Goal: Task Accomplishment & Management: Complete application form

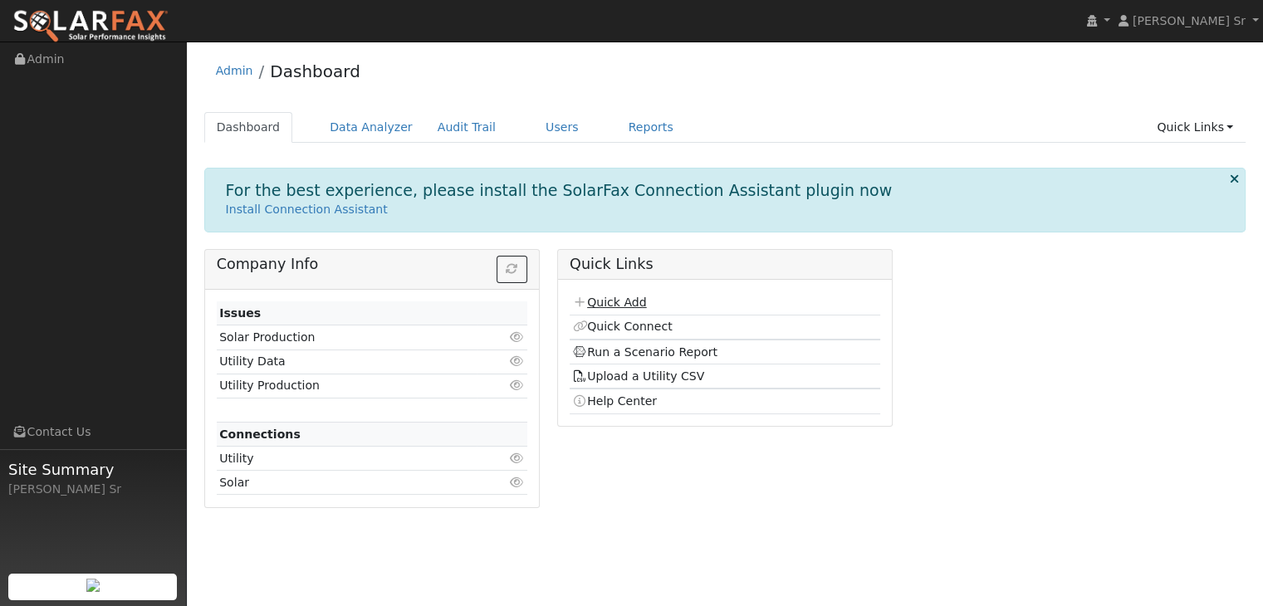
click at [611, 299] on link "Quick Add" at bounding box center [609, 302] width 74 height 13
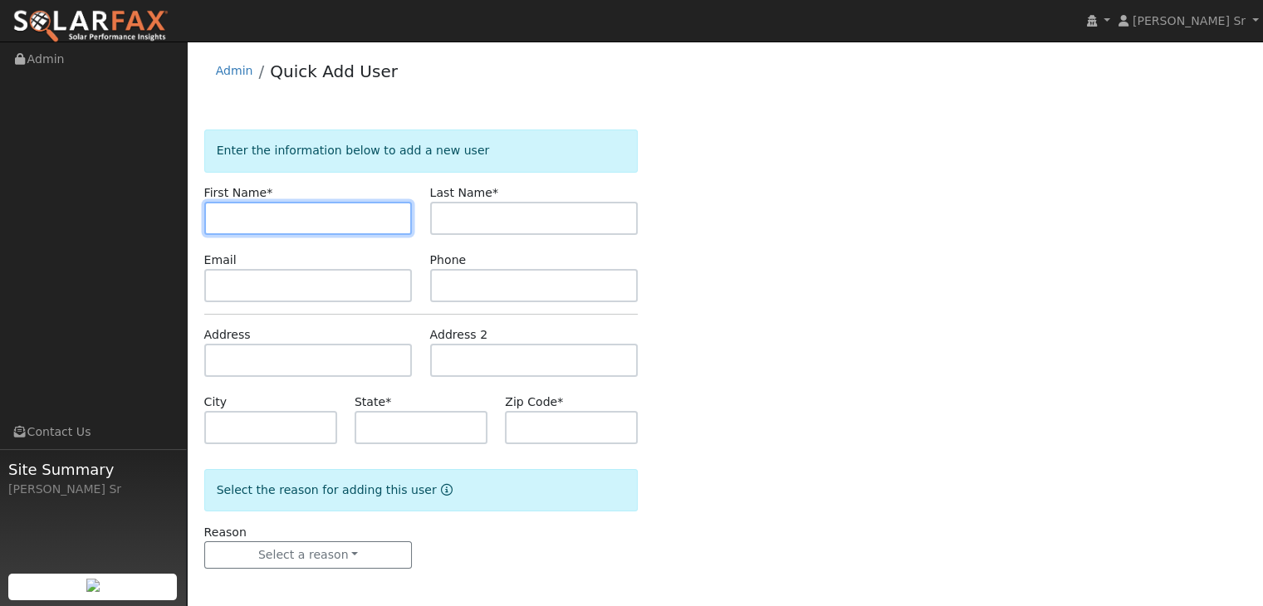
paste input "[PERSON_NAME]"
drag, startPoint x: 312, startPoint y: 213, endPoint x: 249, endPoint y: 213, distance: 63.1
click at [249, 213] on input "Travis Durham" at bounding box center [308, 218] width 208 height 33
type input "Travis"
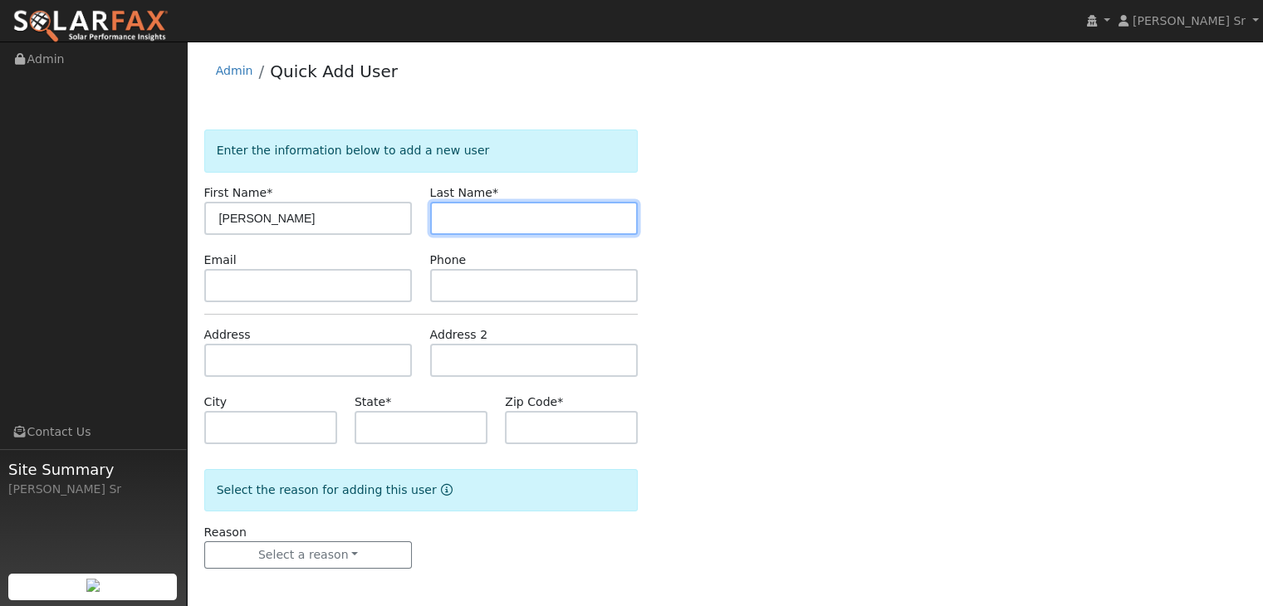
click at [448, 208] on input "text" at bounding box center [534, 218] width 208 height 33
paste input "Travis Durham"
drag, startPoint x: 476, startPoint y: 219, endPoint x: 416, endPoint y: 201, distance: 62.5
click at [416, 201] on div "First Name * Travis Last Name * Travis Durham" at bounding box center [421, 209] width 452 height 51
type input "Durham"
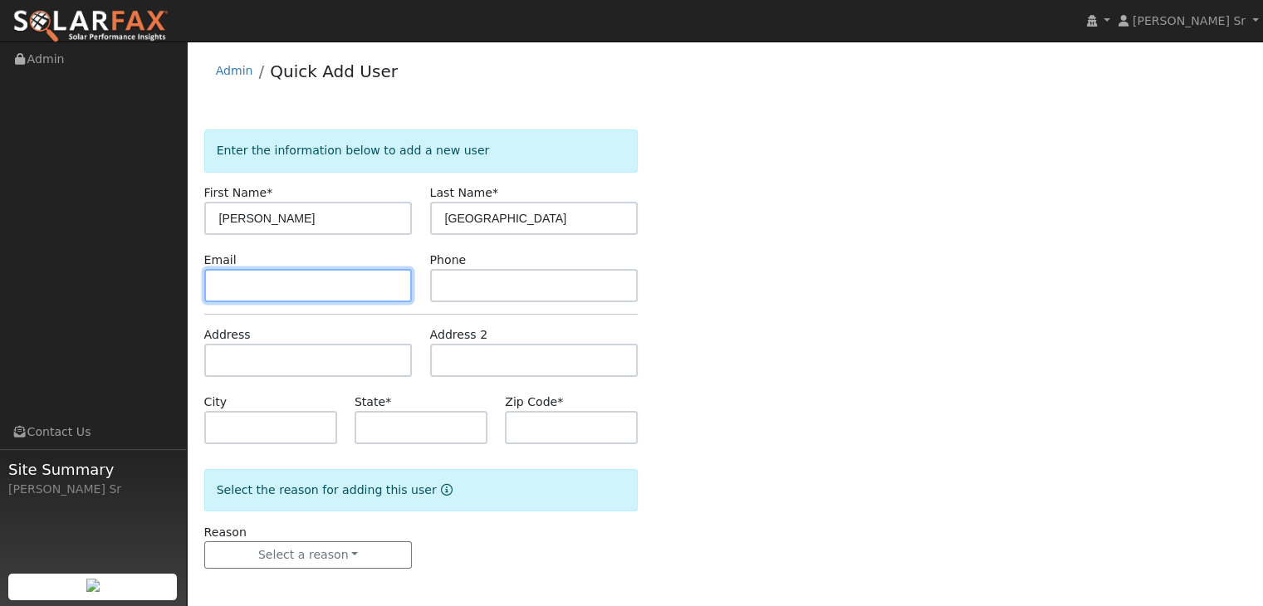
click at [340, 290] on input "text" at bounding box center [308, 285] width 208 height 33
paste input "tdurham@pacificpurewatersystems.com"
type input "tdurham@pacificpurewatersystems.com"
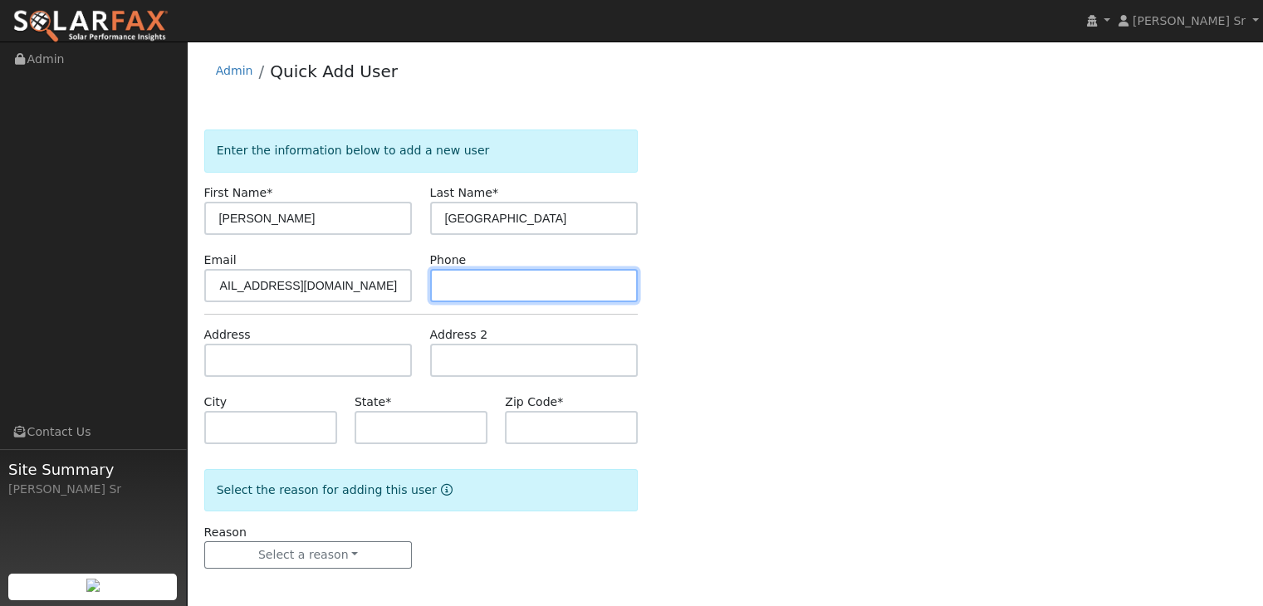
click at [481, 280] on input "text" at bounding box center [534, 285] width 208 height 33
paste input "tdurham@pacificpurewatersystems.com"
type input "tdurham@pacificpurewatersystems.co"
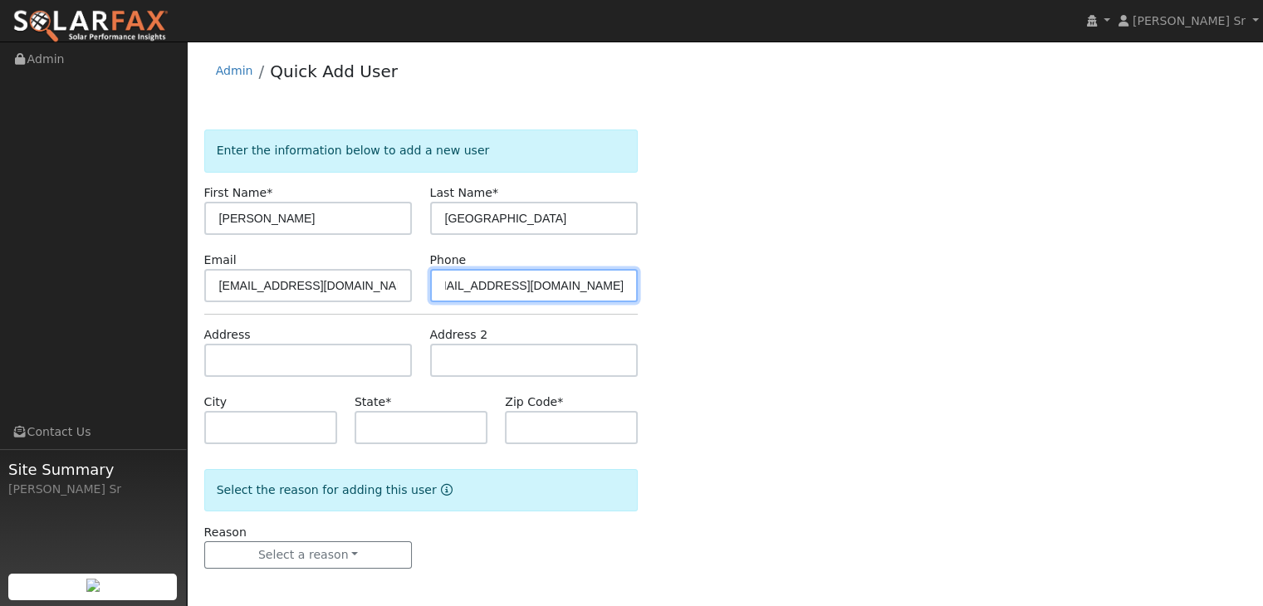
scroll to position [0, 0]
drag, startPoint x: 625, startPoint y: 285, endPoint x: 427, endPoint y: 276, distance: 198.7
click at [427, 276] on div "Phone tdurham@pacificpurewatersystems.co" at bounding box center [534, 277] width 226 height 51
paste input "(209) 712-0279"
type input "(209) 712-0279"
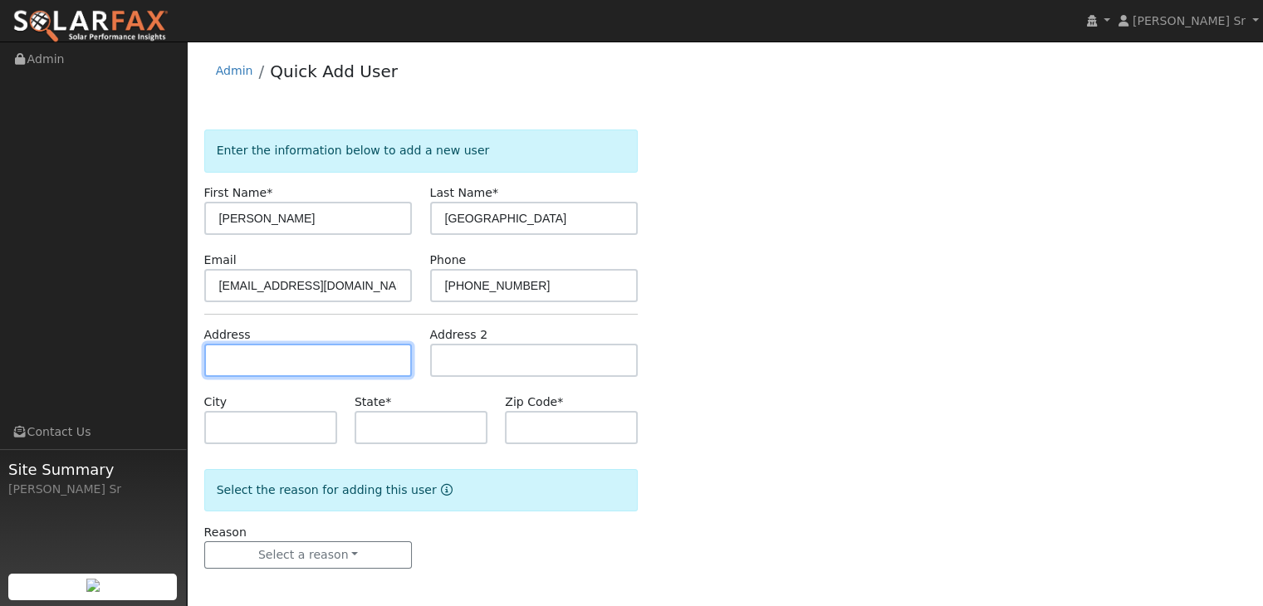
click at [340, 364] on input "text" at bounding box center [308, 360] width 208 height 33
paste input "et18129 N Tretheway rd"
type input "North Tretheway Road"
type input "CA"
type input "North Tretheway Road"
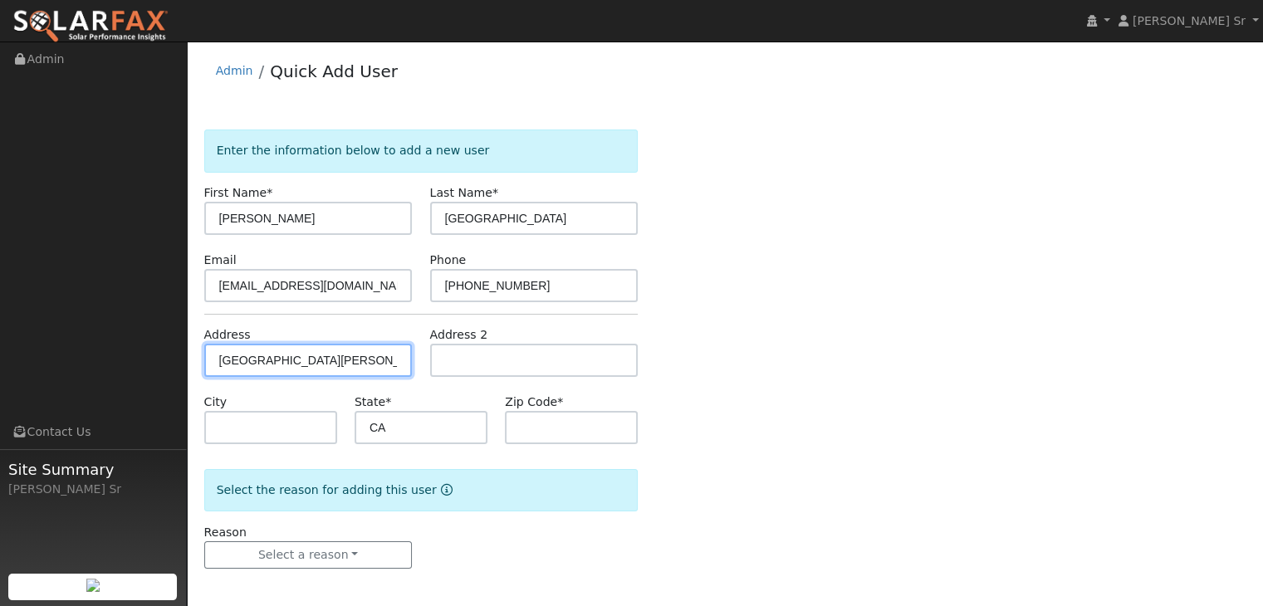
click at [382, 351] on input "North Tretheway Road" at bounding box center [308, 360] width 208 height 33
drag, startPoint x: 362, startPoint y: 356, endPoint x: 173, endPoint y: 315, distance: 193.8
click at [173, 315] on div "Mark Schroeder Sr Mark Schroeder Sr Profile My Company Help Center Terms Of Ser…" at bounding box center [631, 326] width 1263 height 569
paste input "et18129 N Tretheway rd"
click at [361, 361] on input "et18129 N Tretheway rd" at bounding box center [308, 360] width 208 height 33
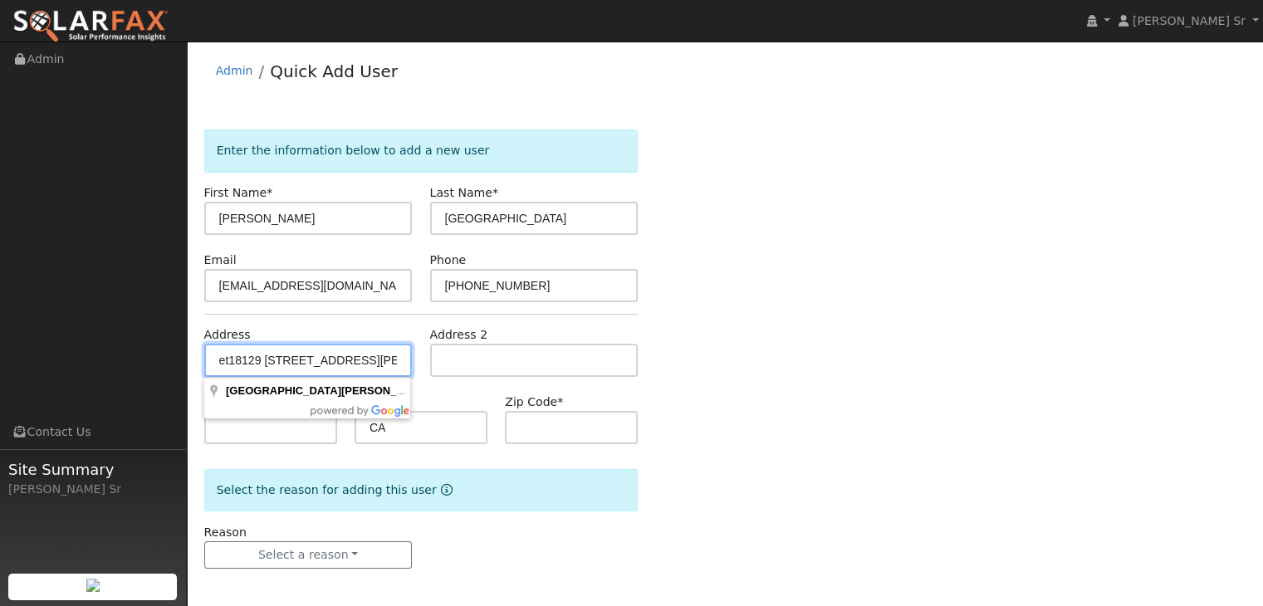
drag, startPoint x: 227, startPoint y: 361, endPoint x: 208, endPoint y: 360, distance: 18.3
click at [208, 360] on input "et18129 N Tretheway rd" at bounding box center [308, 360] width 208 height 33
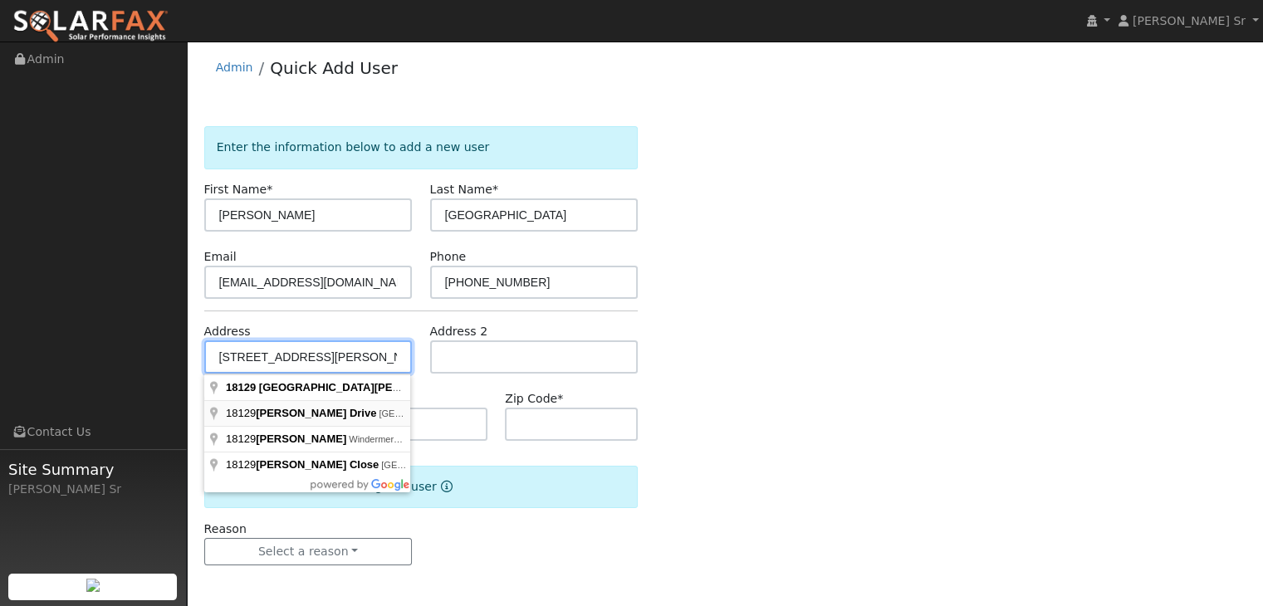
scroll to position [3, 0]
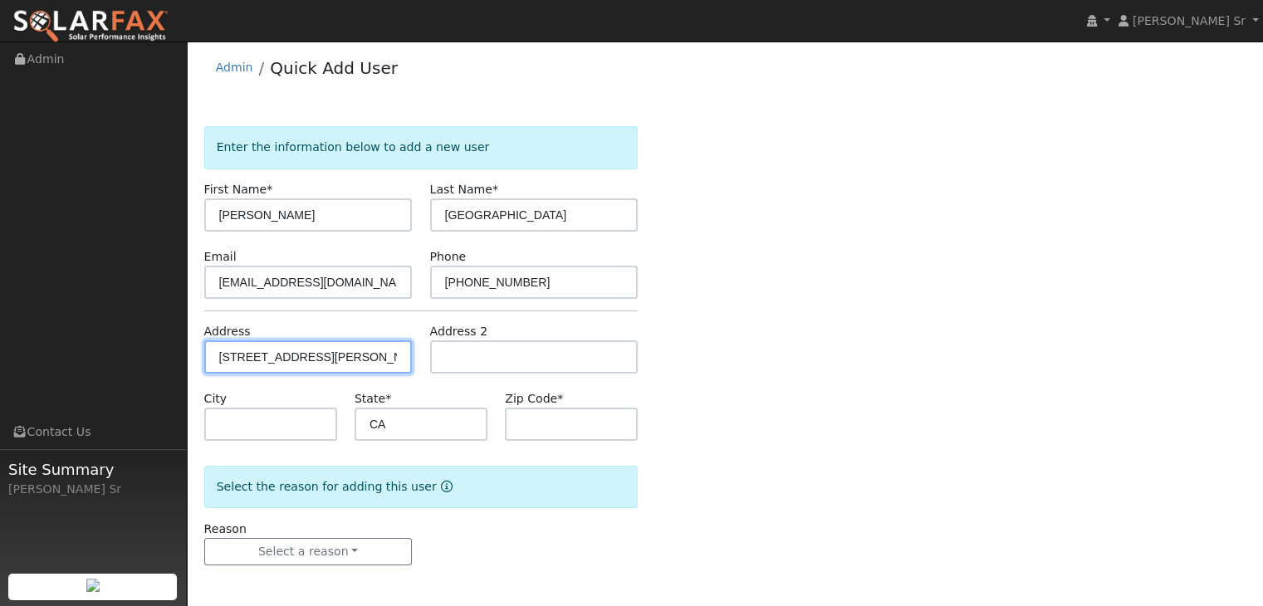
type input "18129 North Tretheway Road"
type input "Lockeford"
type input "95237"
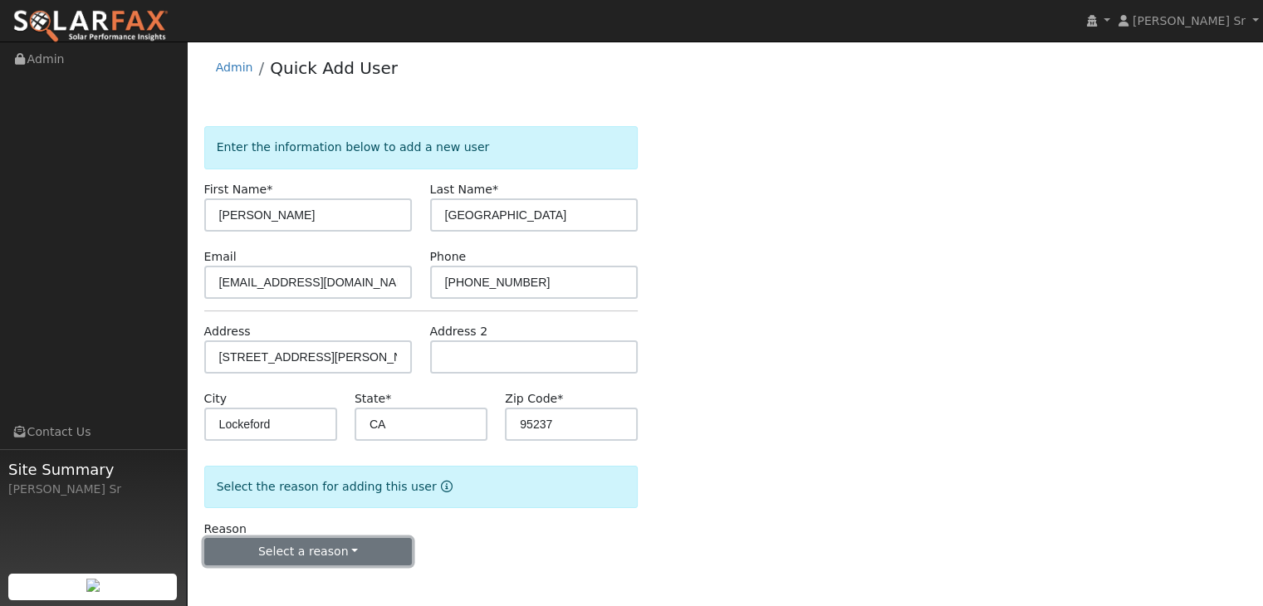
click at [341, 546] on button "Select a reason" at bounding box center [308, 552] width 208 height 28
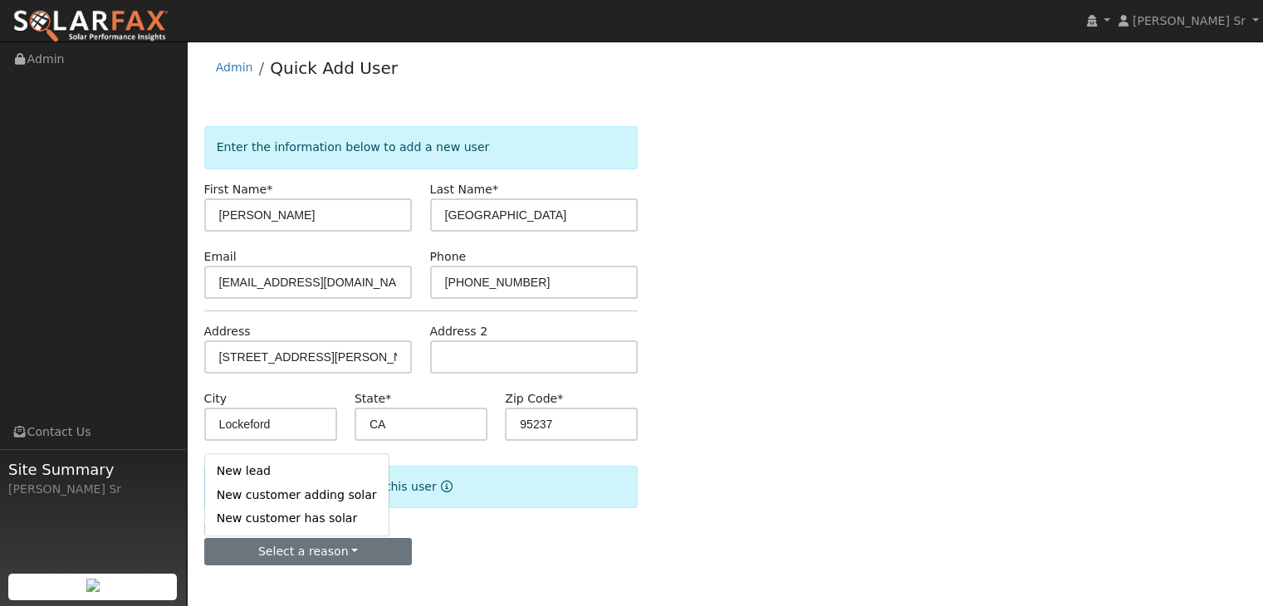
click at [246, 472] on link "New lead" at bounding box center [297, 471] width 184 height 23
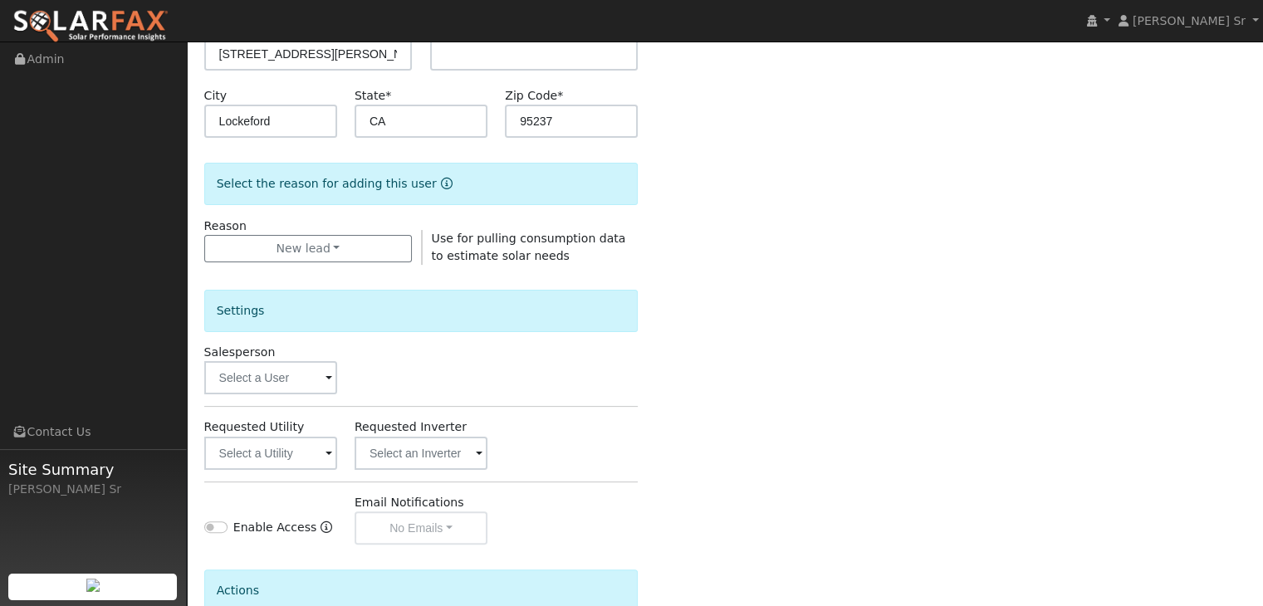
scroll to position [335, 0]
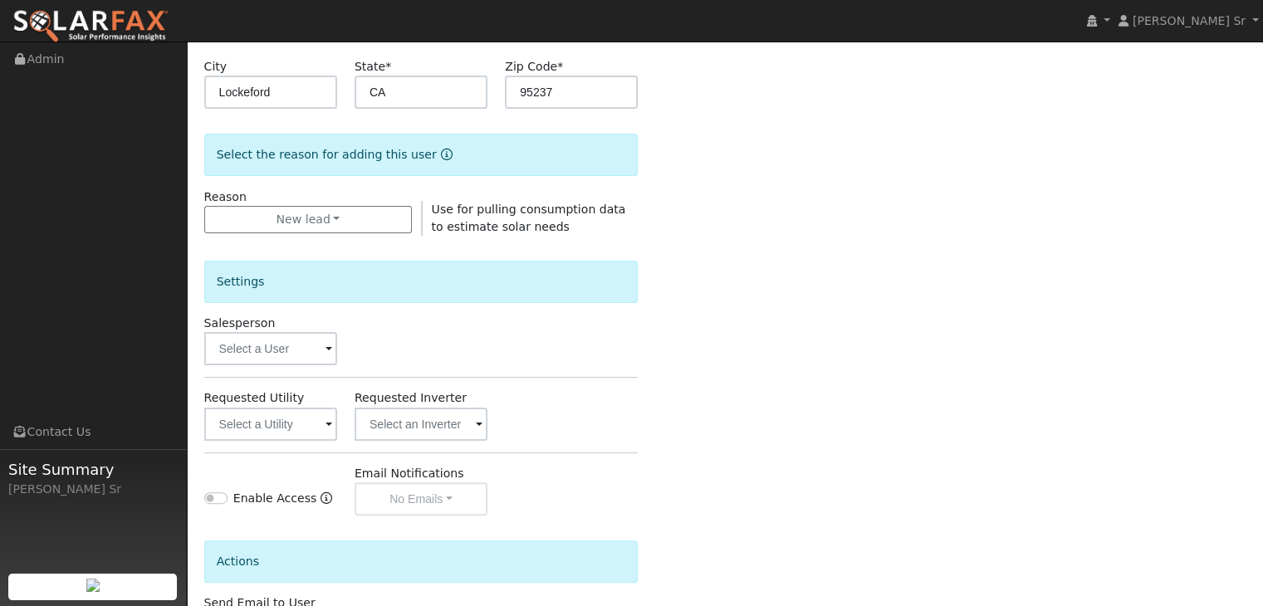
click at [325, 349] on span at bounding box center [328, 349] width 7 height 19
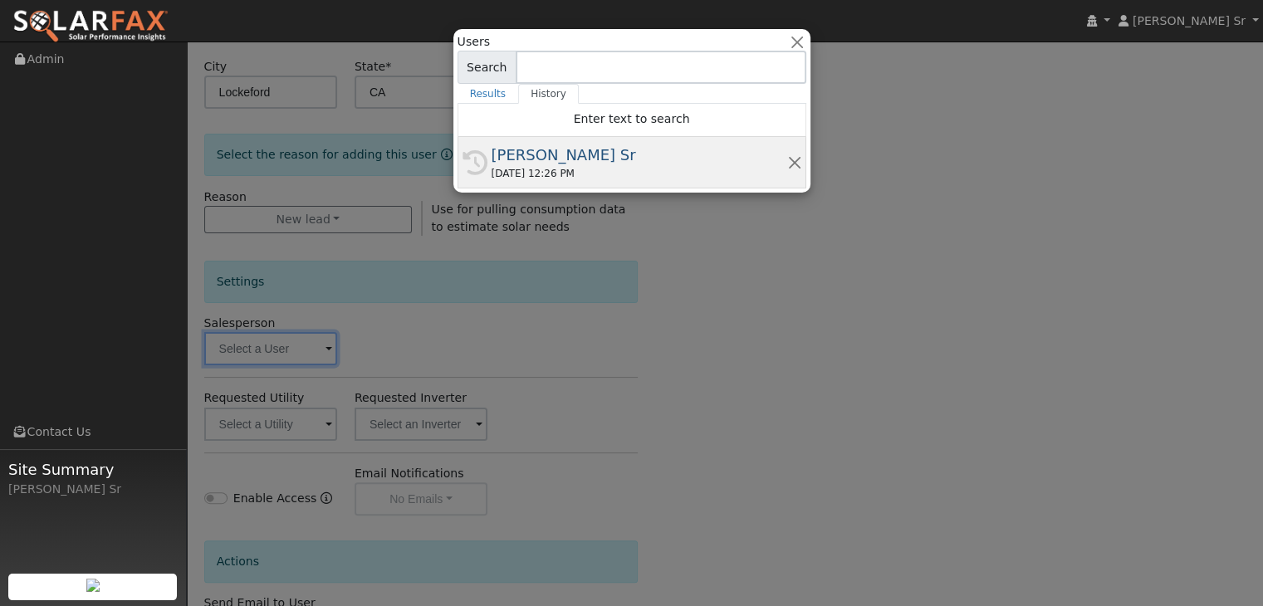
click at [565, 153] on div "[PERSON_NAME] Sr" at bounding box center [640, 155] width 296 height 22
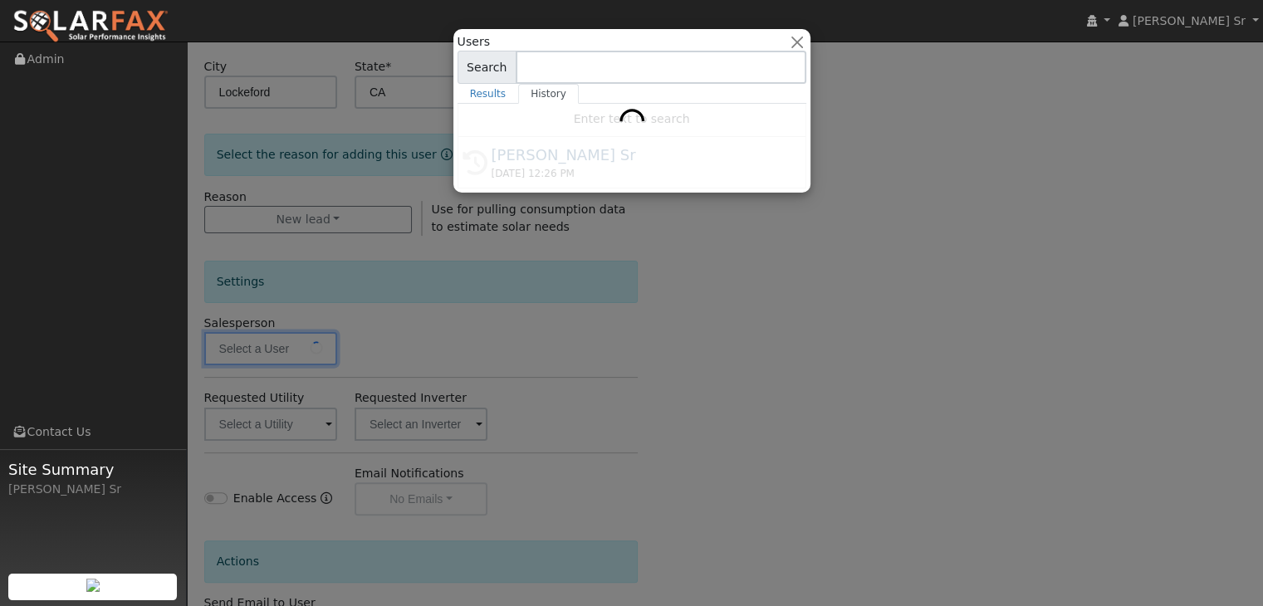
type input "[PERSON_NAME] Sr"
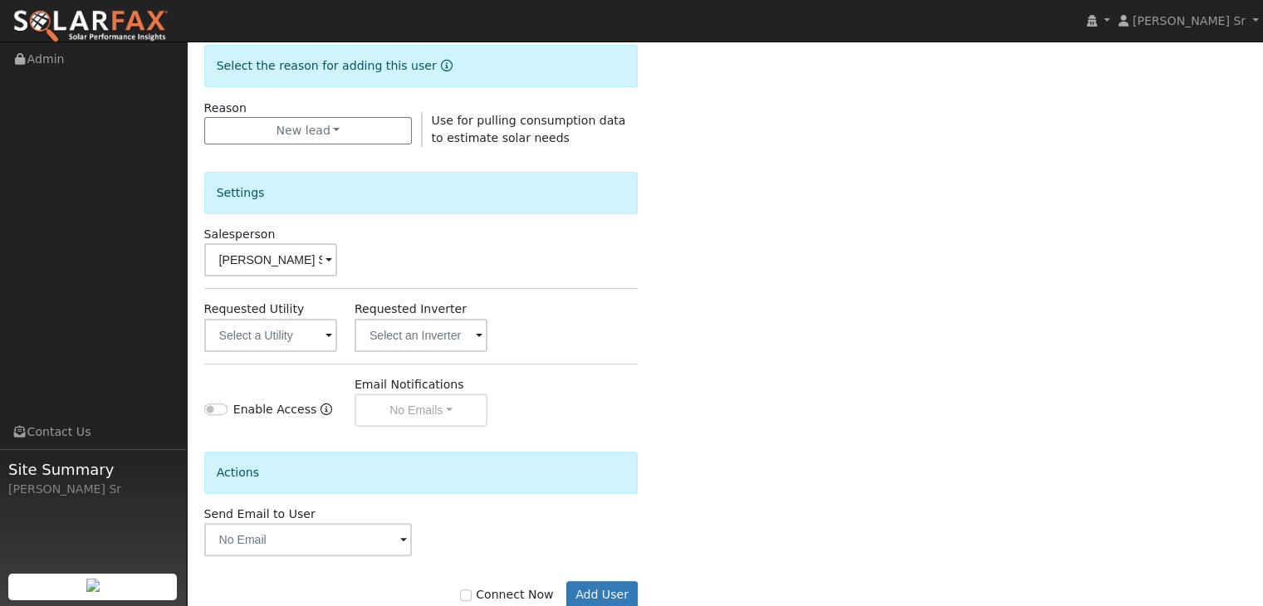
scroll to position [467, 0]
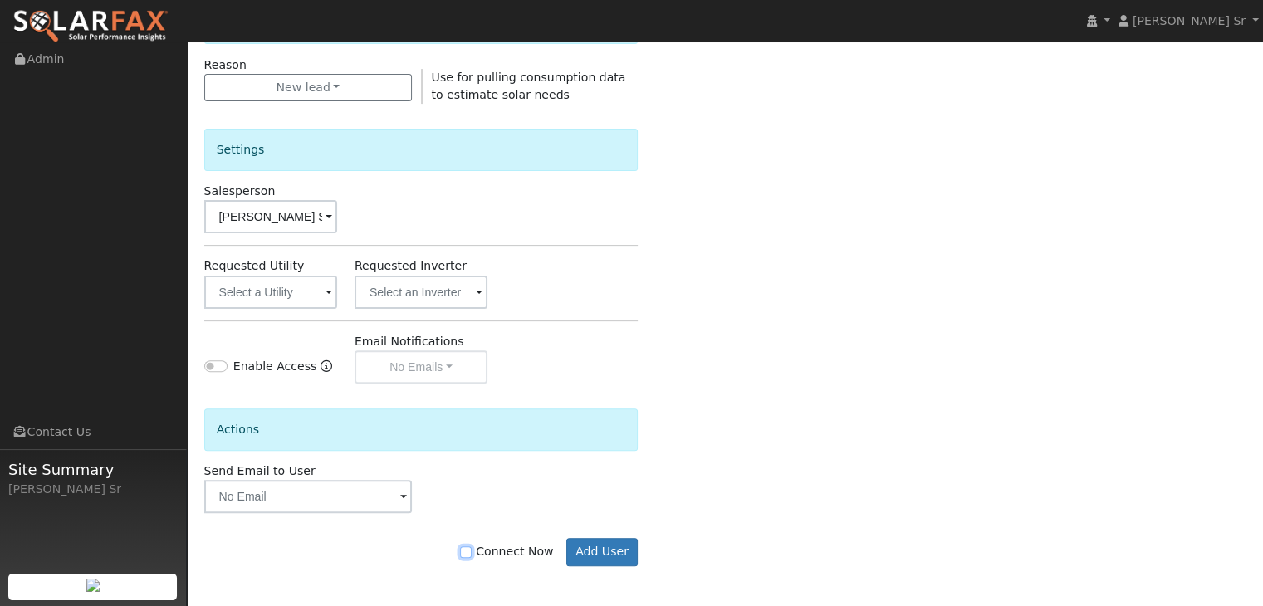
click at [472, 552] on input "Connect Now" at bounding box center [466, 552] width 12 height 12
checkbox input "true"
click at [618, 551] on button "Add User" at bounding box center [602, 552] width 72 height 28
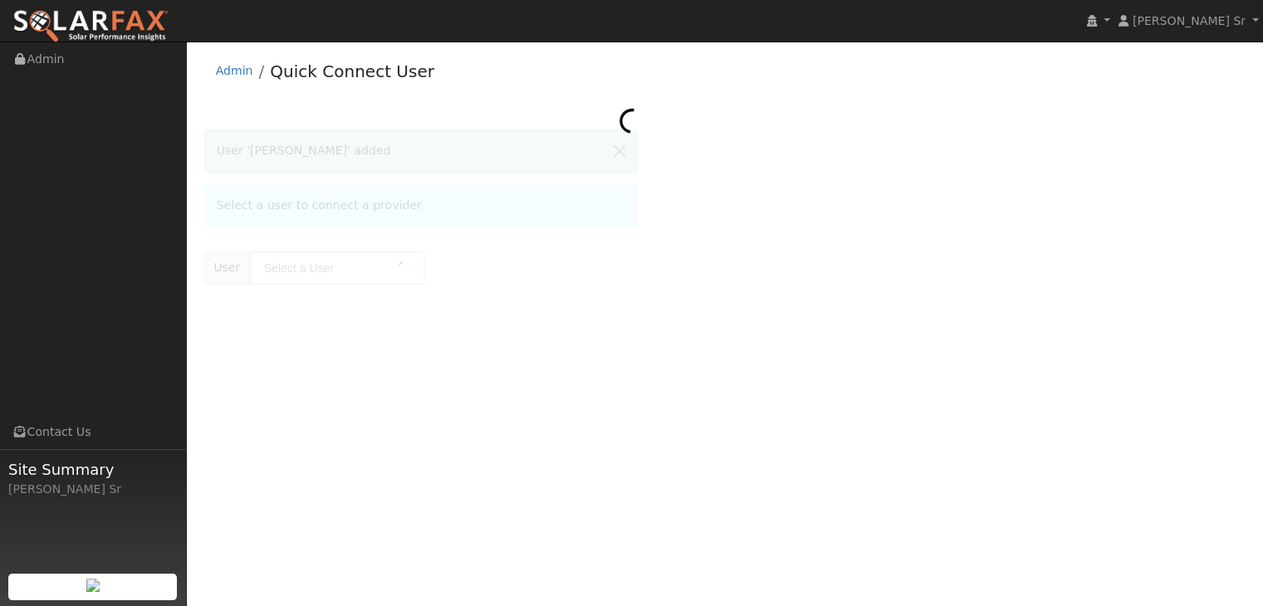
type input "[PERSON_NAME]"
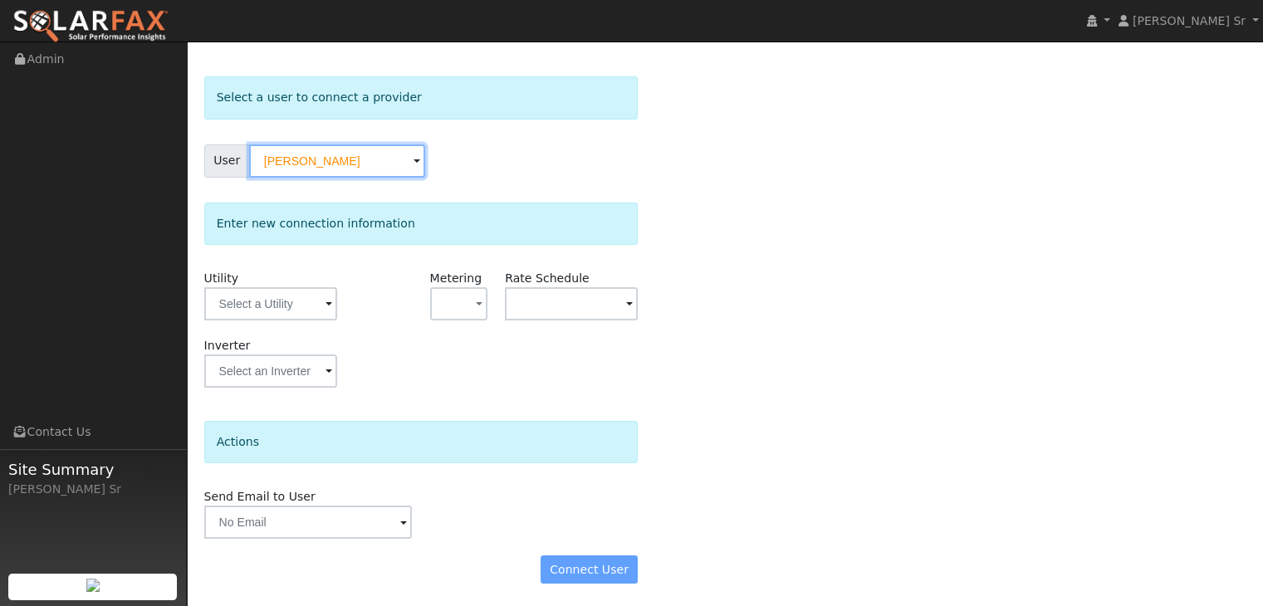
scroll to position [54, 0]
click at [325, 300] on span at bounding box center [328, 304] width 7 height 19
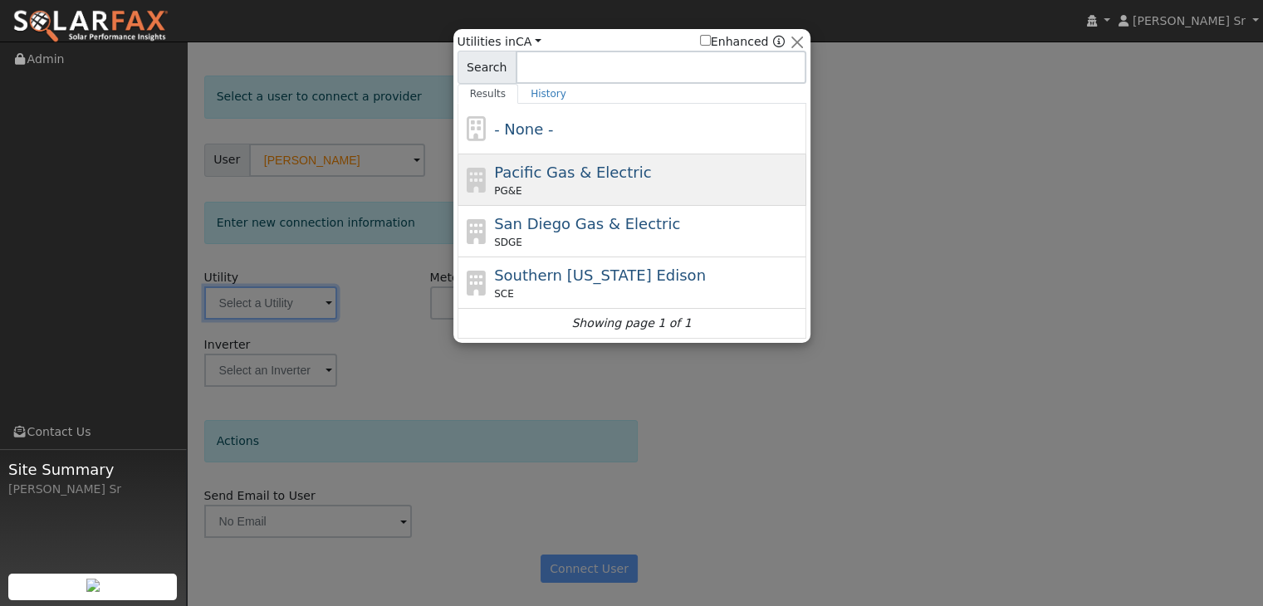
click at [602, 167] on span "Pacific Gas & Electric" at bounding box center [572, 172] width 157 height 17
type input "PG&E"
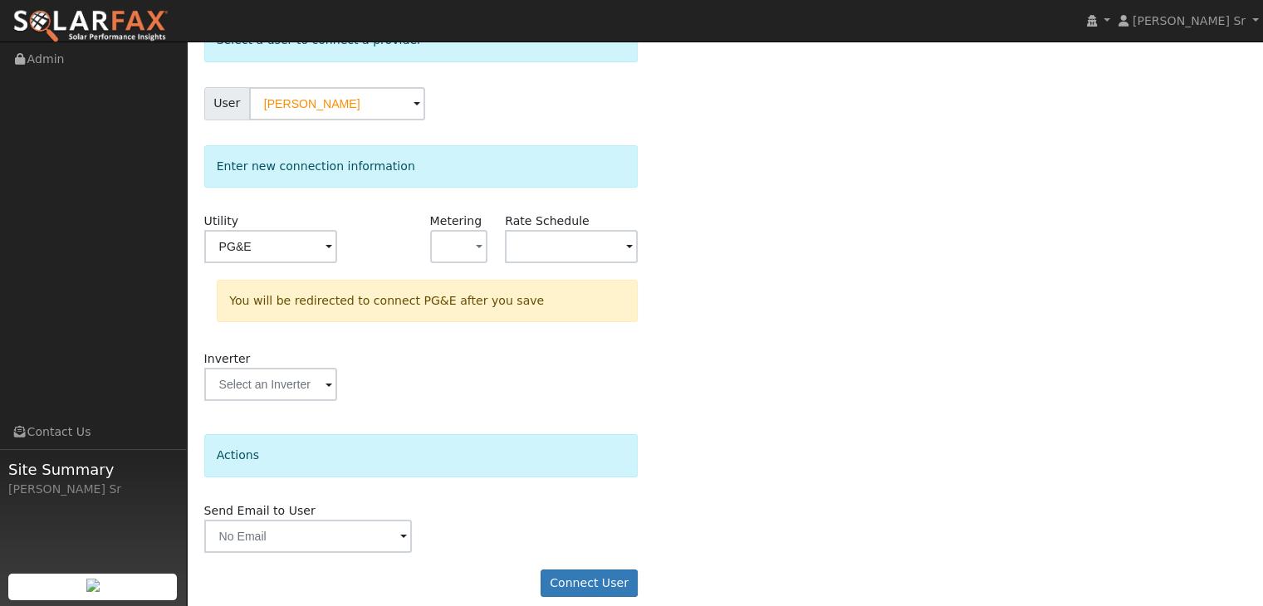
scroll to position [125, 0]
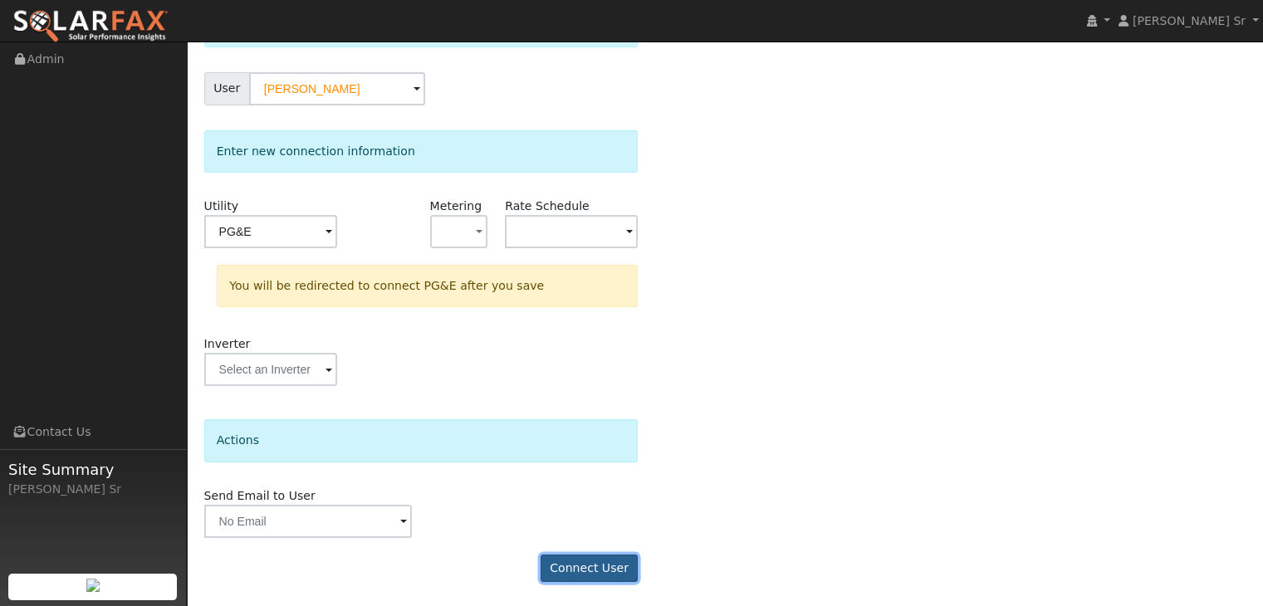
click at [605, 560] on button "Connect User" at bounding box center [590, 569] width 98 height 28
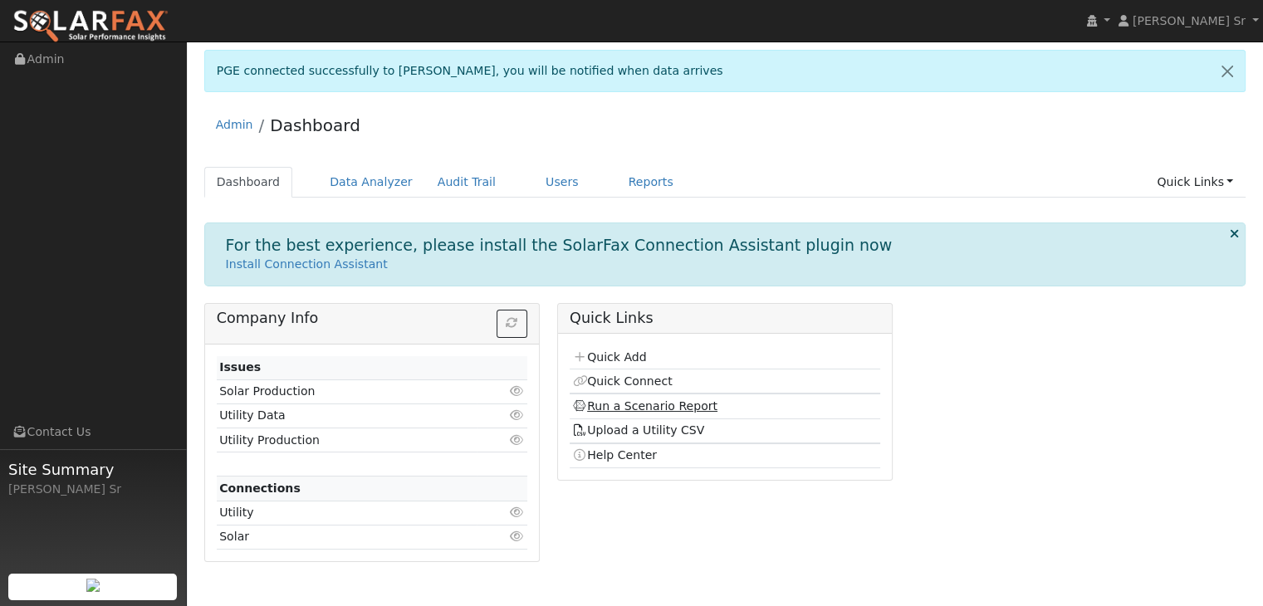
click at [647, 403] on link "Run a Scenario Report" at bounding box center [644, 405] width 145 height 13
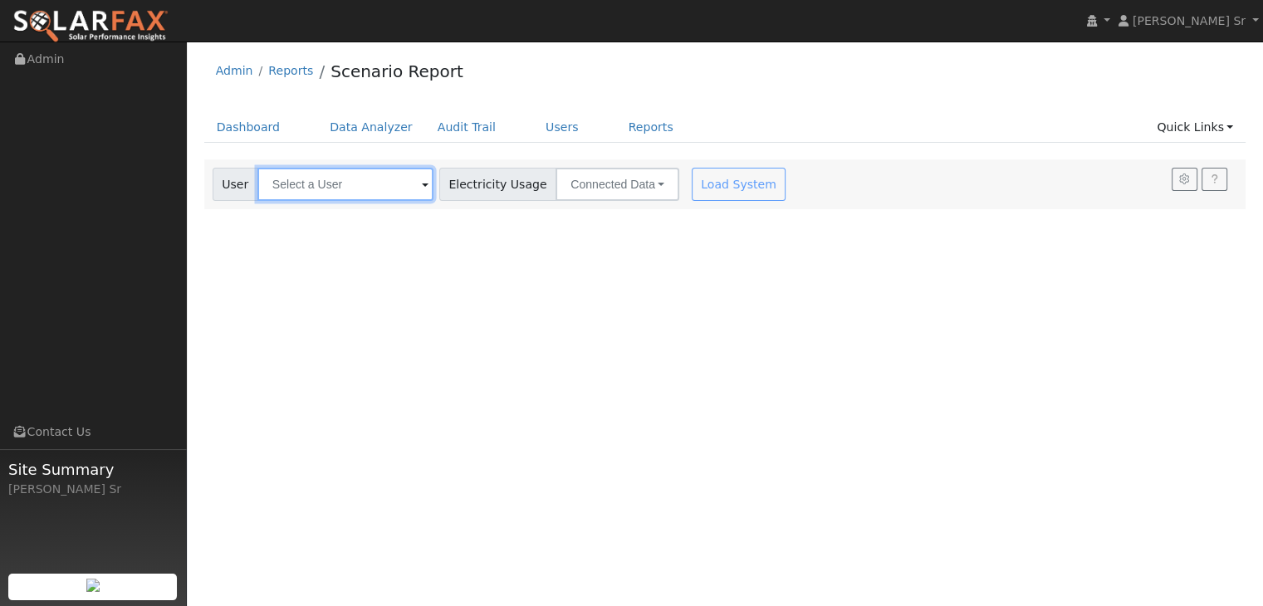
drag, startPoint x: 409, startPoint y: 187, endPoint x: 405, endPoint y: 170, distance: 16.9
click at [408, 173] on input "text" at bounding box center [345, 184] width 176 height 33
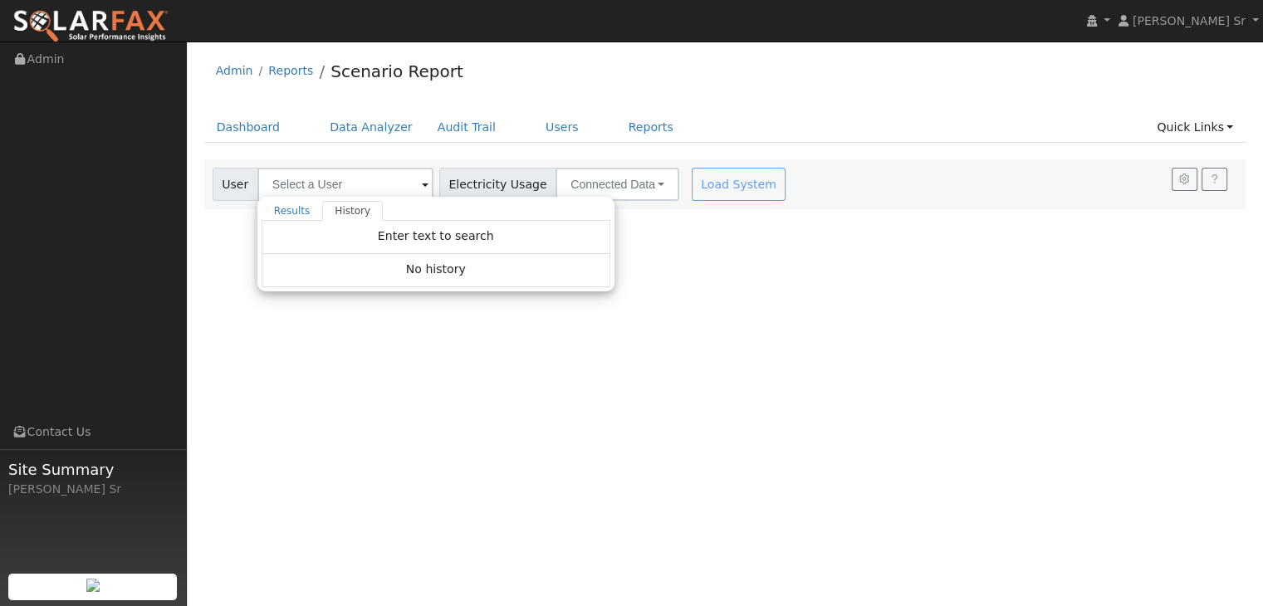
click at [422, 181] on span at bounding box center [425, 185] width 7 height 19
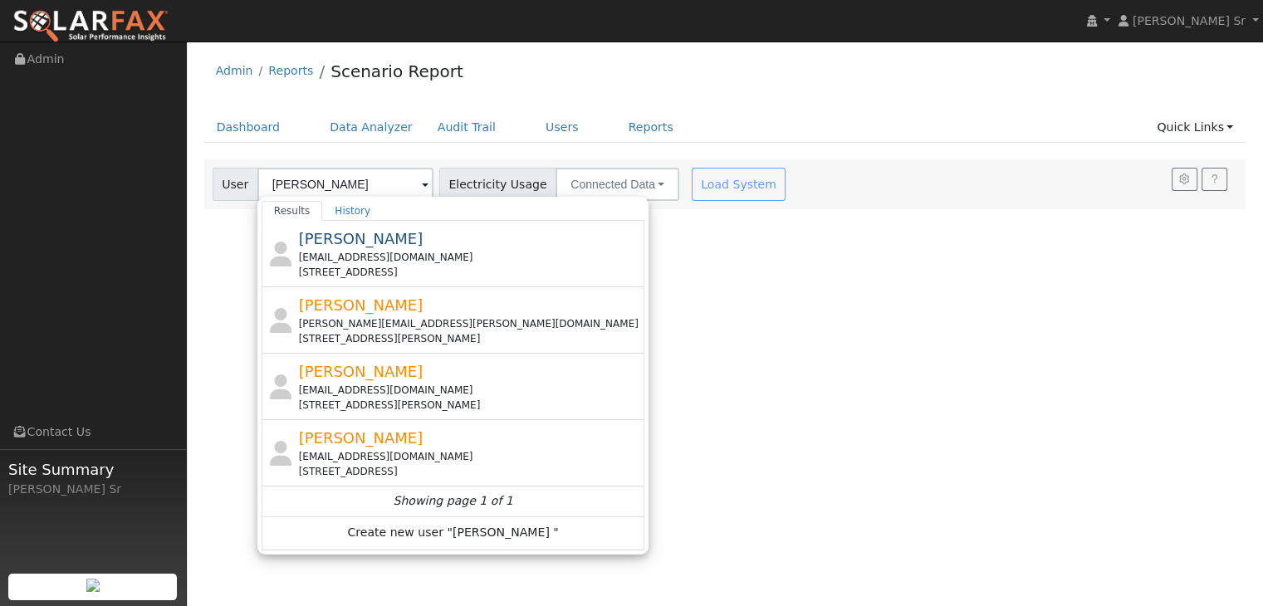
click at [380, 391] on div "[EMAIL_ADDRESS][DOMAIN_NAME]" at bounding box center [470, 390] width 343 height 15
type input "Travis Durham"
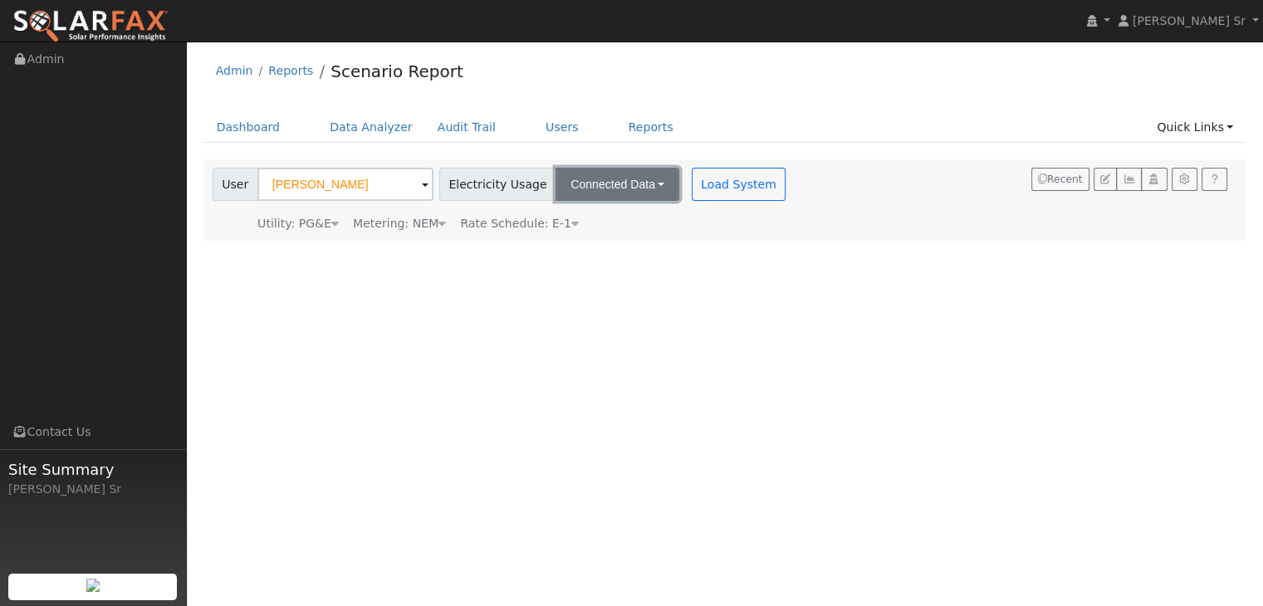
click at [641, 184] on button "Connected Data" at bounding box center [618, 184] width 124 height 33
click at [605, 217] on link "Connected Data" at bounding box center [619, 220] width 118 height 23
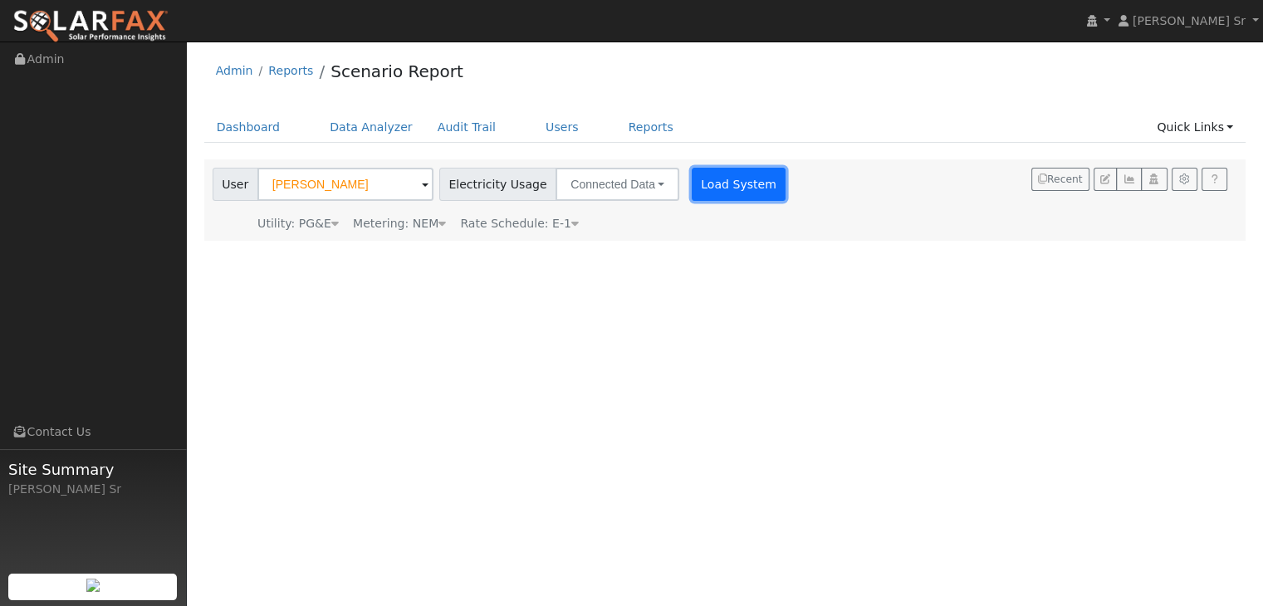
click at [726, 186] on button "Load System" at bounding box center [739, 184] width 95 height 33
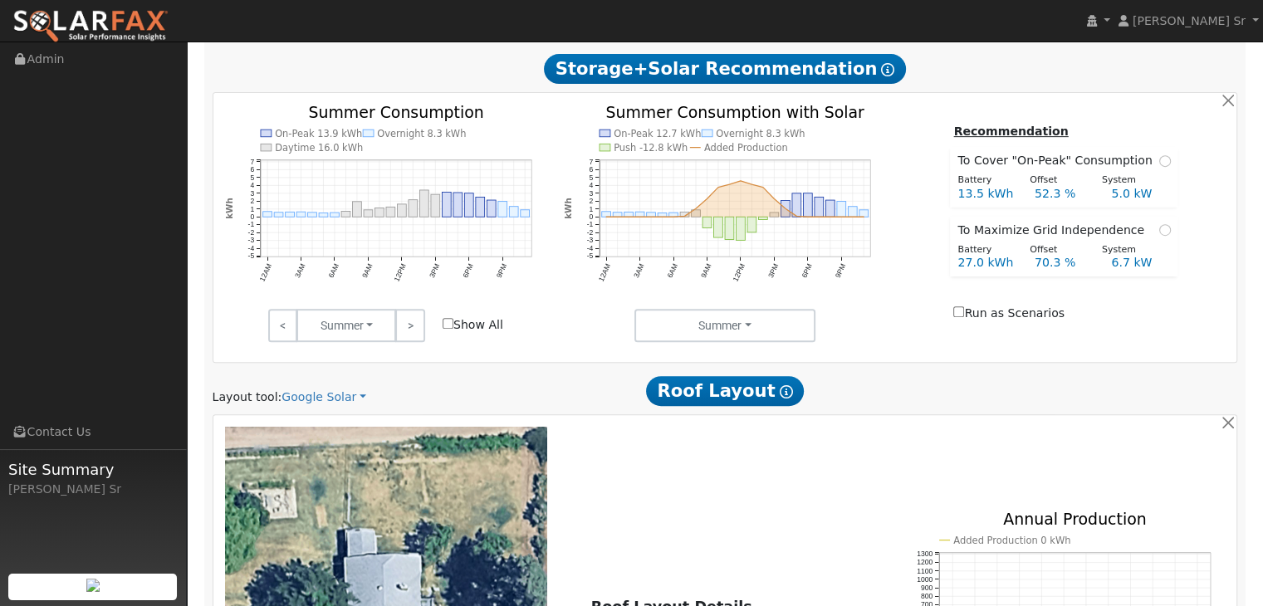
scroll to position [747, 0]
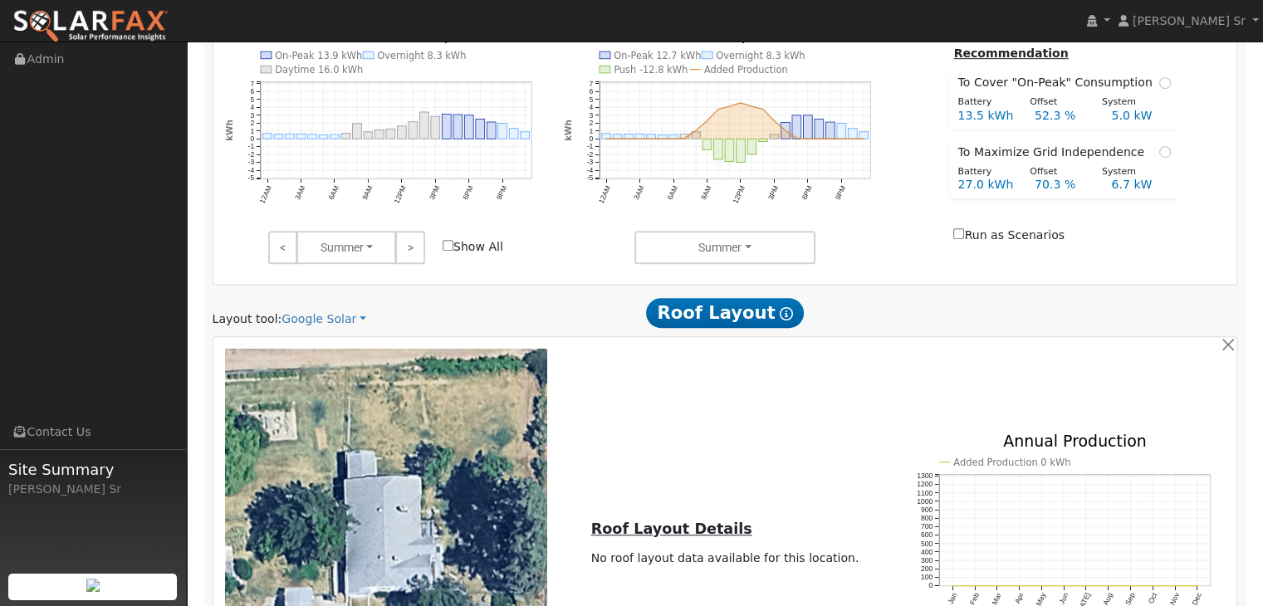
click at [721, 320] on span "Roof Layout Show Help" at bounding box center [725, 313] width 159 height 30
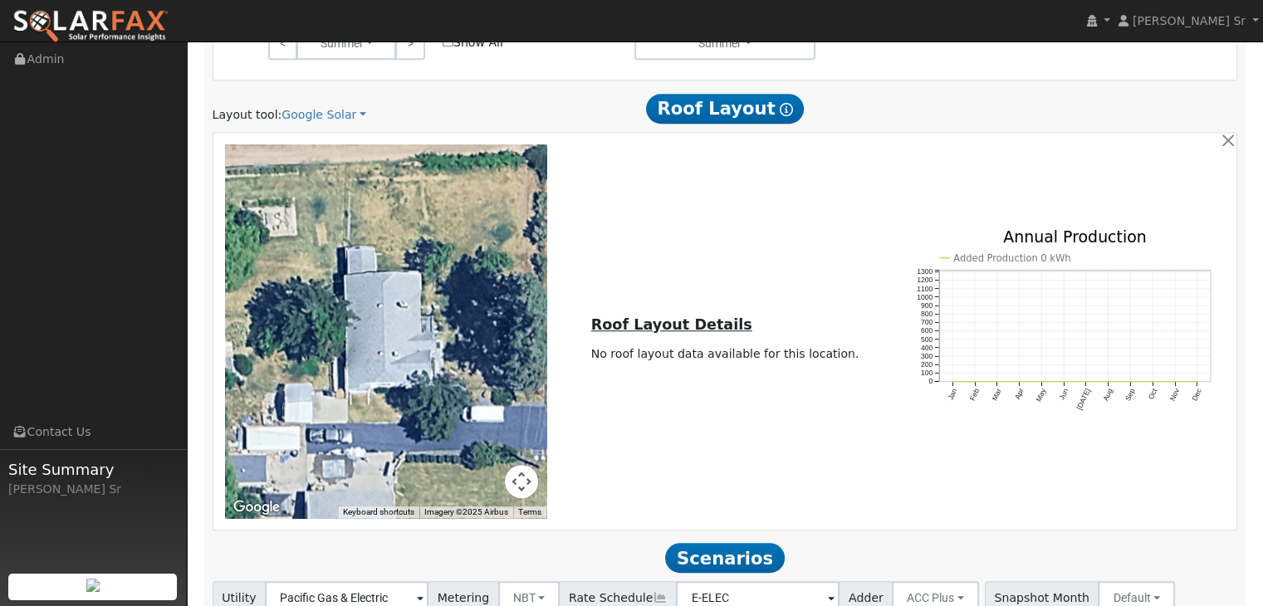
scroll to position [996, 0]
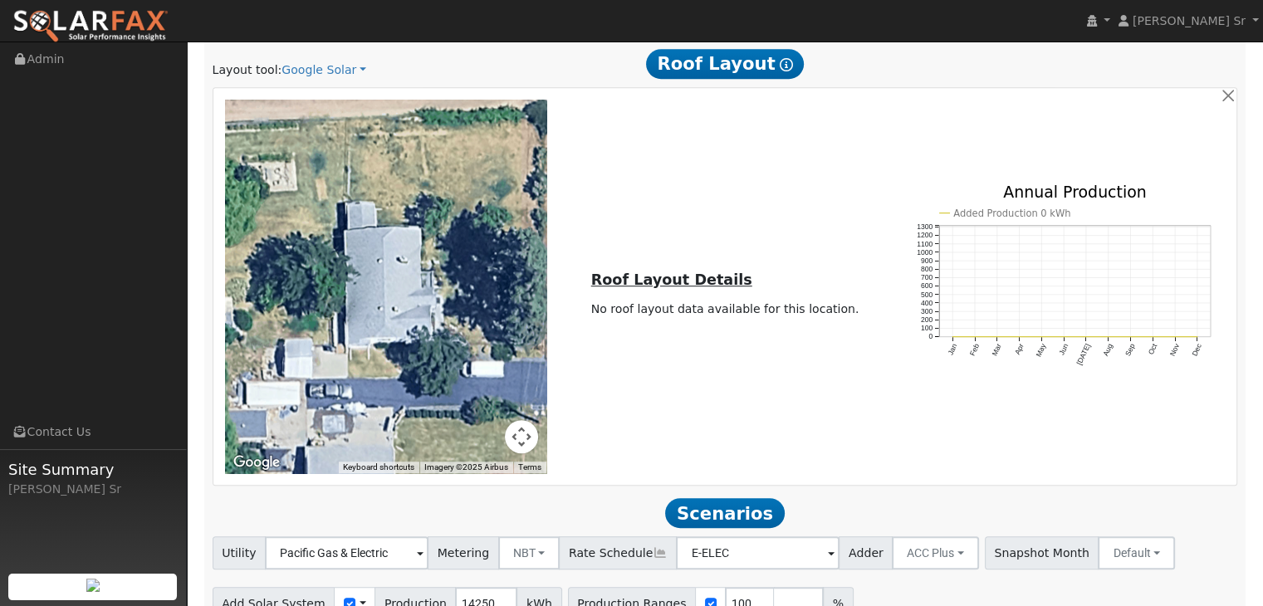
click at [398, 280] on div at bounding box center [386, 287] width 322 height 374
click at [348, 68] on link "Google Solar" at bounding box center [323, 69] width 85 height 17
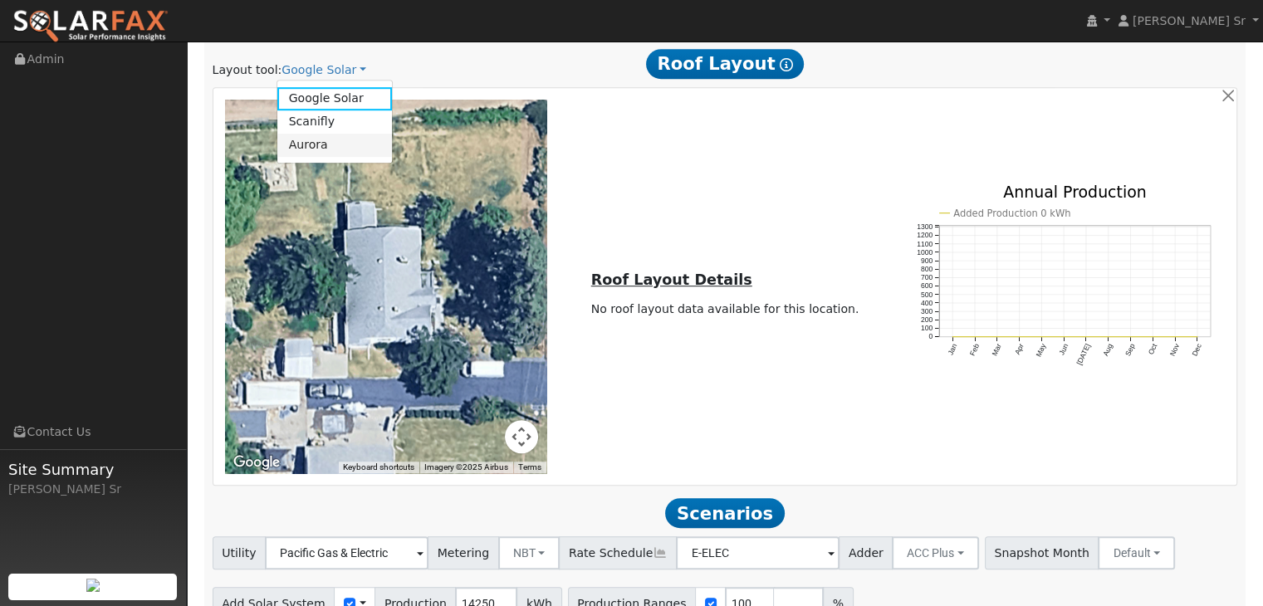
click at [311, 153] on link "Aurora" at bounding box center [334, 145] width 115 height 23
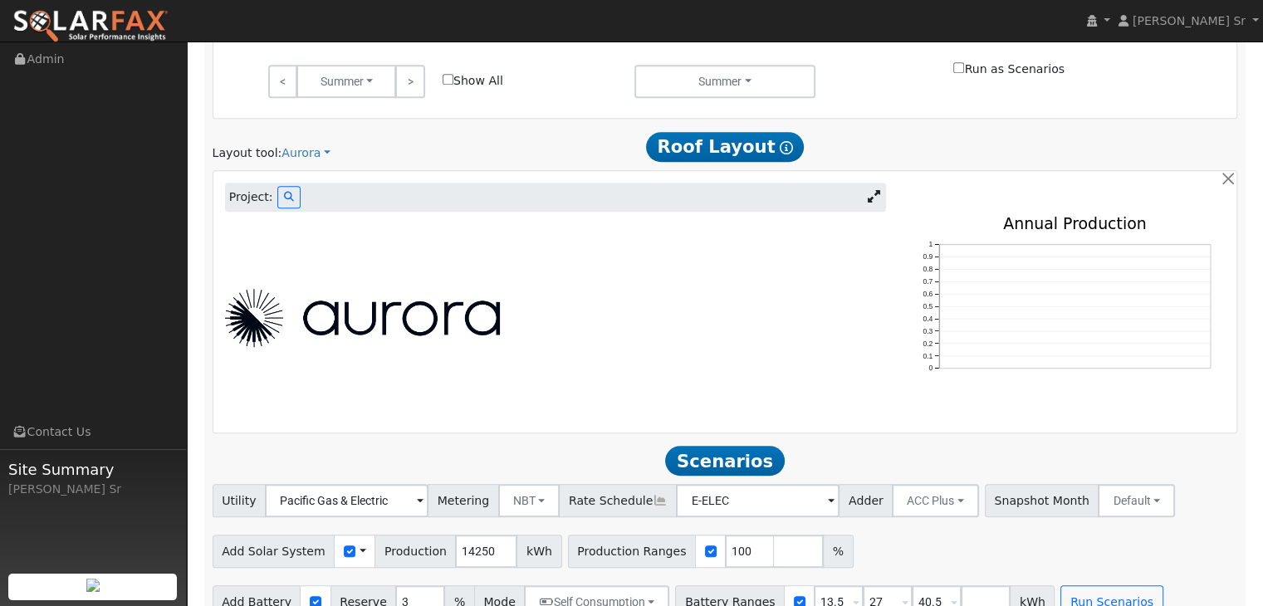
scroll to position [923, 0]
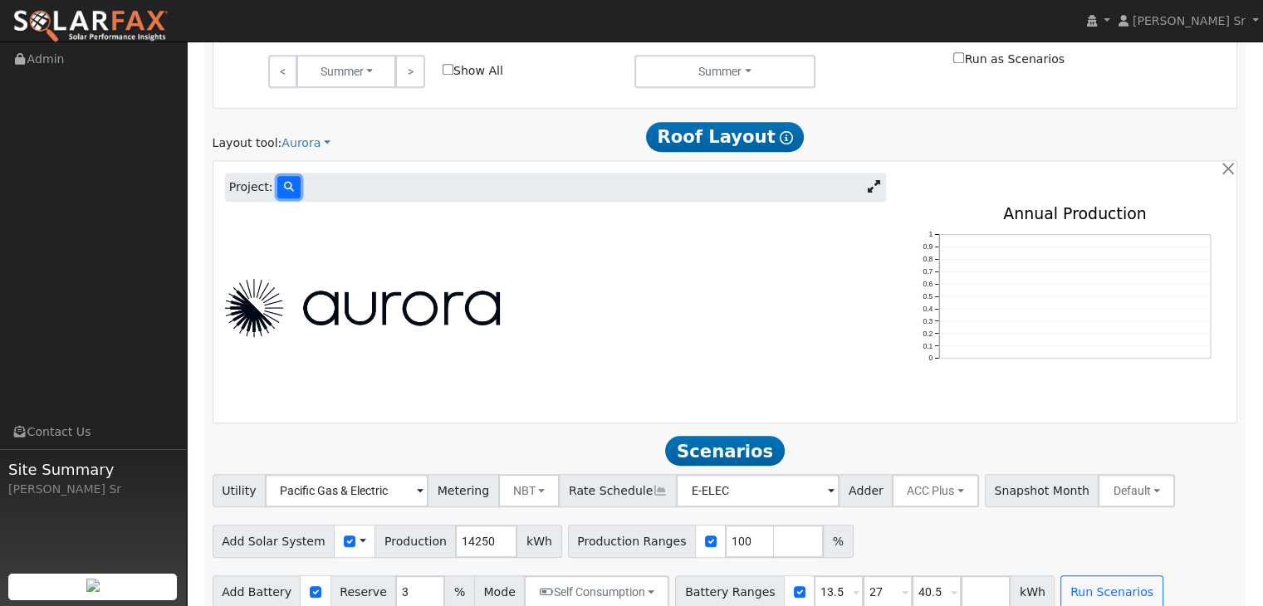
click at [289, 179] on button at bounding box center [288, 187] width 23 height 22
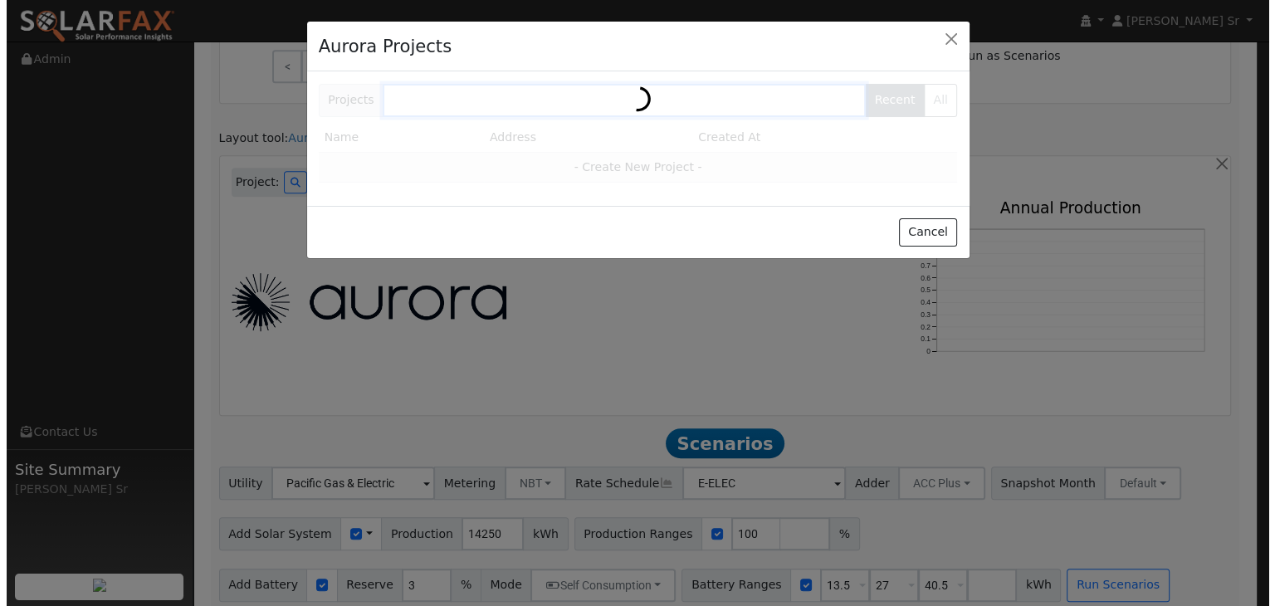
scroll to position [925, 0]
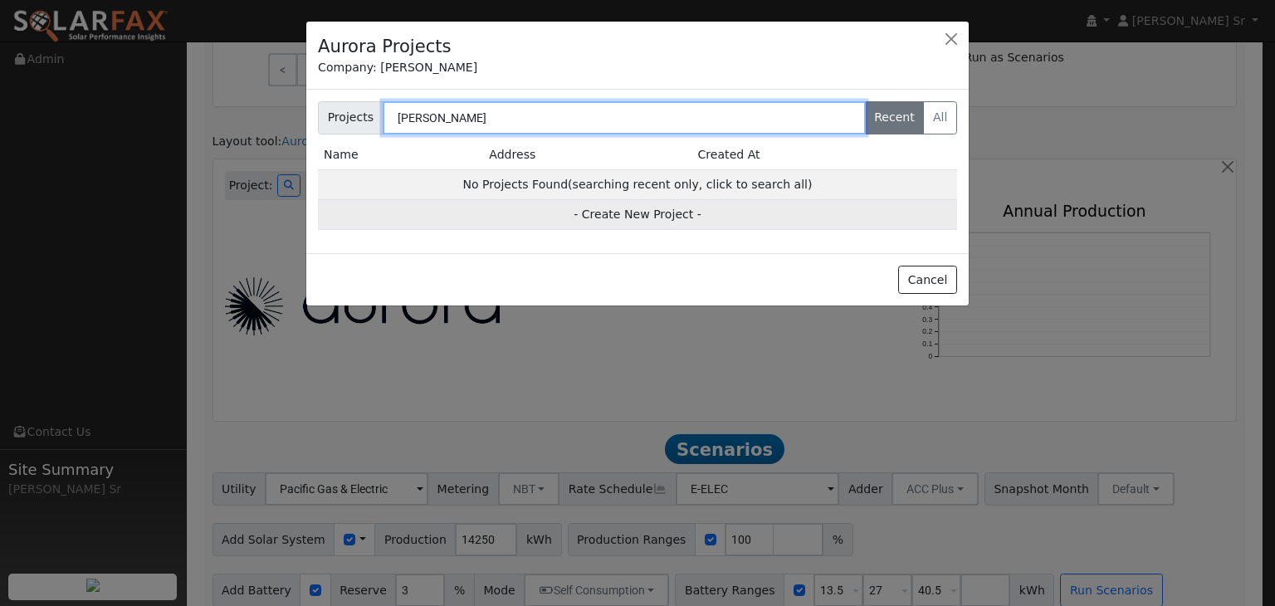
type input "travis durham"
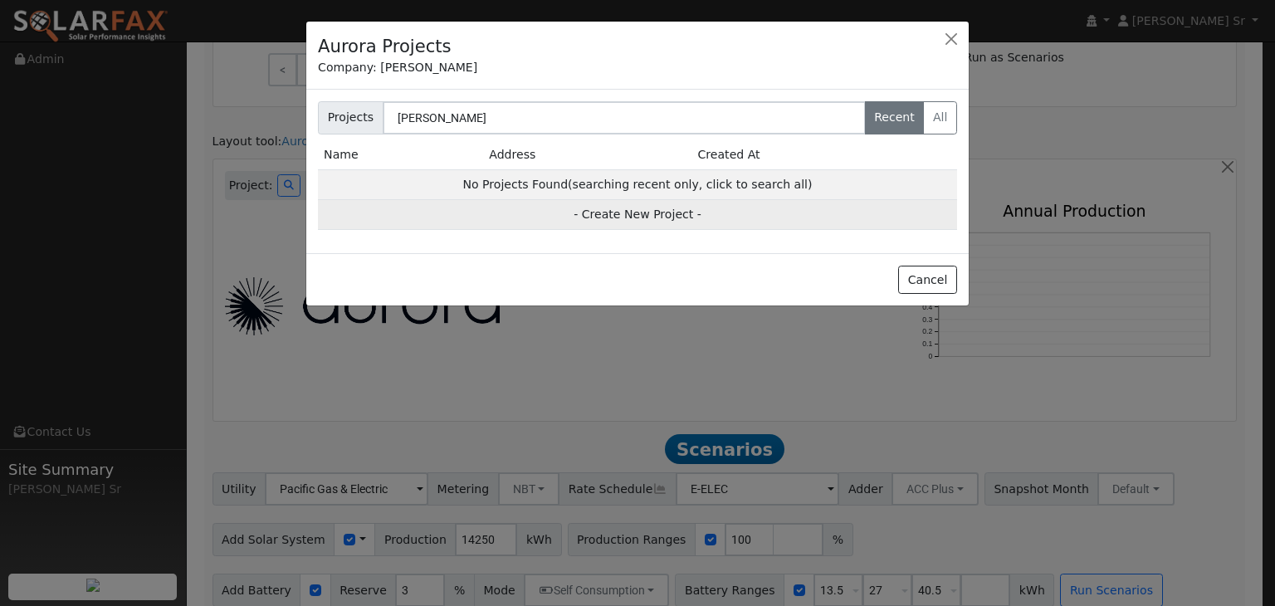
click at [634, 217] on td "- Create New Project -" at bounding box center [637, 215] width 639 height 30
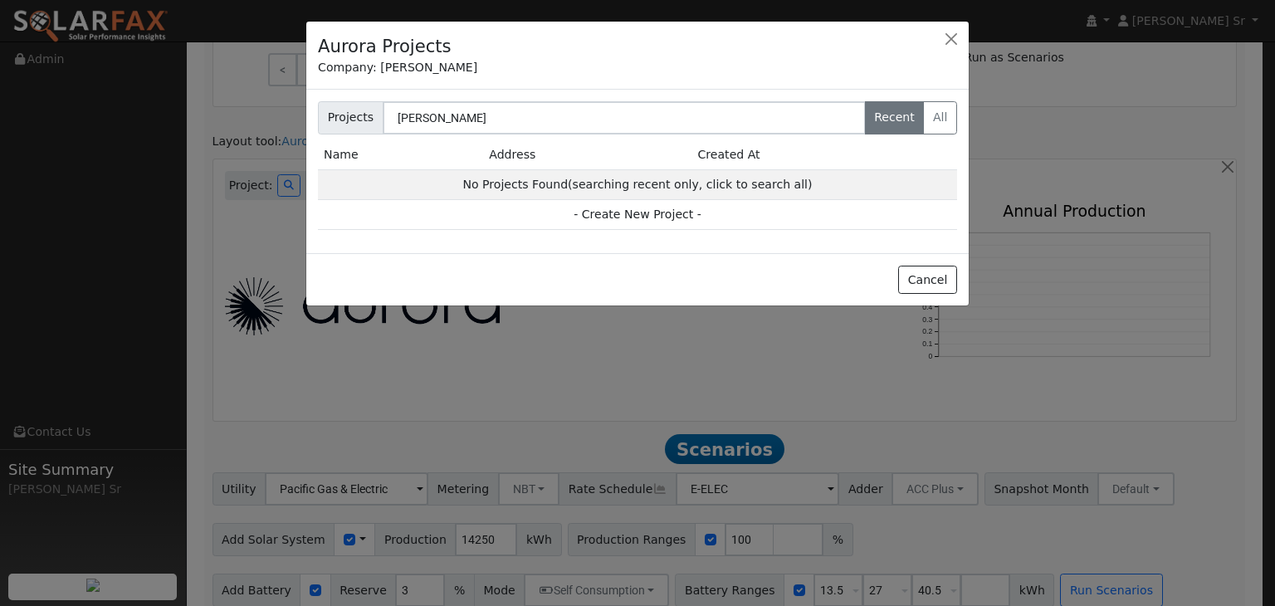
scroll to position [899, 0]
type input "Travis Durham"
type input "18129 North Tretheway Road"
type input "Lockeford"
type input "CA"
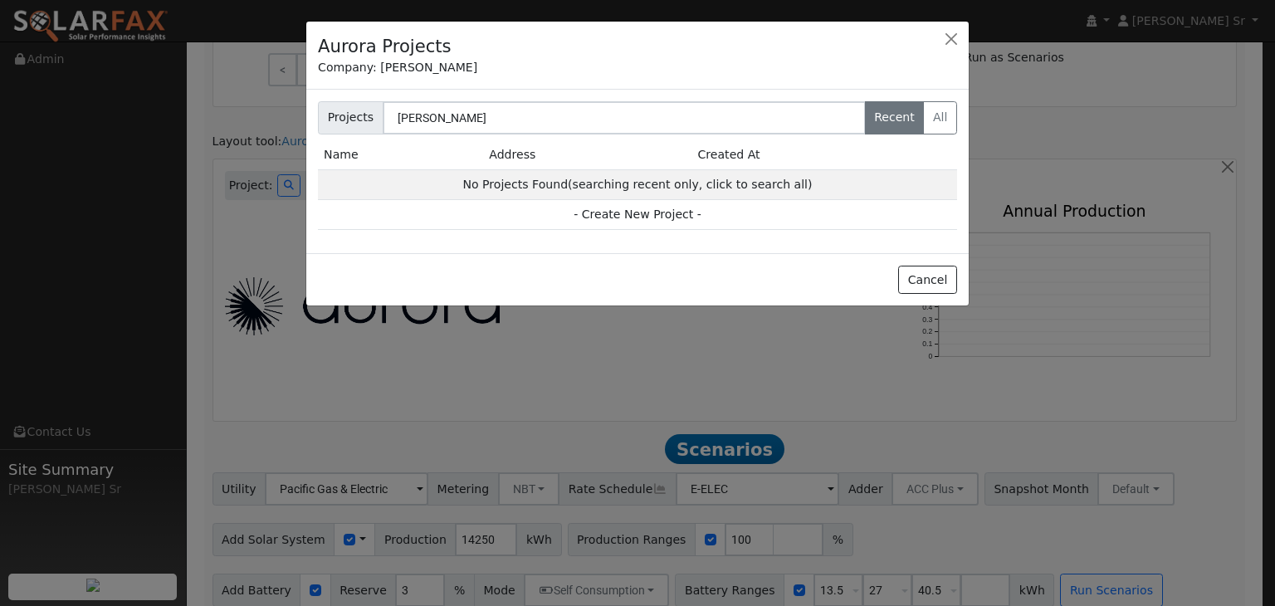
type input "95237"
type input "Design"
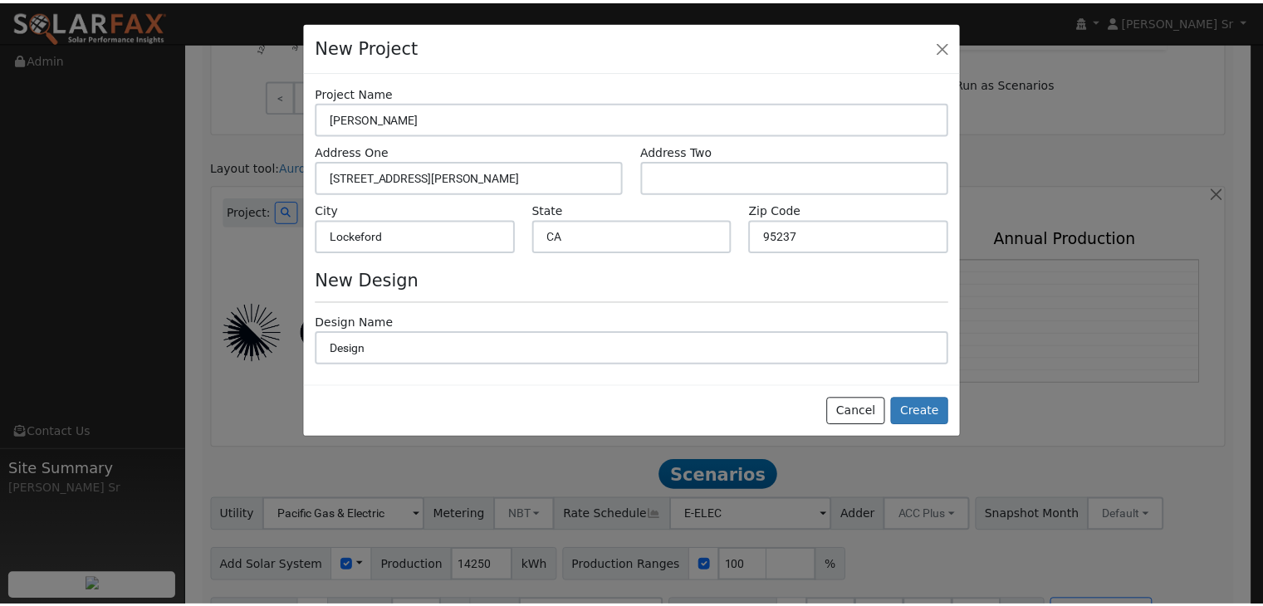
scroll to position [927, 0]
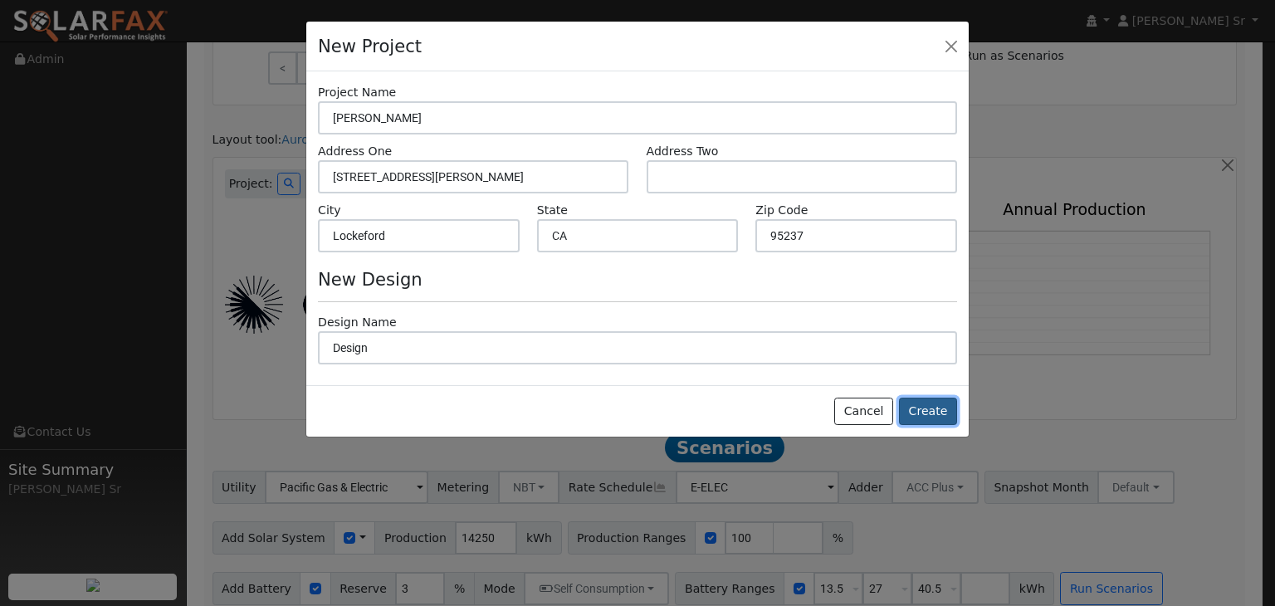
click at [934, 409] on button "Create" at bounding box center [928, 412] width 58 height 28
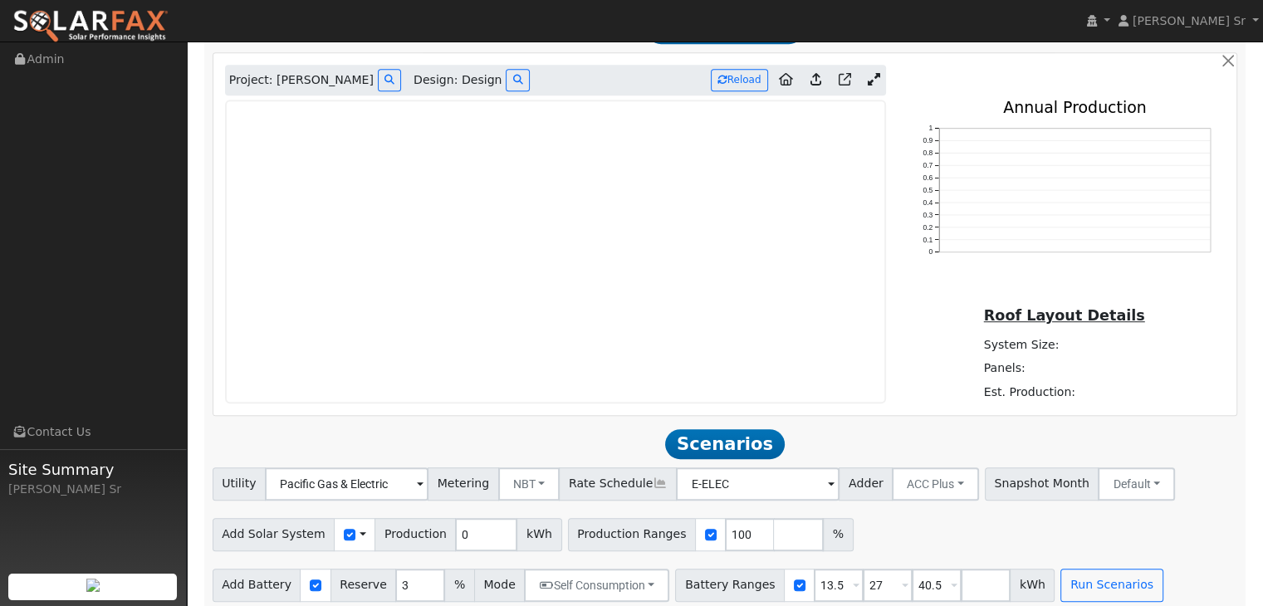
scroll to position [1044, 0]
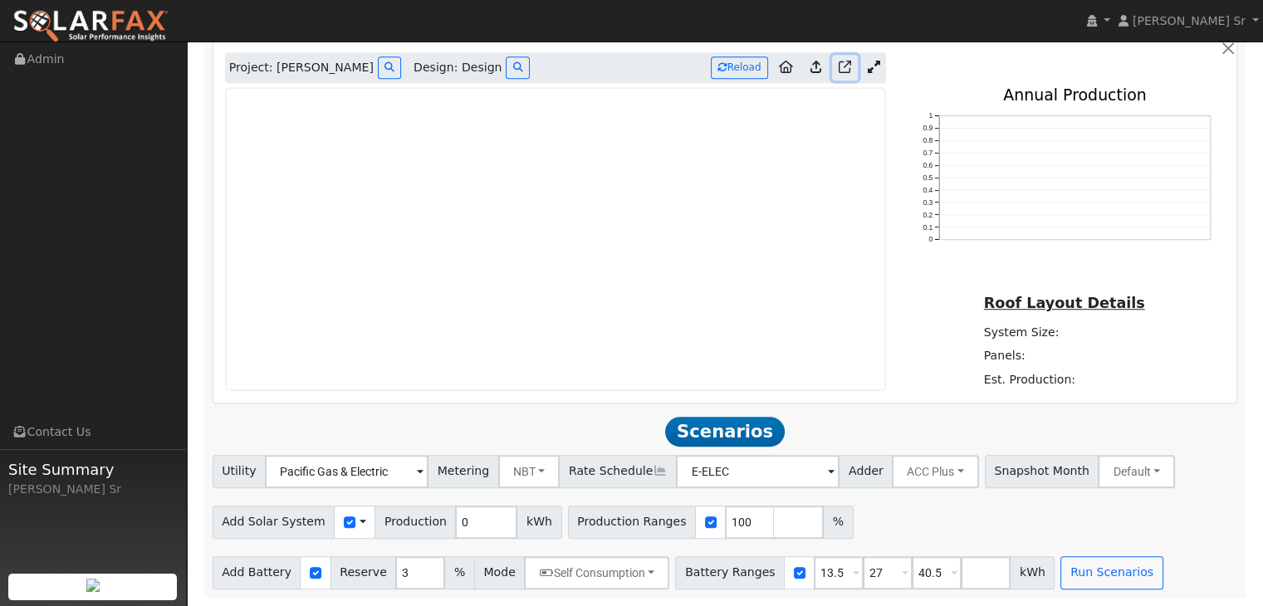
click at [847, 61] on icon at bounding box center [845, 67] width 12 height 12
click at [874, 71] on icon at bounding box center [874, 67] width 12 height 12
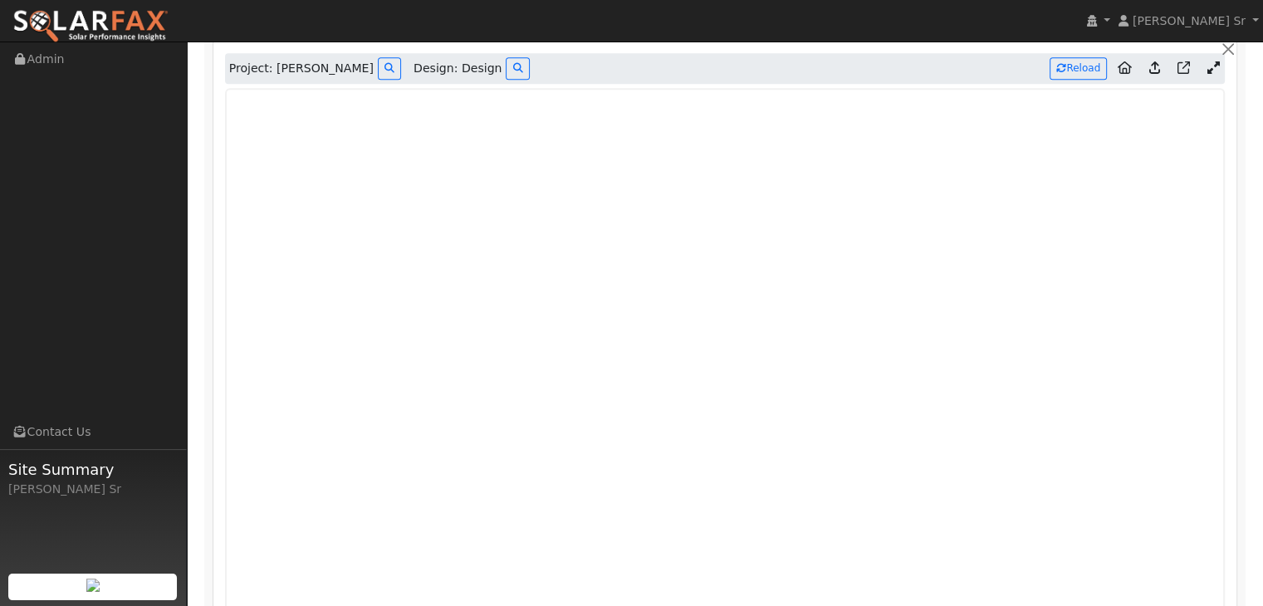
scroll to position [1041, 0]
click at [1209, 69] on icon at bounding box center [1212, 69] width 12 height 12
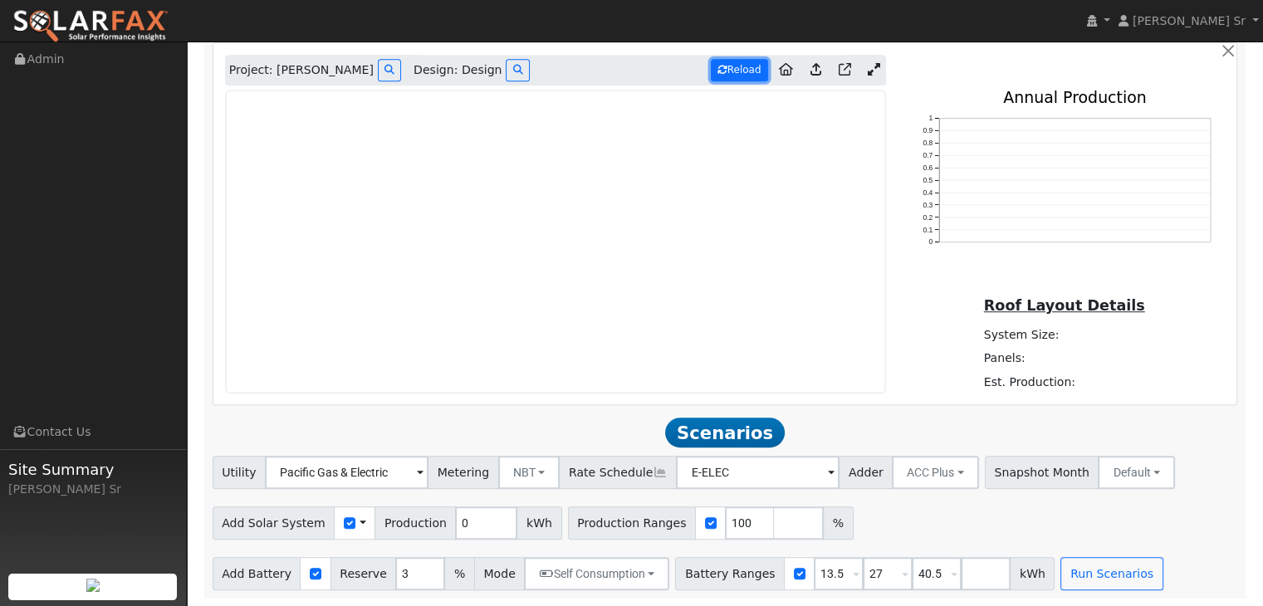
click at [745, 67] on button "Reload" at bounding box center [739, 70] width 57 height 22
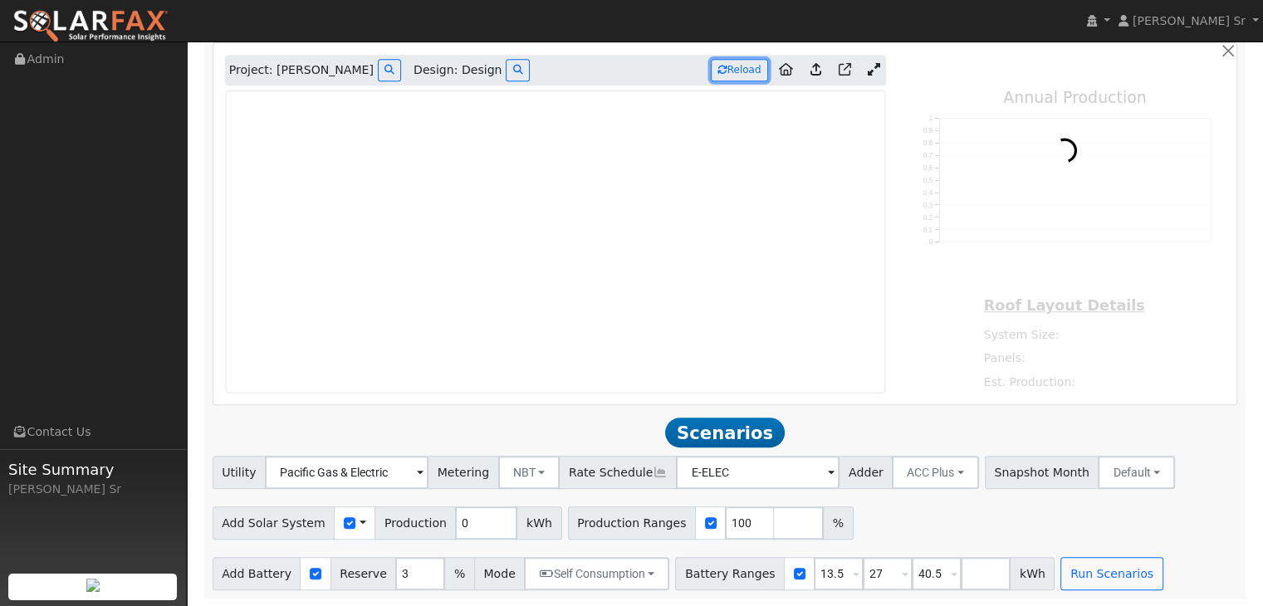
type input "14879"
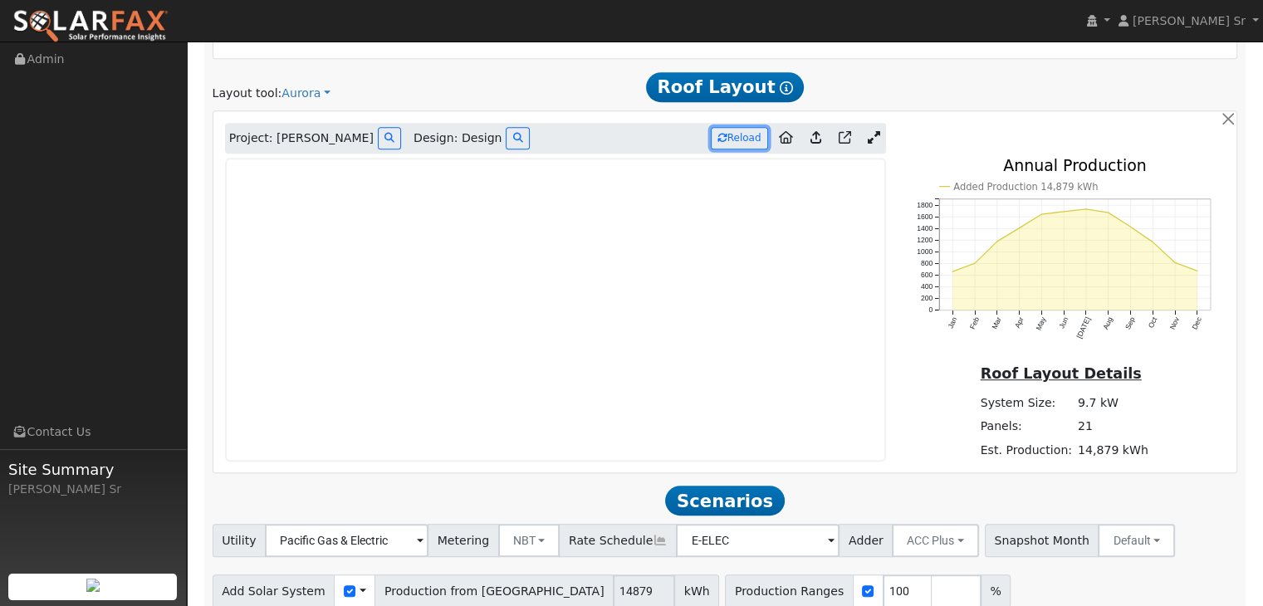
scroll to position [1043, 0]
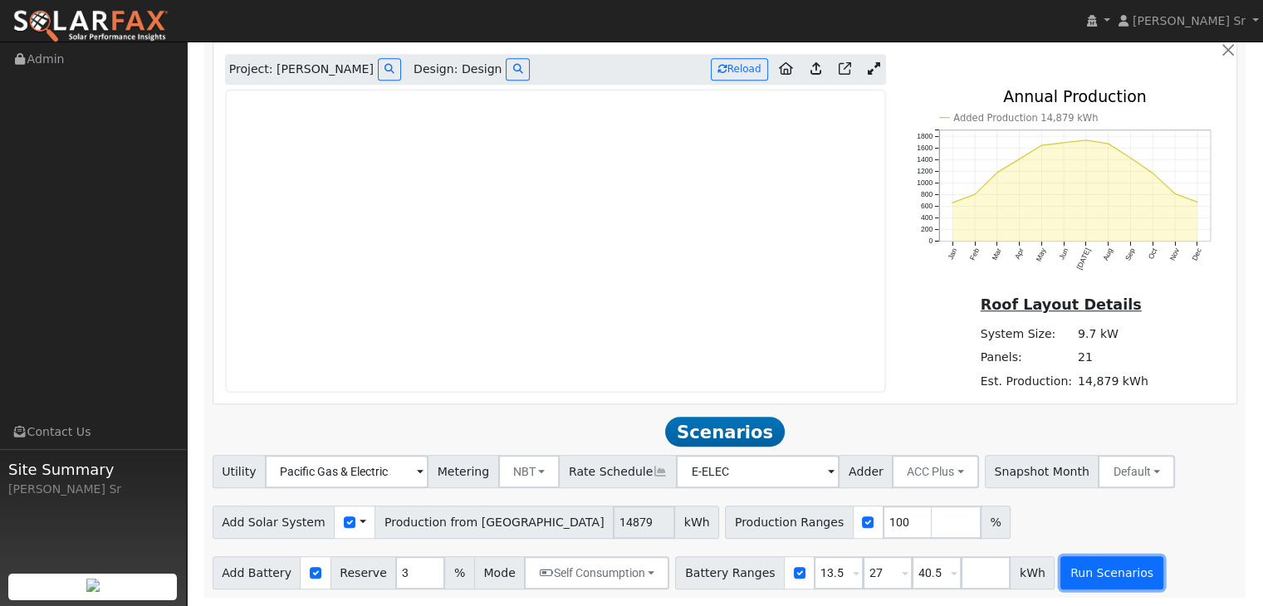
click at [1068, 572] on button "Run Scenarios" at bounding box center [1111, 572] width 102 height 33
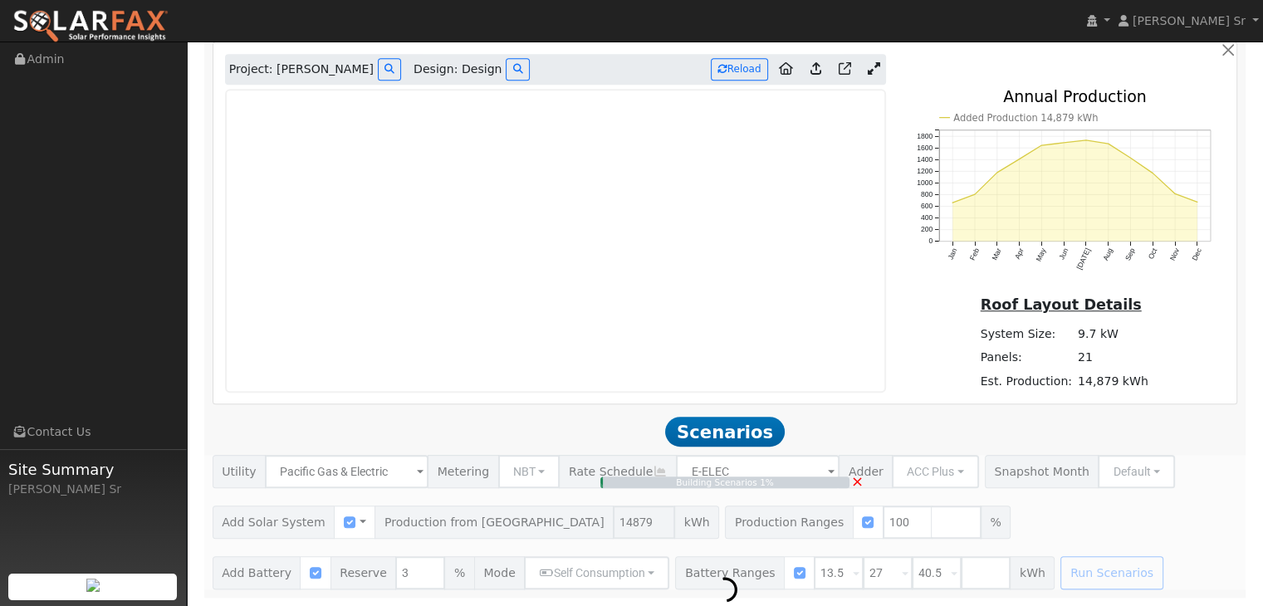
type input "9.9"
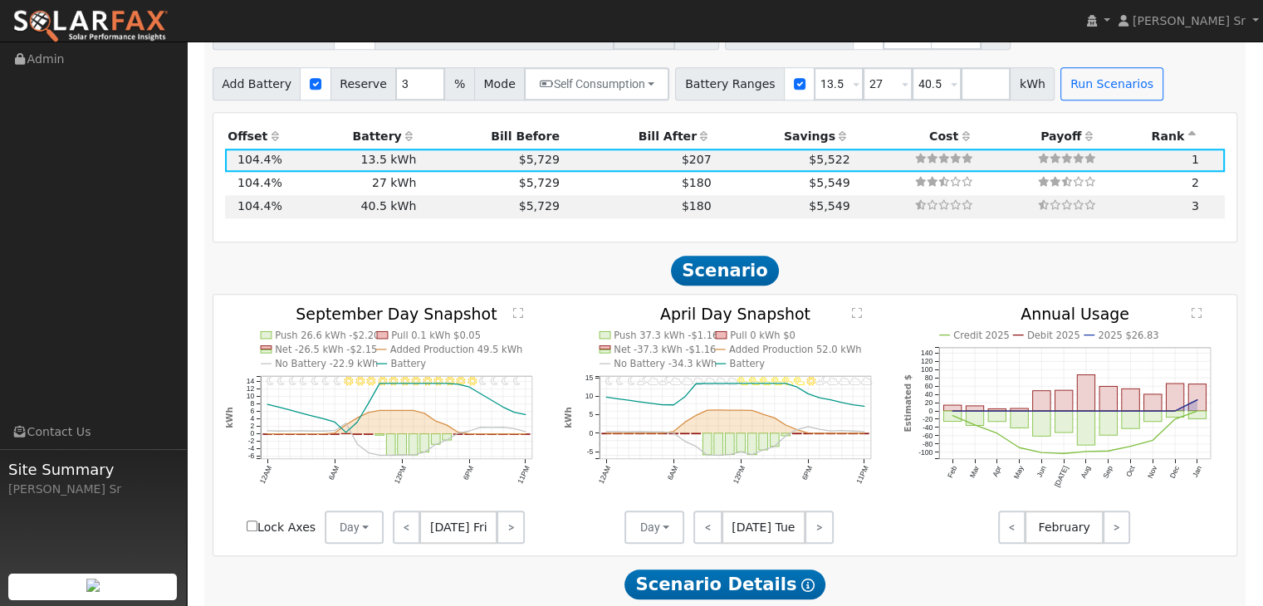
scroll to position [1491, 0]
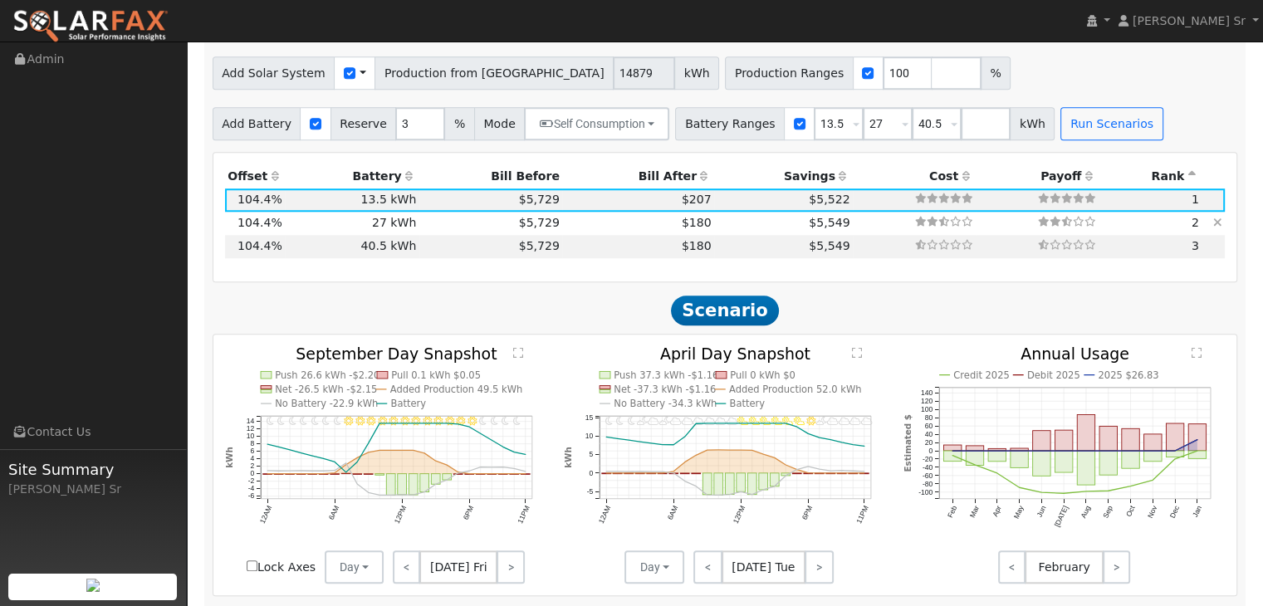
click at [774, 220] on td "$5,549" at bounding box center [783, 223] width 139 height 23
type input "$32,400"
type input "$20,135"
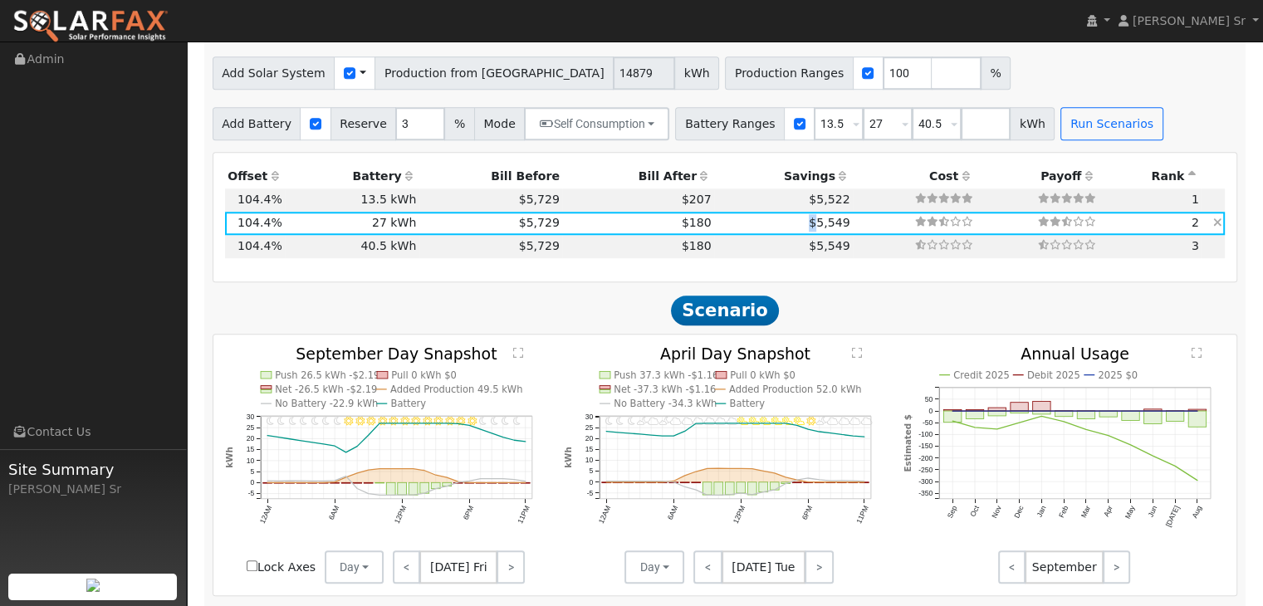
click at [774, 220] on td "$5,549" at bounding box center [783, 223] width 139 height 23
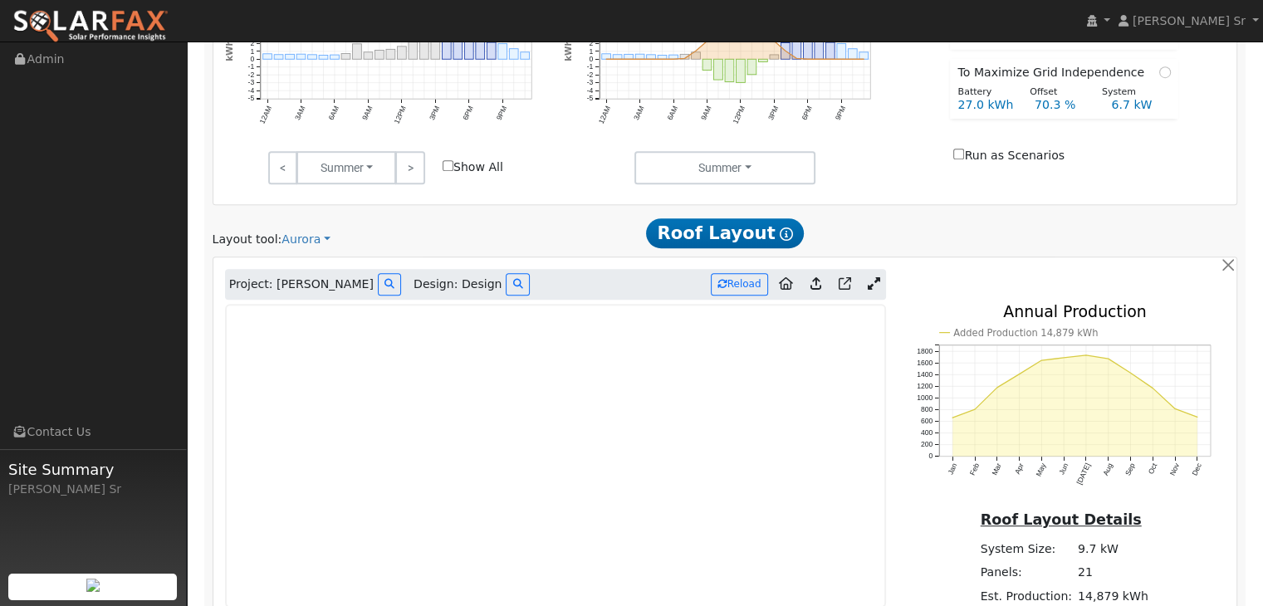
scroll to position [827, 0]
click at [224, 91] on div "On-Peak 13.9 kWh Overnight 8.3 kWh Daytime 16.0 kWh 12AM 3AM 6AM 9AM 12PM 3PM 6…" at bounding box center [386, 49] width 340 height 204
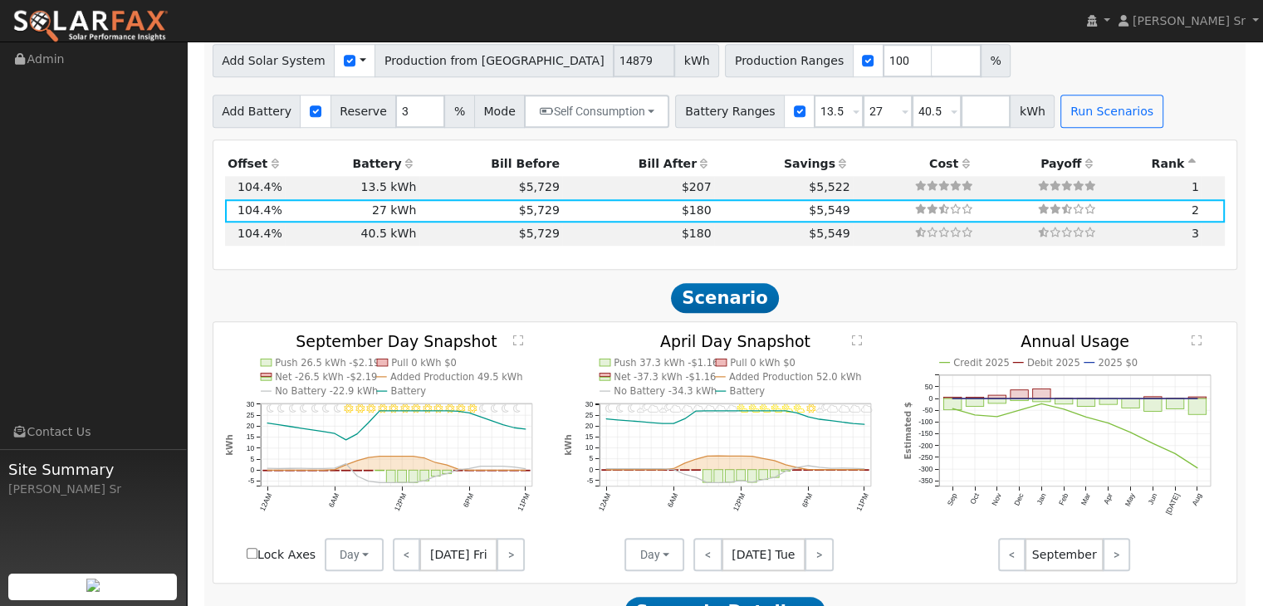
scroll to position [1325, 0]
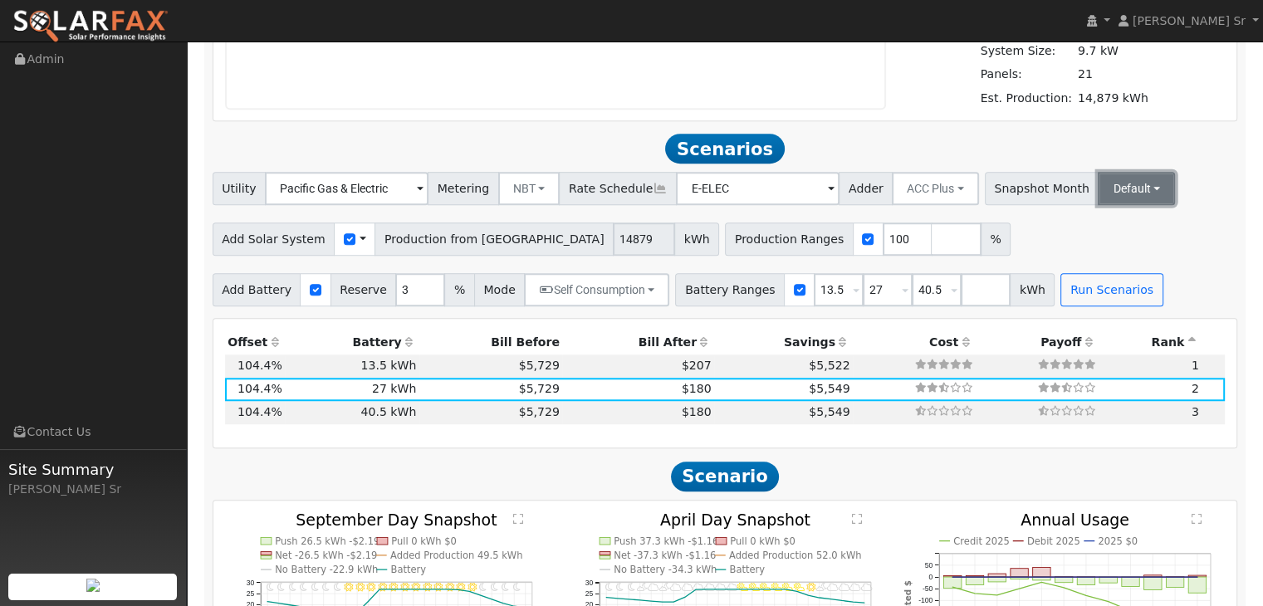
click at [1106, 189] on button "Default" at bounding box center [1136, 188] width 77 height 33
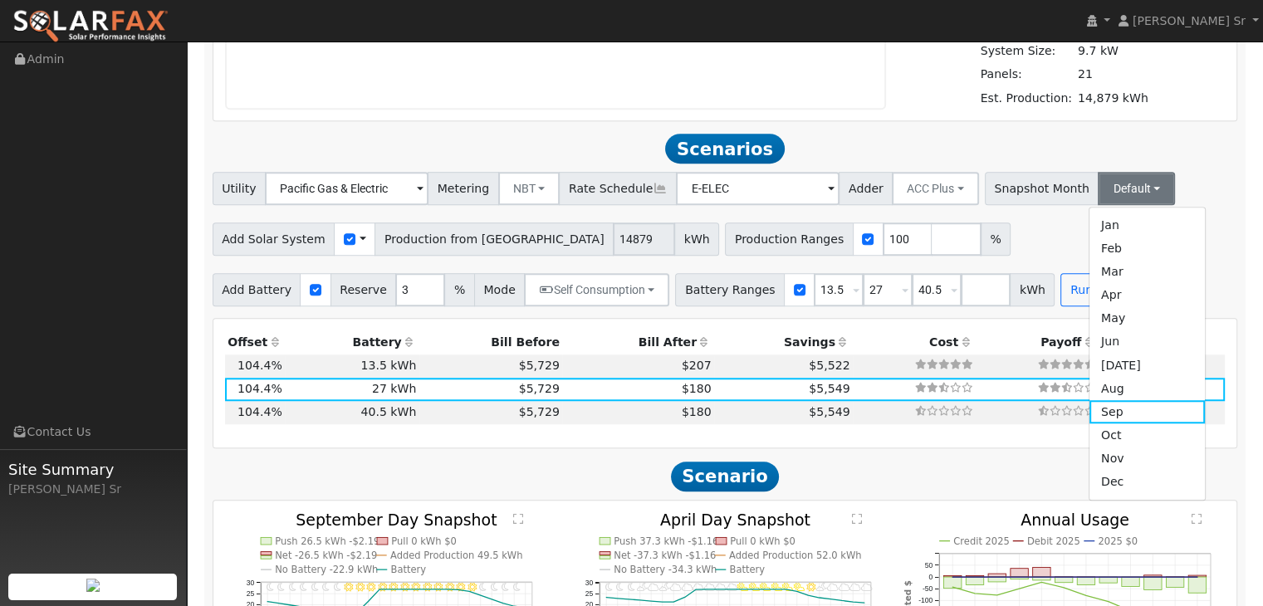
click at [1089, 223] on link "Jan" at bounding box center [1146, 224] width 115 height 23
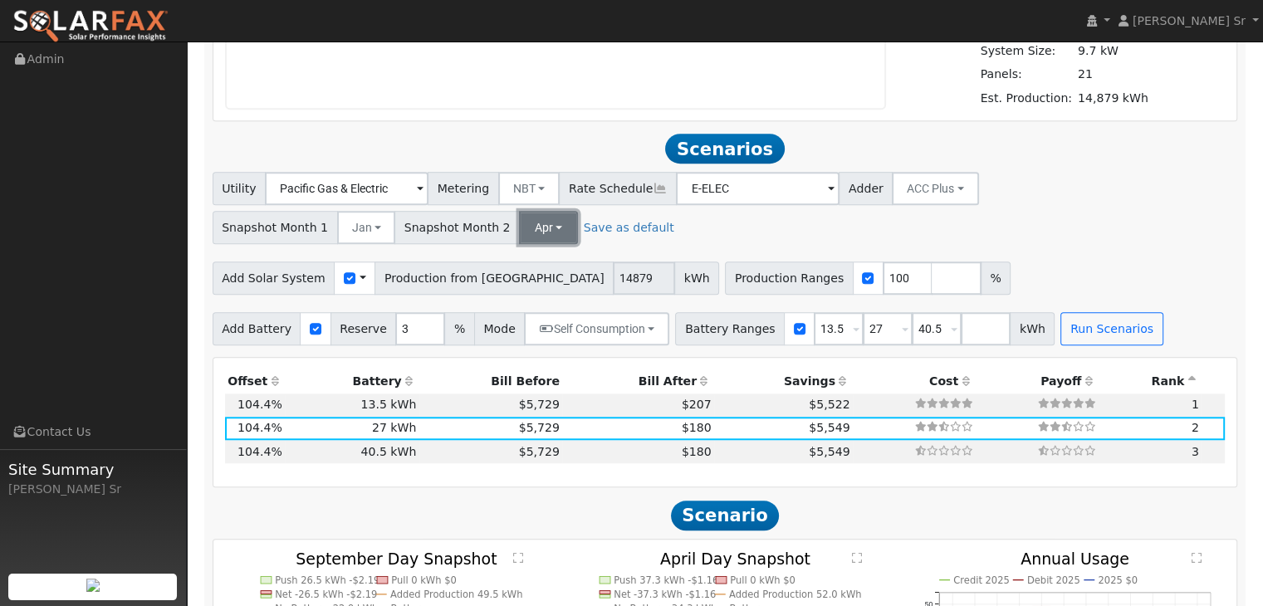
click at [525, 223] on button "Apr" at bounding box center [548, 227] width 59 height 33
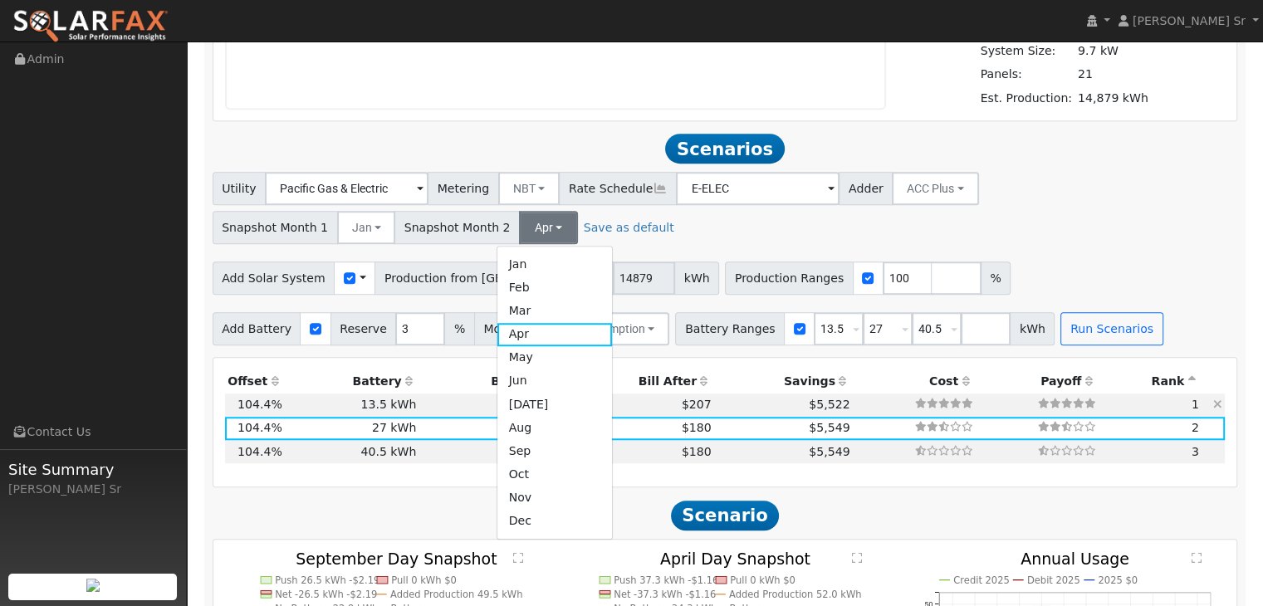
click at [579, 400] on link "Jul" at bounding box center [554, 404] width 115 height 23
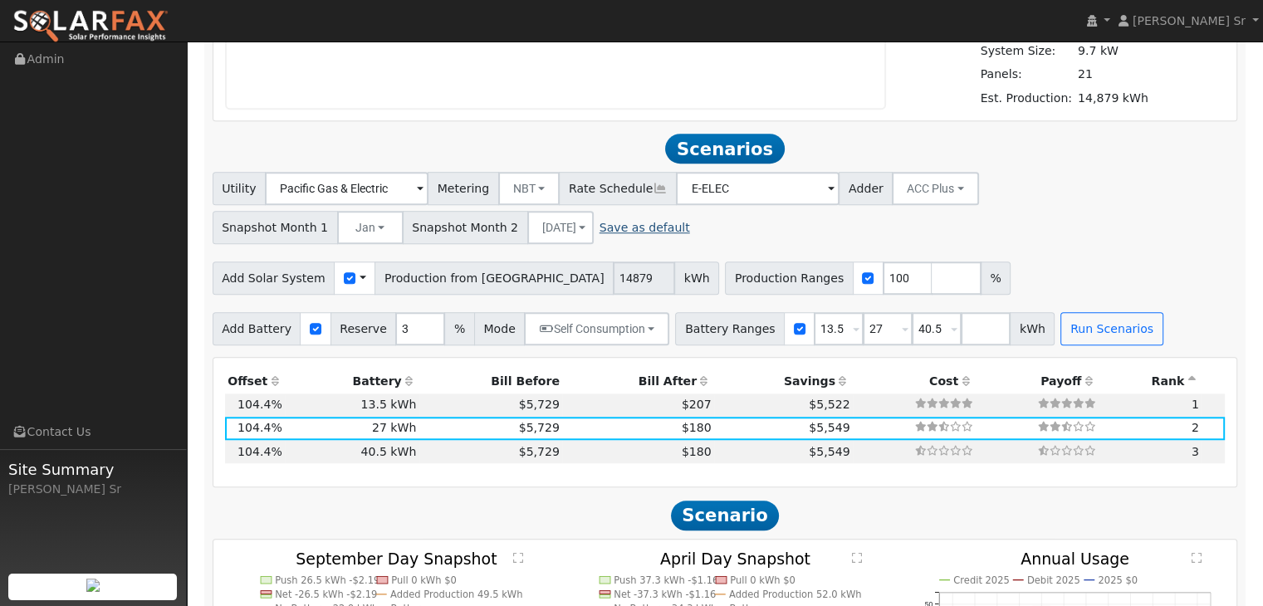
click at [600, 228] on link "Save as default" at bounding box center [645, 227] width 91 height 17
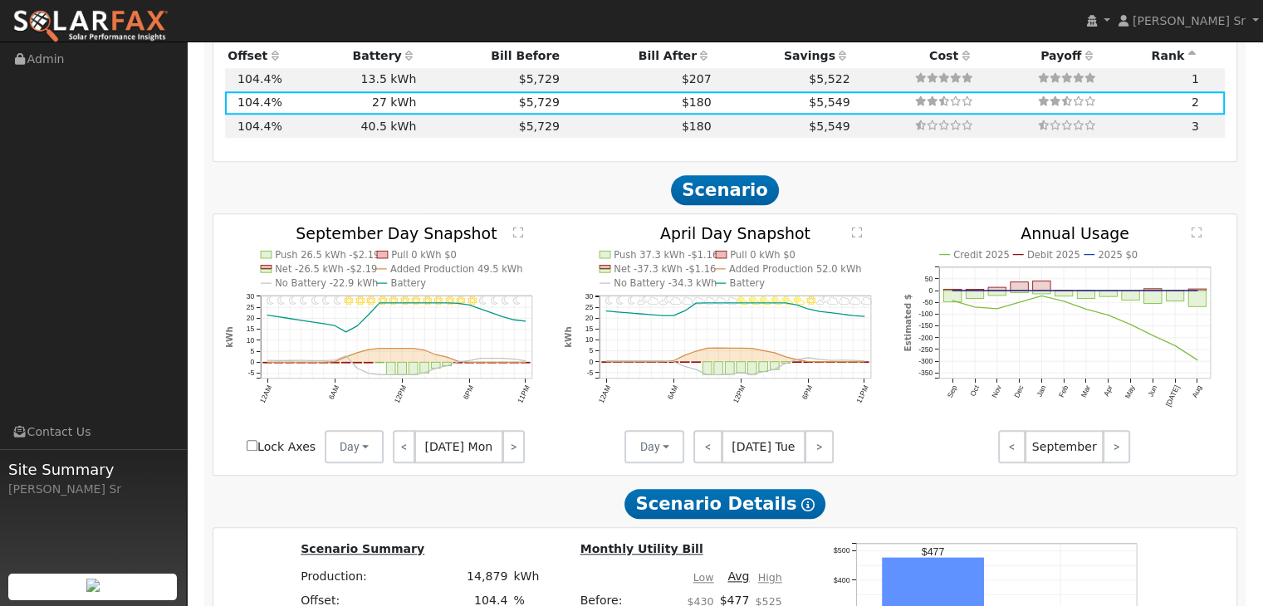
scroll to position [1657, 0]
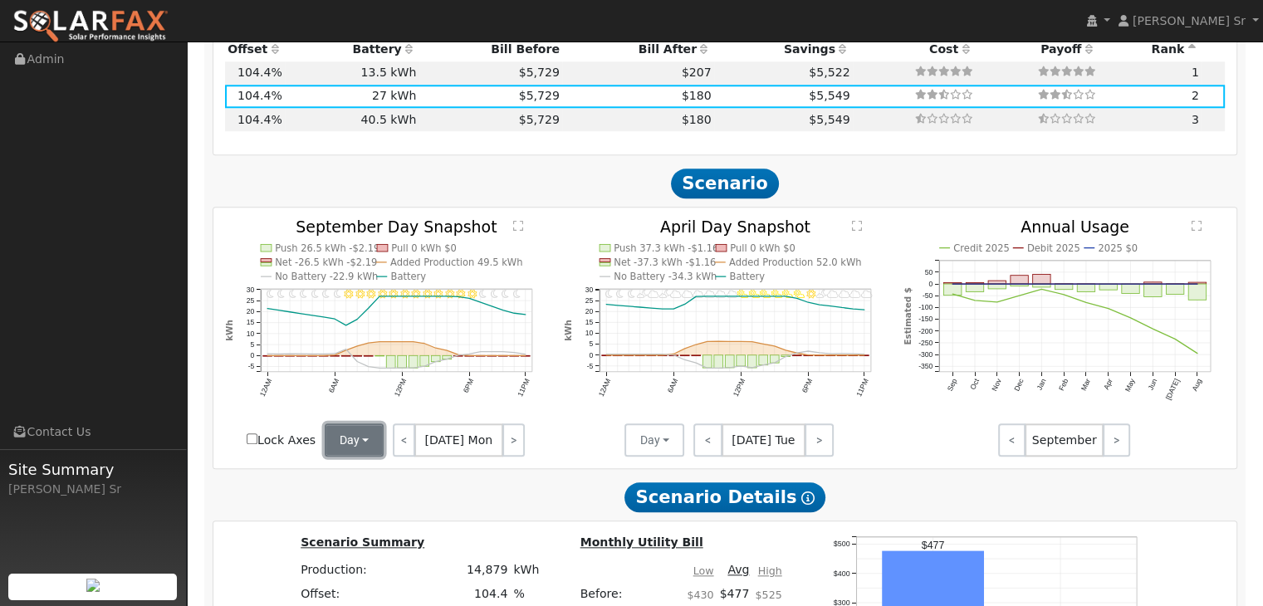
click at [362, 439] on button "Day" at bounding box center [355, 439] width 60 height 33
click at [350, 501] on link "Month Average" at bounding box center [382, 499] width 115 height 23
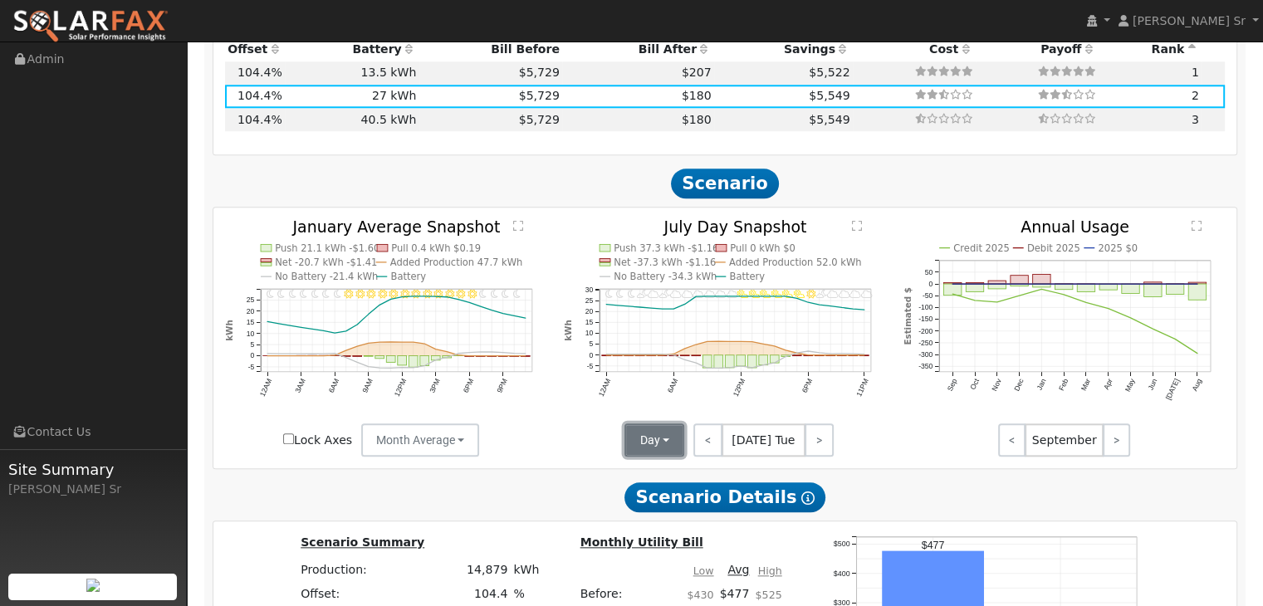
click at [664, 440] on button "Day" at bounding box center [654, 439] width 60 height 33
click at [691, 502] on link "Month Average" at bounding box center [682, 499] width 115 height 23
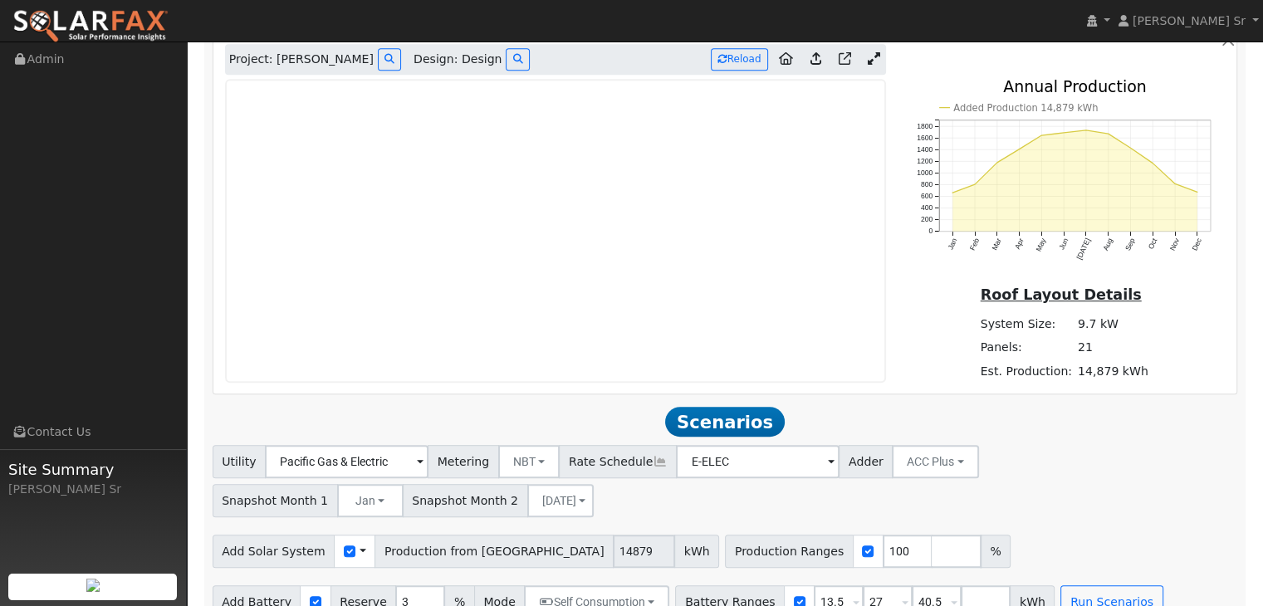
scroll to position [1053, 0]
click at [910, 341] on div "Roof Layout Details System Size: 9.7 kW Panels: 21 Est. Production: 14,879 kWh" at bounding box center [1064, 333] width 340 height 100
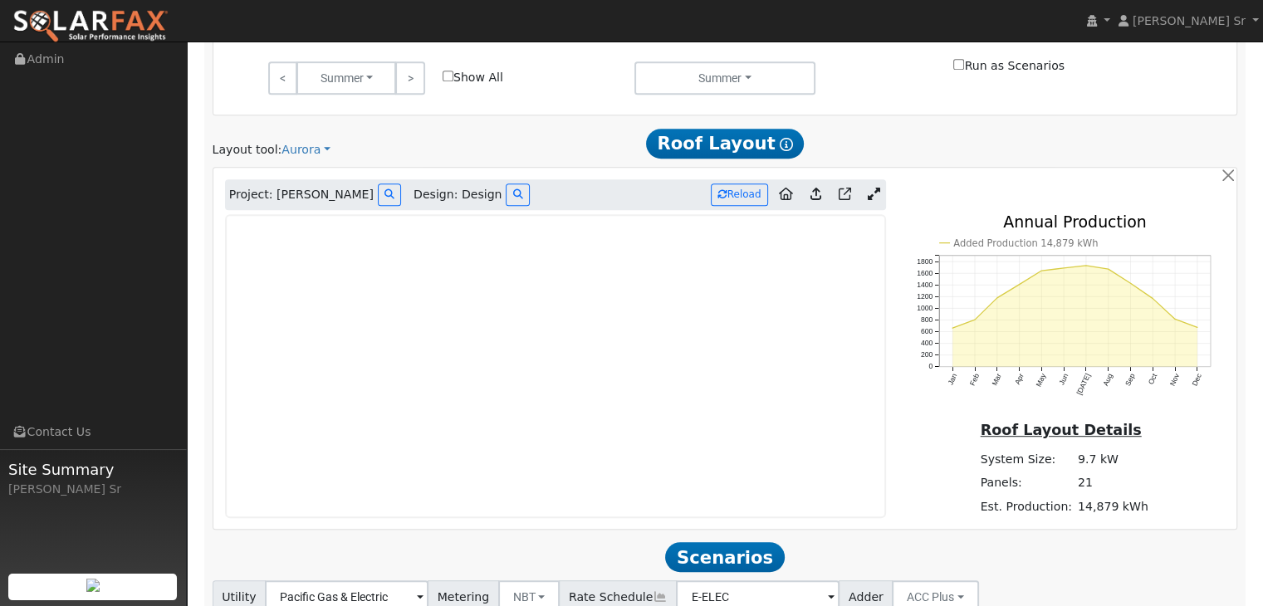
scroll to position [1000, 0]
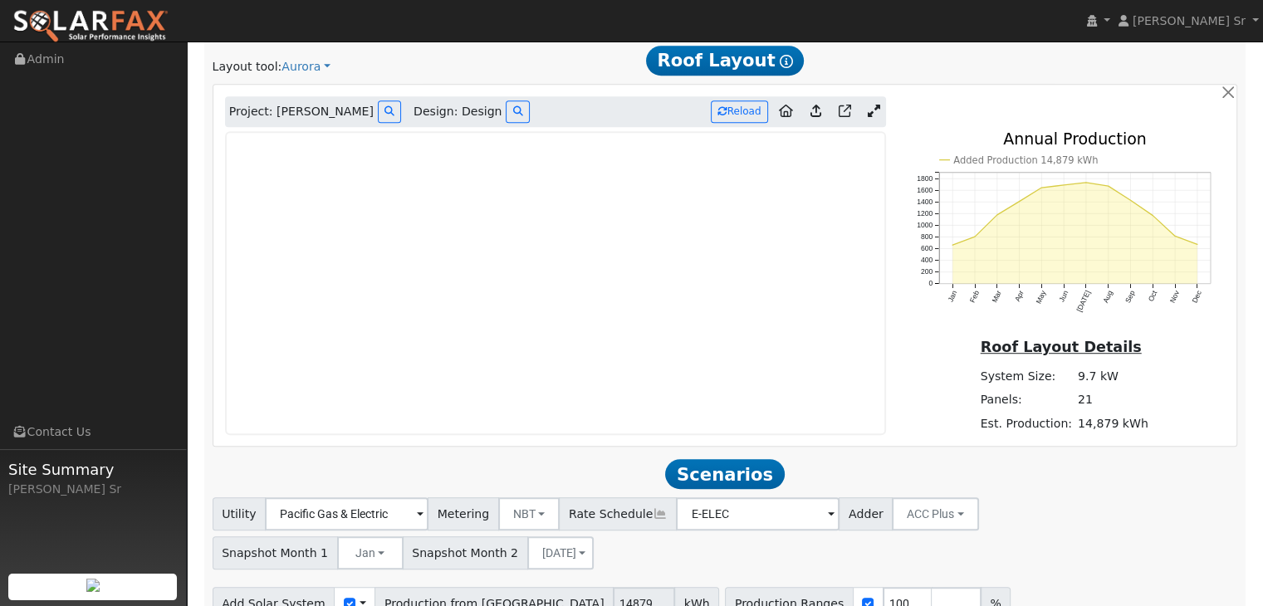
click at [913, 374] on div "Roof Layout Details System Size: 9.7 kW Panels: 21 Est. Production: 14,879 kWh" at bounding box center [1064, 386] width 340 height 100
drag, startPoint x: 874, startPoint y: 105, endPoint x: 879, endPoint y: 98, distance: 9.0
click at [874, 105] on icon at bounding box center [874, 111] width 12 height 12
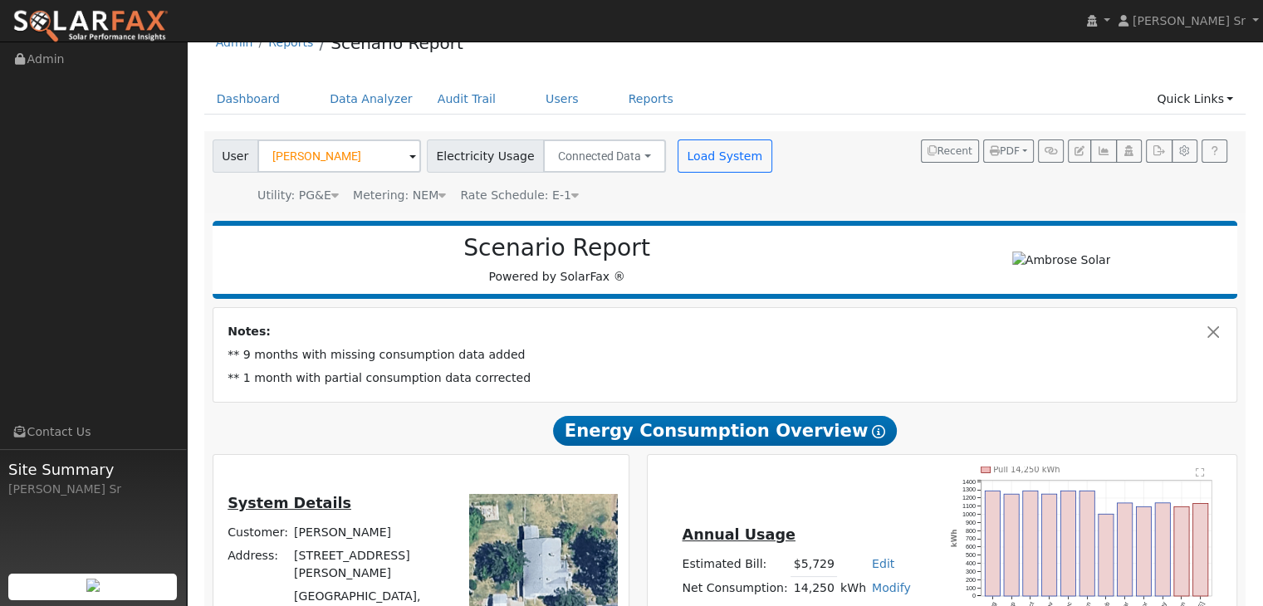
scroll to position [0, 0]
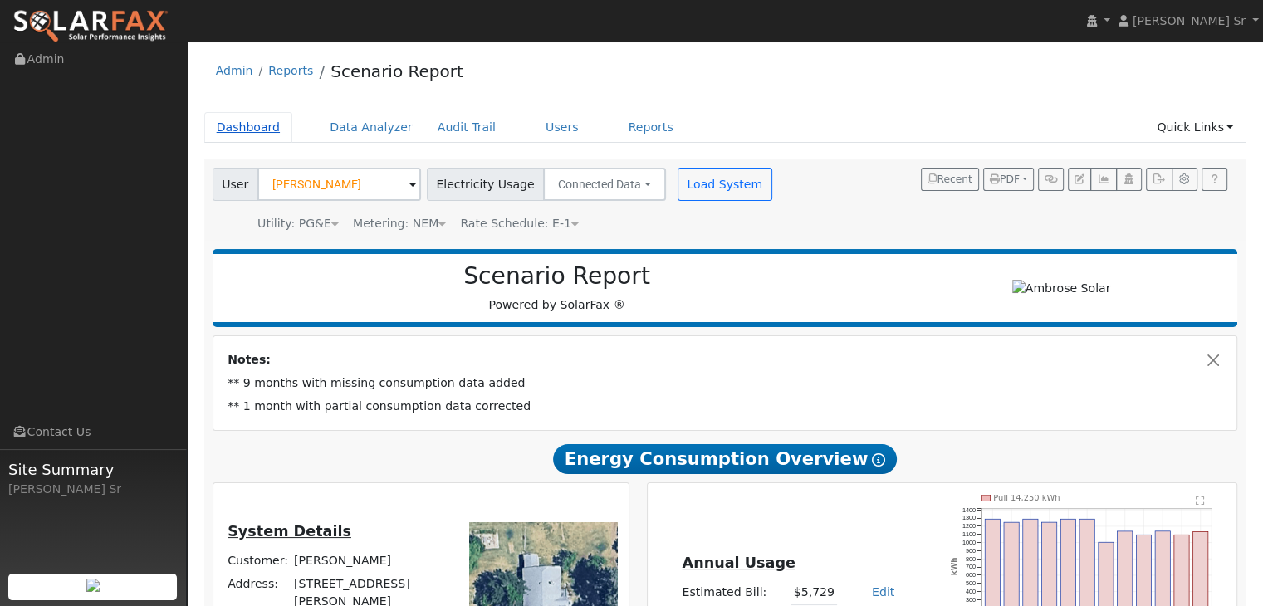
click at [228, 130] on link "Dashboard" at bounding box center [248, 127] width 89 height 31
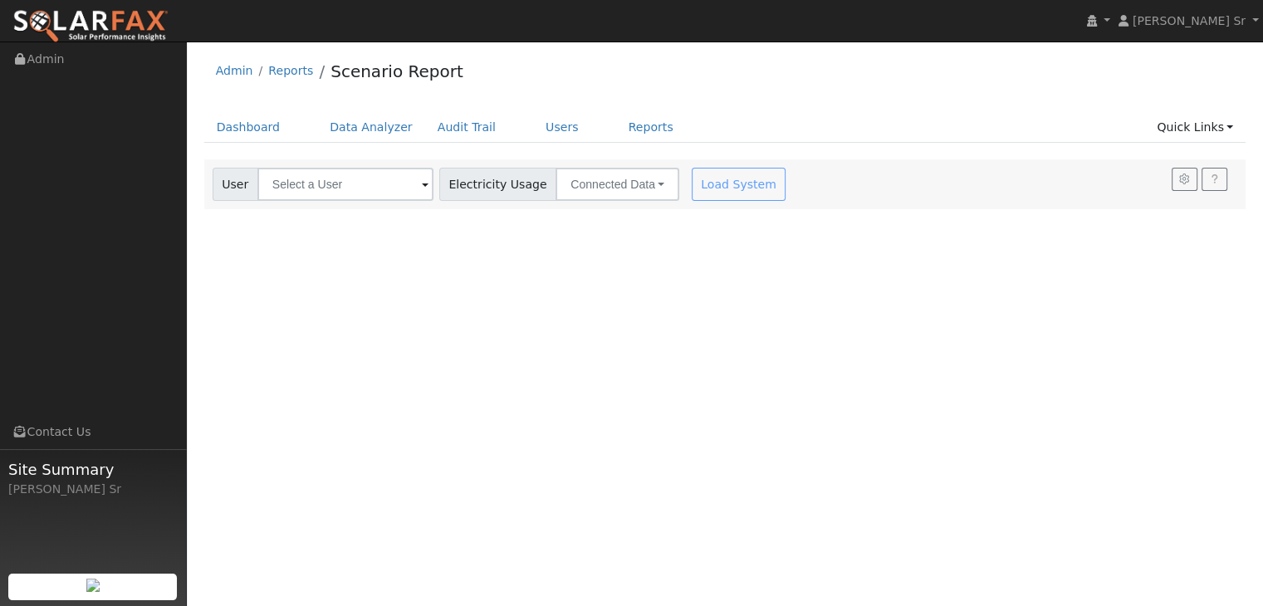
click at [422, 188] on span at bounding box center [425, 185] width 7 height 19
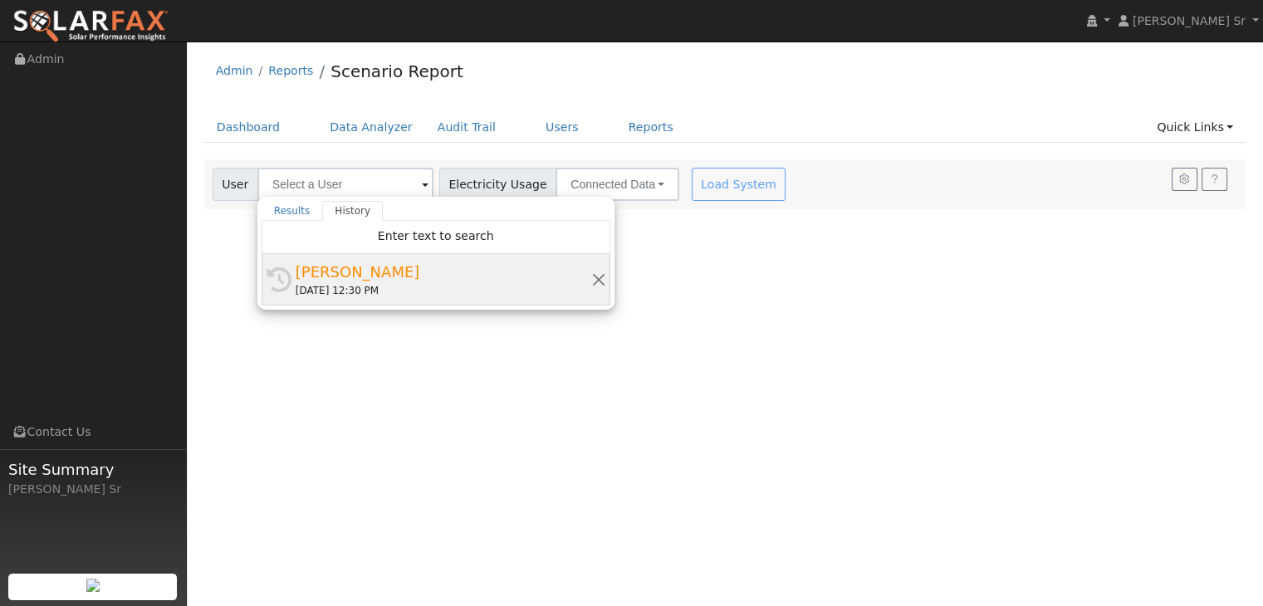
click at [325, 272] on div "[PERSON_NAME]" at bounding box center [444, 272] width 296 height 22
type input "[PERSON_NAME]"
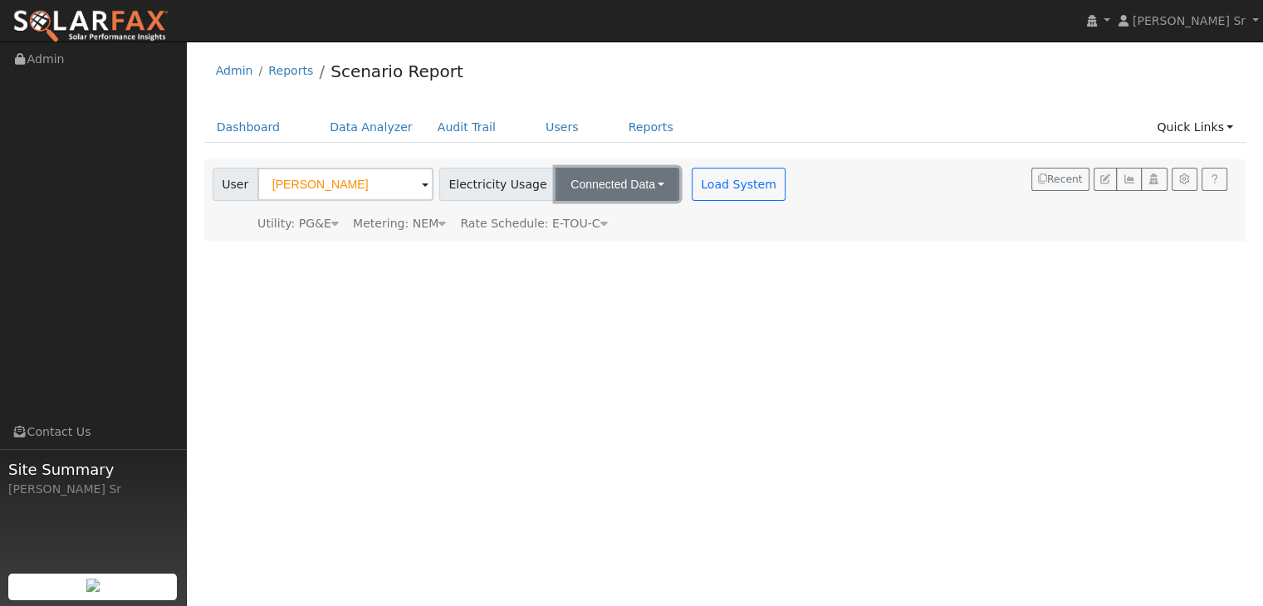
click at [641, 179] on button "Connected Data" at bounding box center [618, 184] width 124 height 33
click at [605, 242] on link "Estimated Data" at bounding box center [619, 244] width 118 height 23
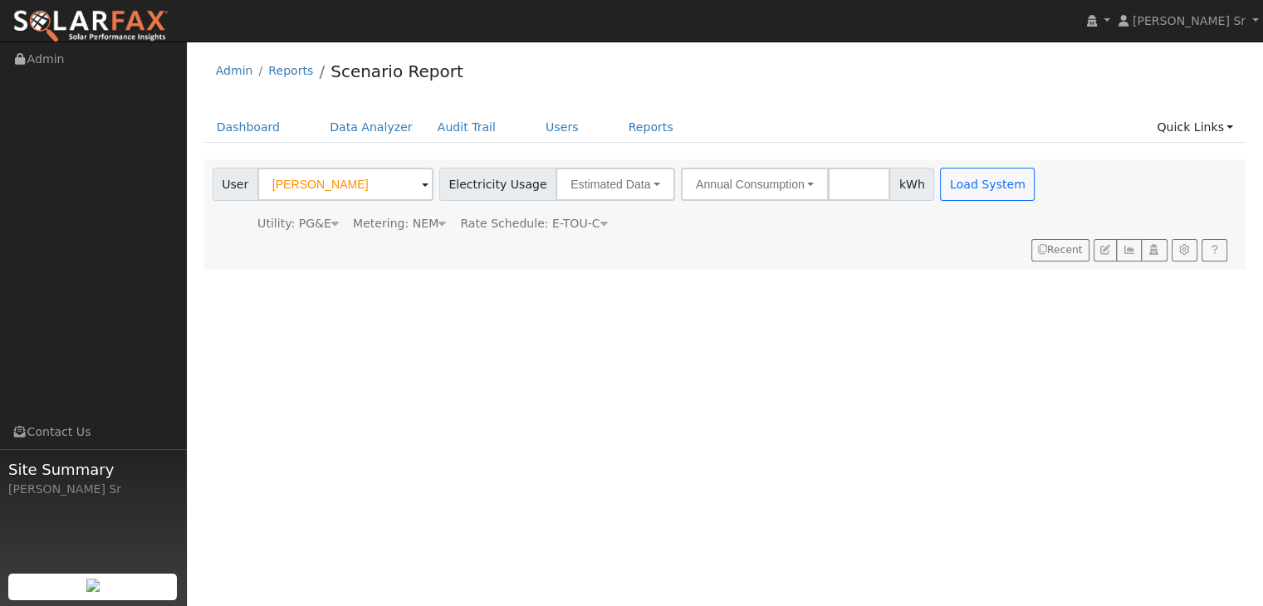
click at [848, 177] on input "number" at bounding box center [859, 184] width 62 height 33
click at [752, 193] on button "Annual Consumption" at bounding box center [755, 184] width 148 height 33
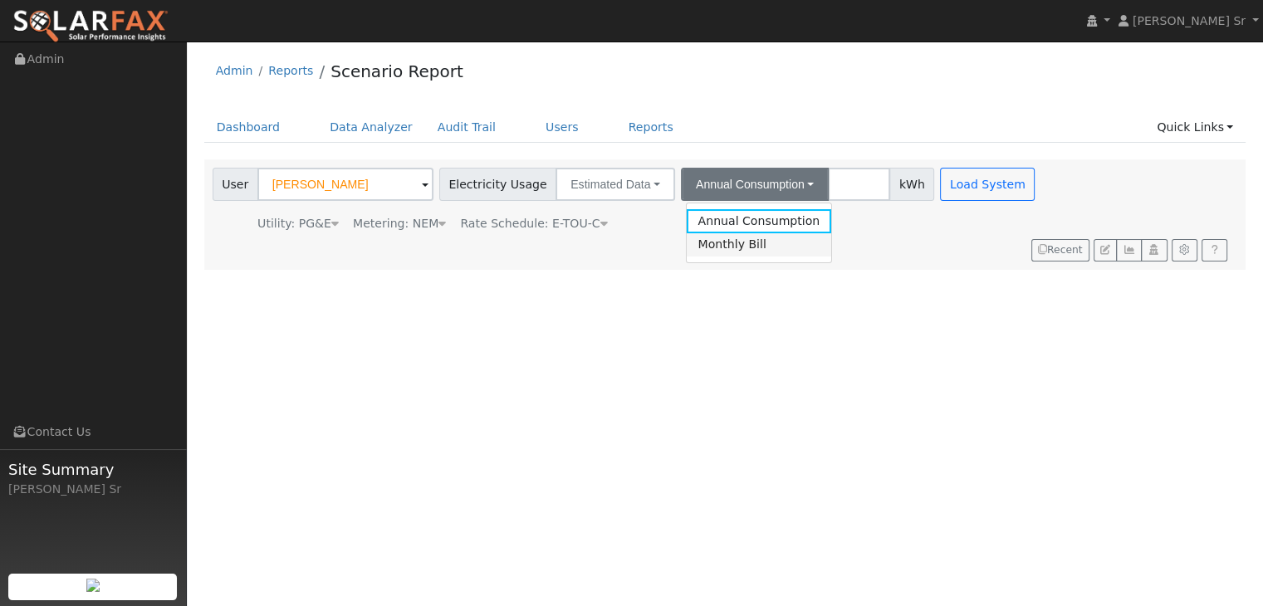
click at [734, 243] on link "Monthly Bill" at bounding box center [758, 244] width 145 height 23
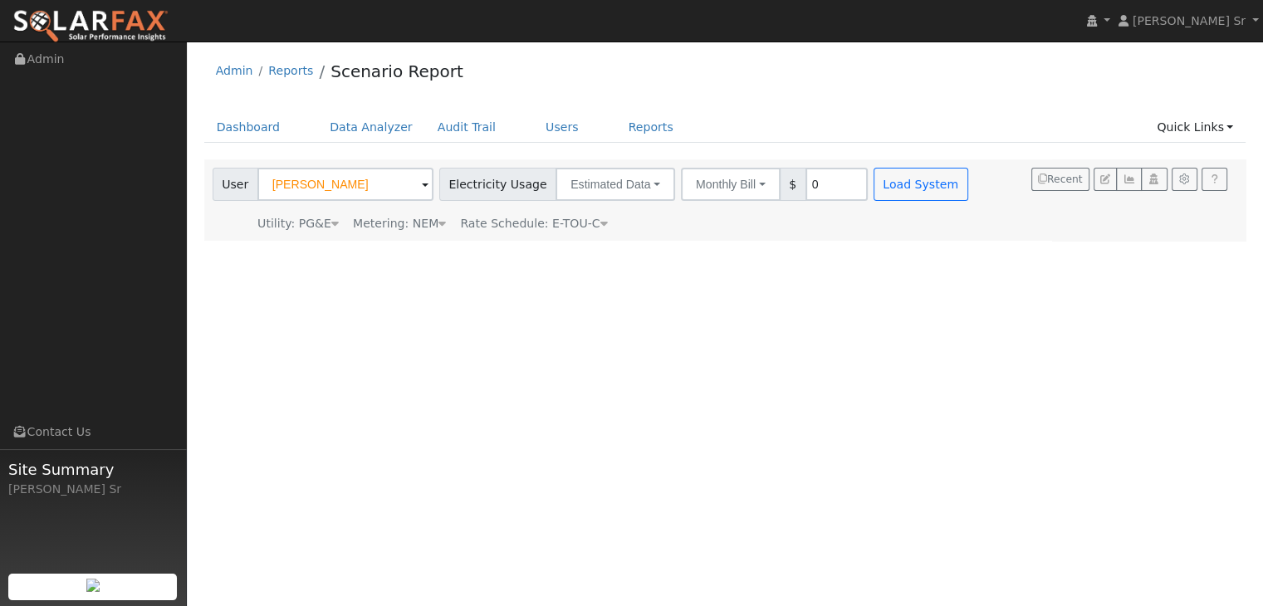
type input "0"
click at [835, 186] on input "0" at bounding box center [836, 184] width 62 height 33
click at [889, 184] on button "Load System" at bounding box center [921, 184] width 95 height 33
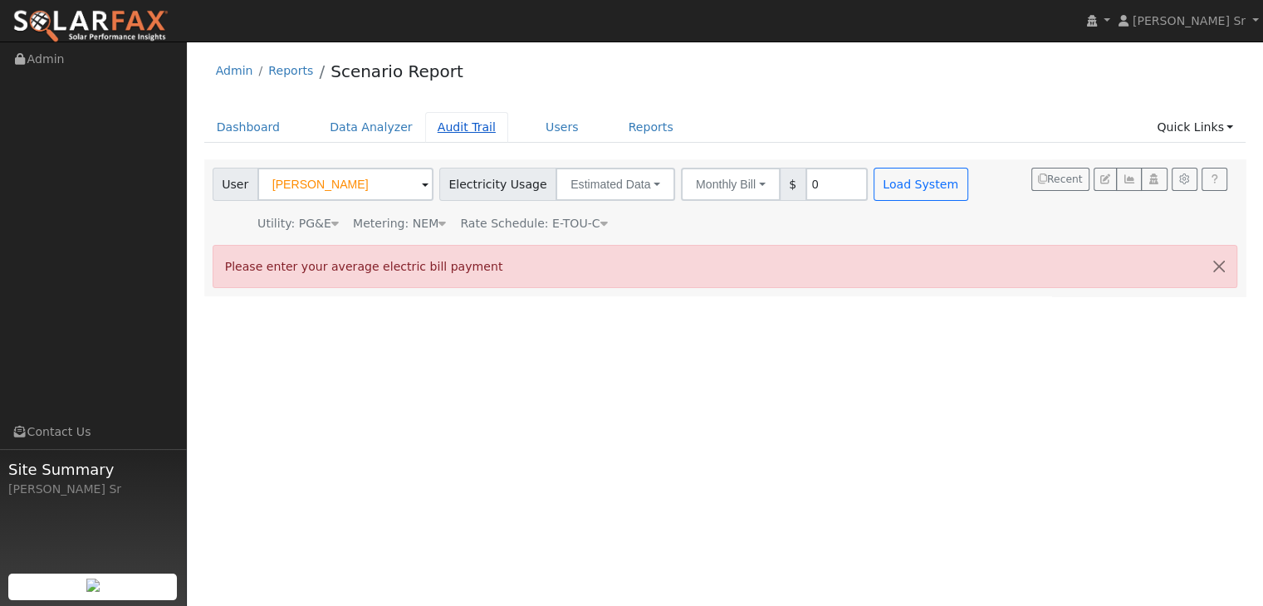
click at [455, 131] on link "Audit Trail" at bounding box center [466, 127] width 83 height 31
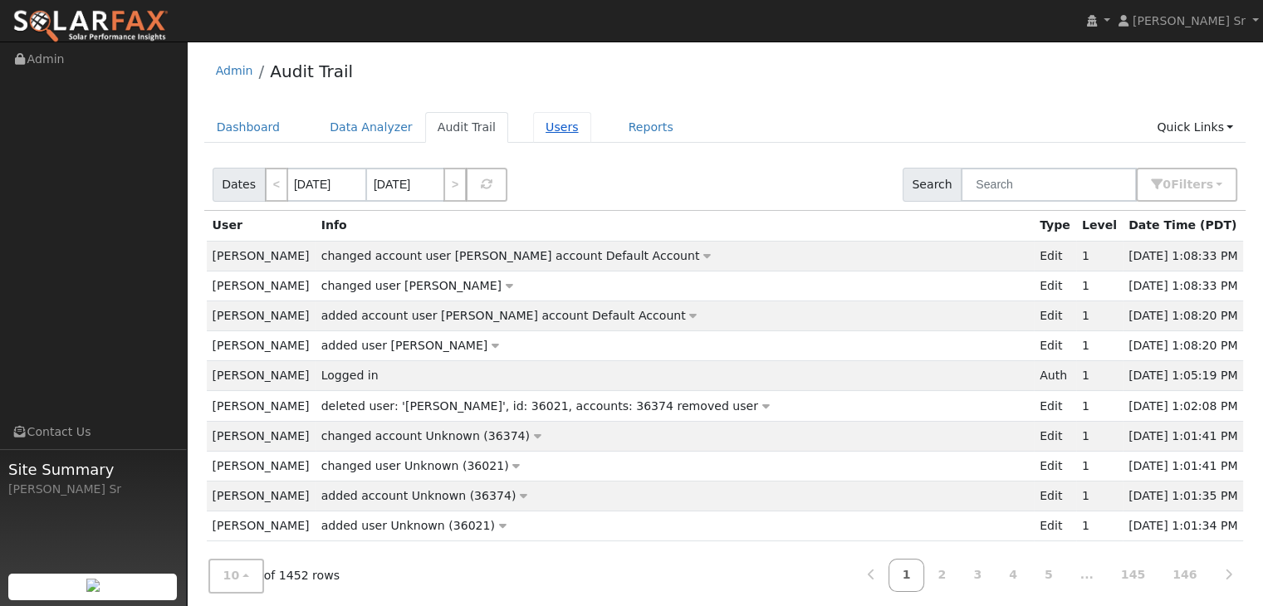
click at [533, 120] on link "Users" at bounding box center [562, 127] width 58 height 31
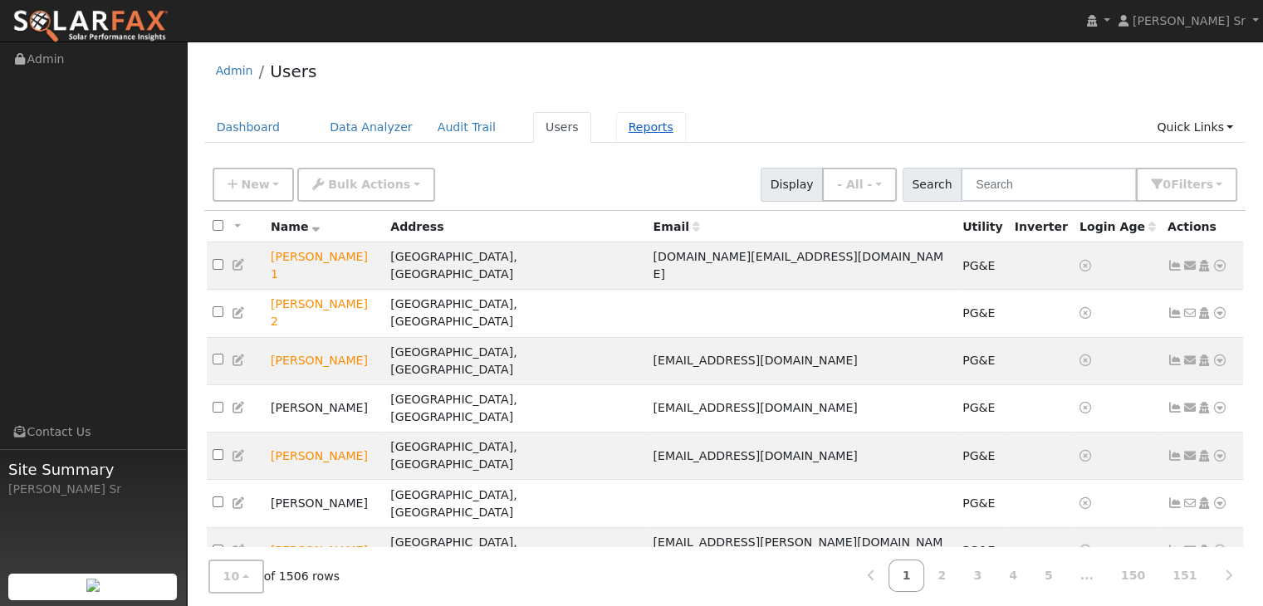
click at [616, 131] on link "Reports" at bounding box center [651, 127] width 70 height 31
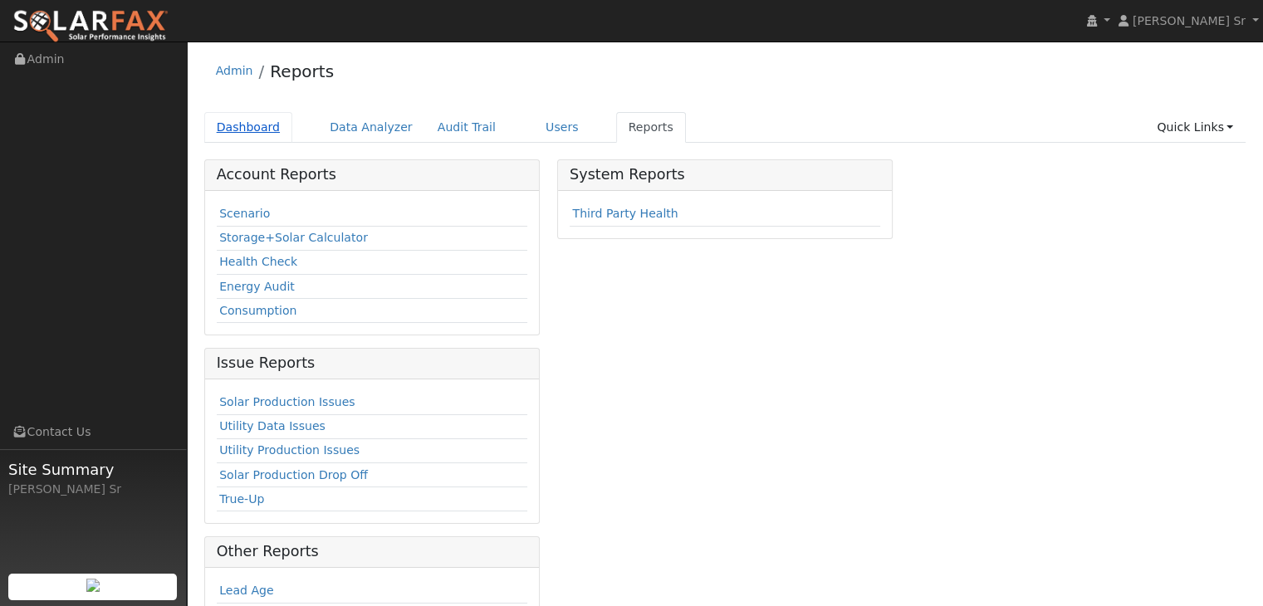
click at [246, 126] on link "Dashboard" at bounding box center [248, 127] width 89 height 31
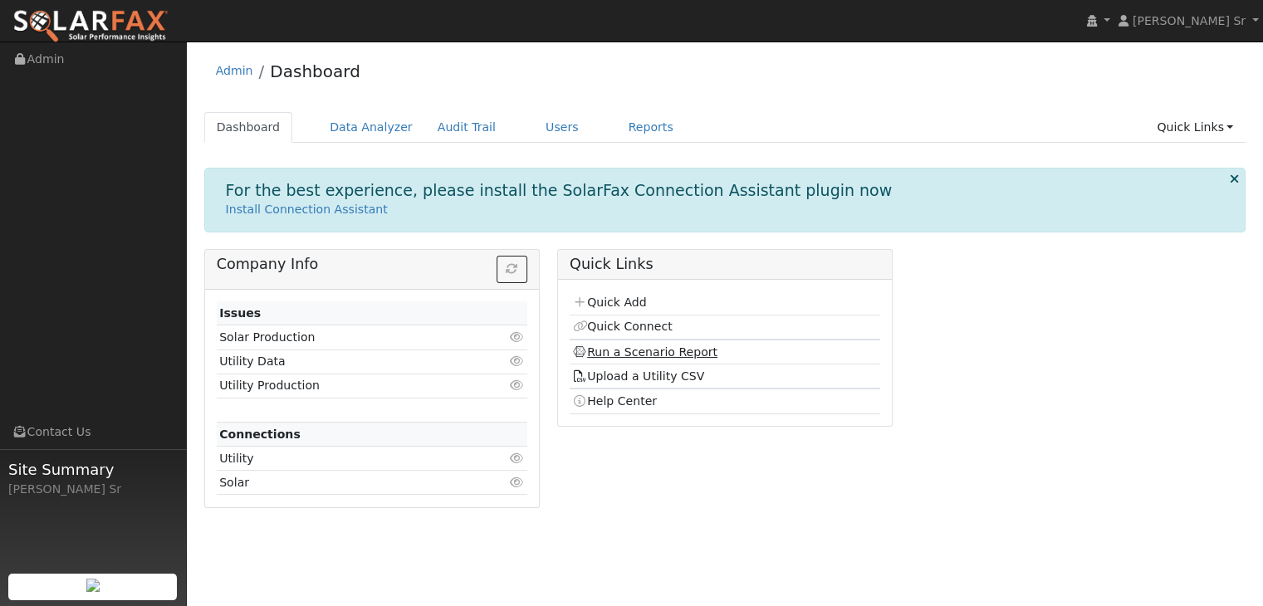
click at [664, 350] on link "Run a Scenario Report" at bounding box center [644, 351] width 145 height 13
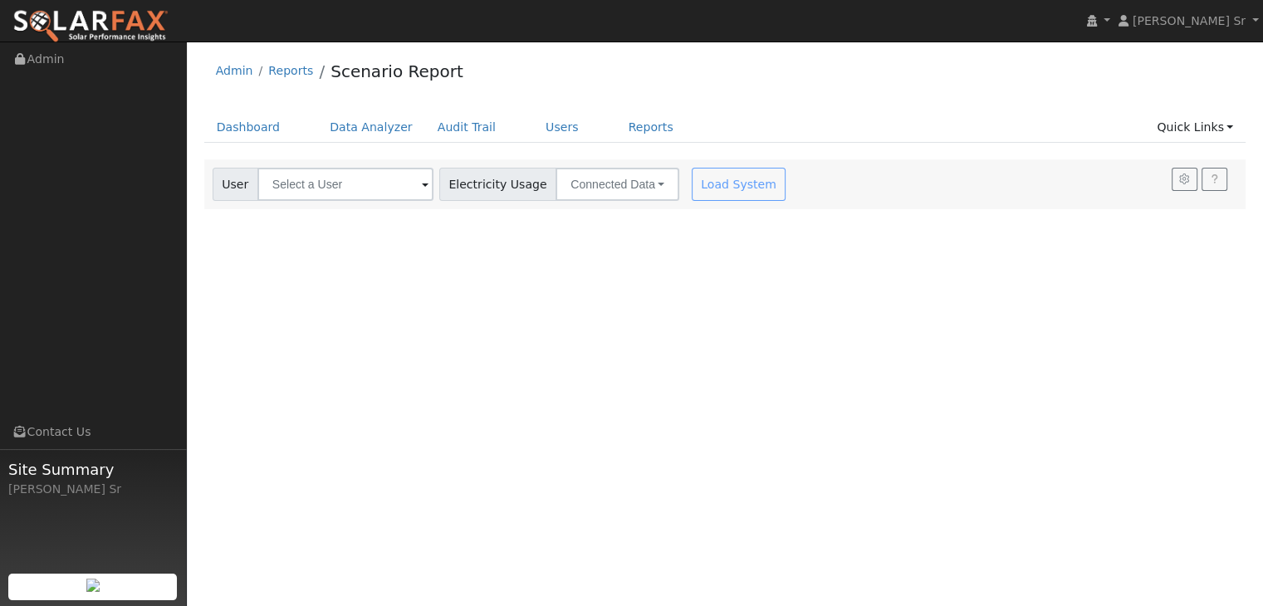
click at [422, 180] on span at bounding box center [425, 185] width 7 height 19
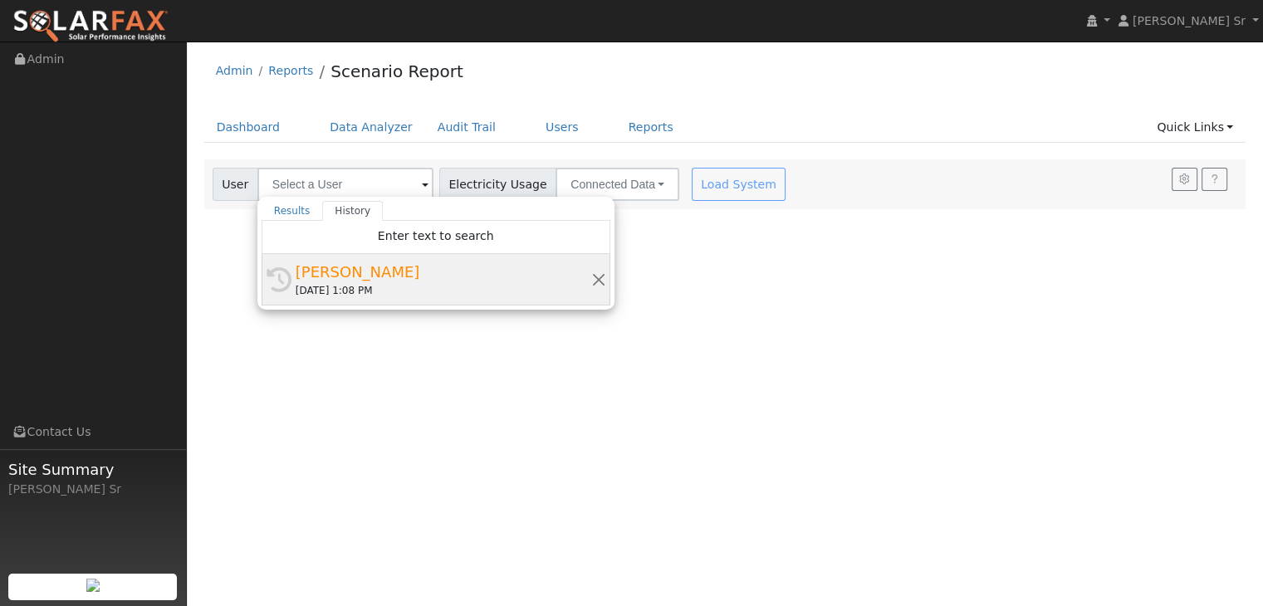
click at [355, 272] on div "Travis Durham" at bounding box center [444, 272] width 296 height 22
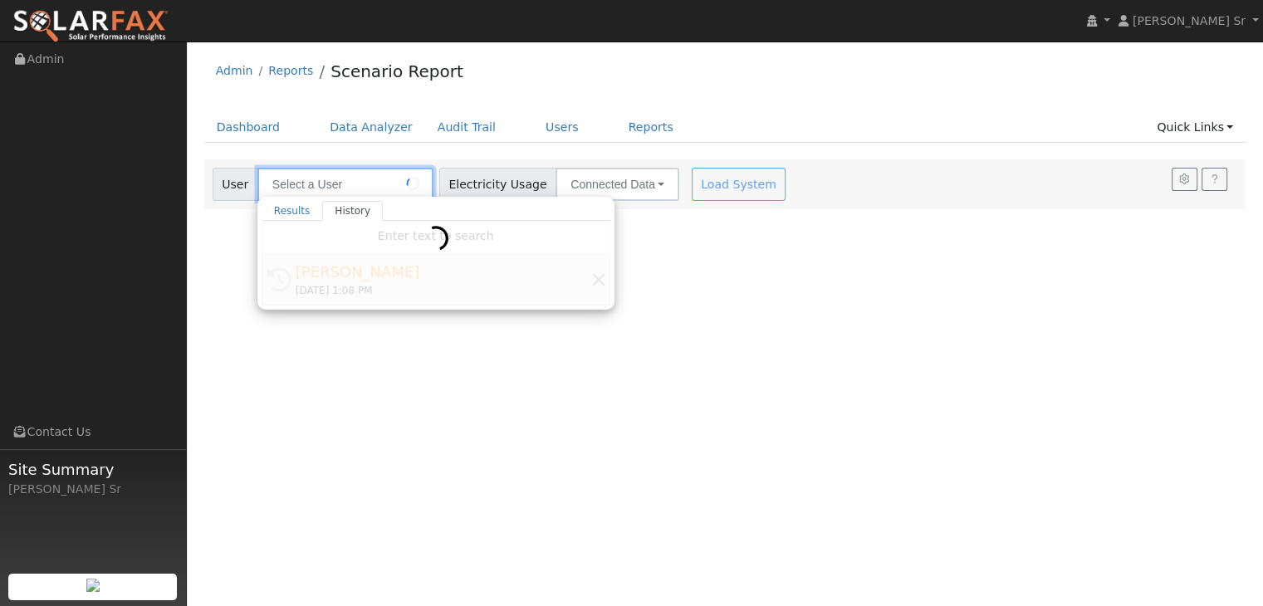
type input "[PERSON_NAME]"
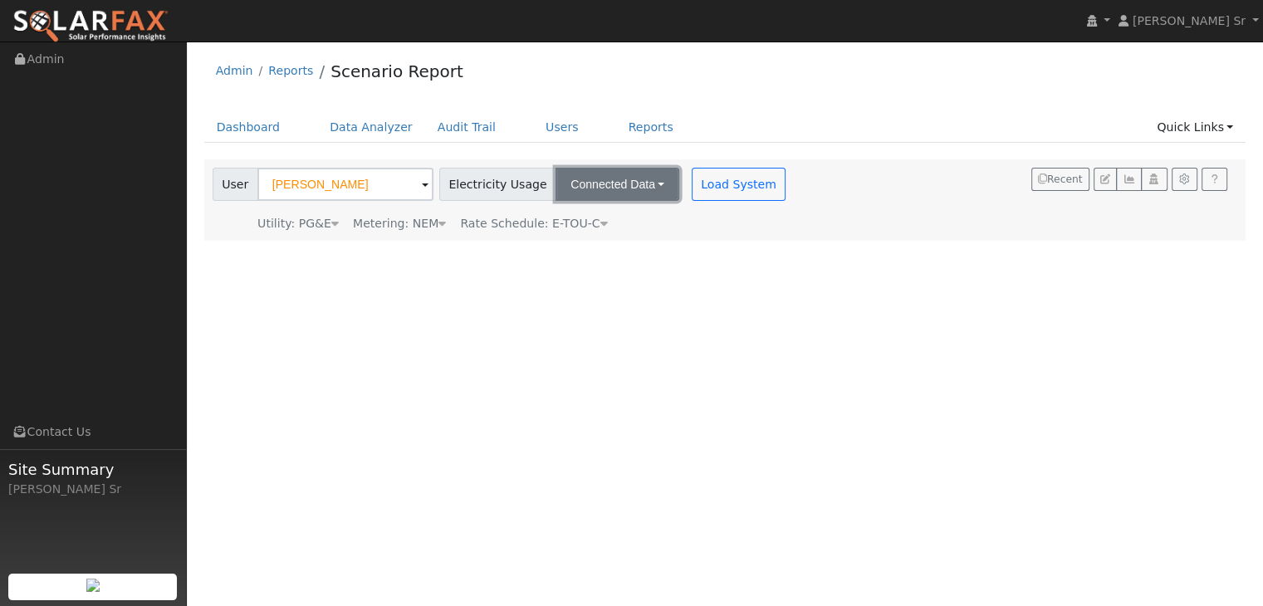
click at [641, 182] on button "Connected Data" at bounding box center [618, 184] width 124 height 33
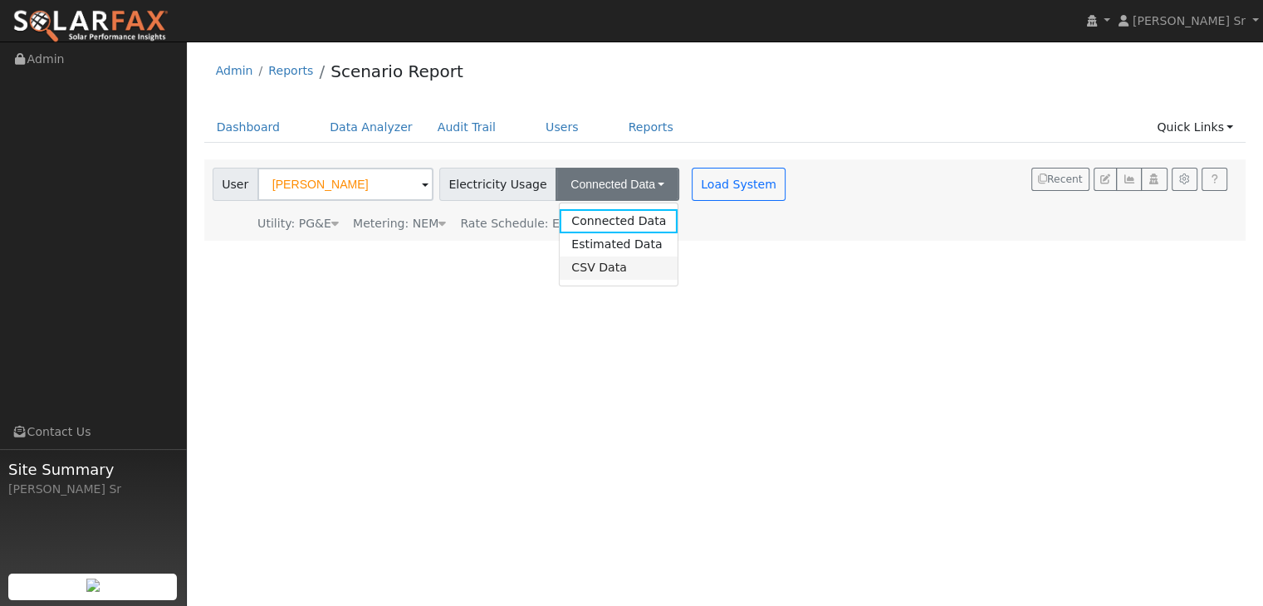
click at [589, 269] on link "CSV Data" at bounding box center [619, 268] width 118 height 23
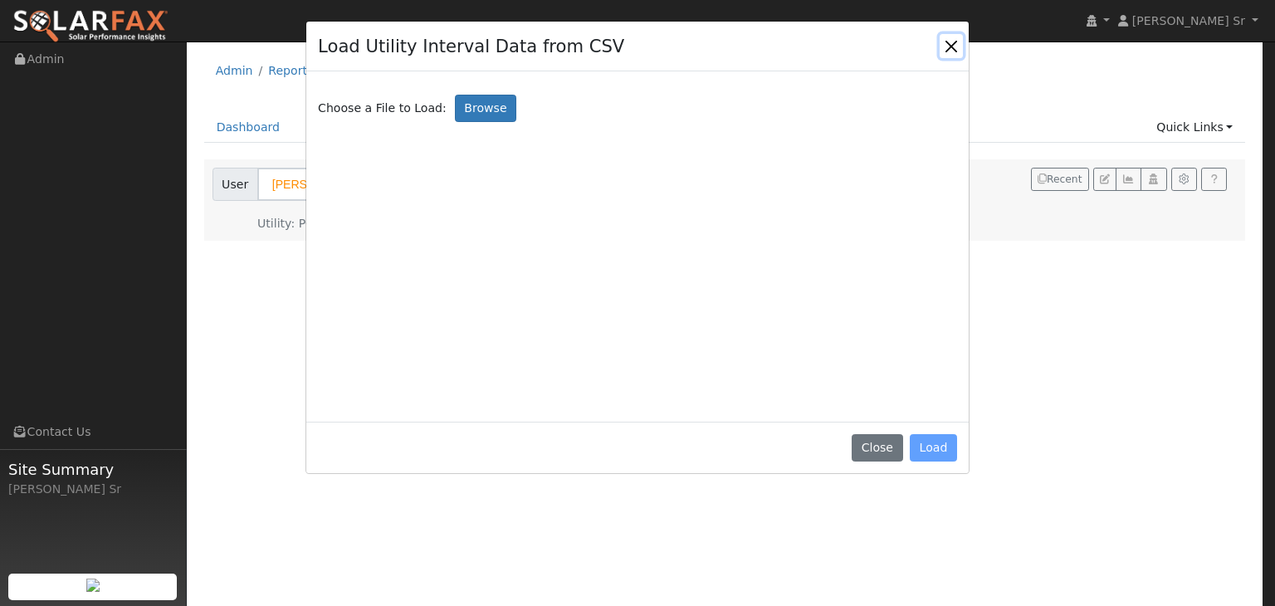
click at [953, 42] on button "Close" at bounding box center [951, 45] width 23 height 23
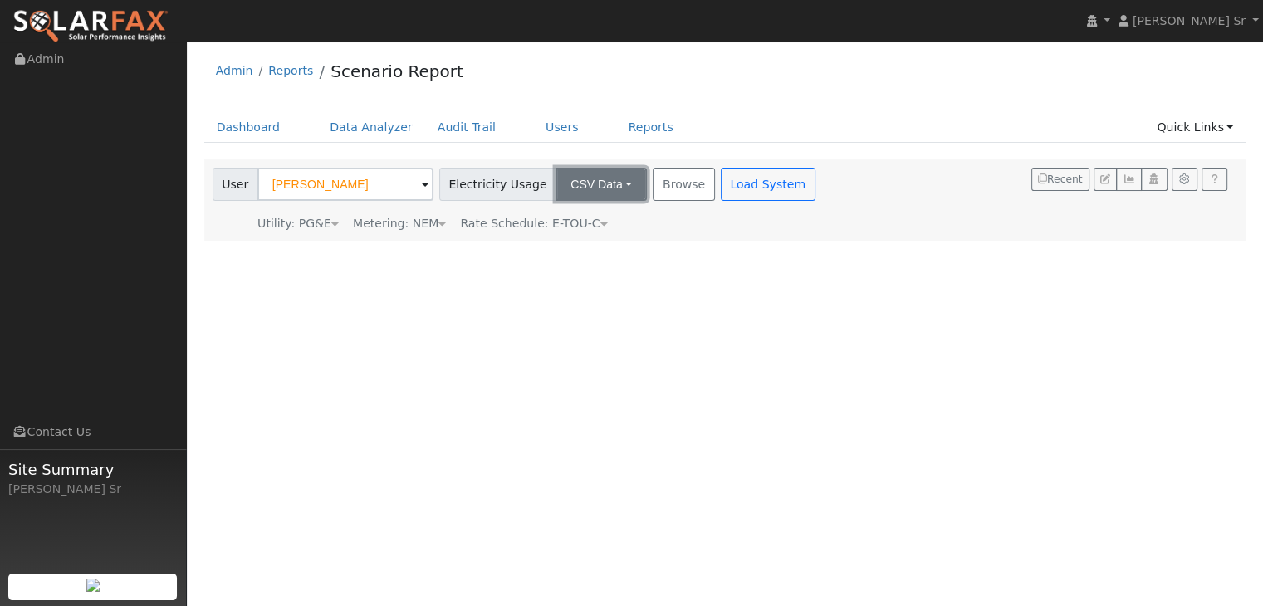
click at [621, 176] on button "CSV Data" at bounding box center [601, 184] width 91 height 33
click at [571, 243] on link "Estimated Data" at bounding box center [587, 244] width 118 height 23
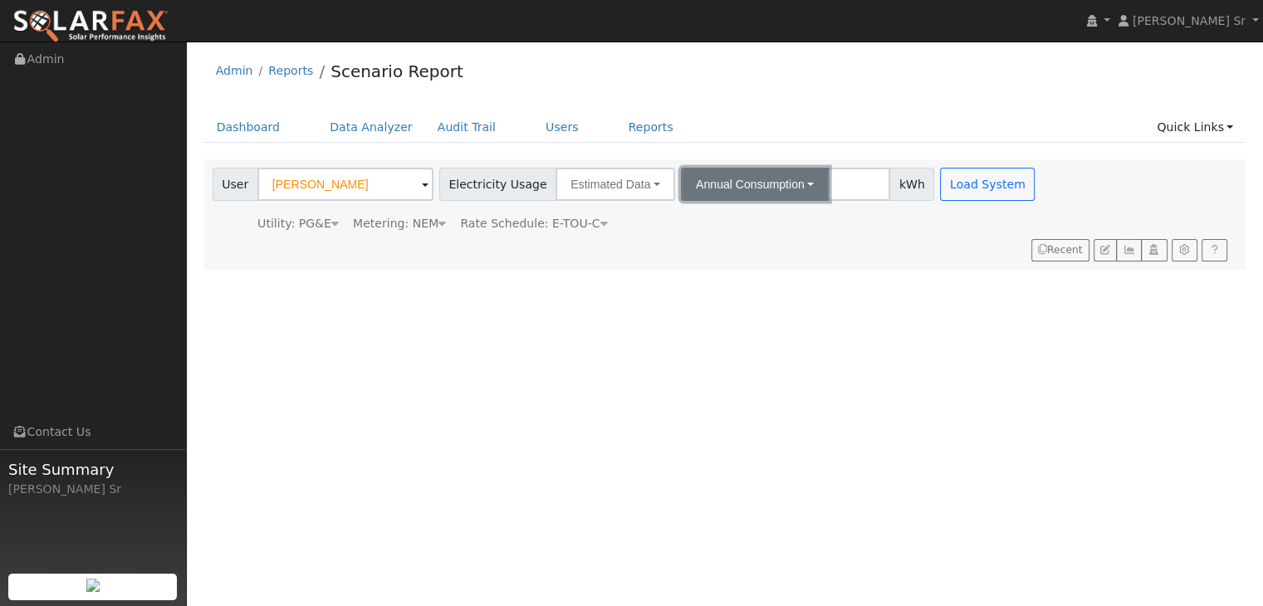
click at [786, 177] on button "Annual Consumption" at bounding box center [755, 184] width 148 height 33
click at [755, 218] on link "Annual Consumption" at bounding box center [758, 220] width 145 height 23
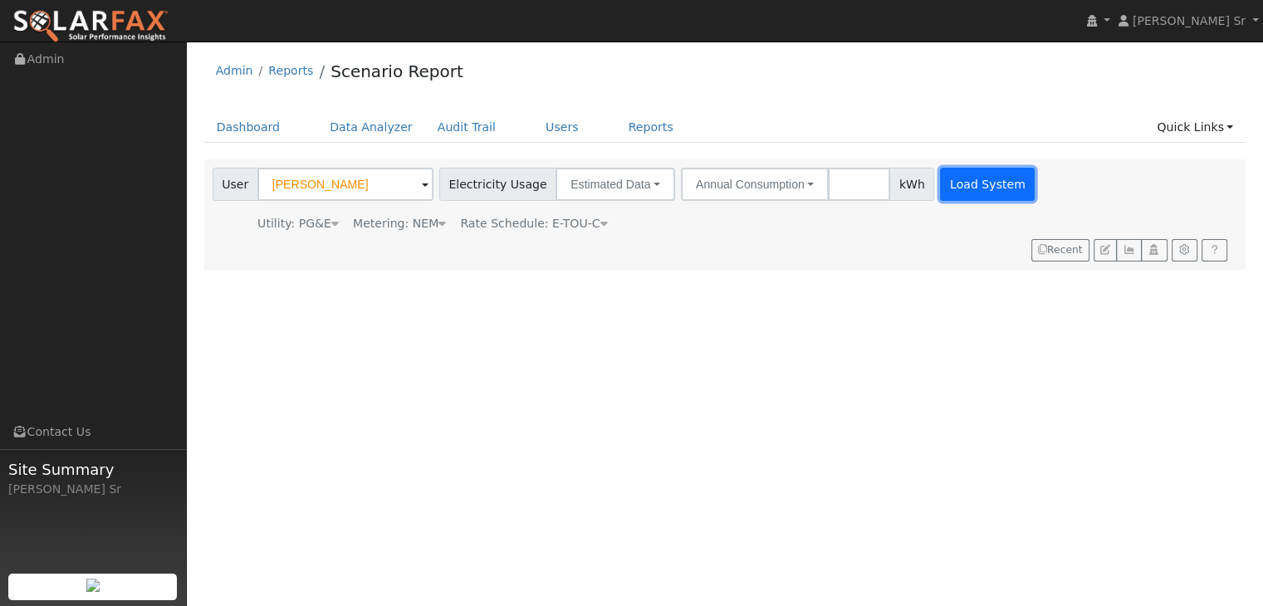
click at [983, 187] on button "Load System" at bounding box center [987, 184] width 95 height 33
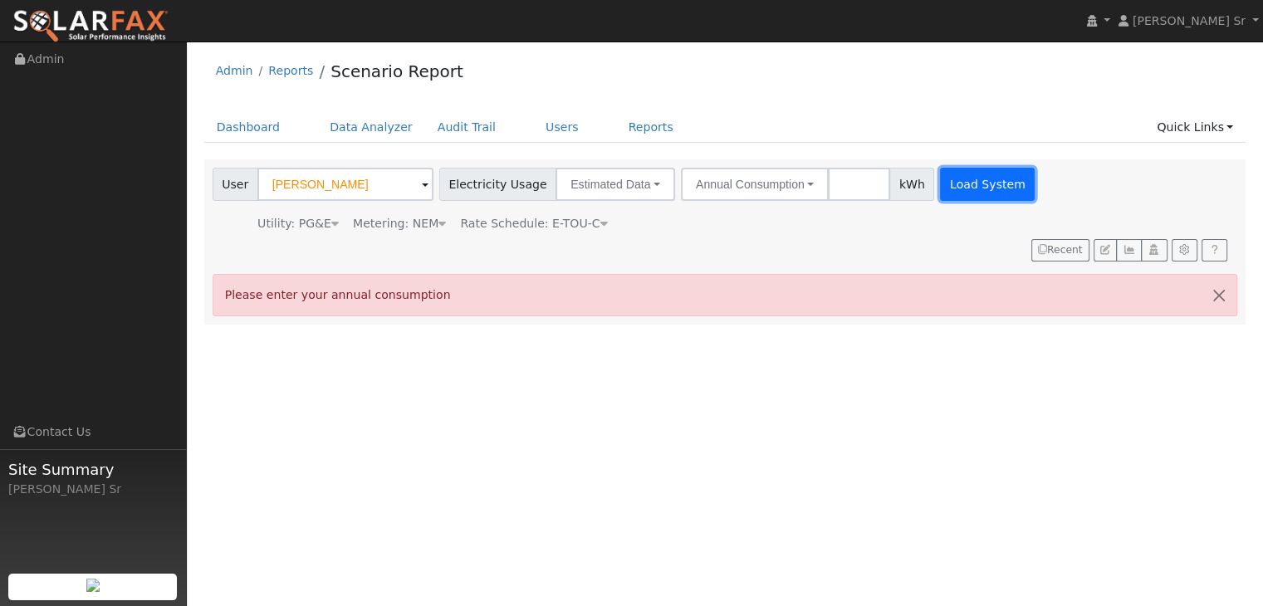
click at [983, 187] on button "Load System" at bounding box center [987, 184] width 95 height 33
click at [834, 193] on input "number" at bounding box center [859, 184] width 62 height 33
type input "0"
click at [854, 187] on input "0" at bounding box center [859, 184] width 62 height 33
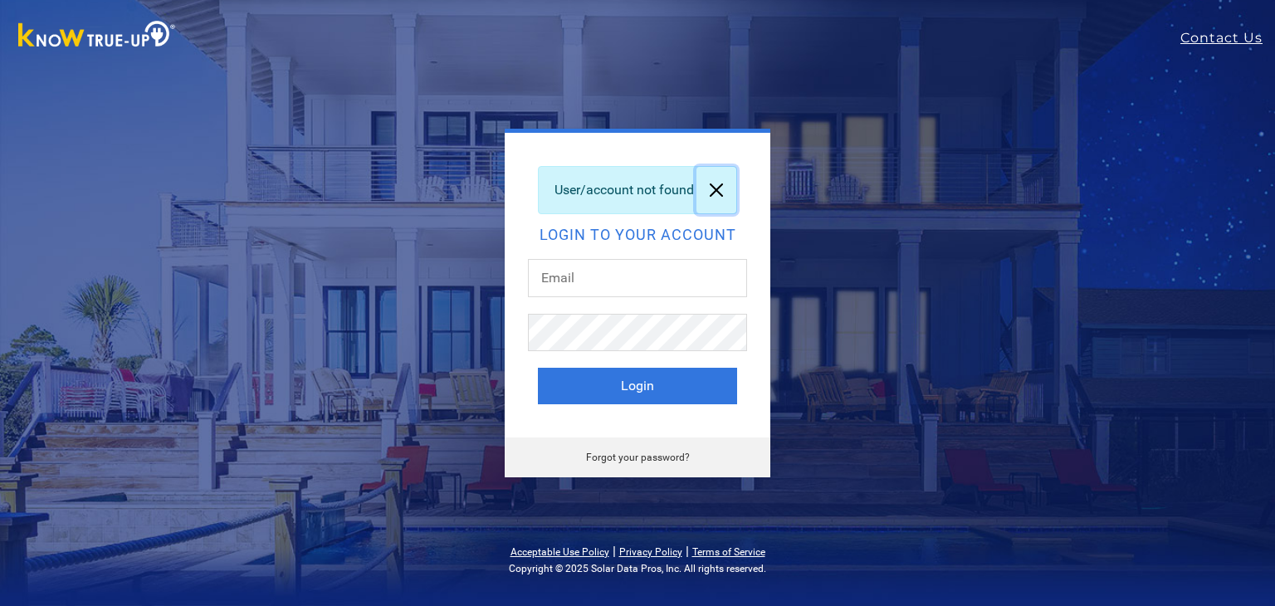
click at [714, 192] on link at bounding box center [717, 190] width 40 height 46
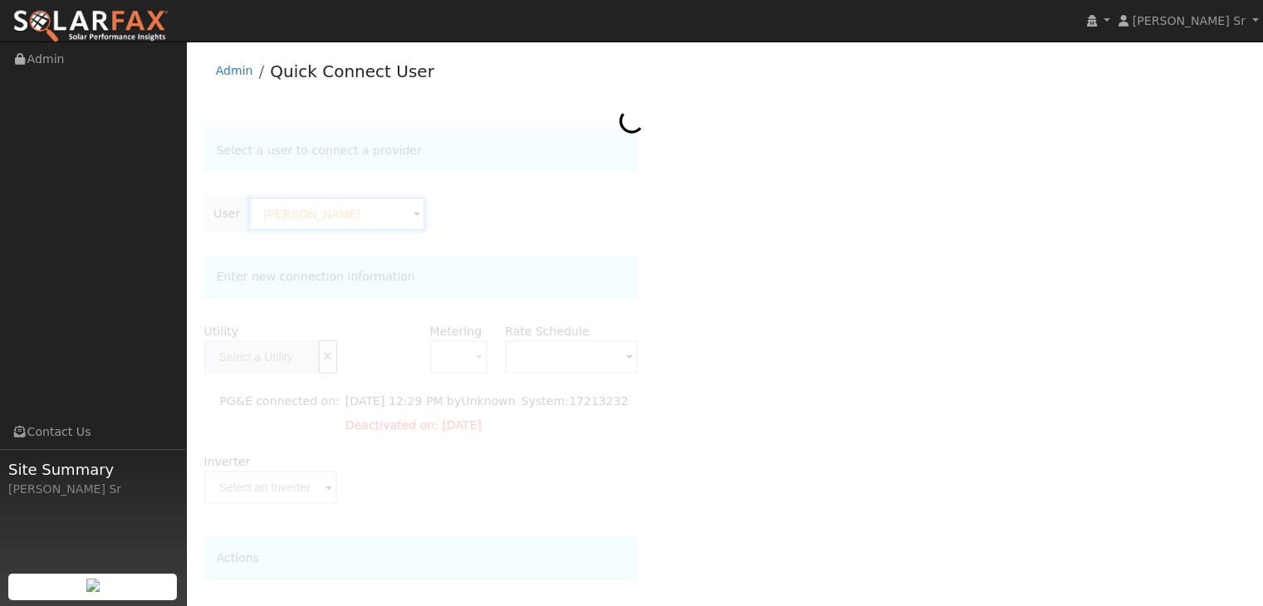
type input "PG&E"
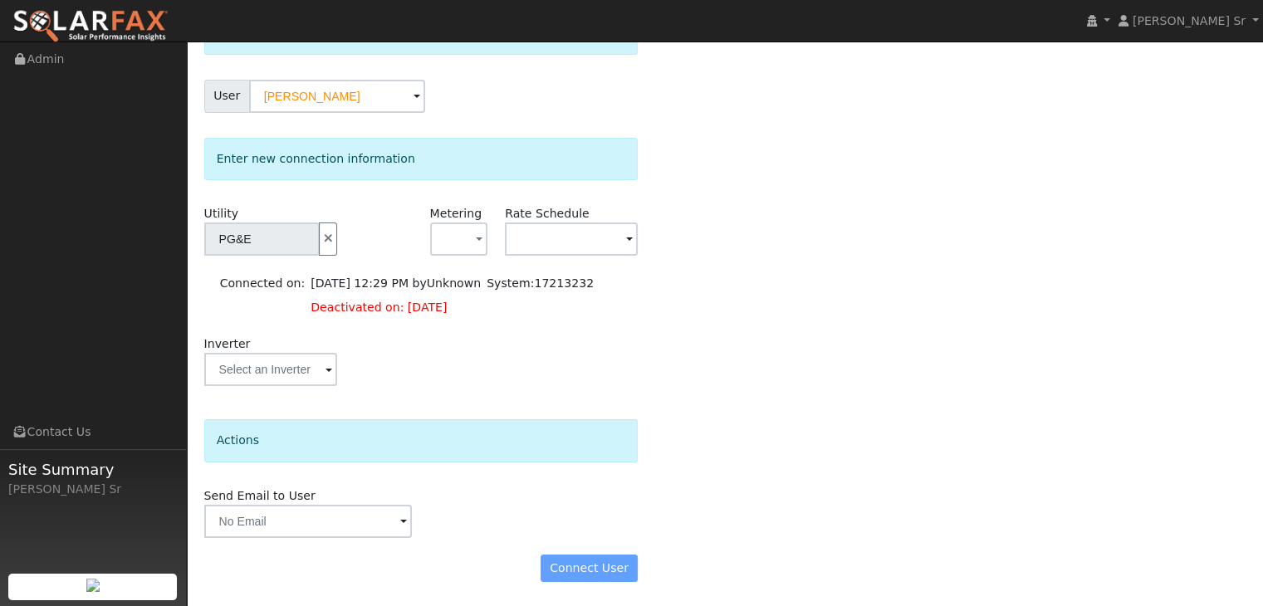
click at [626, 234] on span at bounding box center [629, 240] width 7 height 19
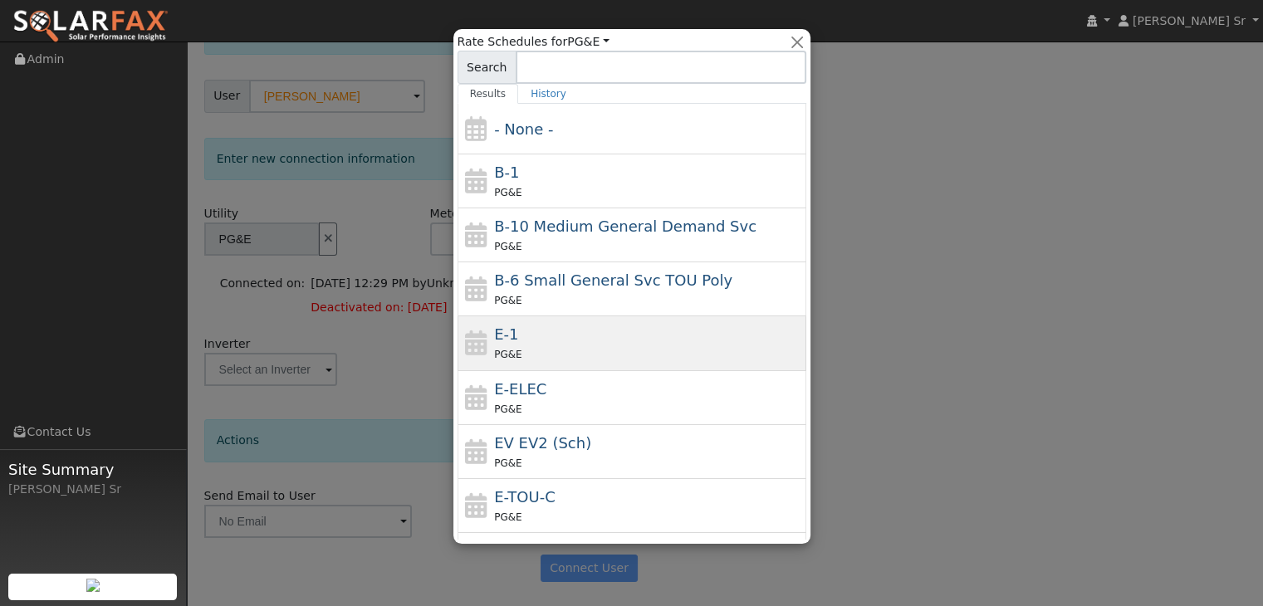
click at [553, 346] on div "PG&E" at bounding box center [648, 353] width 308 height 17
type input "E-1"
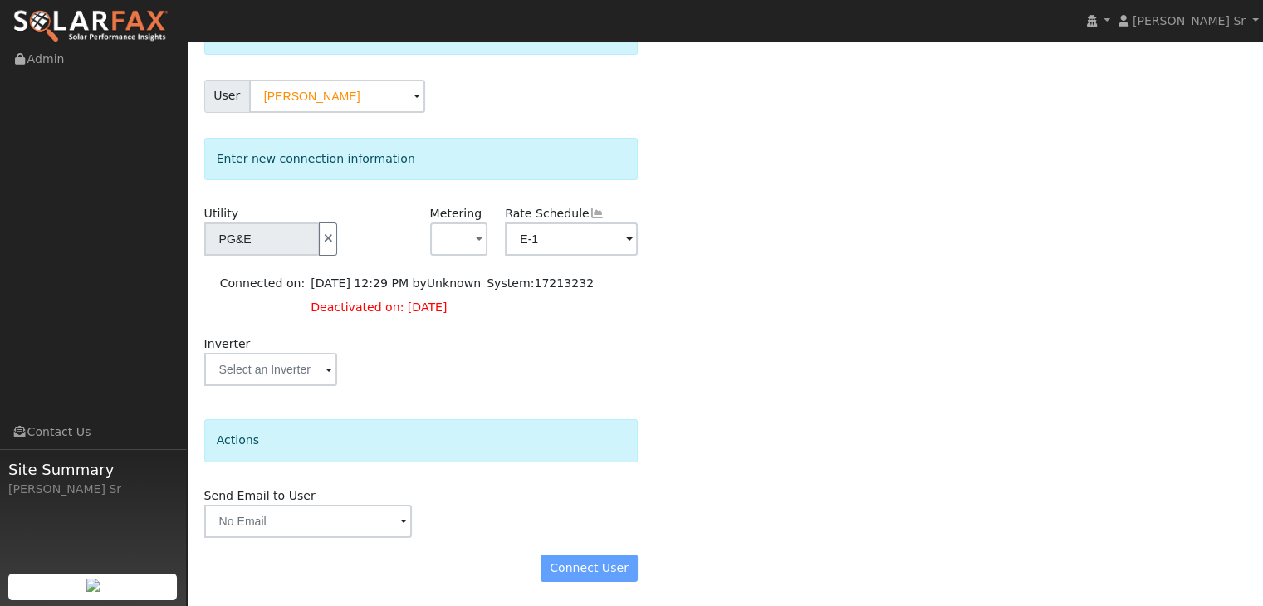
click at [595, 566] on div "Connect User" at bounding box center [421, 569] width 452 height 28
click at [595, 565] on div "Connect User" at bounding box center [421, 569] width 452 height 28
click at [311, 256] on input "text" at bounding box center [262, 239] width 116 height 33
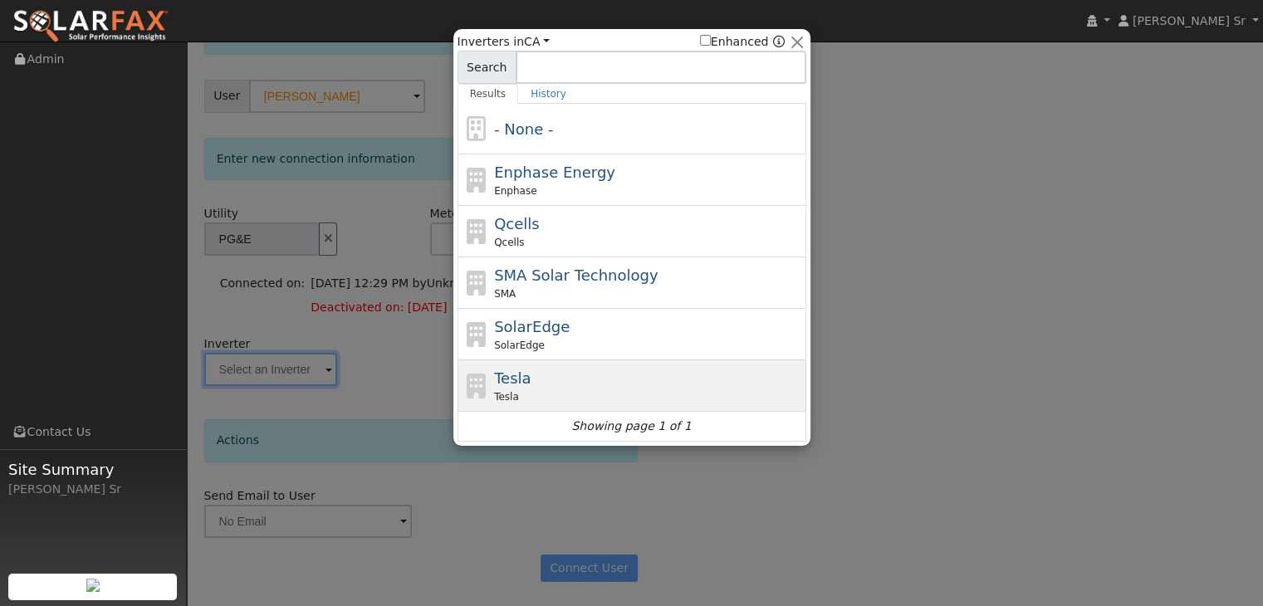
click at [663, 389] on div "Tesla" at bounding box center [648, 396] width 308 height 15
type input "Tesla"
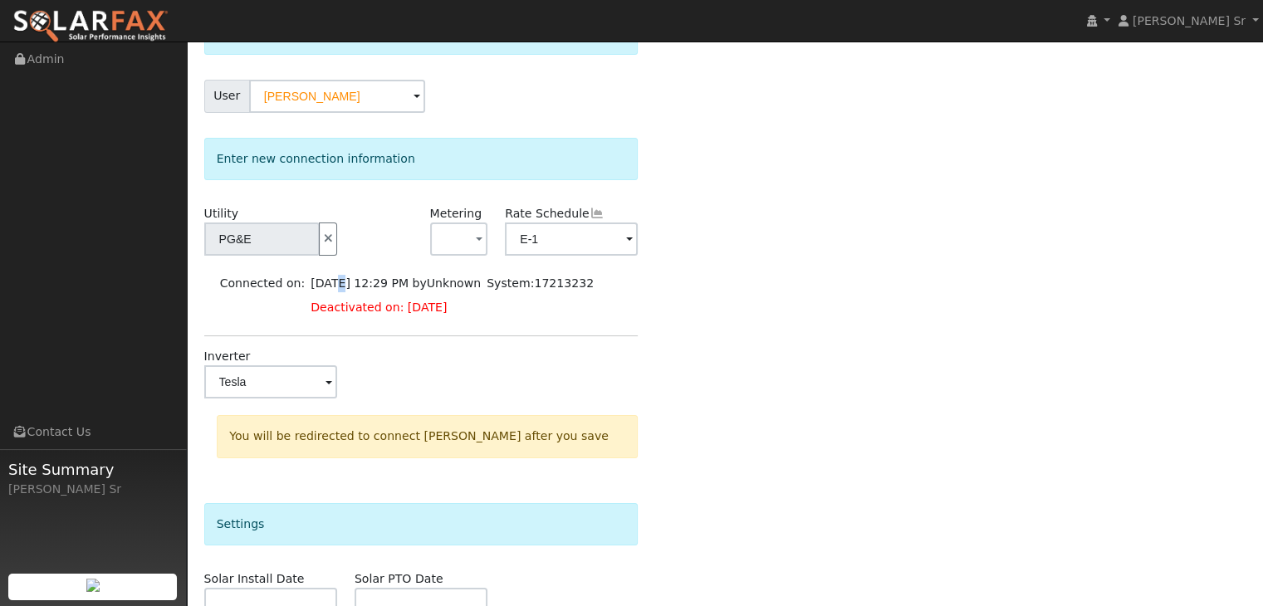
click at [331, 284] on td "[DATE] 12:29 PM by Unknown" at bounding box center [396, 283] width 176 height 23
click at [840, 300] on div "Select a user to connect a provider User [PERSON_NAME] Account Default Account …" at bounding box center [725, 419] width 1042 height 814
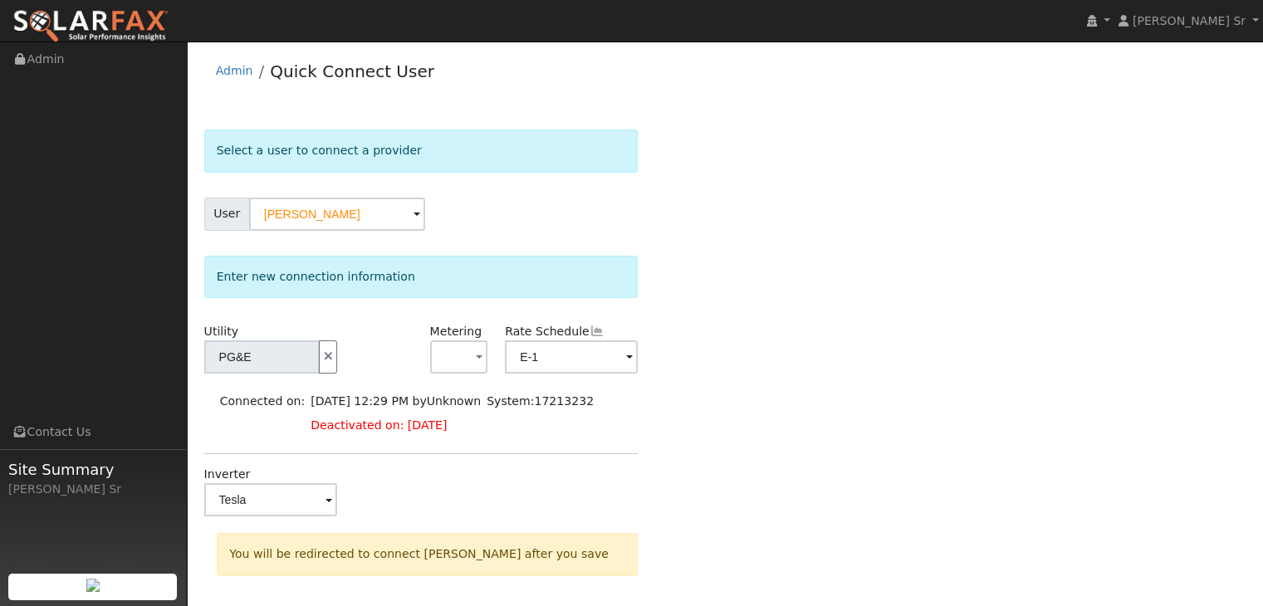
scroll to position [0, 0]
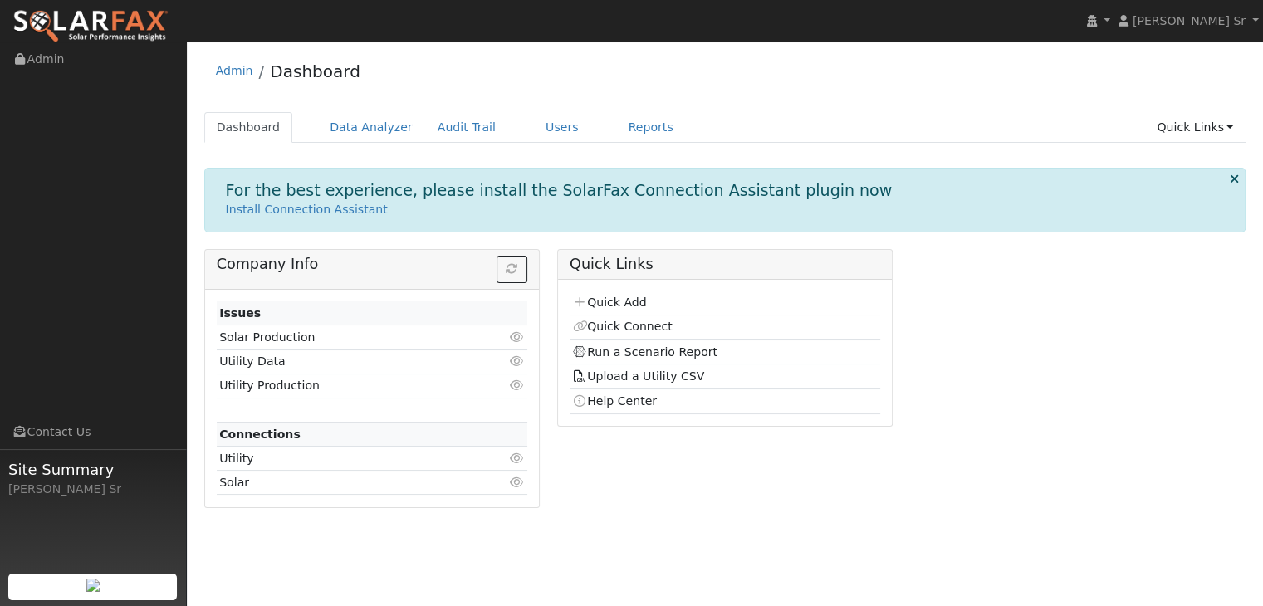
click at [498, 477] on td "Click to view" at bounding box center [502, 483] width 50 height 24
click at [634, 326] on link "Quick Connect" at bounding box center [622, 326] width 100 height 13
click at [627, 302] on link "Quick Add" at bounding box center [609, 302] width 74 height 13
click at [622, 304] on link "Quick Add" at bounding box center [609, 302] width 74 height 13
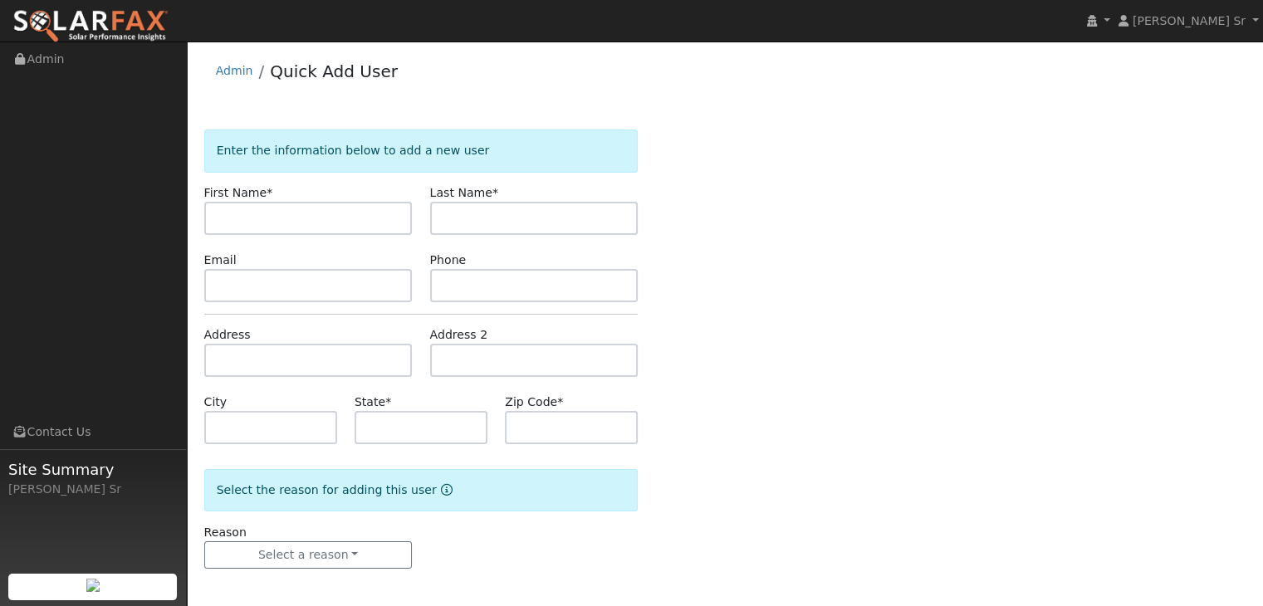
click at [34, 574] on div at bounding box center [92, 587] width 169 height 27
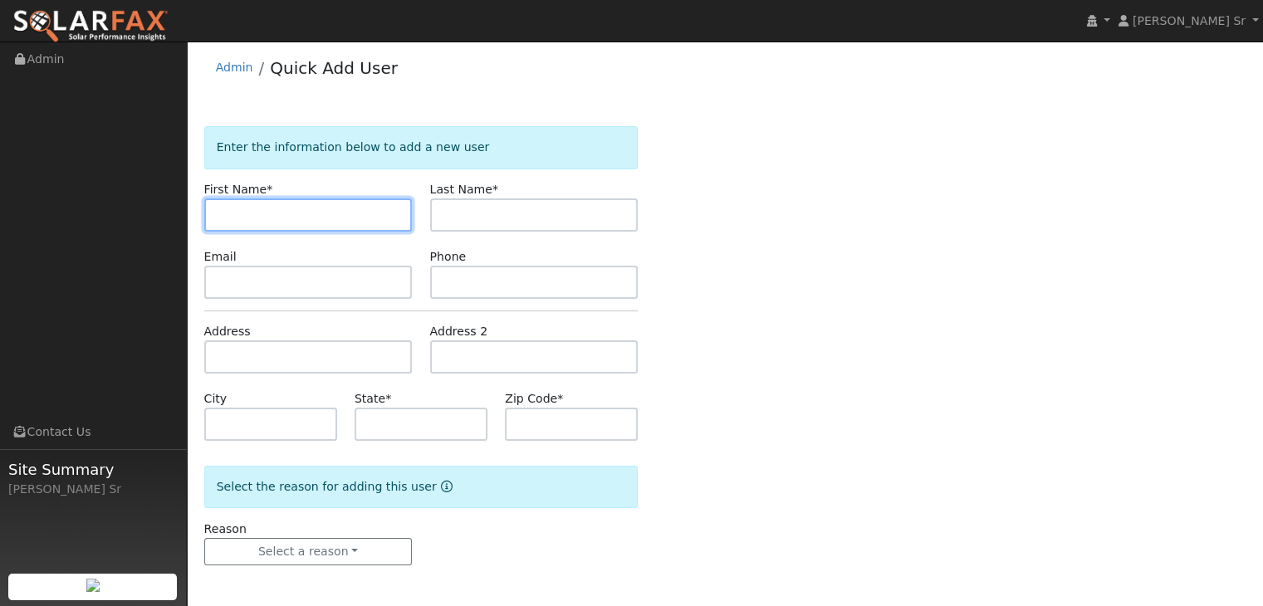
click at [268, 217] on input "text" at bounding box center [308, 214] width 208 height 33
type input "[PERSON_NAME]"
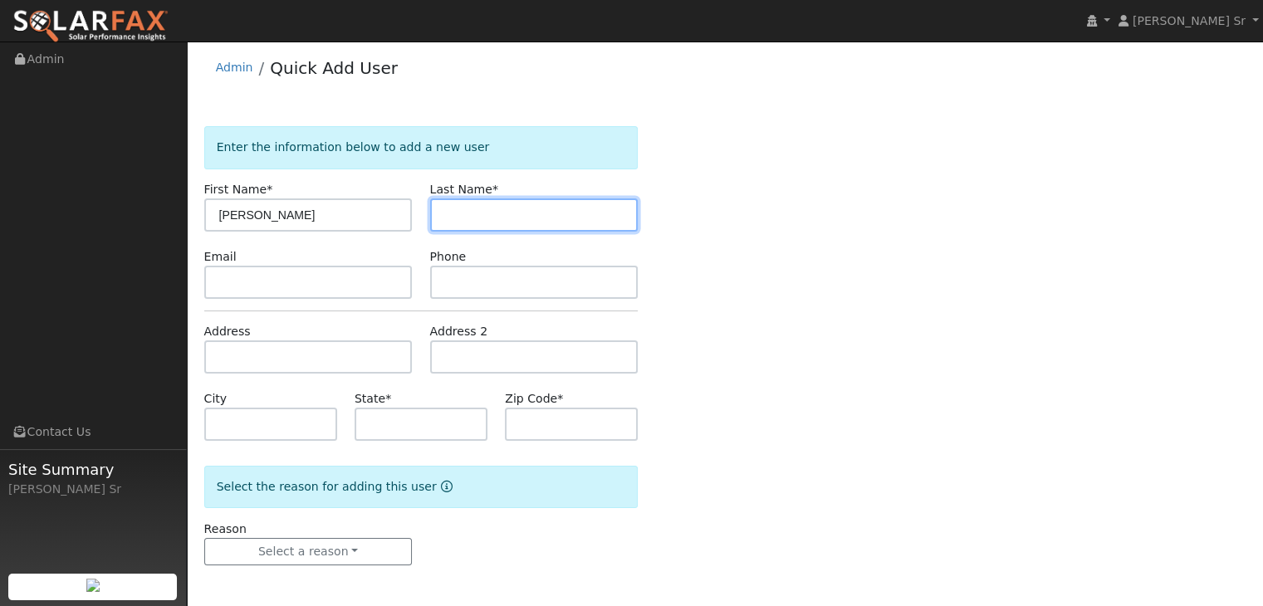
click at [497, 219] on input "text" at bounding box center [534, 214] width 208 height 33
type input "[GEOGRAPHIC_DATA]"
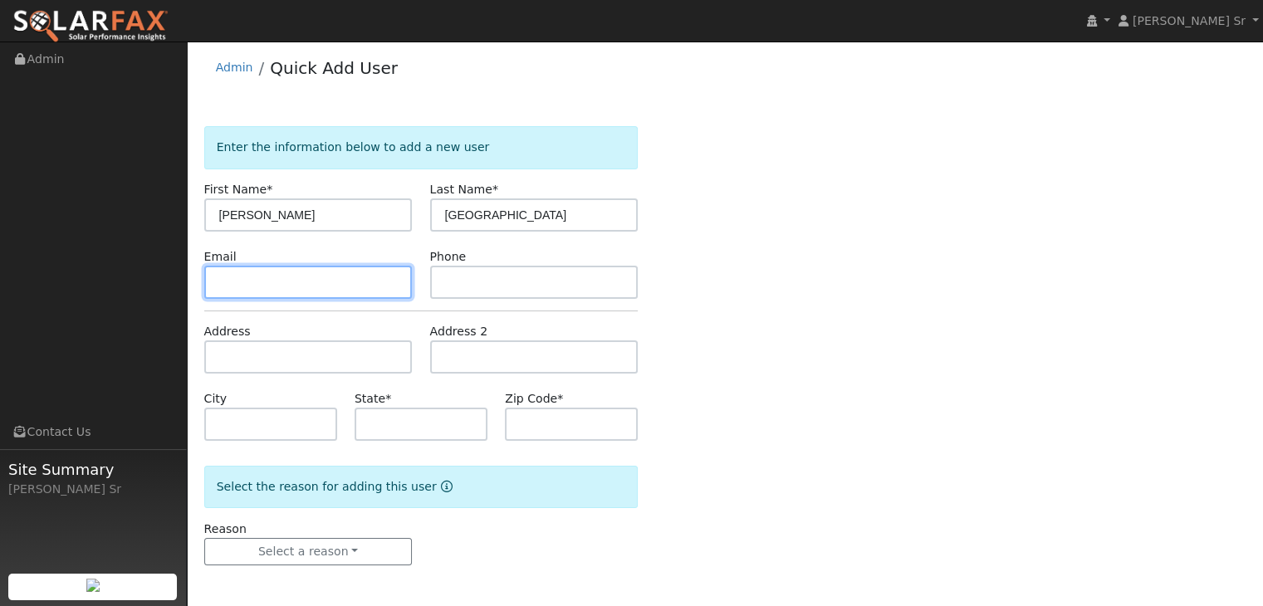
click at [264, 283] on input "text" at bounding box center [308, 282] width 208 height 33
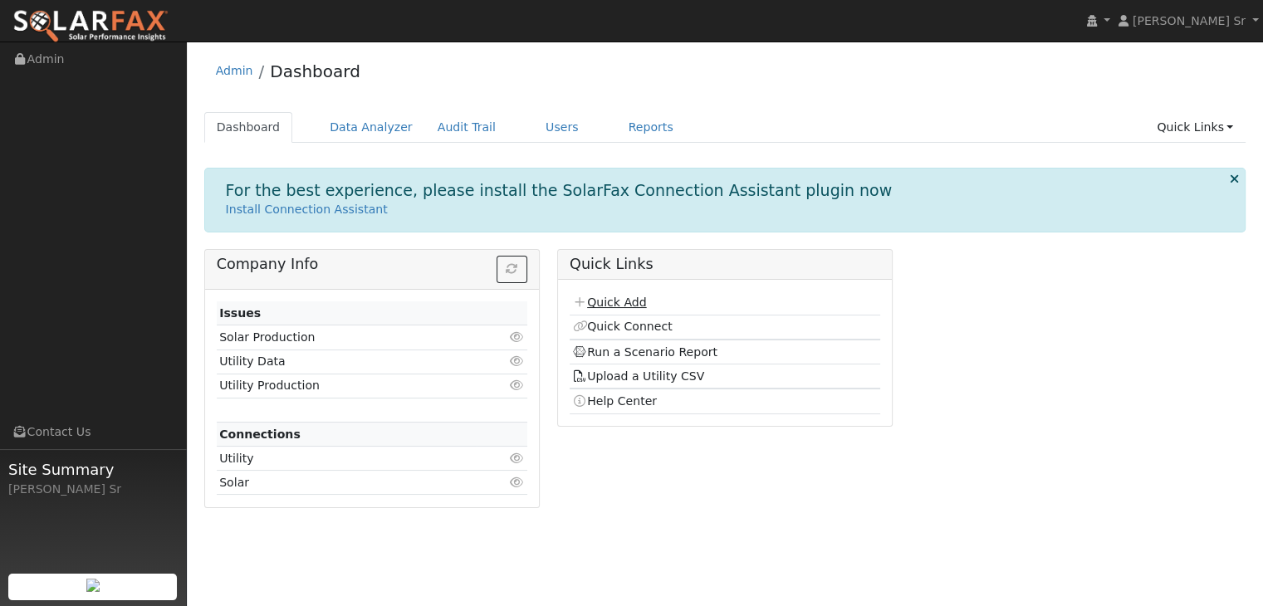
click at [636, 305] on link "Quick Add" at bounding box center [609, 302] width 74 height 13
click at [541, 131] on link "Users" at bounding box center [562, 127] width 58 height 31
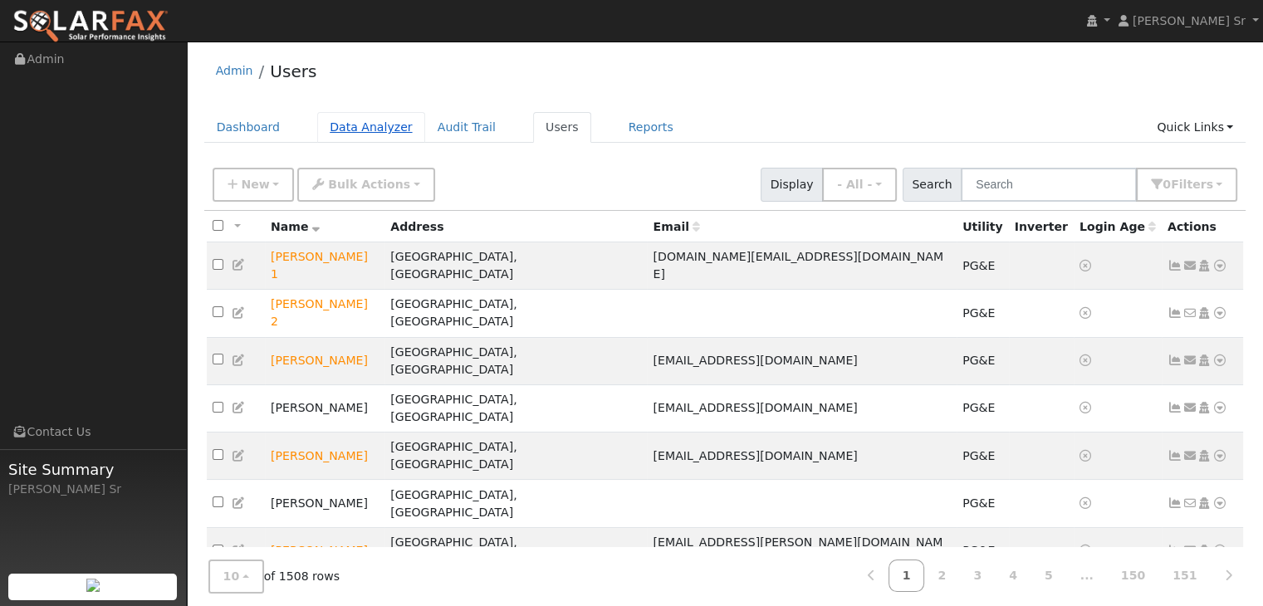
click at [369, 127] on link "Data Analyzer" at bounding box center [371, 127] width 108 height 31
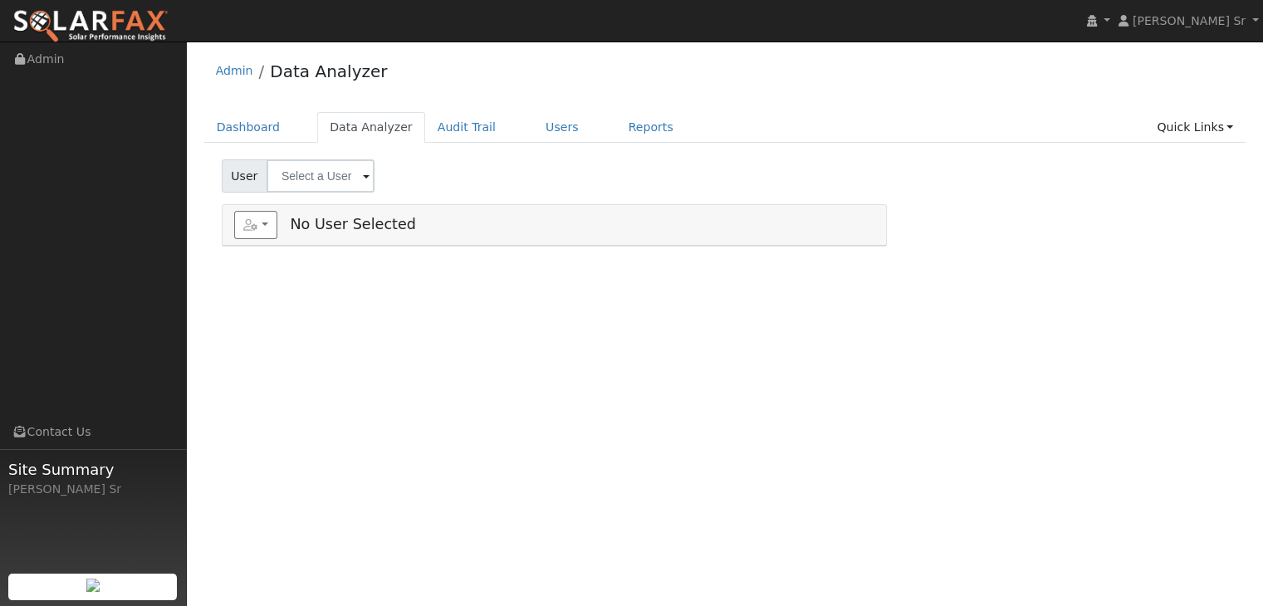
click at [363, 177] on span at bounding box center [366, 177] width 7 height 19
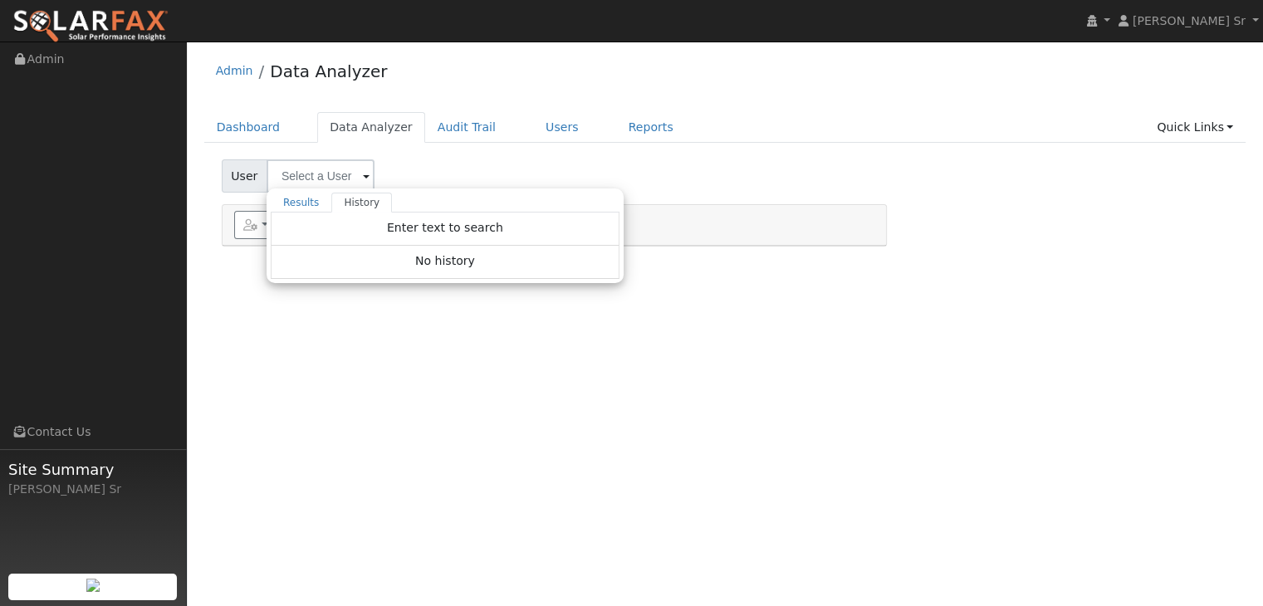
click at [363, 177] on span at bounding box center [366, 177] width 7 height 19
click at [437, 173] on div "User Results History Enter text to search Enter text to search No history Accou…" at bounding box center [724, 173] width 1013 height 39
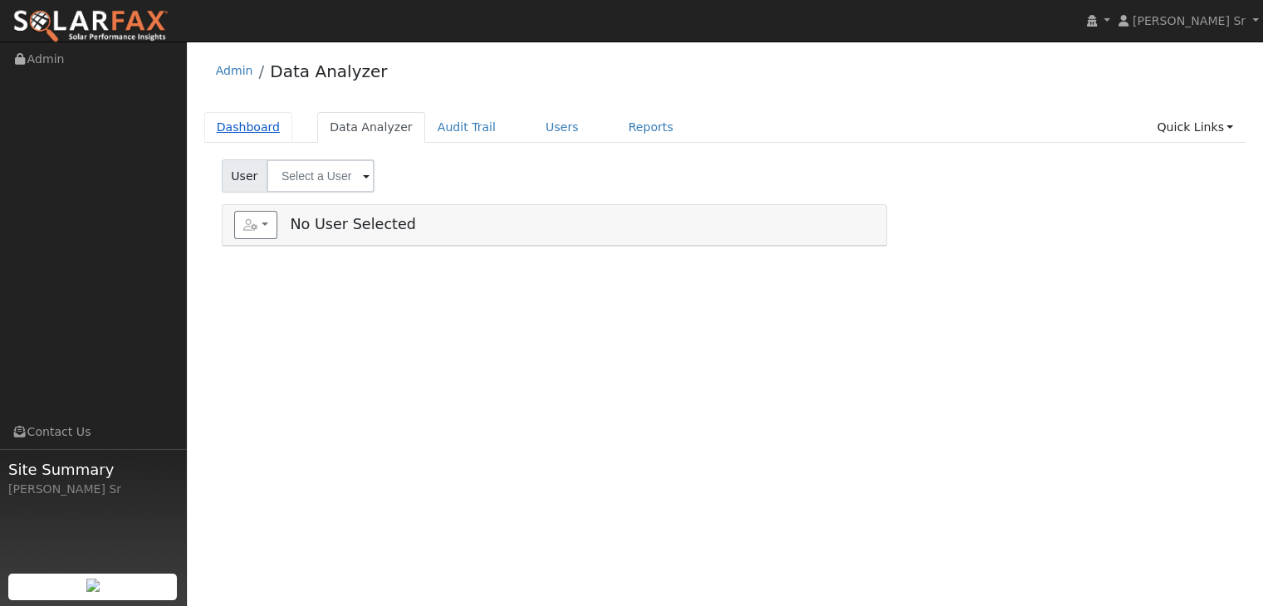
click at [252, 124] on link "Dashboard" at bounding box center [248, 127] width 89 height 31
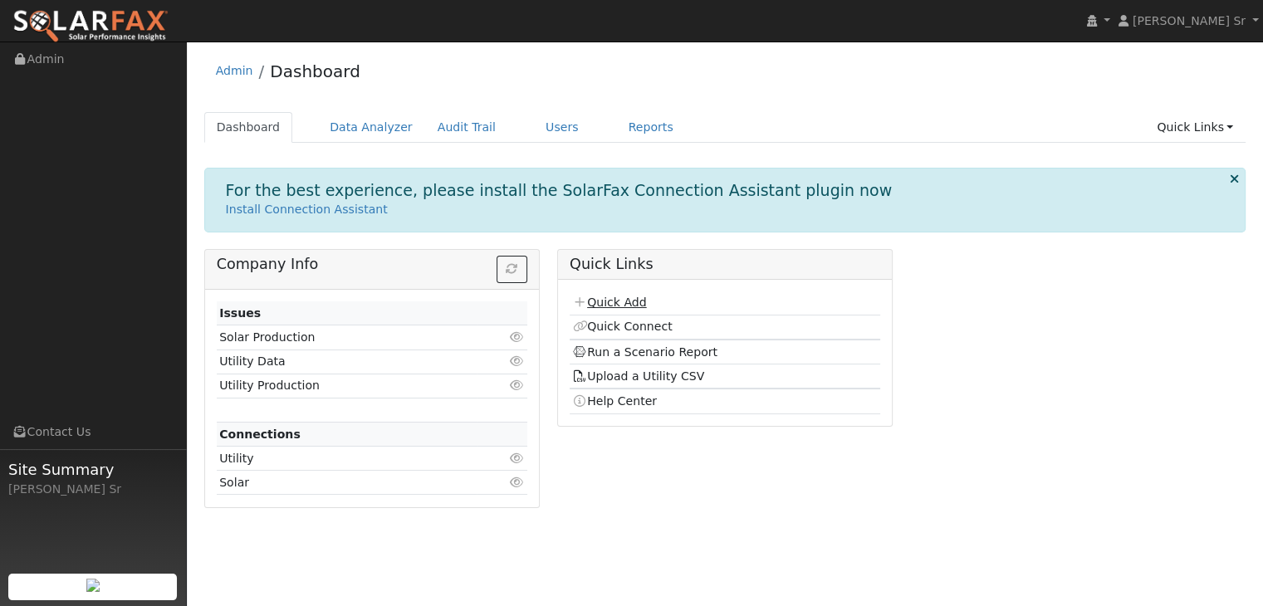
click at [633, 303] on link "Quick Add" at bounding box center [609, 302] width 74 height 13
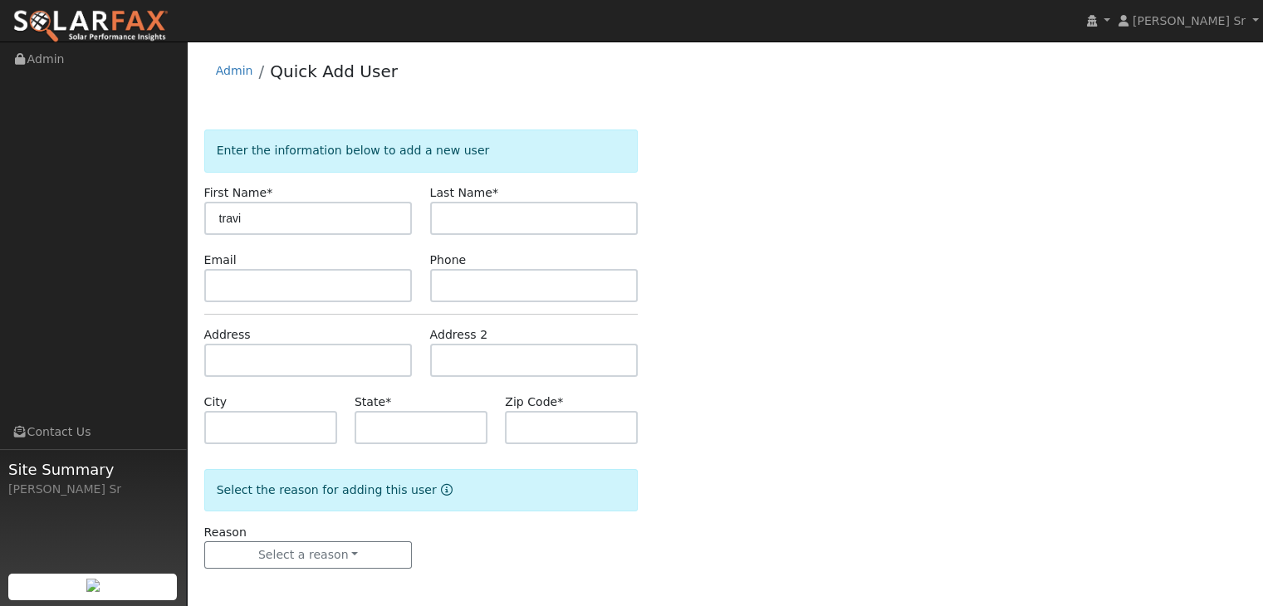
type input "[PERSON_NAME]"
drag, startPoint x: 269, startPoint y: 222, endPoint x: 156, endPoint y: 214, distance: 113.2
click at [156, 214] on div "[PERSON_NAME] Sr [PERSON_NAME] Sr Profile My Company Help Center Terms Of Servi…" at bounding box center [631, 326] width 1263 height 569
type input "[PERSON_NAME]"
click at [491, 200] on label "Last Name *" at bounding box center [464, 192] width 68 height 17
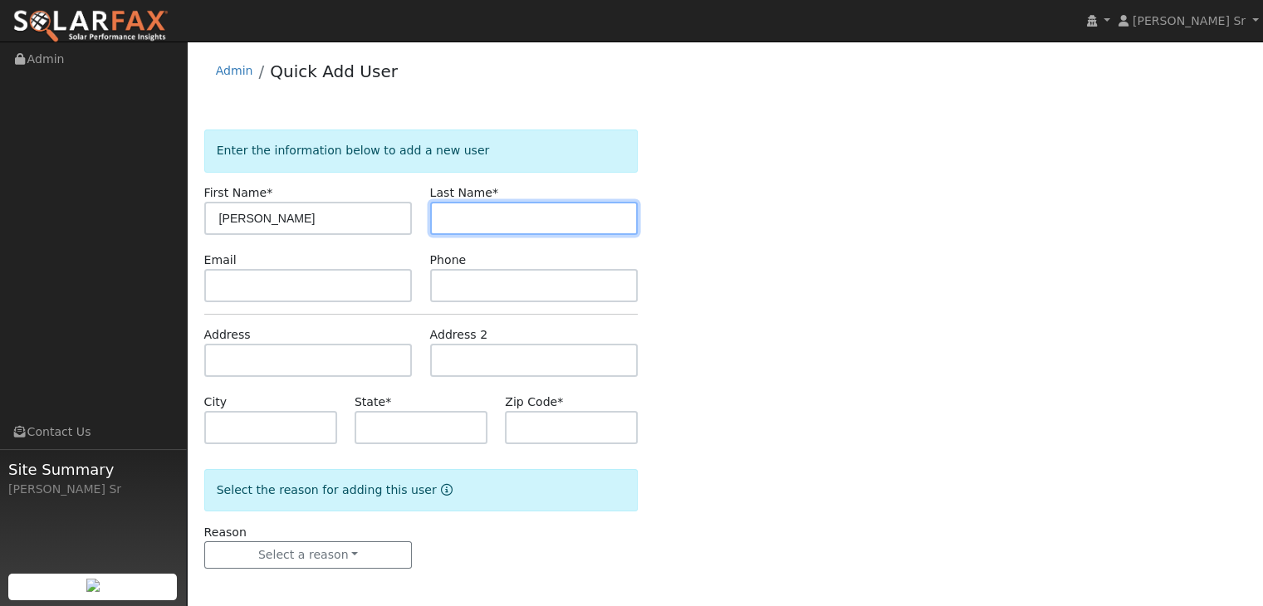
click at [484, 232] on input "text" at bounding box center [534, 218] width 208 height 33
type input "Durham"
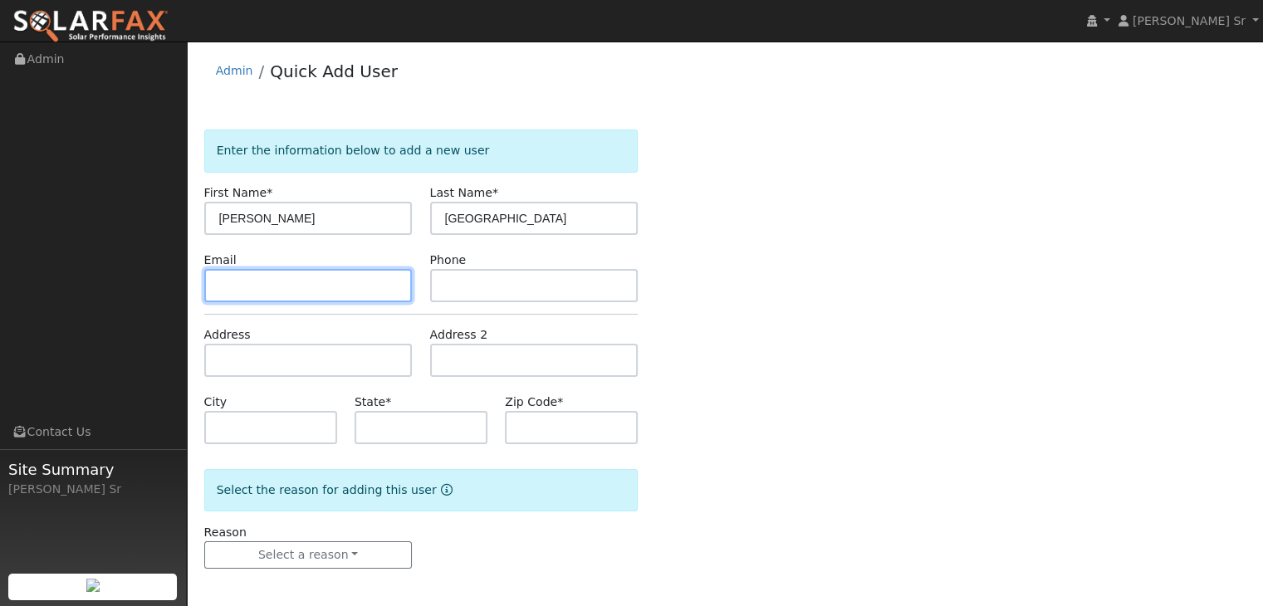
click at [397, 286] on input "text" at bounding box center [308, 285] width 208 height 33
click at [372, 285] on input "tdurham@pacificpurewatersystem.com" at bounding box center [308, 285] width 208 height 33
type input "tdurham@pacificpurewatersystems.com"
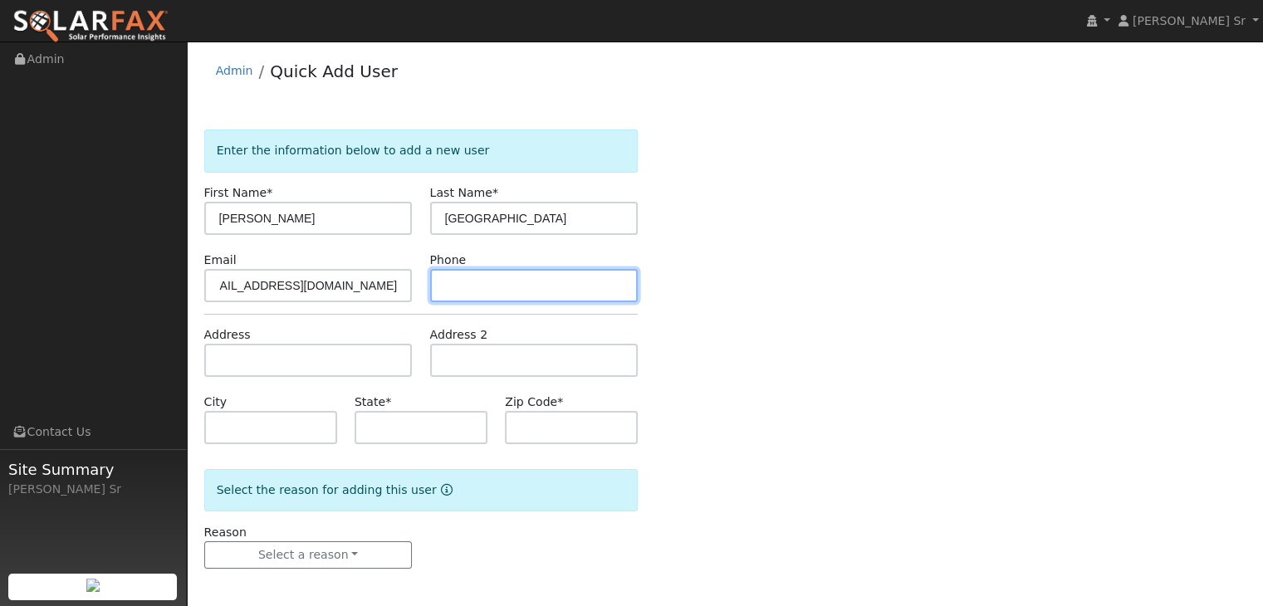
scroll to position [0, 0]
click at [460, 288] on input "text" at bounding box center [534, 285] width 208 height 33
type input "2097120279"
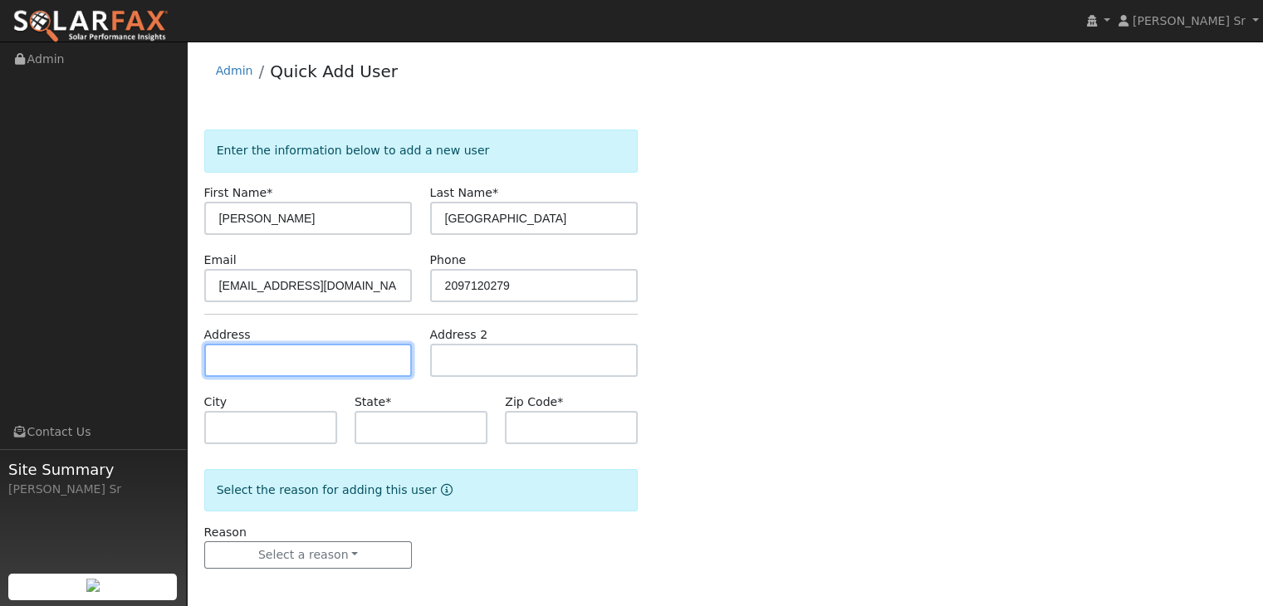
drag, startPoint x: 345, startPoint y: 363, endPoint x: 288, endPoint y: 373, distance: 58.2
click at [288, 373] on input "text" at bounding box center [308, 360] width 208 height 33
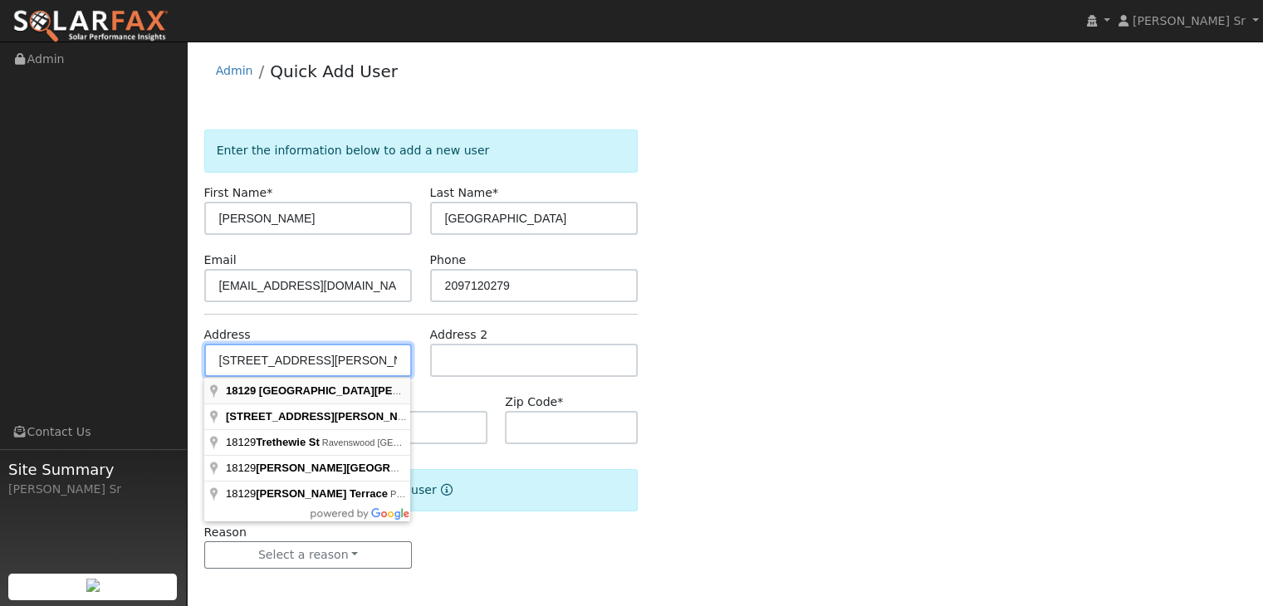
type input "18129 North Tretheway Road"
type input "Lockeford"
type input "CA"
type input "95237"
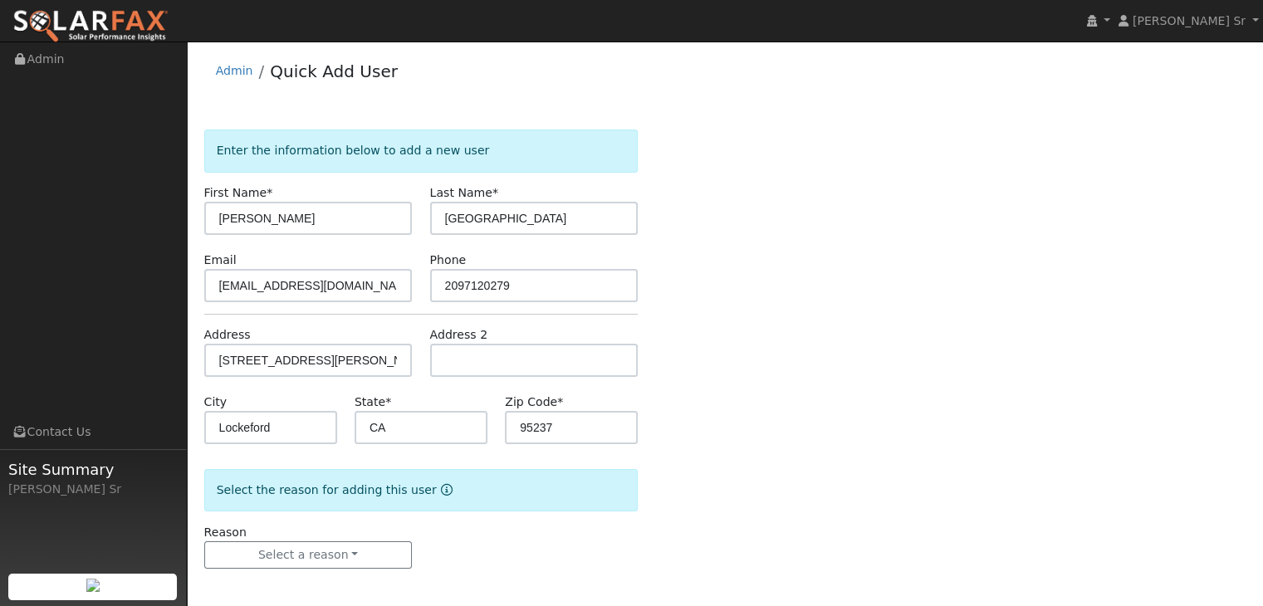
click at [458, 386] on form "Enter the information below to add a new user First Name * Travis Last Name * D…" at bounding box center [421, 366] width 434 height 472
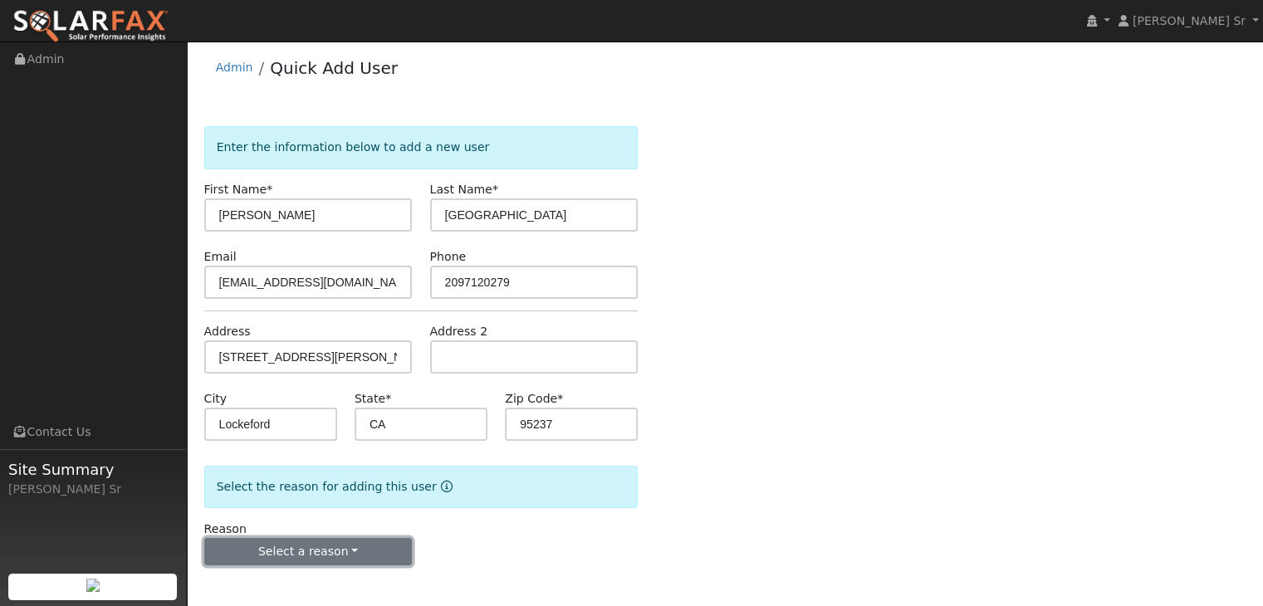
click at [349, 552] on button "Select a reason" at bounding box center [308, 552] width 208 height 28
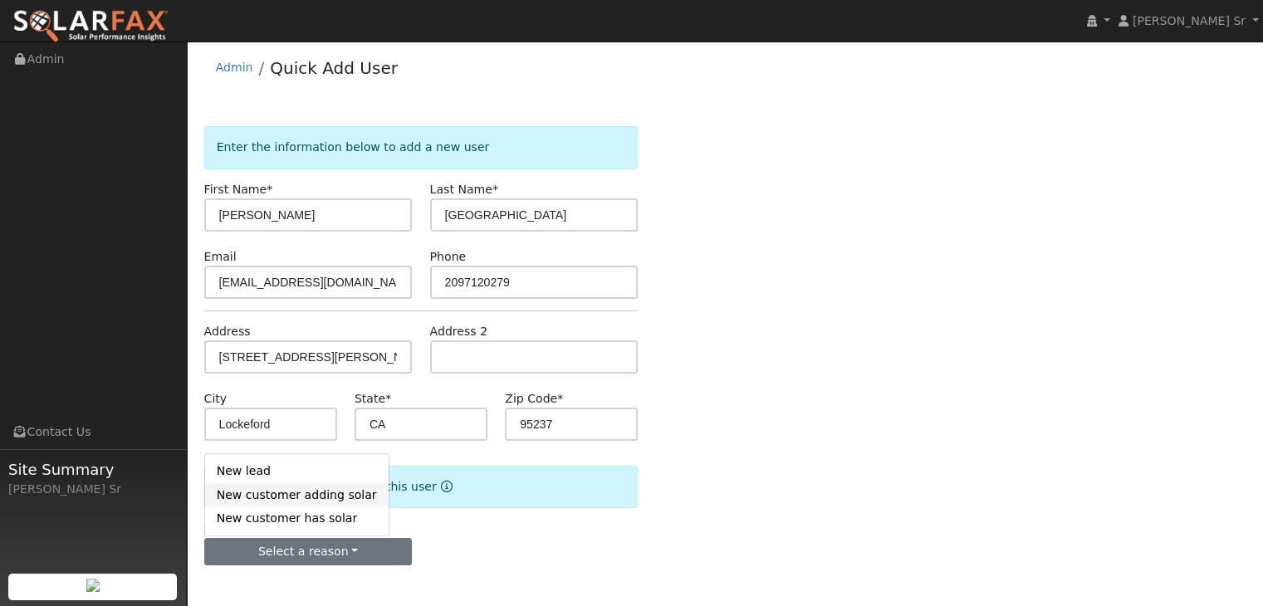
click at [291, 497] on link "New customer adding solar" at bounding box center [297, 494] width 184 height 23
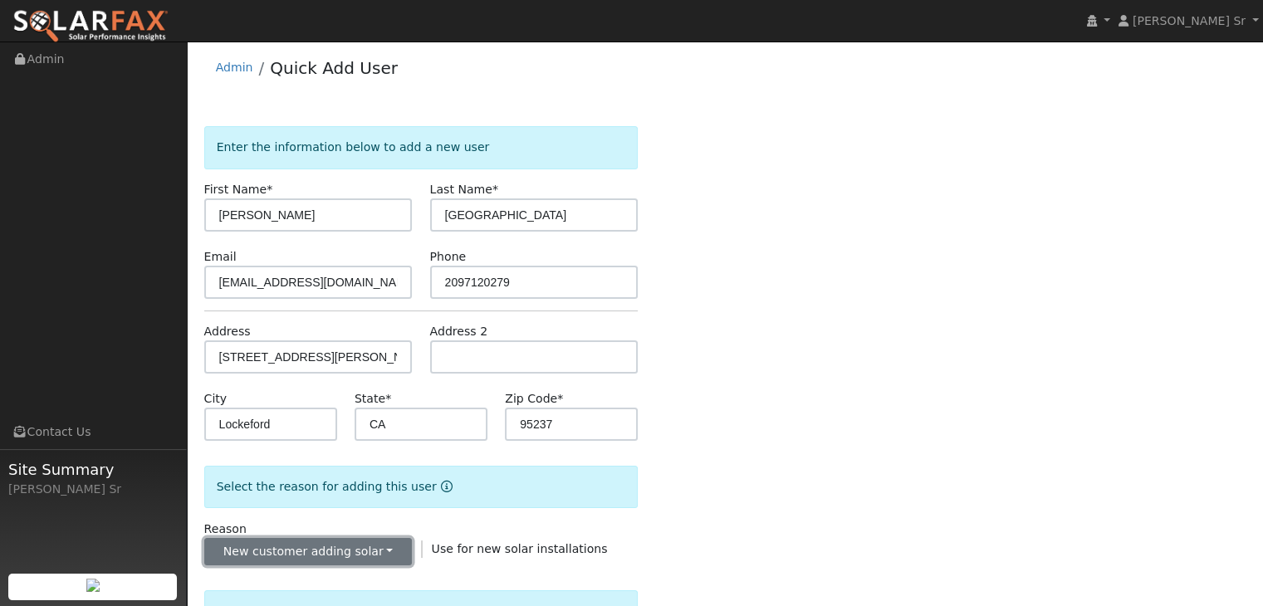
click at [299, 548] on button "New customer adding solar" at bounding box center [308, 552] width 208 height 28
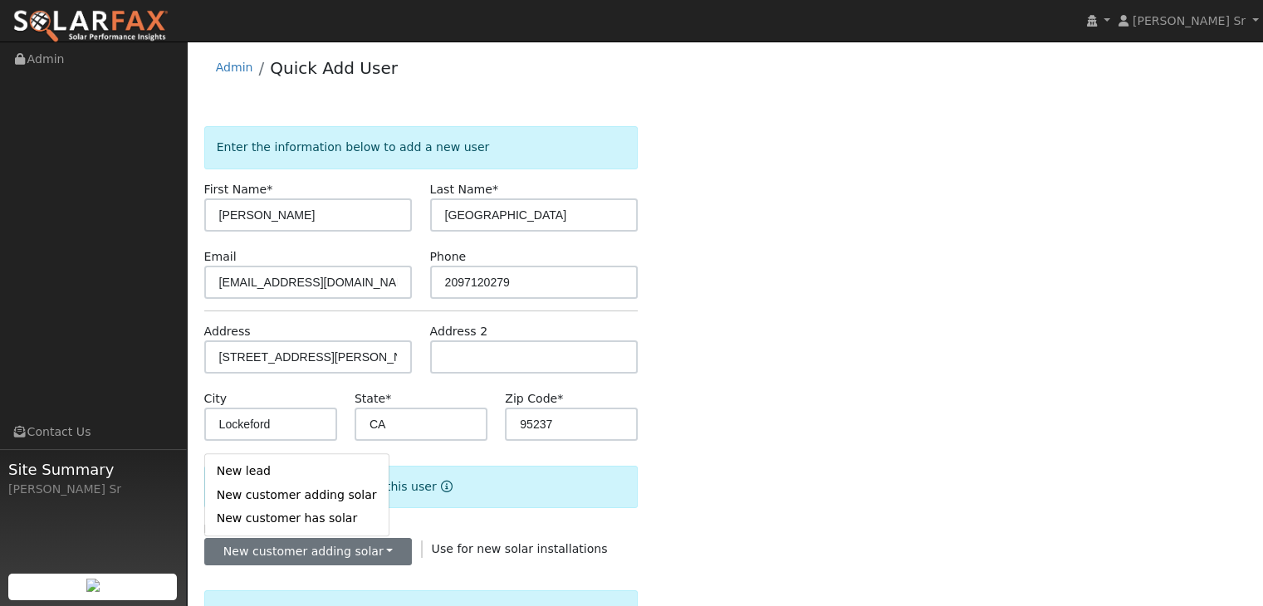
click at [726, 463] on div "Enter the information below to add a new user First Name * Travis Last Name * D…" at bounding box center [725, 593] width 1042 height 935
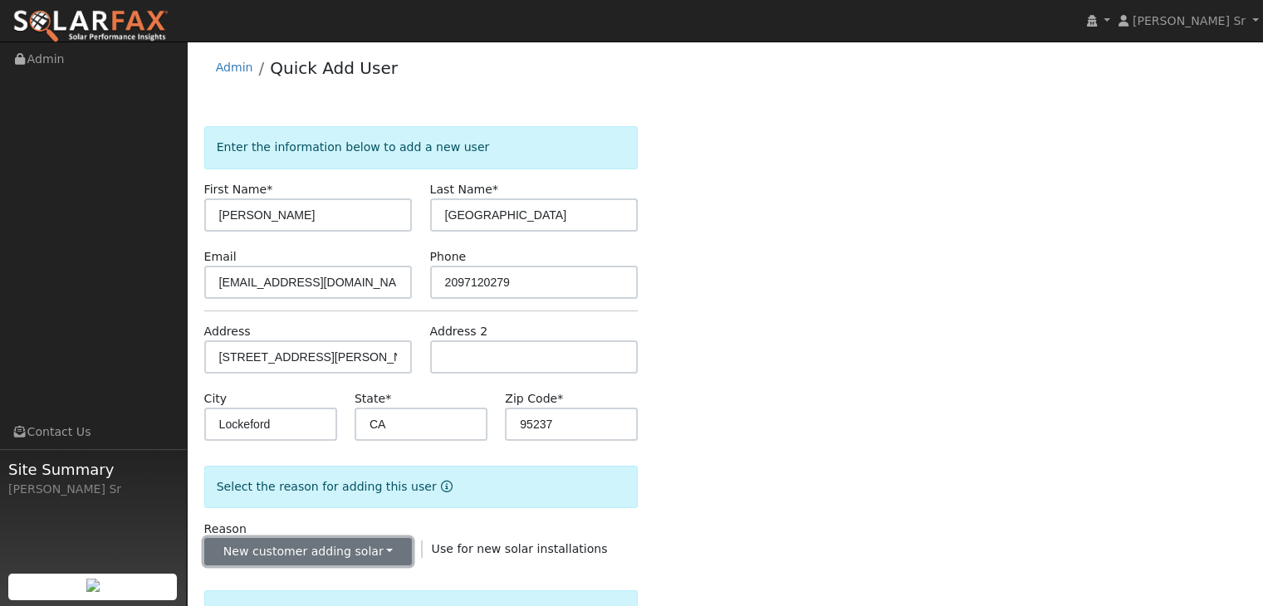
click at [384, 549] on button "New customer adding solar" at bounding box center [308, 552] width 208 height 28
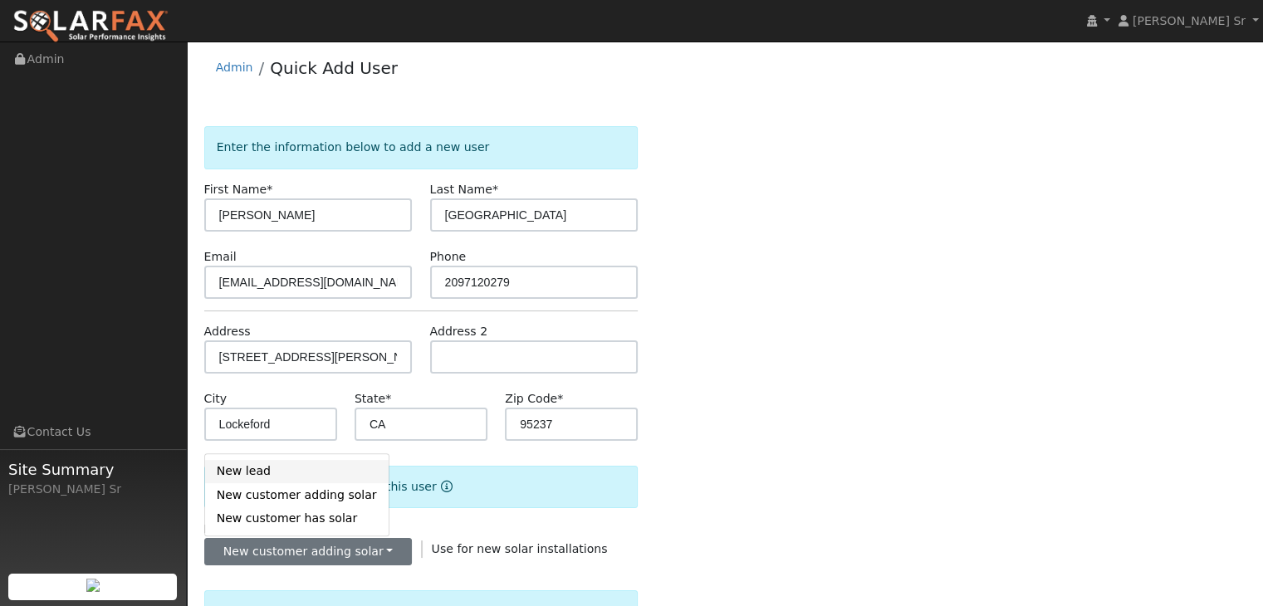
click at [255, 474] on link "New lead" at bounding box center [297, 471] width 184 height 23
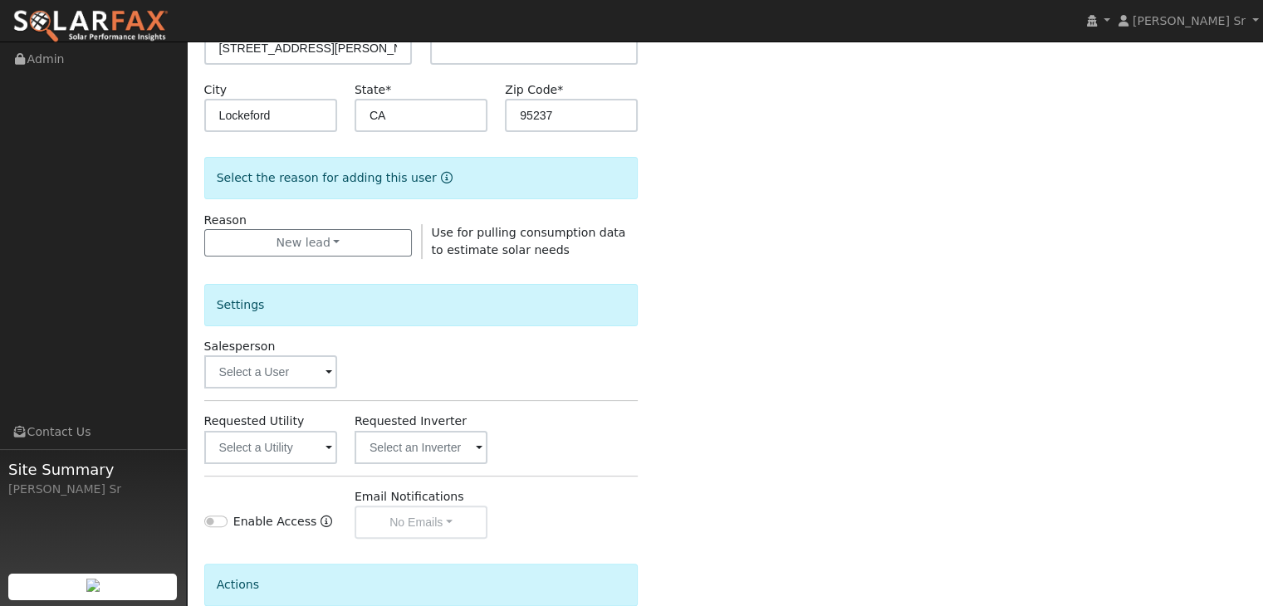
scroll to position [367, 0]
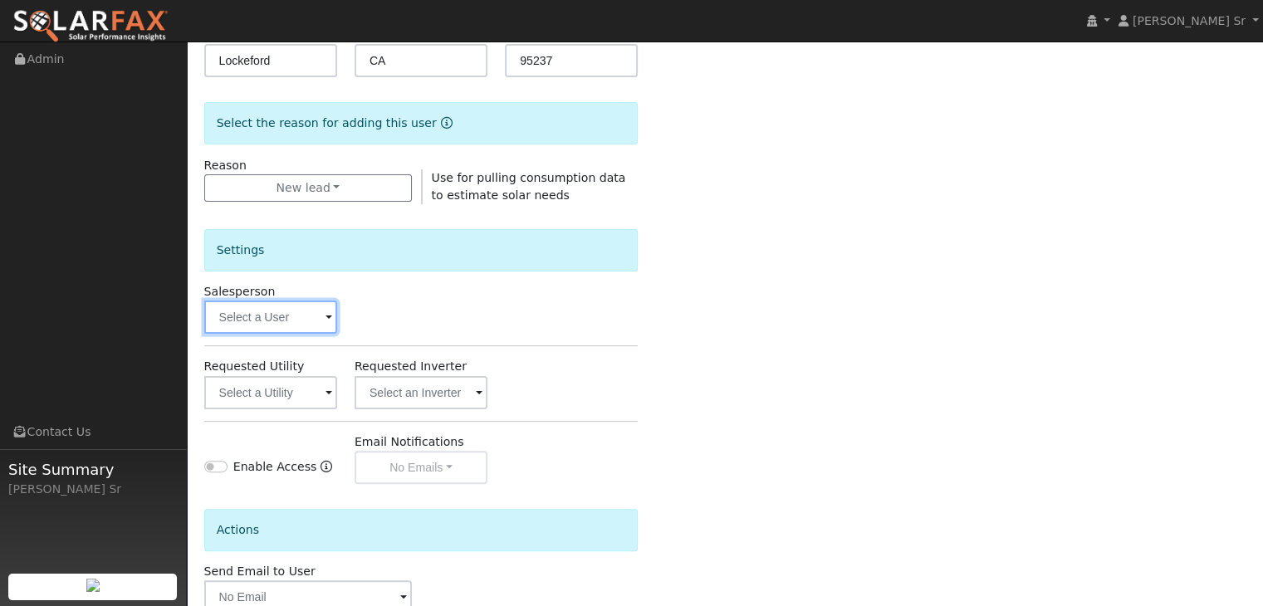
click at [287, 316] on input "text" at bounding box center [270, 317] width 133 height 33
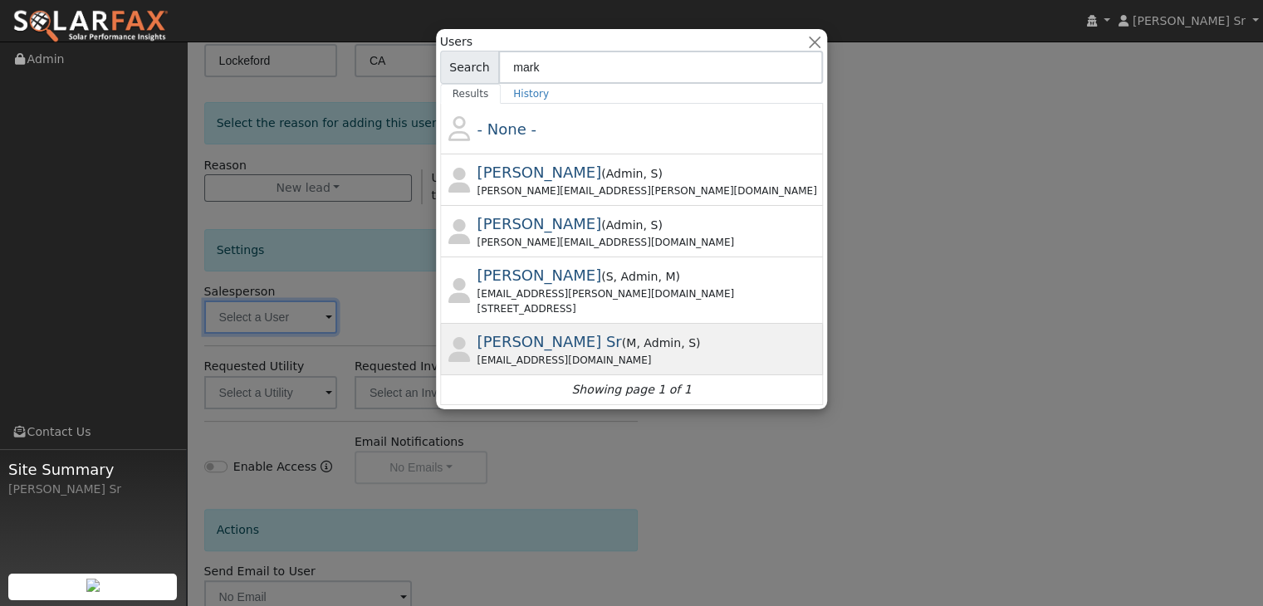
type input "mark"
click at [607, 345] on span "[PERSON_NAME] Sr" at bounding box center [549, 341] width 144 height 17
type input "[PERSON_NAME] Sr"
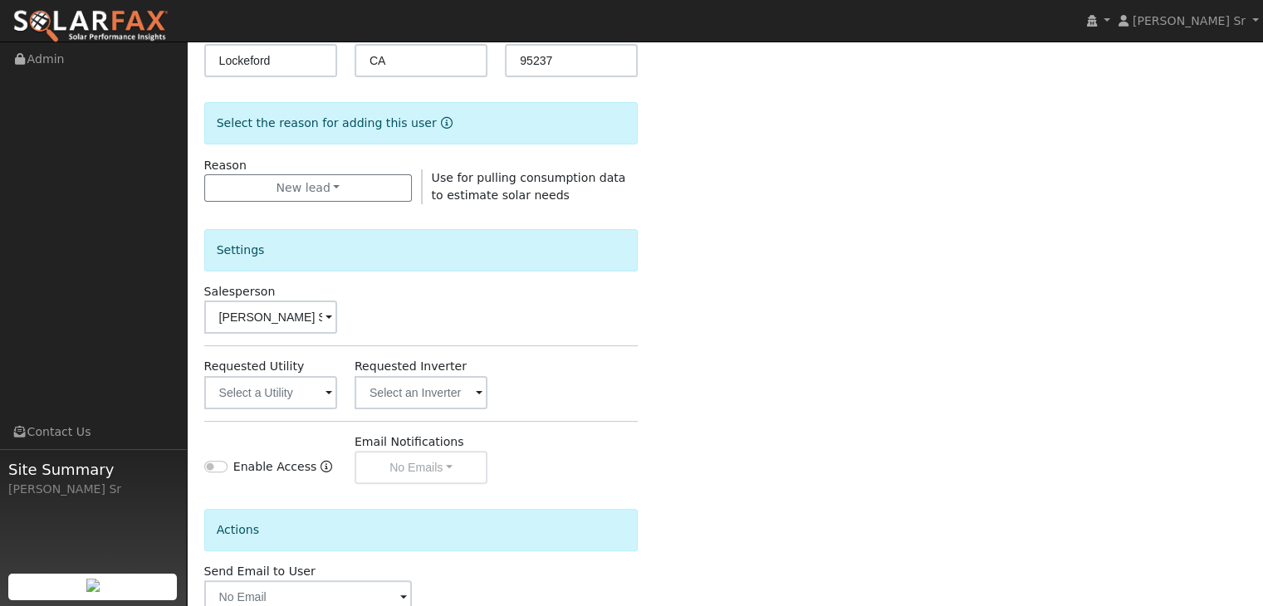
click at [330, 391] on span at bounding box center [328, 393] width 7 height 19
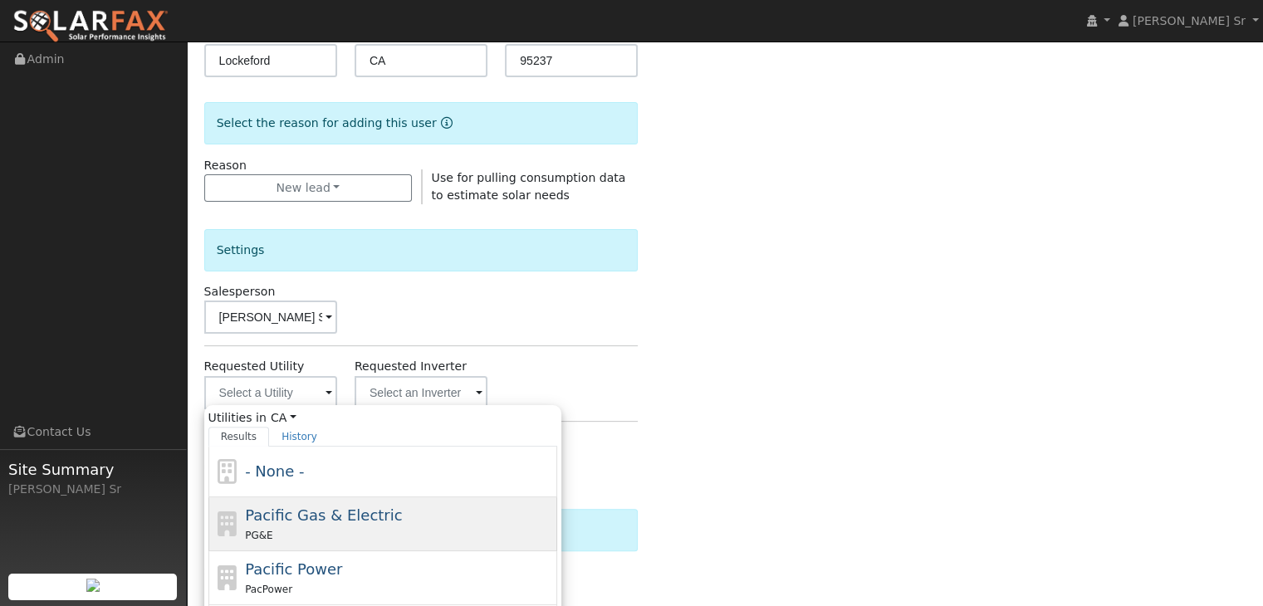
click at [335, 519] on span "Pacific Gas & Electric" at bounding box center [323, 515] width 157 height 17
type input "Pacific Gas & Electric"
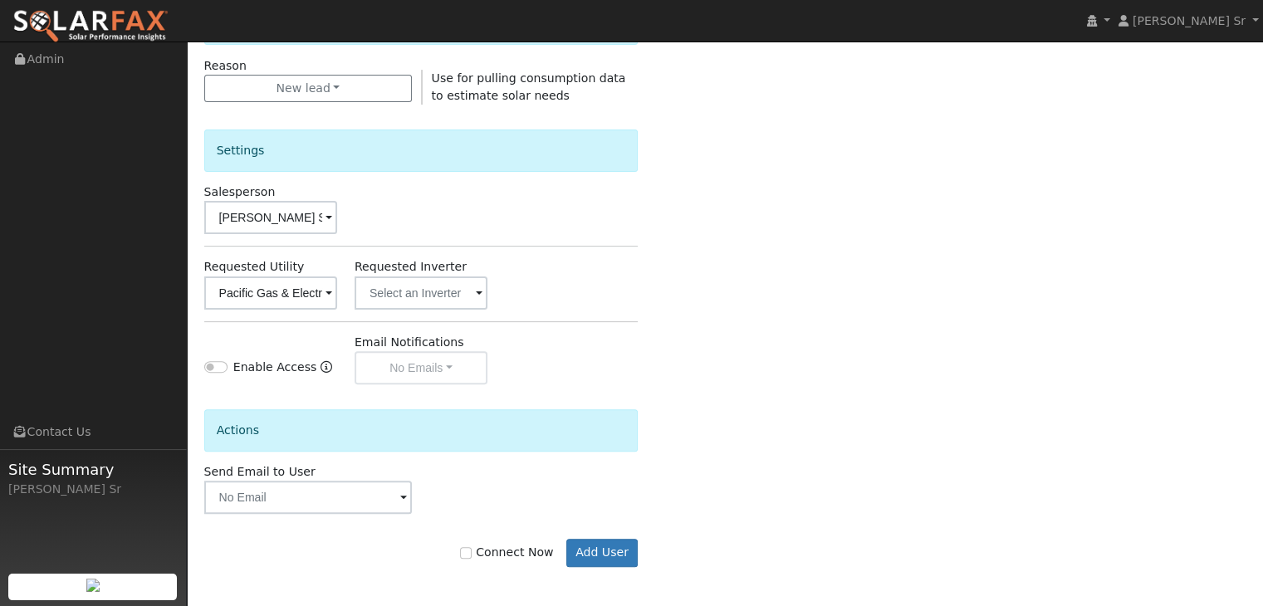
scroll to position [467, 0]
click at [337, 291] on input "text" at bounding box center [270, 292] width 133 height 33
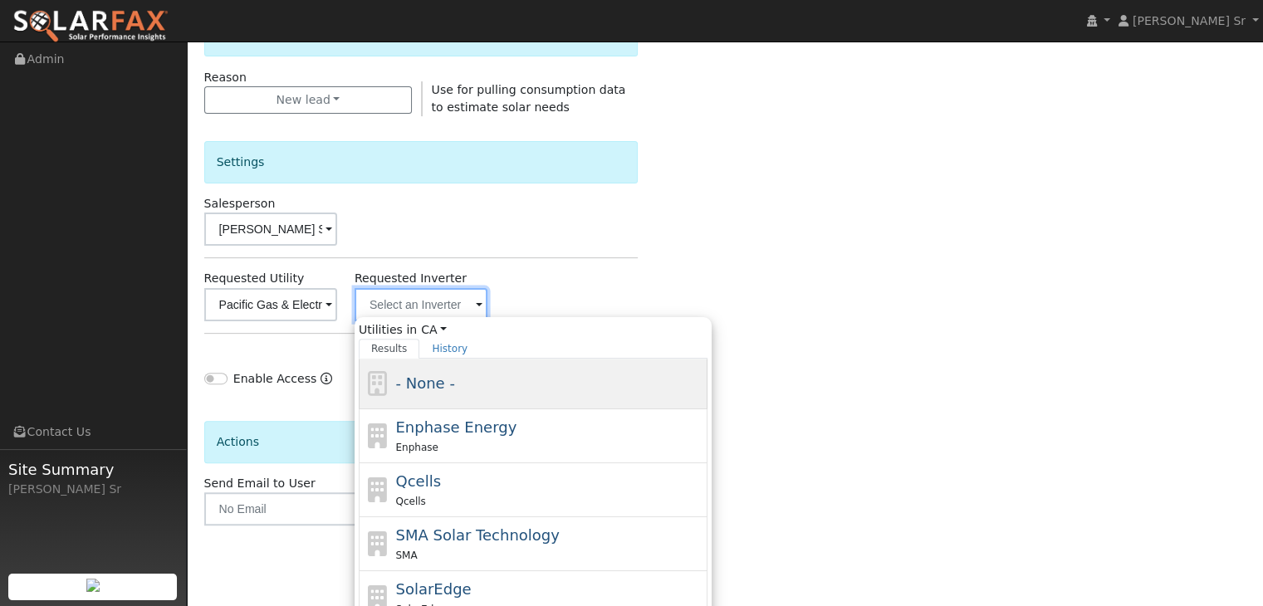
scroll to position [614, 0]
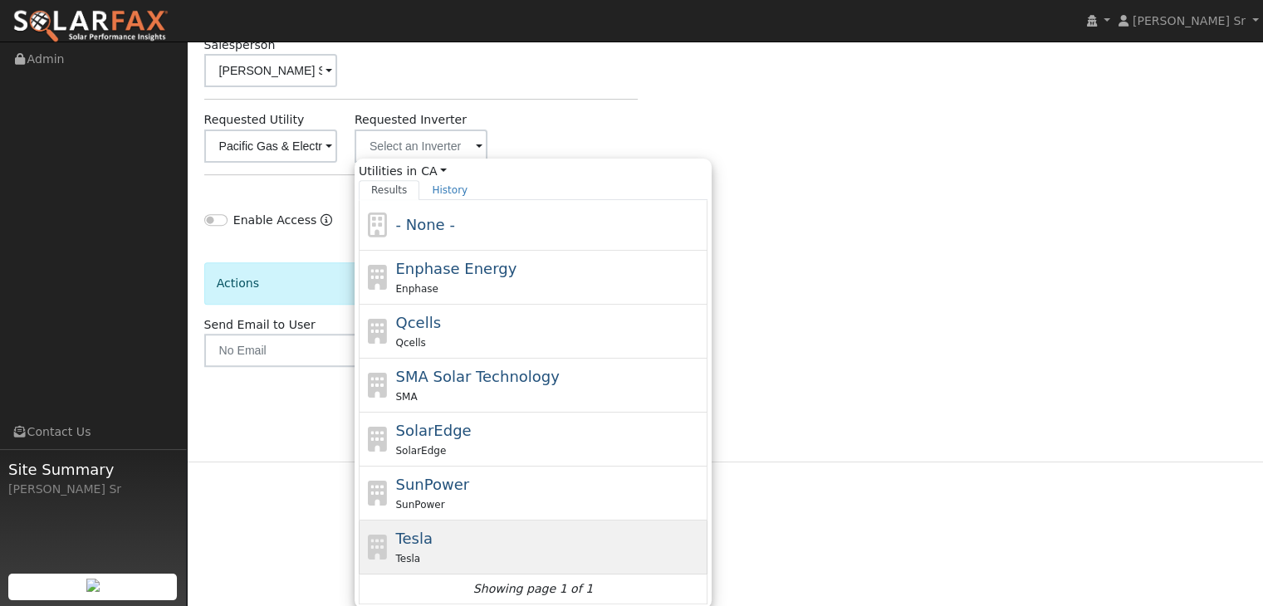
click at [410, 553] on span "Tesla" at bounding box center [407, 559] width 25 height 12
type input "Tesla"
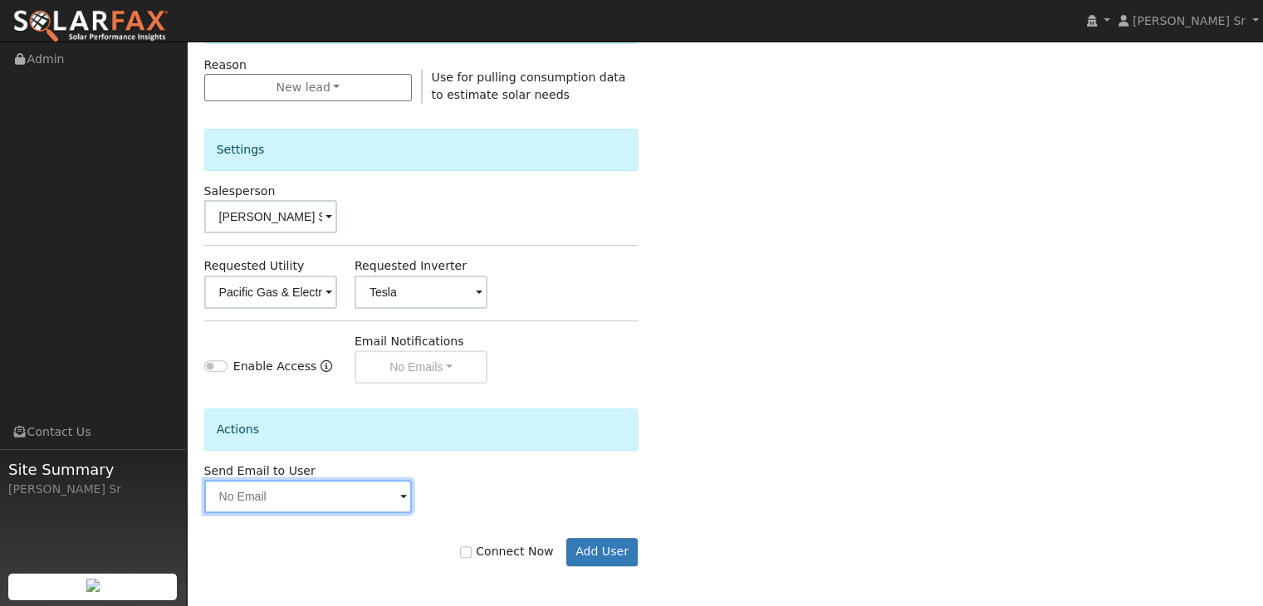
click at [263, 498] on input "text" at bounding box center [308, 496] width 208 height 33
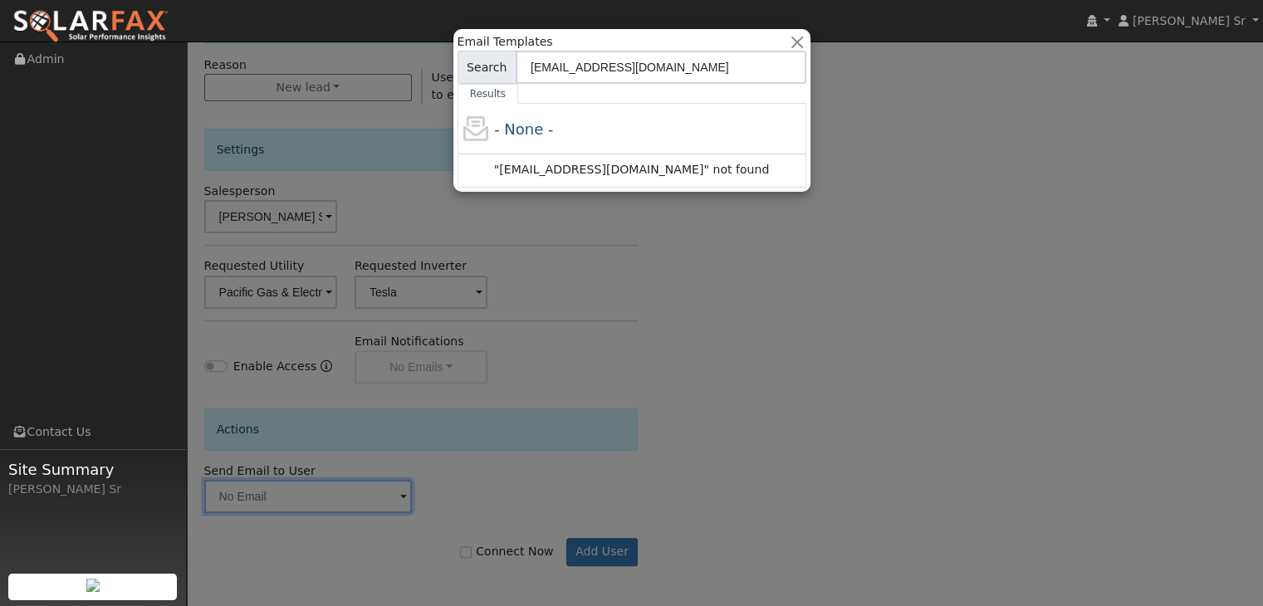
type input "m.schroedersr@ambrosesolar.com"
click at [722, 75] on input "m.schroedersr@ambrosesolar.com" at bounding box center [661, 67] width 291 height 33
click at [722, 74] on input "m.schroedersr@ambrosesolar.com" at bounding box center [661, 67] width 291 height 33
click at [717, 64] on input "m.schroedersr@ambrosesolar.com" at bounding box center [661, 67] width 291 height 33
click at [655, 177] on div ""m.schroedersr@ambrosesolar.com" not found" at bounding box center [632, 170] width 349 height 33
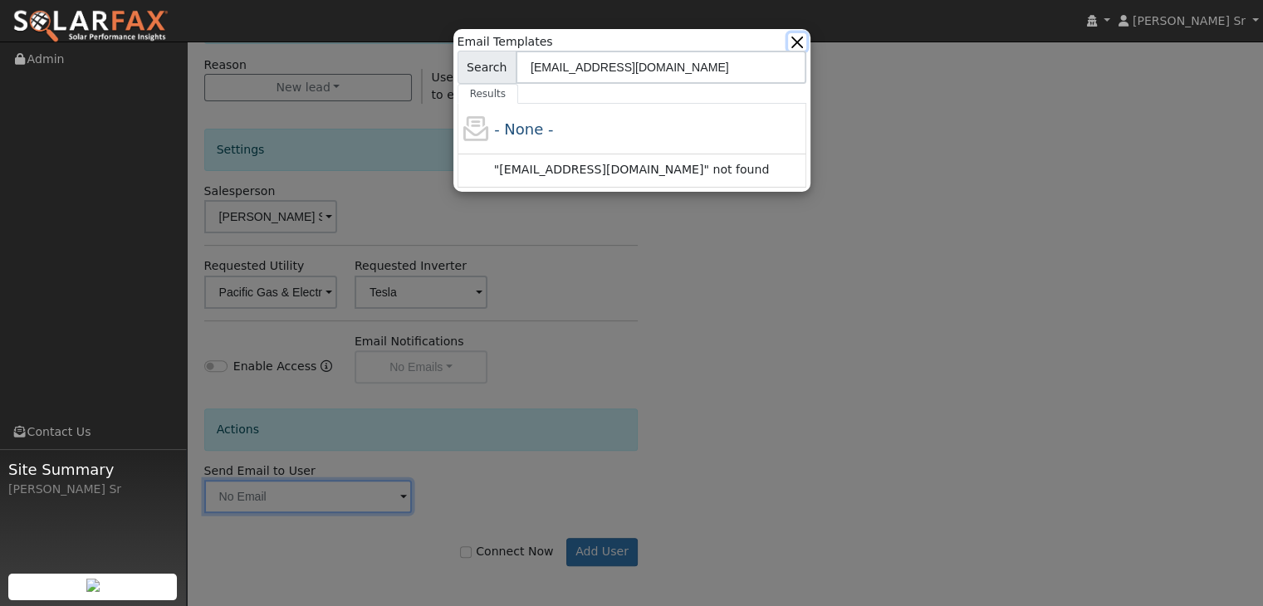
click at [797, 40] on button "button" at bounding box center [796, 41] width 17 height 17
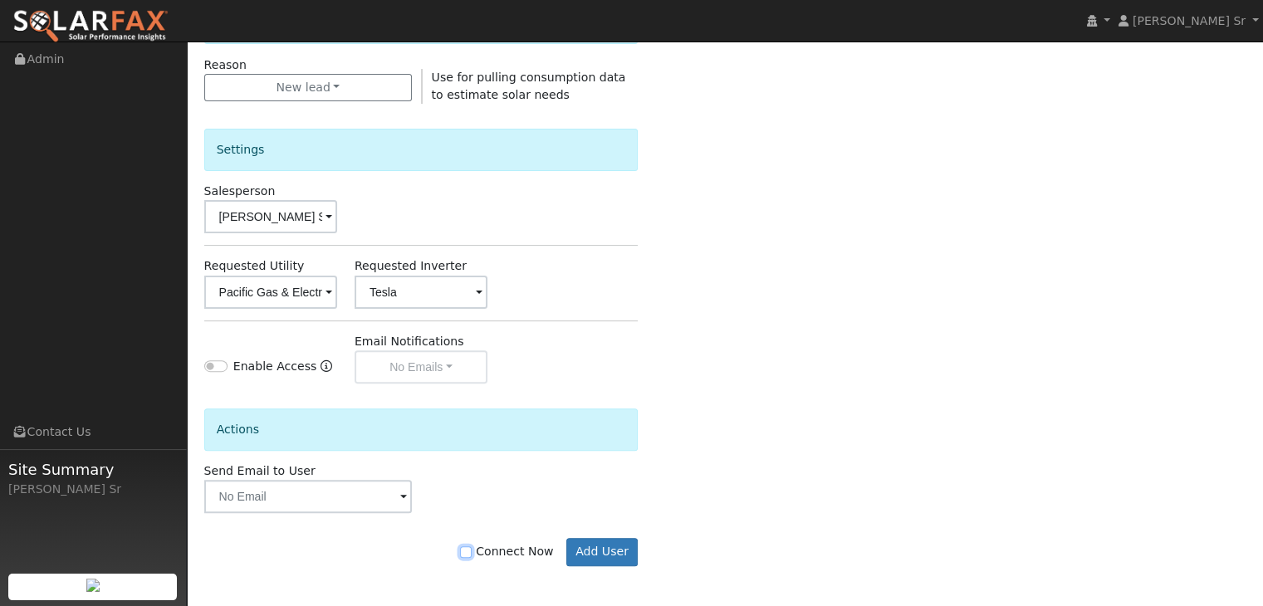
click at [472, 549] on input "Connect Now" at bounding box center [466, 552] width 12 height 12
checkbox input "true"
click at [398, 495] on input "text" at bounding box center [308, 496] width 208 height 33
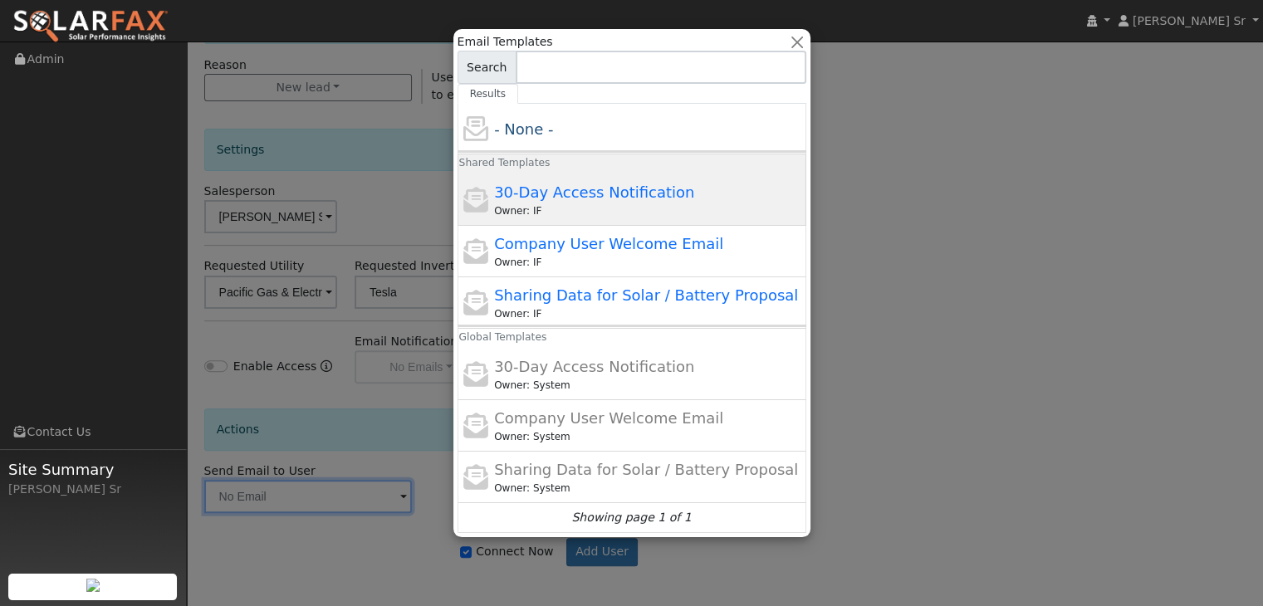
click at [560, 197] on span "30-Day Access Notification" at bounding box center [594, 192] width 200 height 17
type input "30-Day Access Notification"
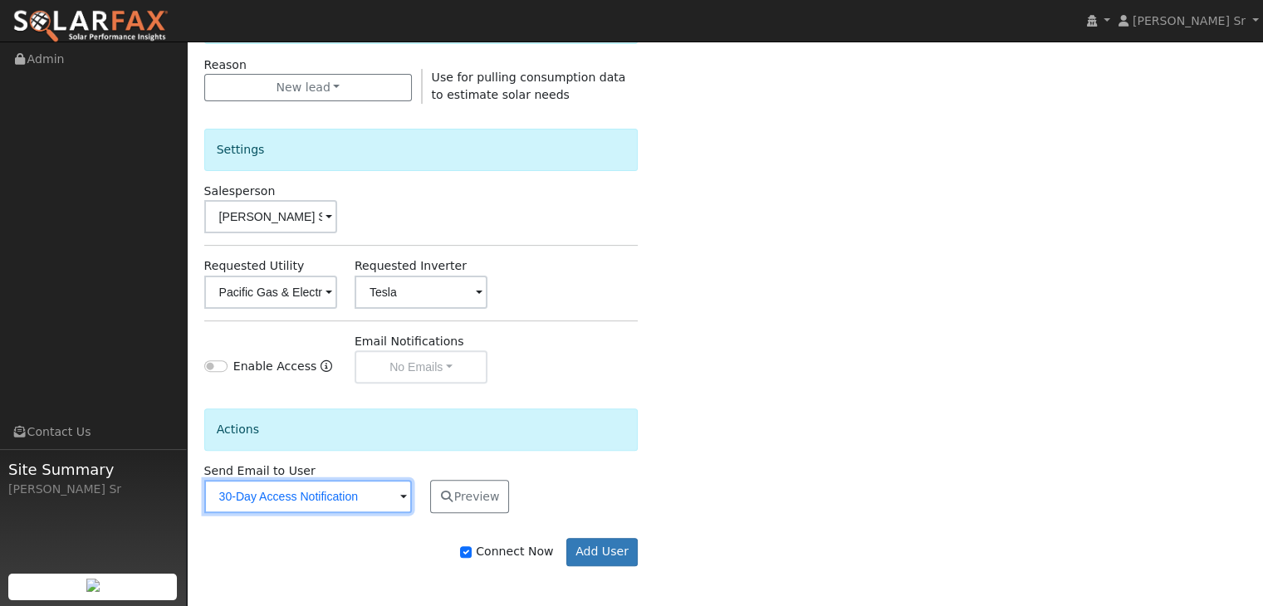
click at [365, 486] on input "30-Day Access Notification" at bounding box center [308, 496] width 208 height 33
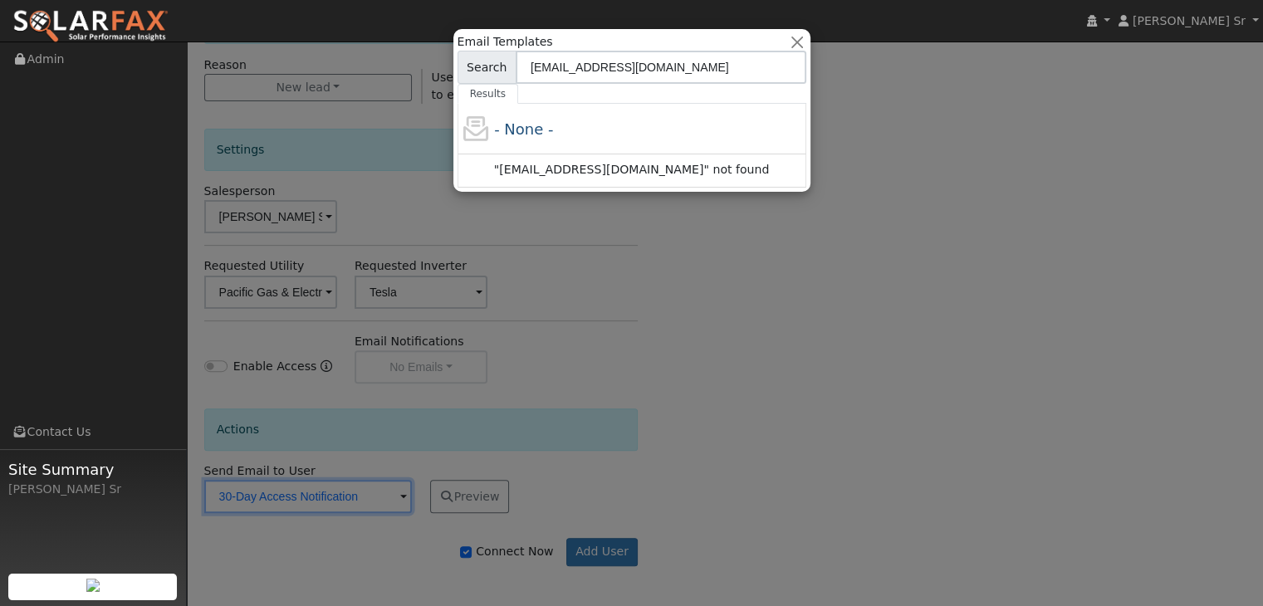
type input "m.schroedersr@ambrosesolar.com"
click at [648, 177] on div ""m.schroedersr@ambrosesolar.com" not found" at bounding box center [632, 170] width 349 height 33
click at [375, 489] on div at bounding box center [631, 303] width 1263 height 606
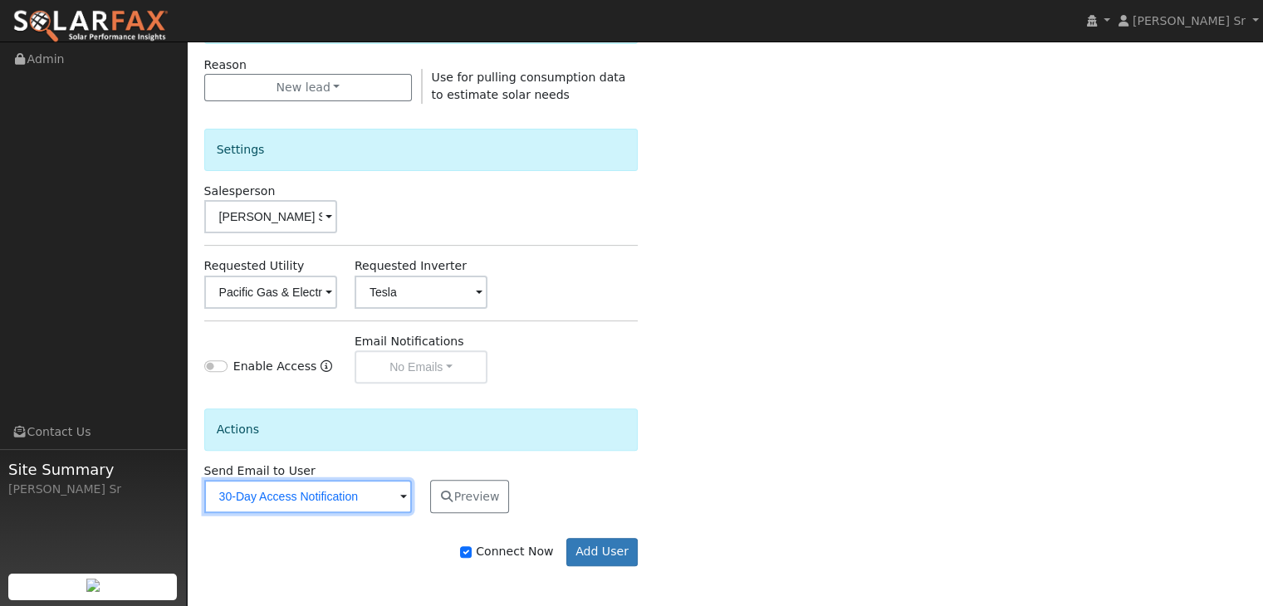
click at [375, 489] on input "30-Day Access Notification" at bounding box center [308, 496] width 208 height 33
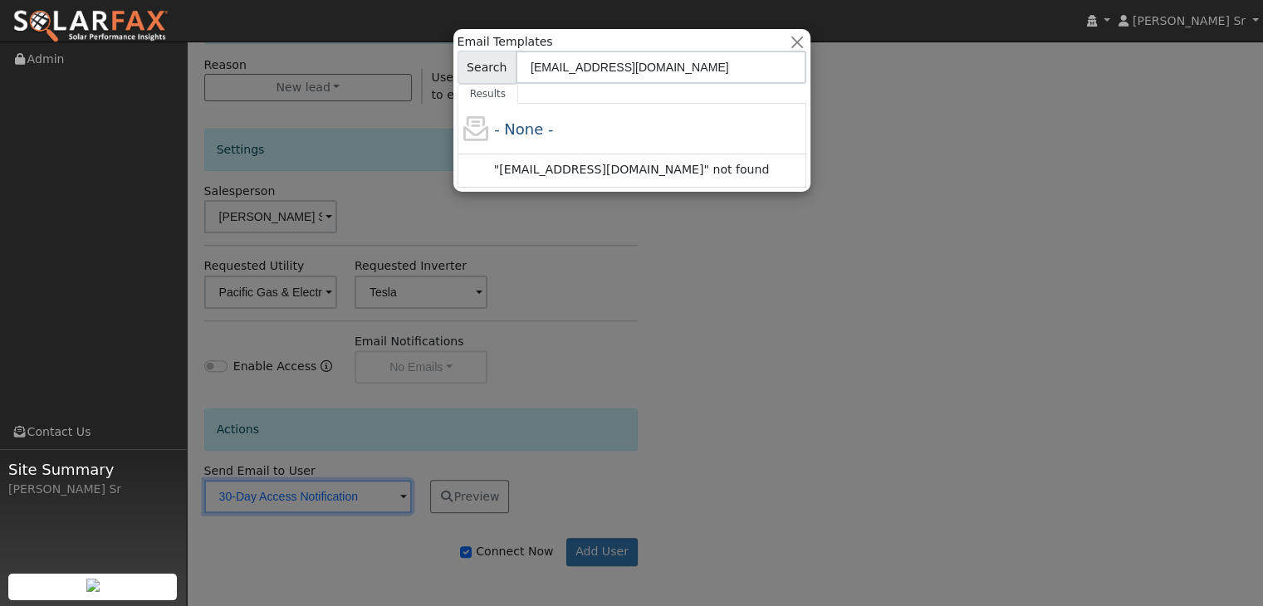
type input "m.schroedersr@ambrosesolar.com"
click at [376, 486] on div at bounding box center [631, 303] width 1263 height 606
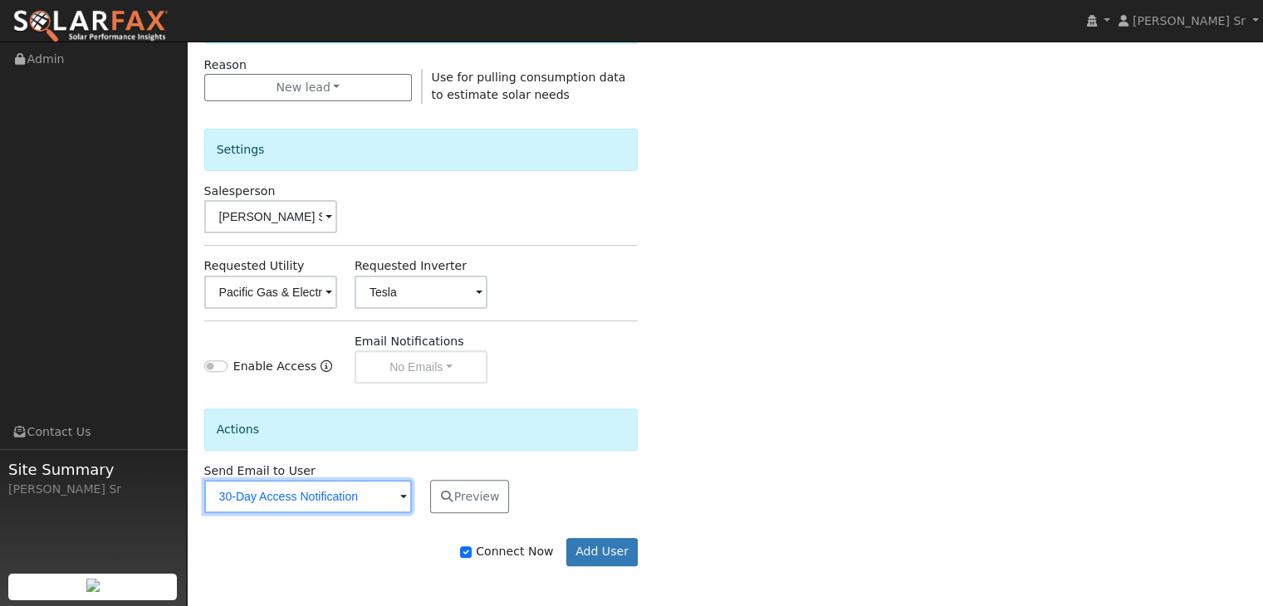
click at [408, 499] on input "30-Day Access Notification" at bounding box center [308, 496] width 208 height 33
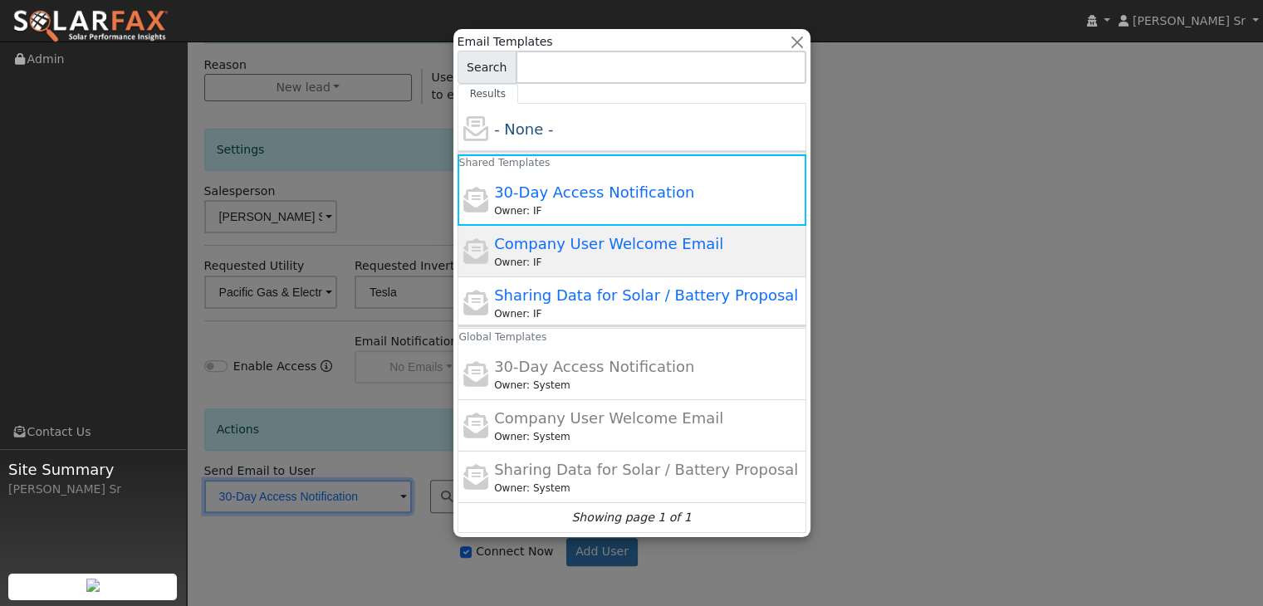
click at [631, 248] on span "Company User Welcome Email" at bounding box center [608, 243] width 229 height 17
type input "Company User Welcome Email"
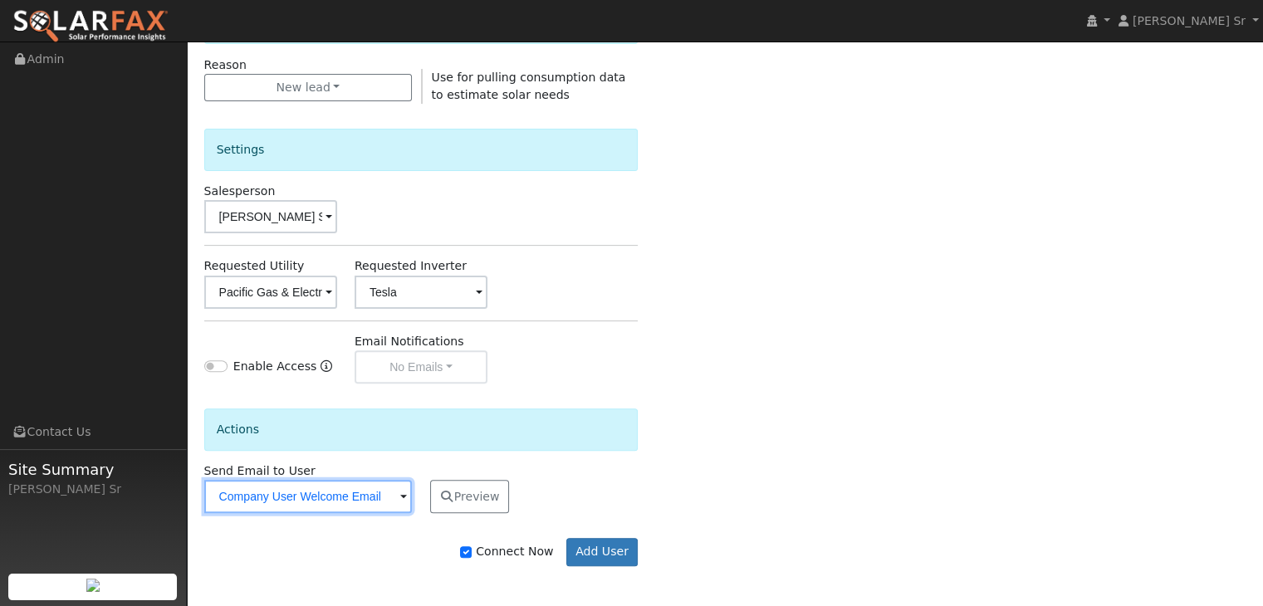
click at [399, 492] on input "Company User Welcome Email" at bounding box center [308, 496] width 208 height 33
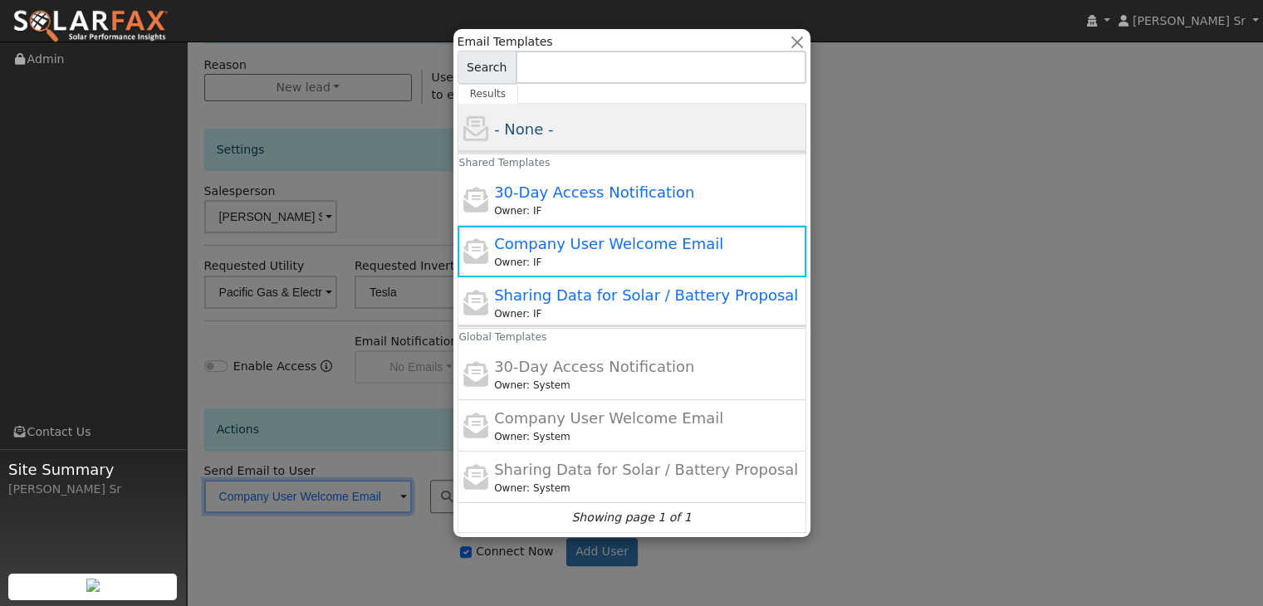
click at [509, 135] on span "- None -" at bounding box center [523, 128] width 59 height 17
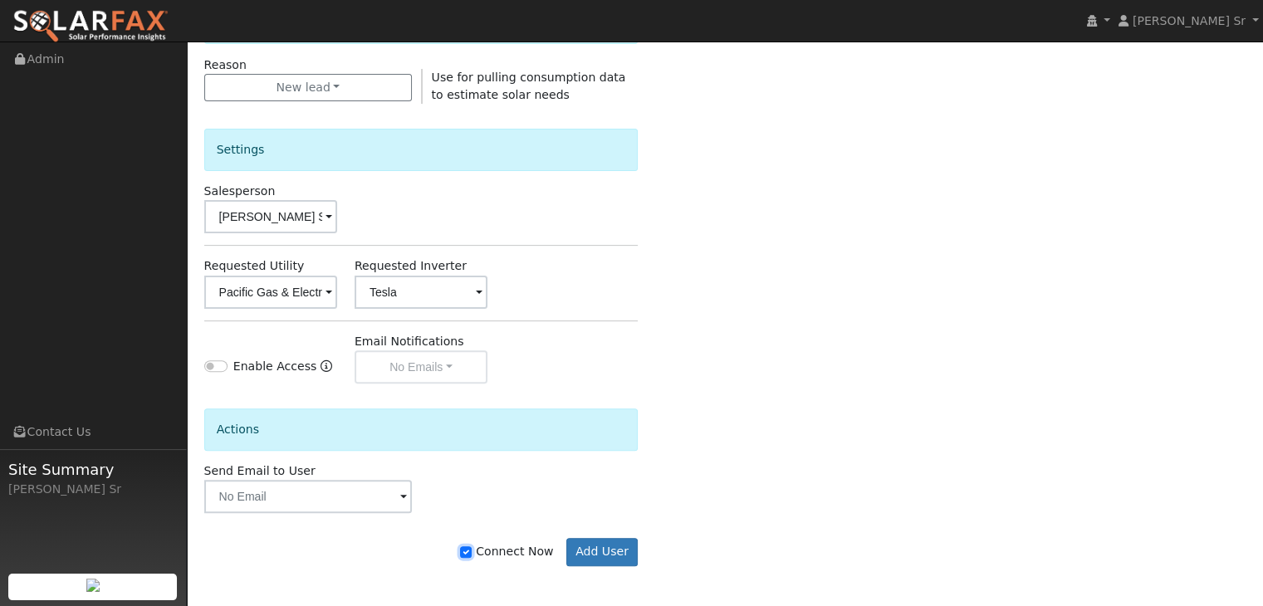
click at [472, 556] on input "Connect Now" at bounding box center [466, 552] width 12 height 12
click at [616, 549] on button "Add User" at bounding box center [602, 552] width 72 height 28
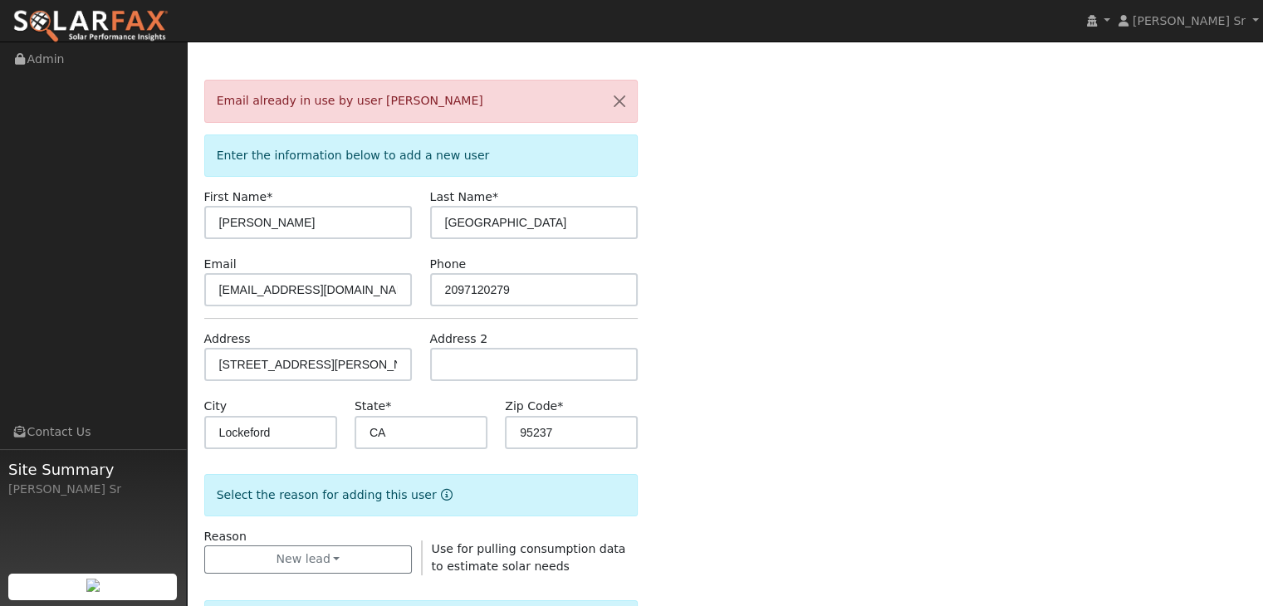
scroll to position [0, 0]
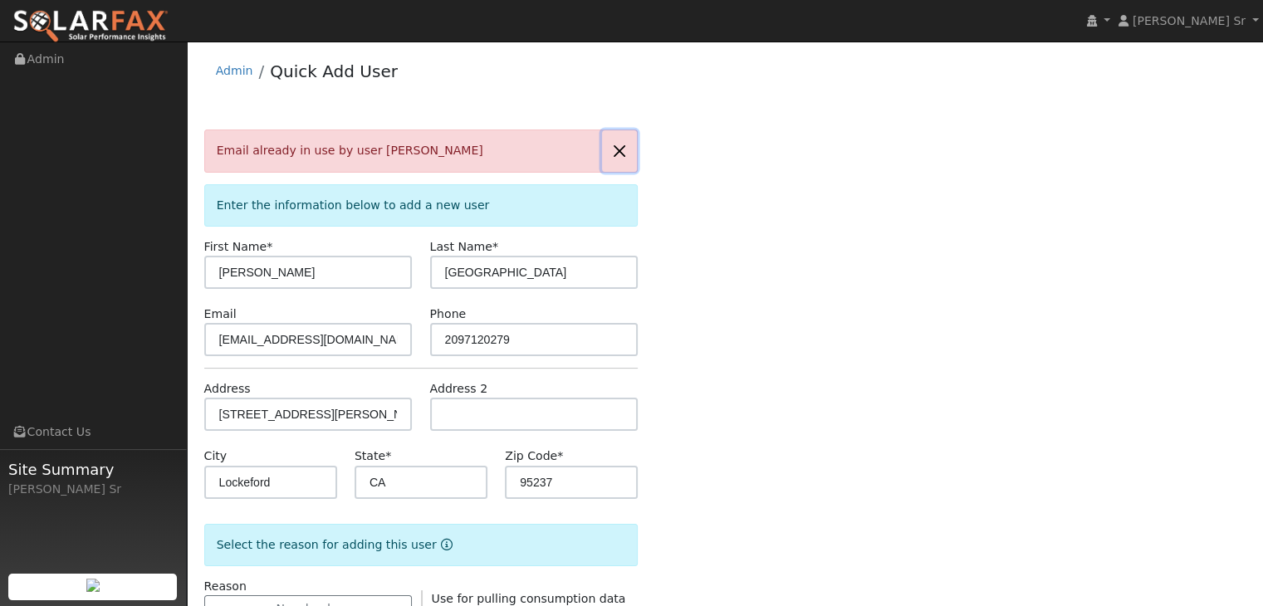
click at [614, 151] on button "button" at bounding box center [619, 150] width 35 height 41
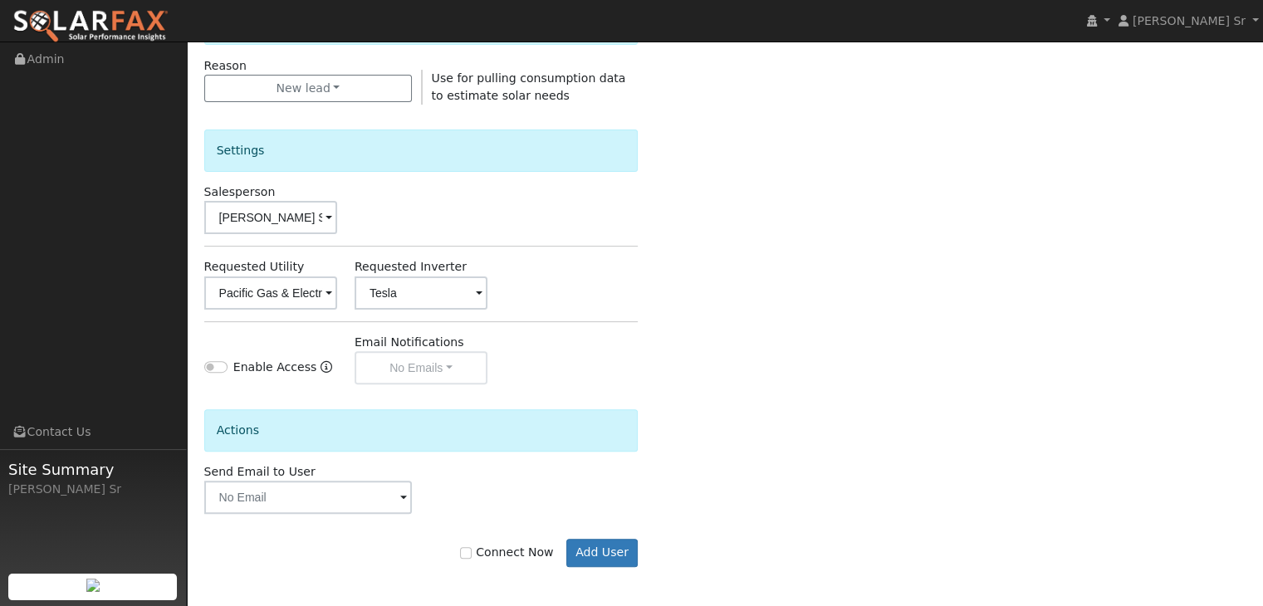
scroll to position [467, 0]
click at [472, 551] on input "Connect Now" at bounding box center [466, 552] width 12 height 12
checkbox input "true"
click at [584, 548] on button "Add User" at bounding box center [602, 552] width 72 height 28
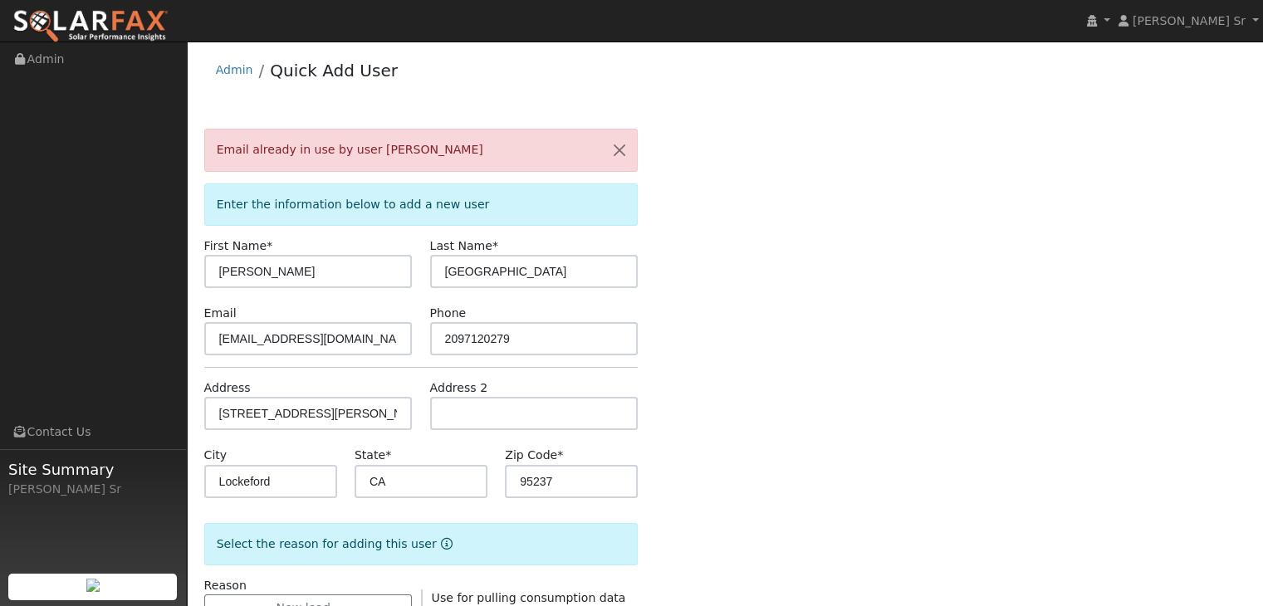
scroll to position [0, 0]
click at [614, 150] on button "button" at bounding box center [619, 150] width 35 height 41
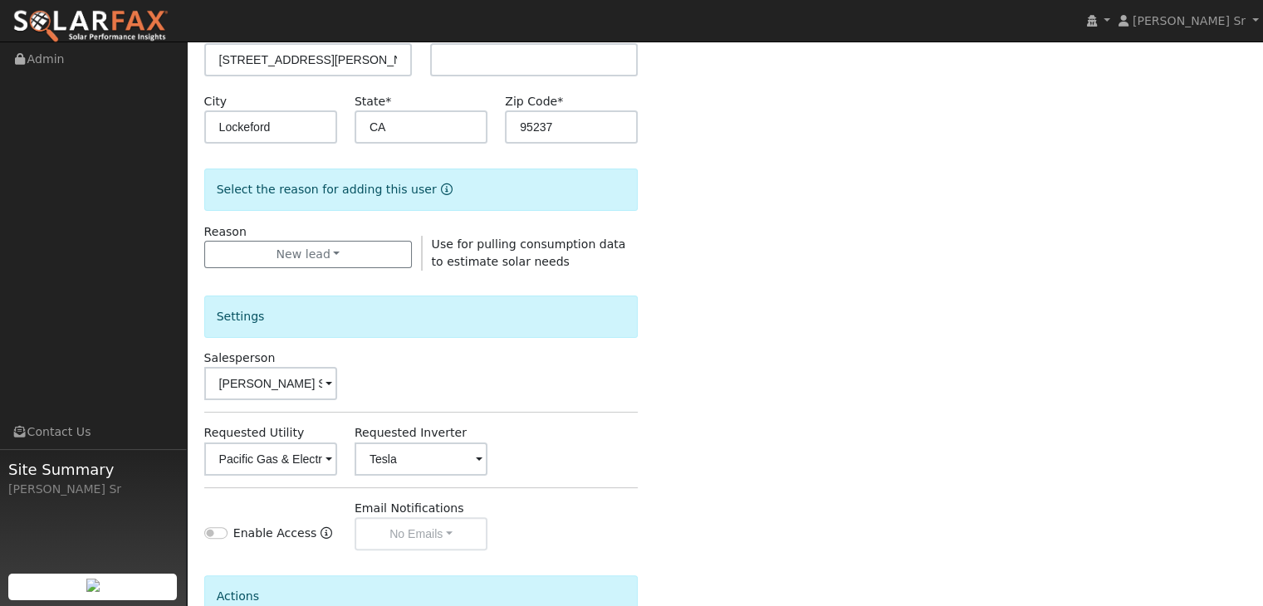
scroll to position [467, 0]
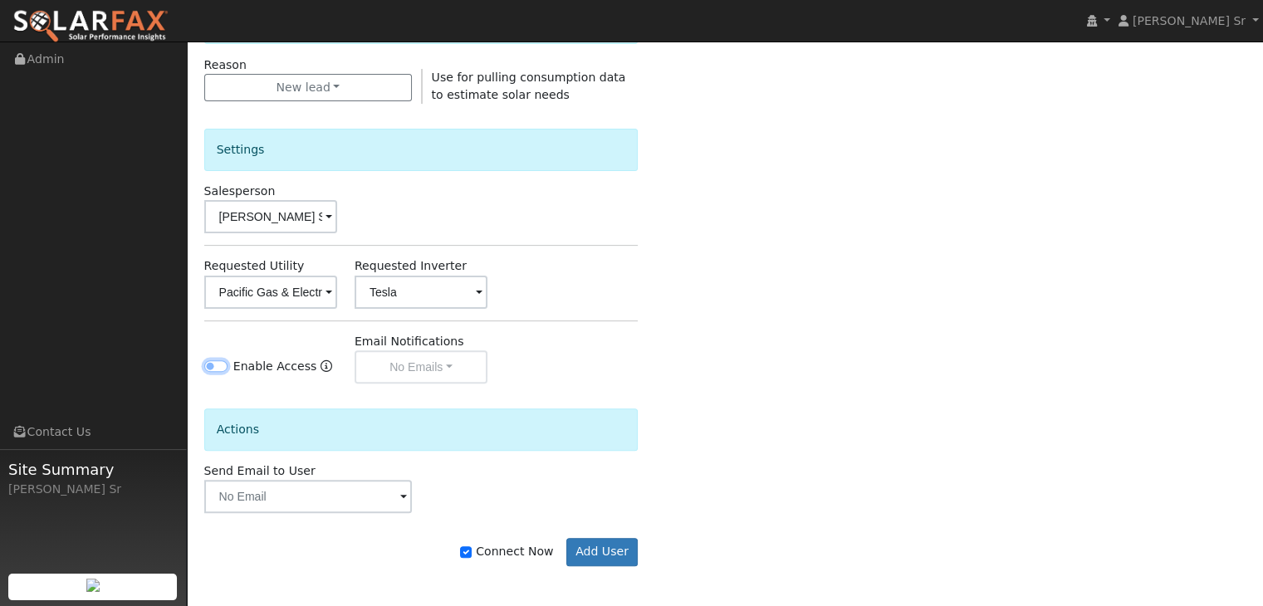
click at [223, 367] on input "Enable Access" at bounding box center [215, 366] width 23 height 12
click at [463, 365] on div "Email Notifications No Emails No Emails Weekly Emails Monthly Emails" at bounding box center [420, 358] width 150 height 51
click at [441, 365] on div "Email Notifications No Emails No Emails Weekly Emails Monthly Emails" at bounding box center [420, 358] width 150 height 51
click at [437, 370] on div "Email Notifications No Emails No Emails Weekly Emails Monthly Emails" at bounding box center [420, 358] width 150 height 51
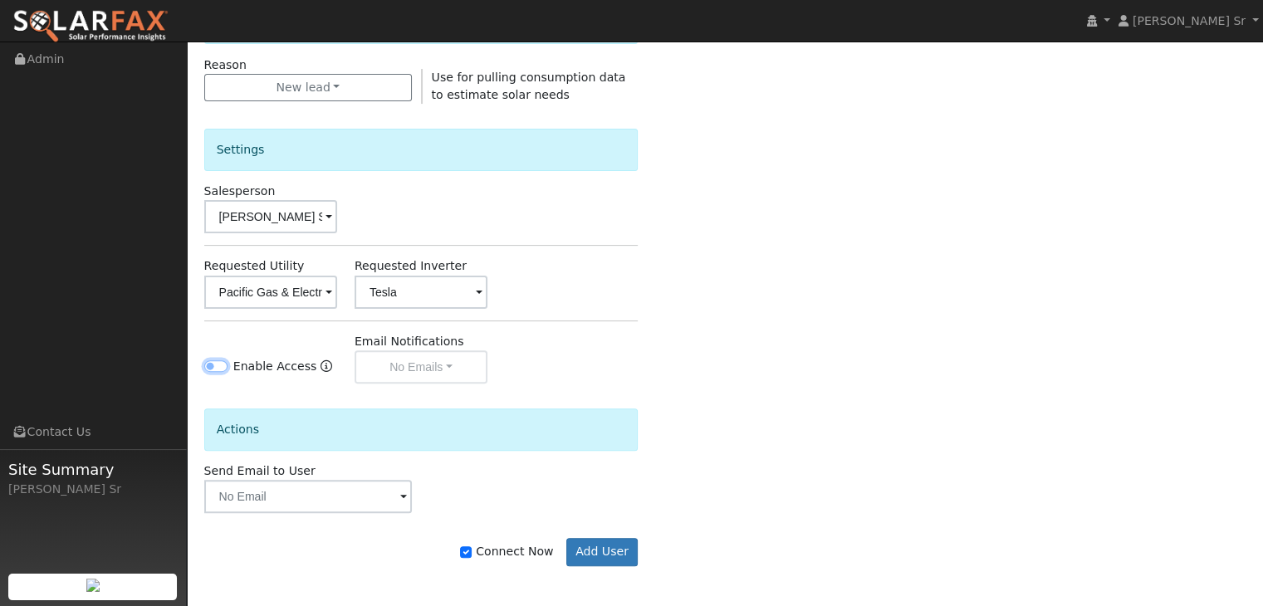
click at [213, 363] on input "Enable Access" at bounding box center [215, 366] width 23 height 12
checkbox input "true"
click at [434, 366] on button "No Emails" at bounding box center [421, 366] width 133 height 33
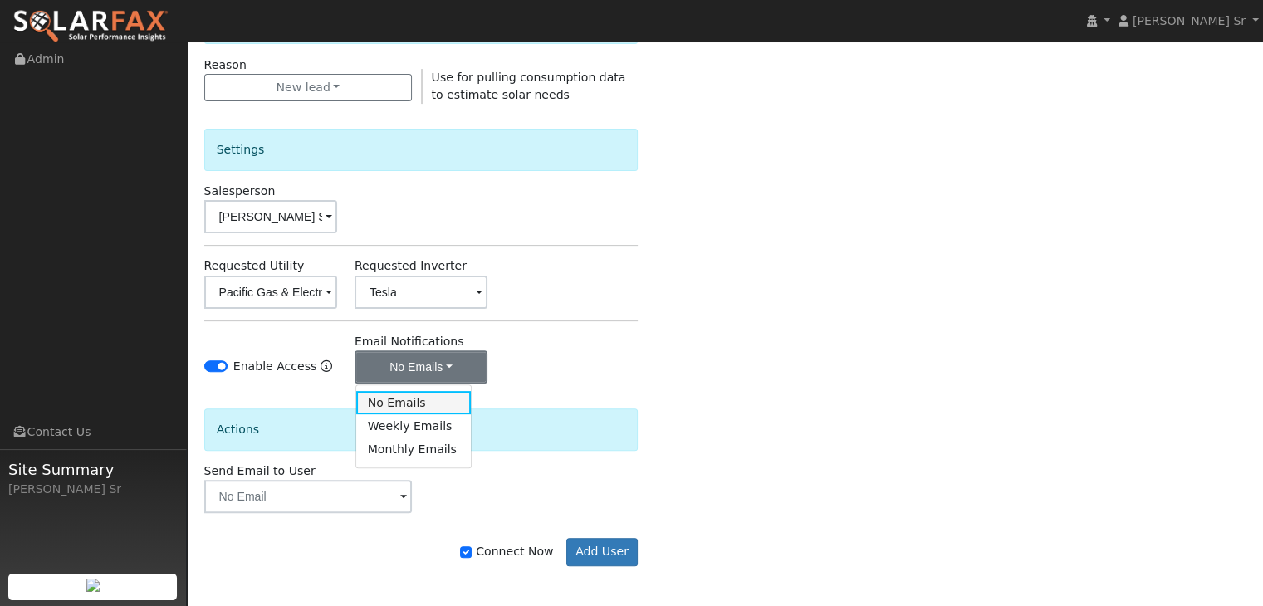
click at [411, 404] on link "No Emails" at bounding box center [413, 402] width 115 height 23
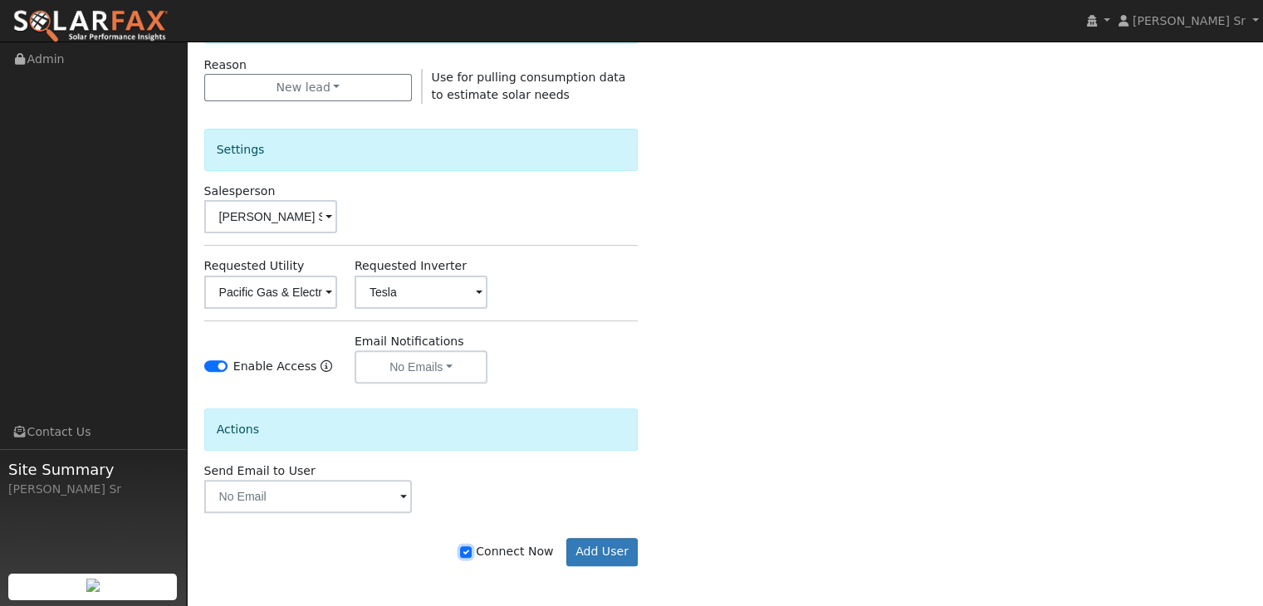
click at [472, 551] on input "Connect Now" at bounding box center [466, 552] width 12 height 12
checkbox input "false"
drag, startPoint x: 618, startPoint y: 548, endPoint x: 590, endPoint y: 548, distance: 27.4
click at [590, 548] on button "Add User" at bounding box center [602, 552] width 72 height 28
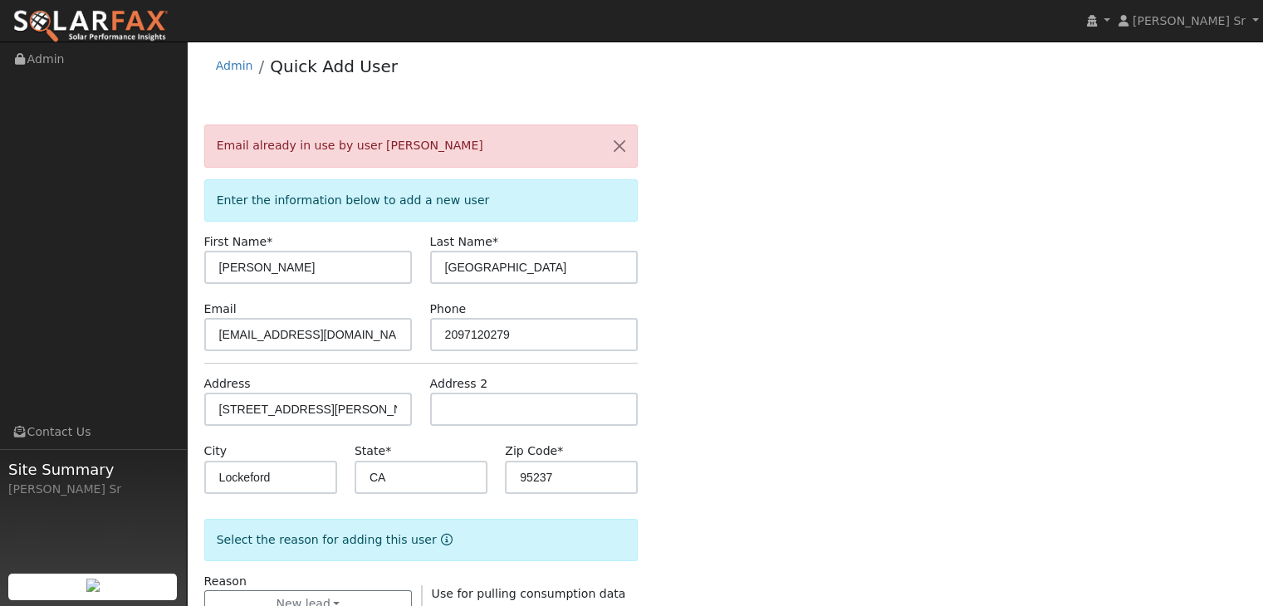
scroll to position [0, 0]
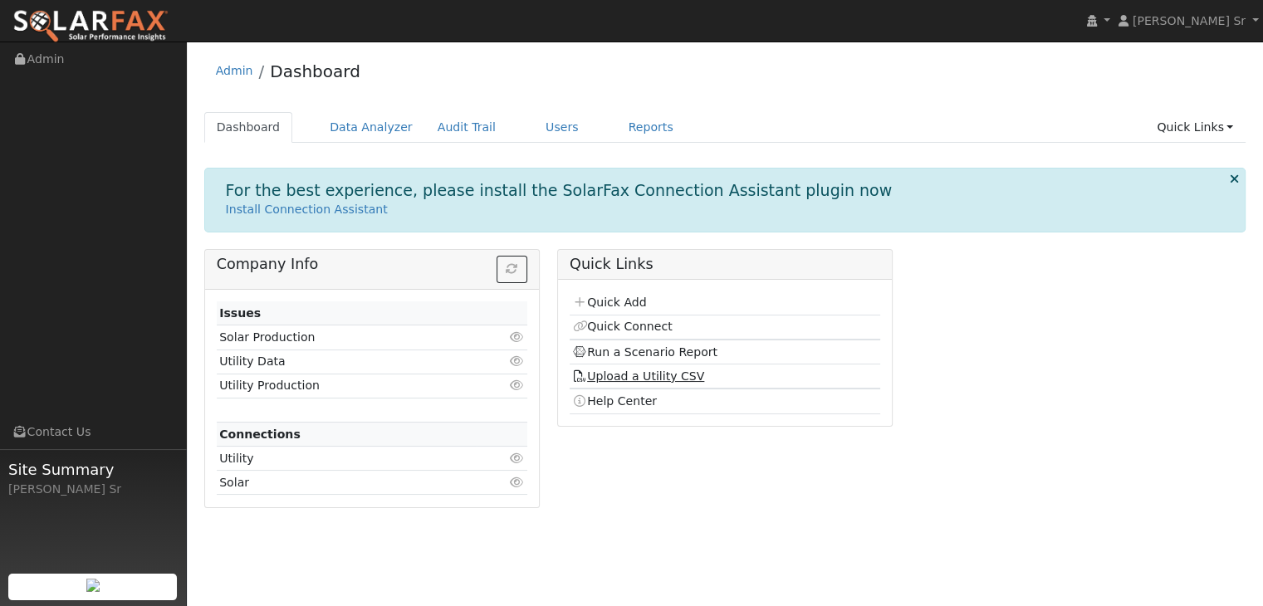
click at [644, 374] on link "Upload a Utility CSV" at bounding box center [638, 376] width 132 height 13
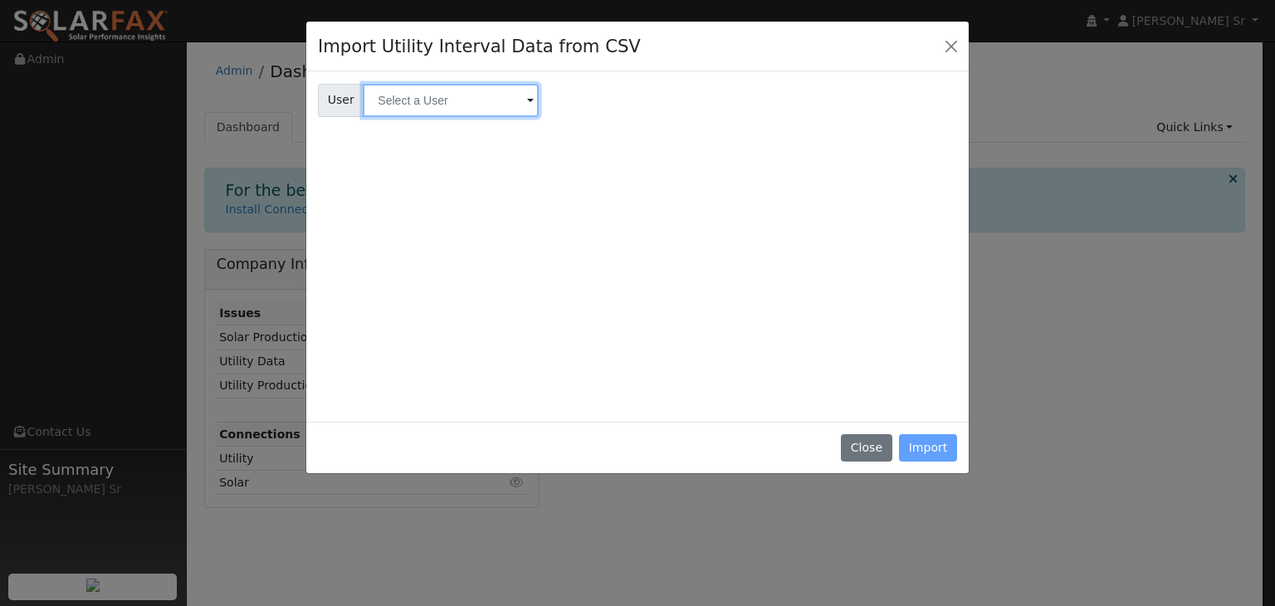
click at [508, 102] on input "text" at bounding box center [451, 100] width 176 height 33
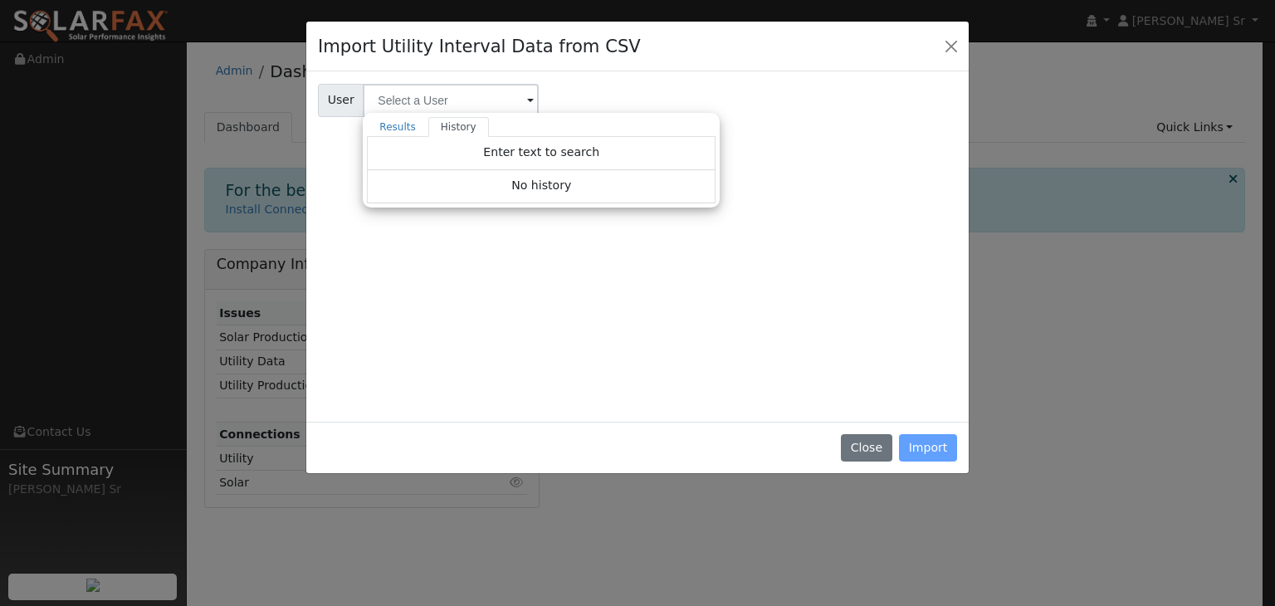
click at [527, 102] on span at bounding box center [530, 101] width 7 height 19
click at [565, 154] on span "Enter text to search" at bounding box center [541, 151] width 116 height 13
click at [607, 262] on div "User User Results History Enter text to search Enter text to search No history …" at bounding box center [637, 244] width 639 height 332
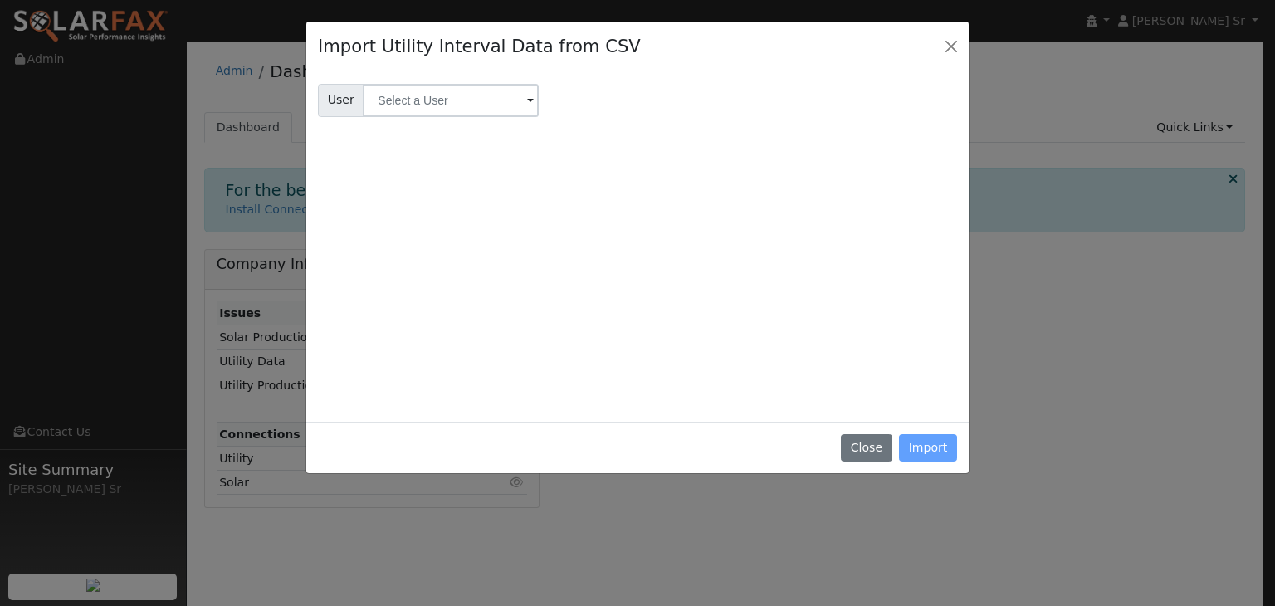
click at [527, 96] on span at bounding box center [530, 101] width 7 height 19
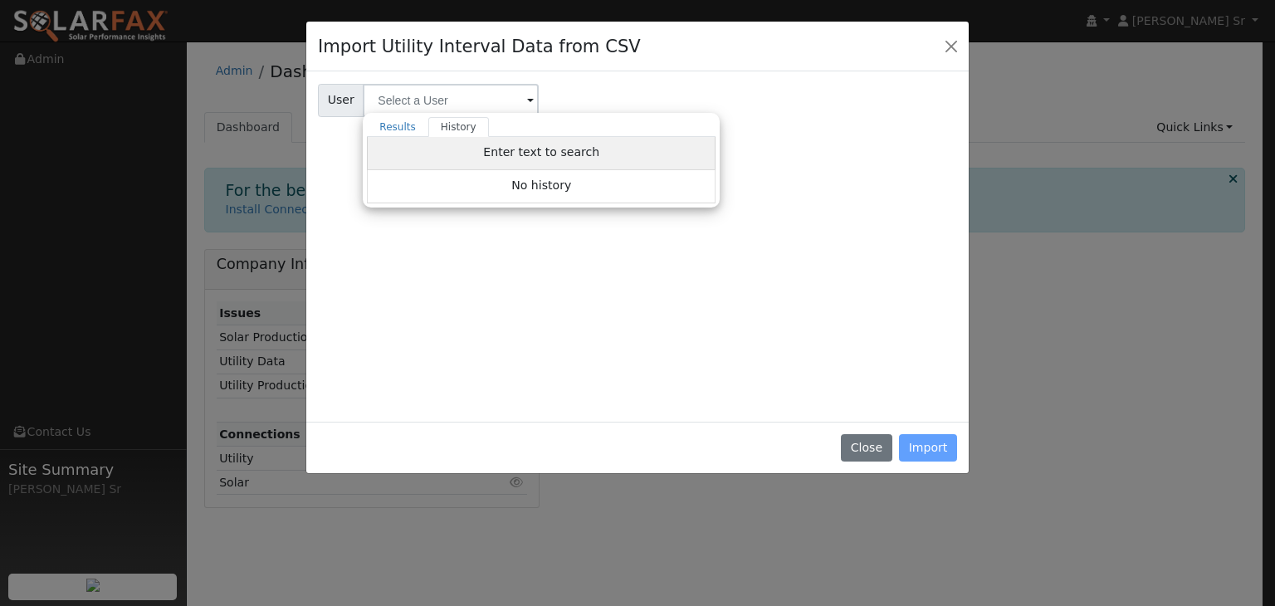
click at [518, 145] on span "Enter text to search" at bounding box center [541, 151] width 116 height 13
drag, startPoint x: 950, startPoint y: 46, endPoint x: 792, endPoint y: 74, distance: 160.1
drag, startPoint x: 792, startPoint y: 74, endPoint x: 609, endPoint y: 247, distance: 252.0
click at [609, 247] on div "User User Results History Enter text to search Enter text to search No history …" at bounding box center [637, 244] width 639 height 332
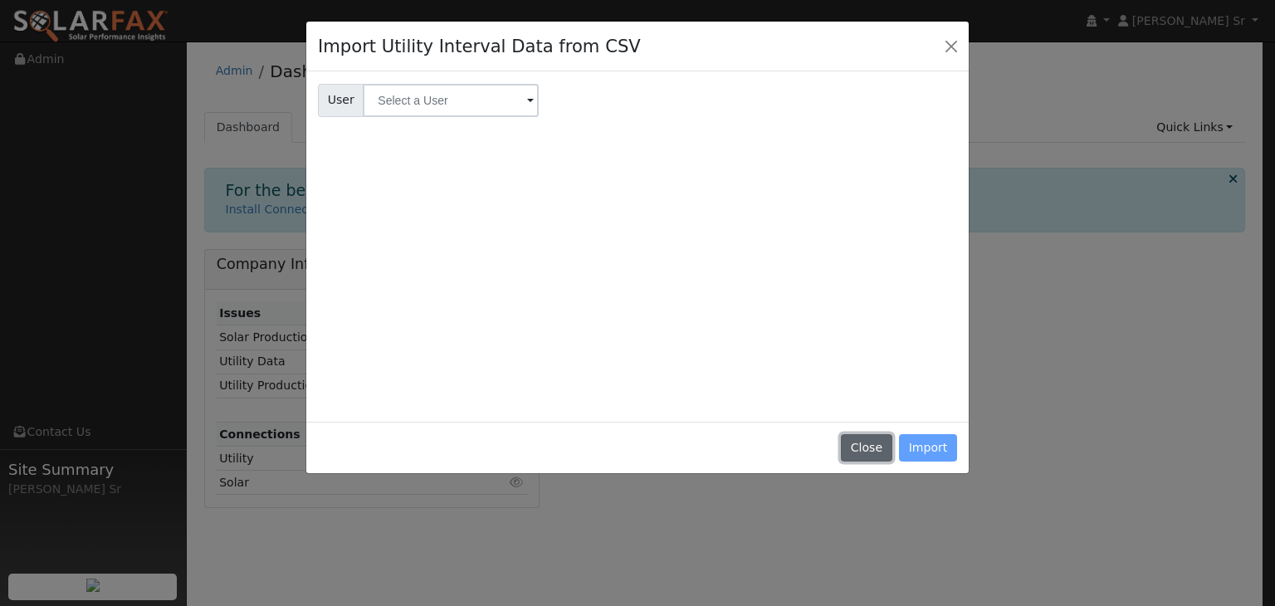
click at [876, 444] on button "Close" at bounding box center [866, 448] width 51 height 28
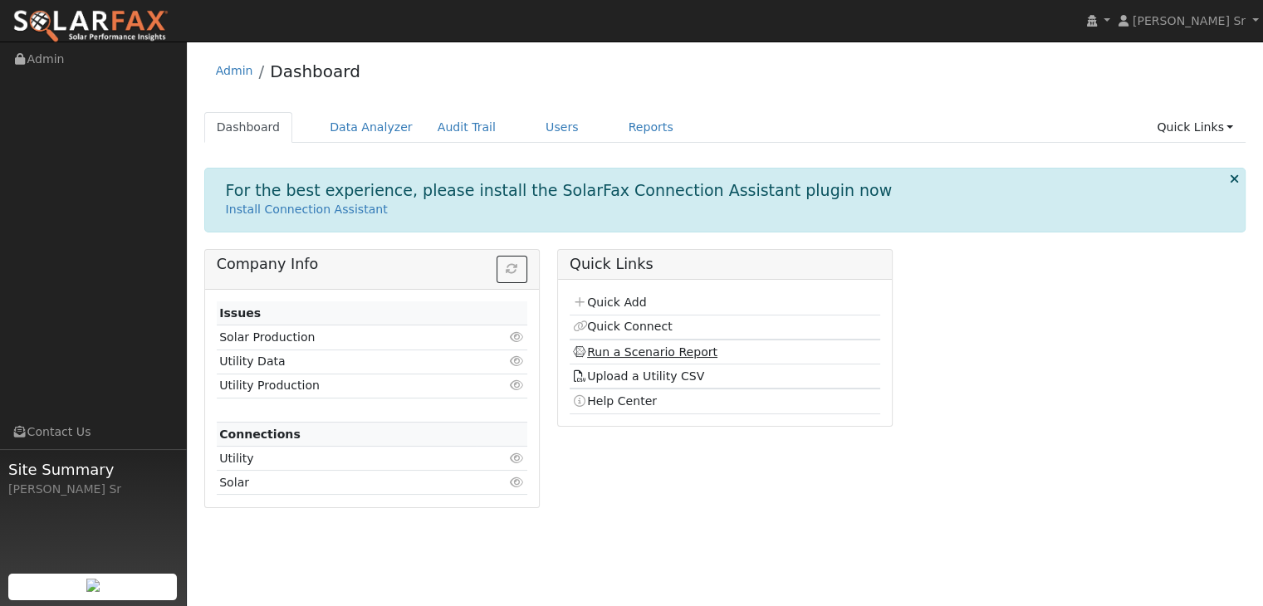
click at [644, 350] on link "Run a Scenario Report" at bounding box center [644, 351] width 145 height 13
click at [663, 374] on link "Upload a Utility CSV" at bounding box center [638, 376] width 132 height 13
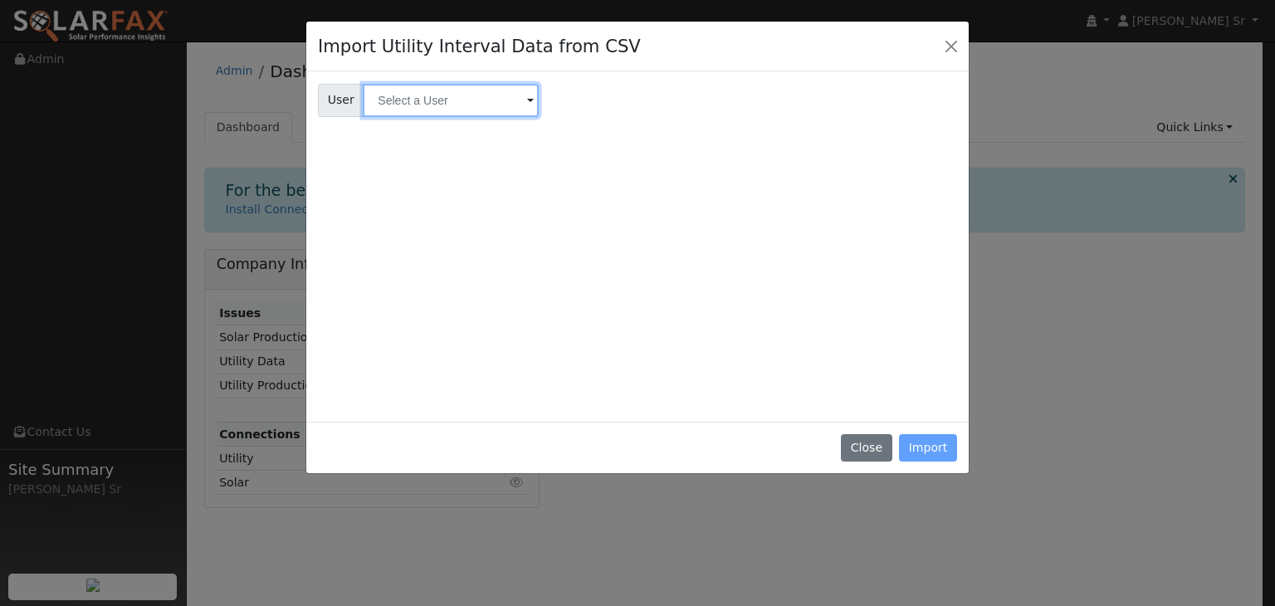
click at [492, 110] on input "text" at bounding box center [451, 100] width 176 height 33
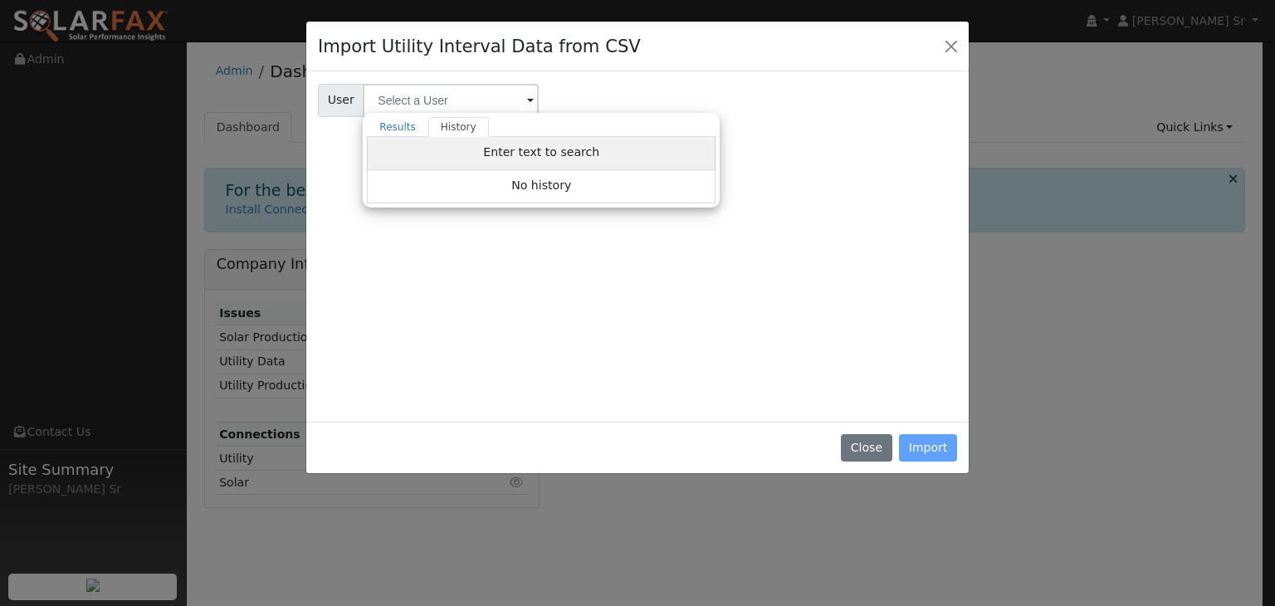
click at [563, 149] on span "Enter text to search" at bounding box center [541, 151] width 116 height 13
click at [890, 255] on div "User User Results History Enter text to search Enter text to search No history …" at bounding box center [637, 244] width 639 height 332
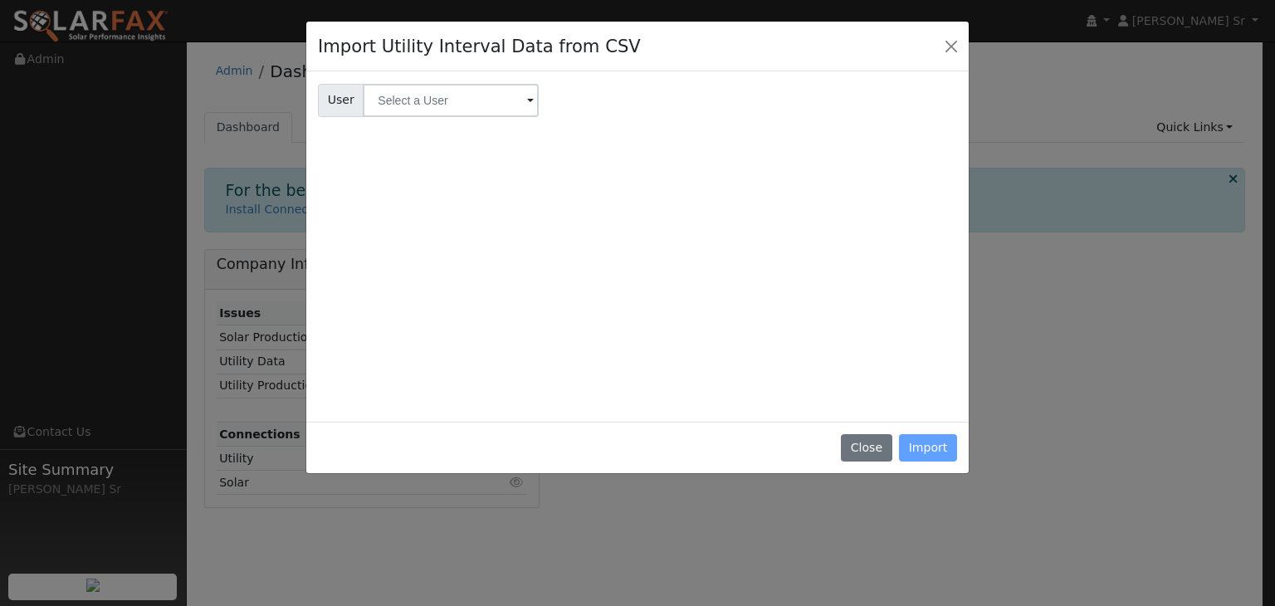
click at [931, 446] on div "Close Import" at bounding box center [637, 448] width 663 height 52
click at [923, 446] on div "Close Import" at bounding box center [637, 448] width 663 height 52
click at [520, 102] on input "text" at bounding box center [451, 100] width 176 height 33
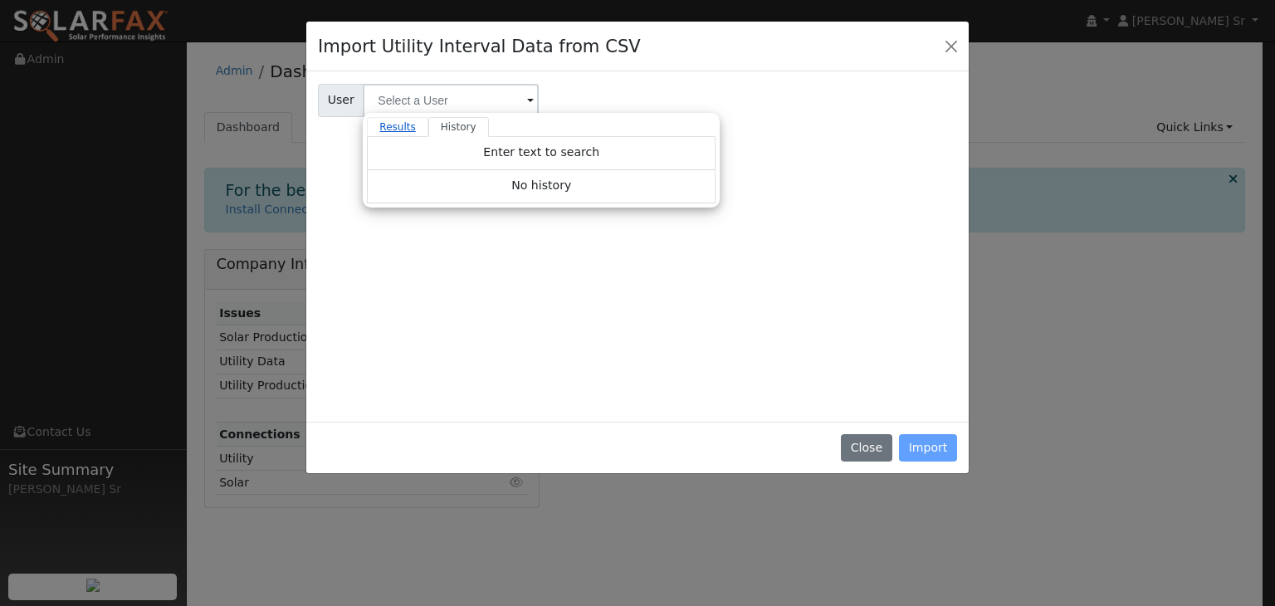
click at [392, 129] on link "Results" at bounding box center [397, 127] width 61 height 20
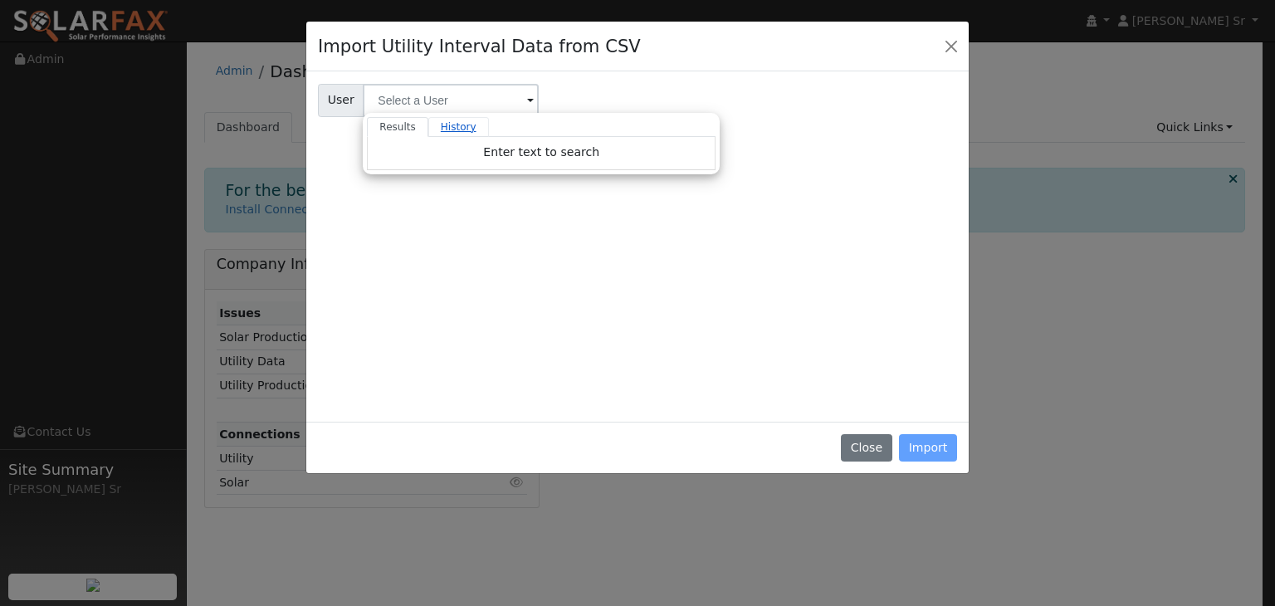
click at [434, 127] on link "History" at bounding box center [458, 127] width 61 height 20
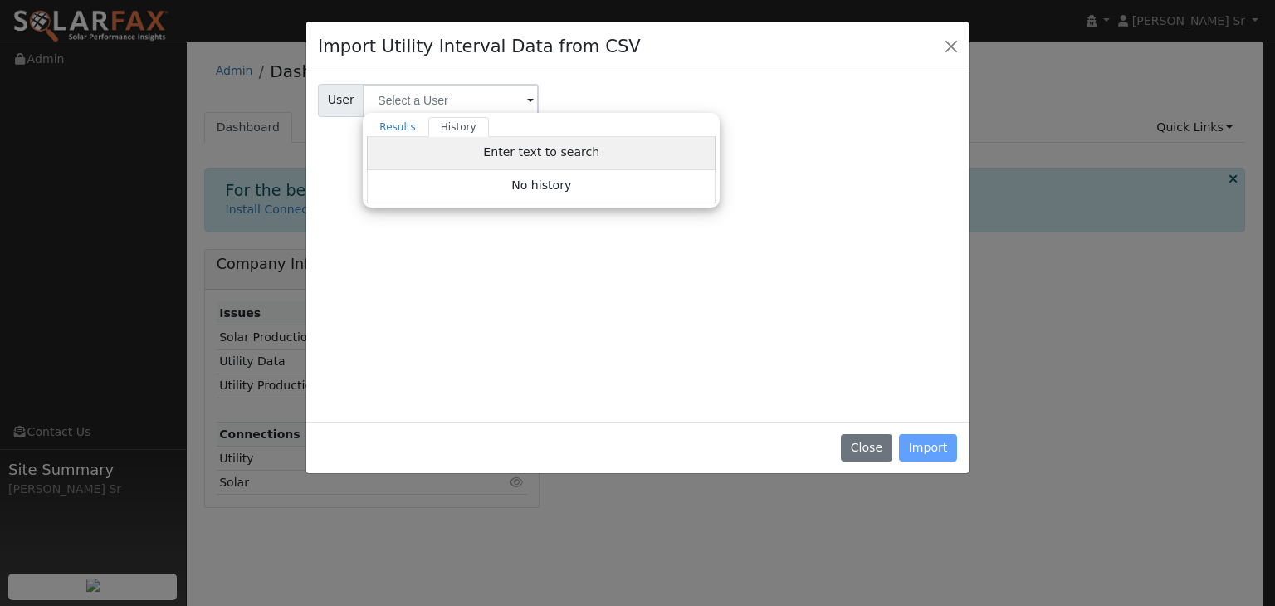
click at [525, 147] on span "Enter text to search" at bounding box center [541, 151] width 116 height 13
click at [554, 159] on div "Enter text to search" at bounding box center [541, 153] width 349 height 33
click at [553, 179] on span "No history" at bounding box center [541, 185] width 60 height 13
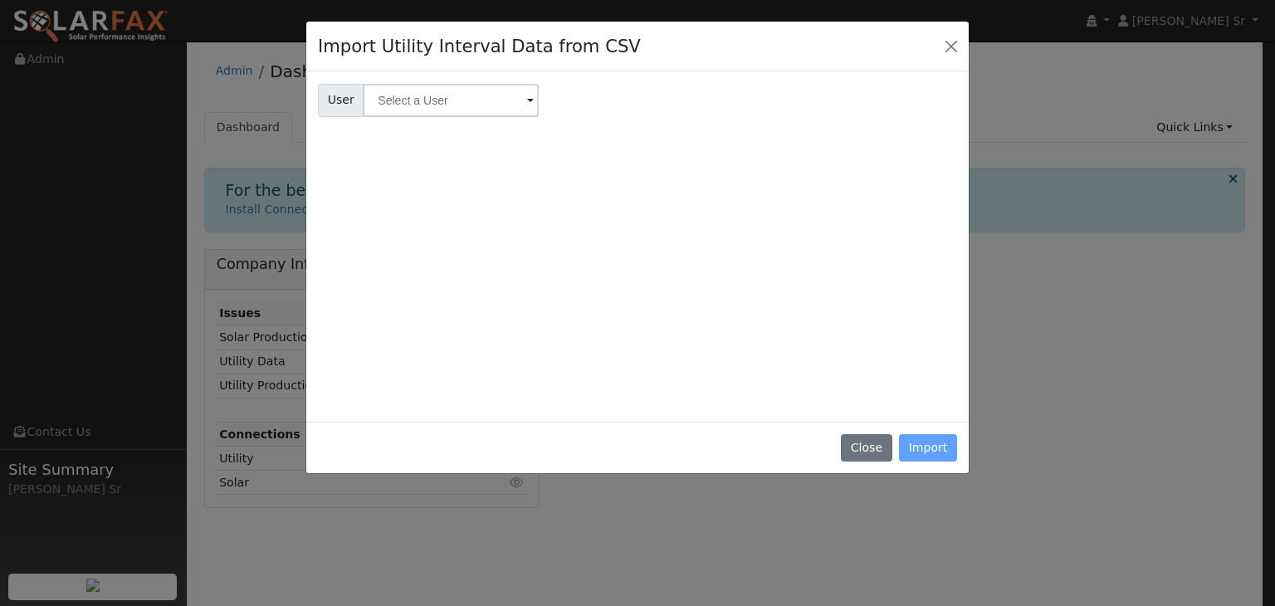
click at [527, 100] on span at bounding box center [530, 101] width 7 height 19
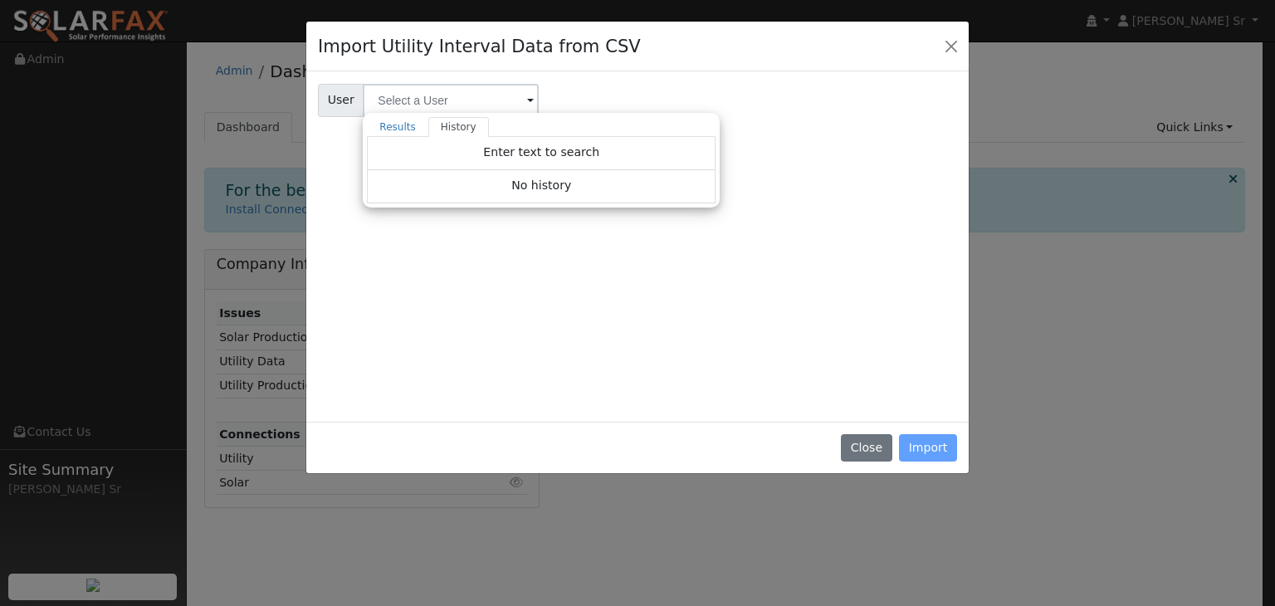
click at [942, 451] on div "Close Import" at bounding box center [637, 448] width 663 height 52
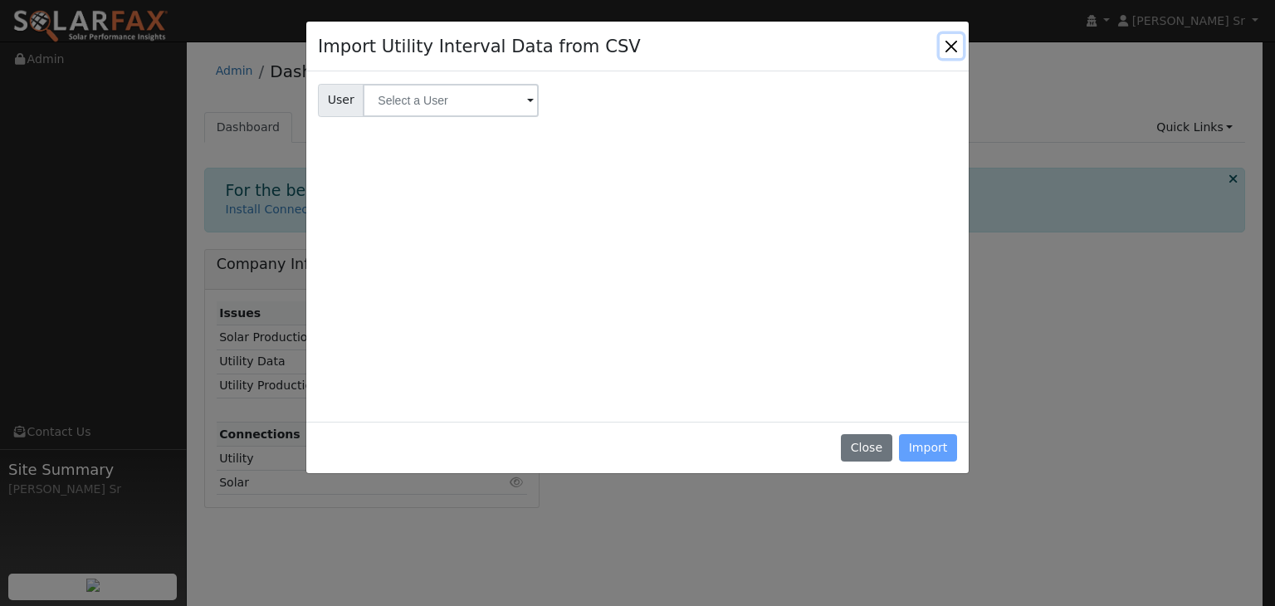
click at [948, 44] on button "Close" at bounding box center [951, 45] width 23 height 23
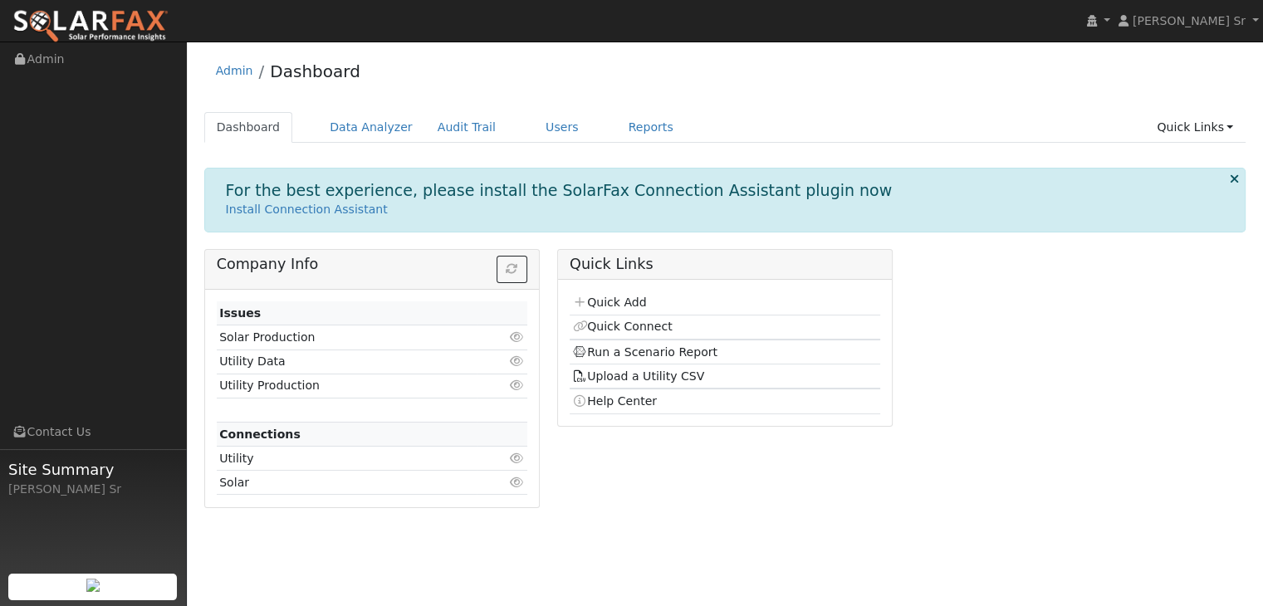
click at [518, 459] on icon at bounding box center [517, 459] width 15 height 12
click at [578, 485] on div "Quick Links Quick Add Quick Connect Run a Scenario Report Upload a Utility CSV …" at bounding box center [724, 385] width 353 height 272
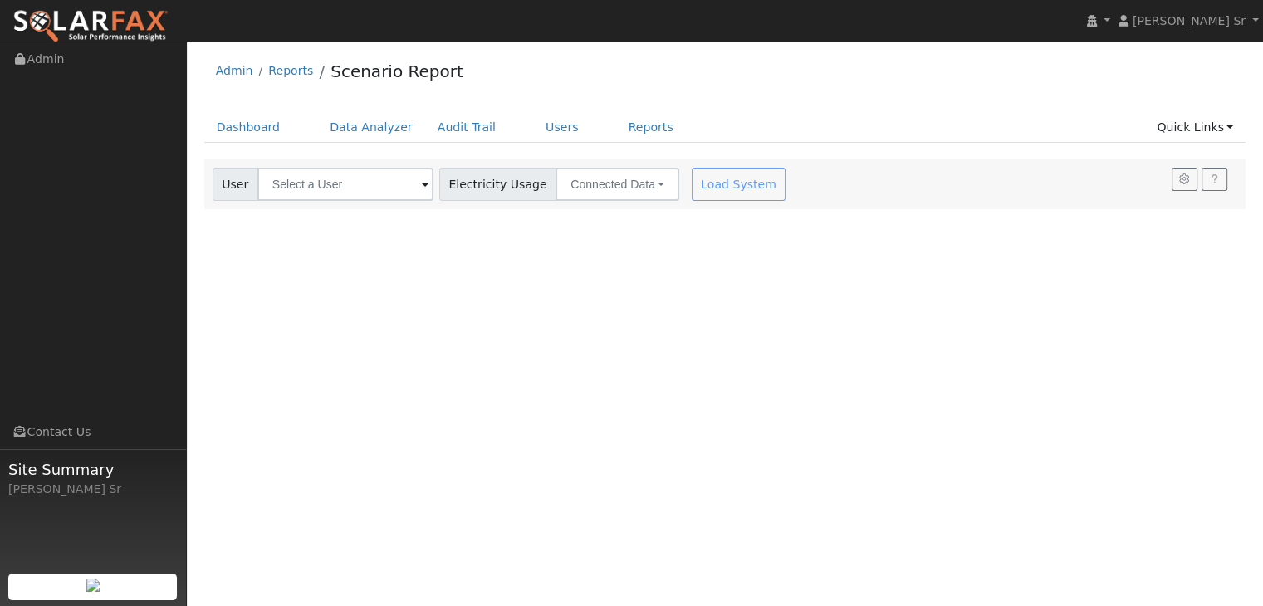
click at [422, 185] on span at bounding box center [425, 185] width 7 height 19
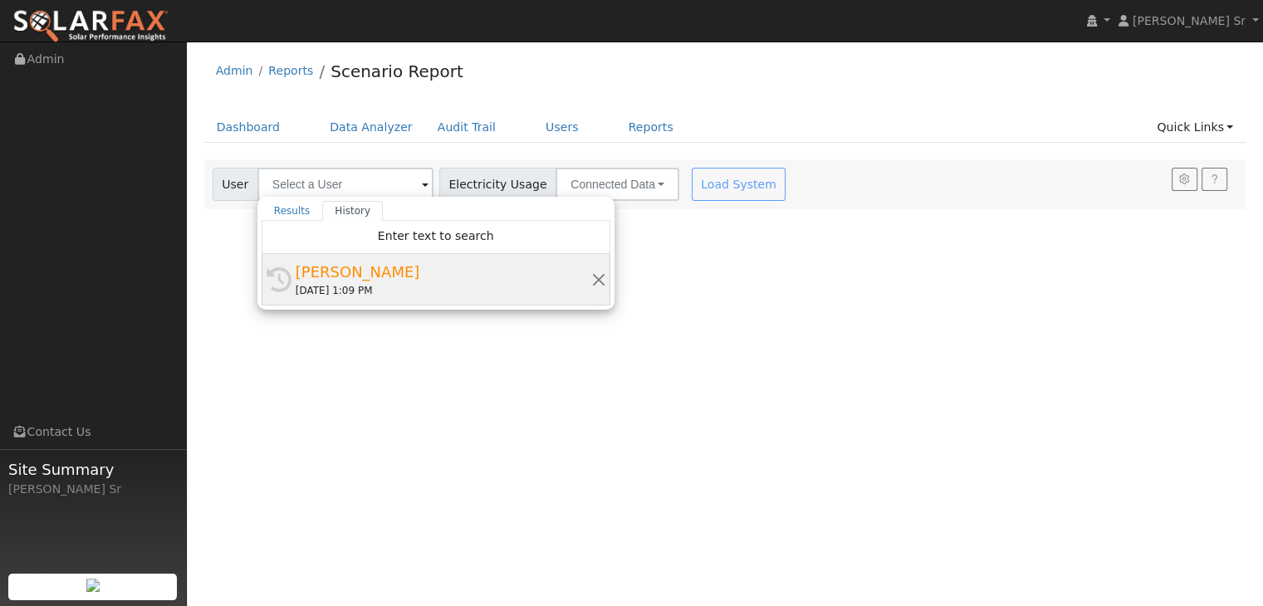
click at [365, 277] on div "[PERSON_NAME]" at bounding box center [444, 272] width 296 height 22
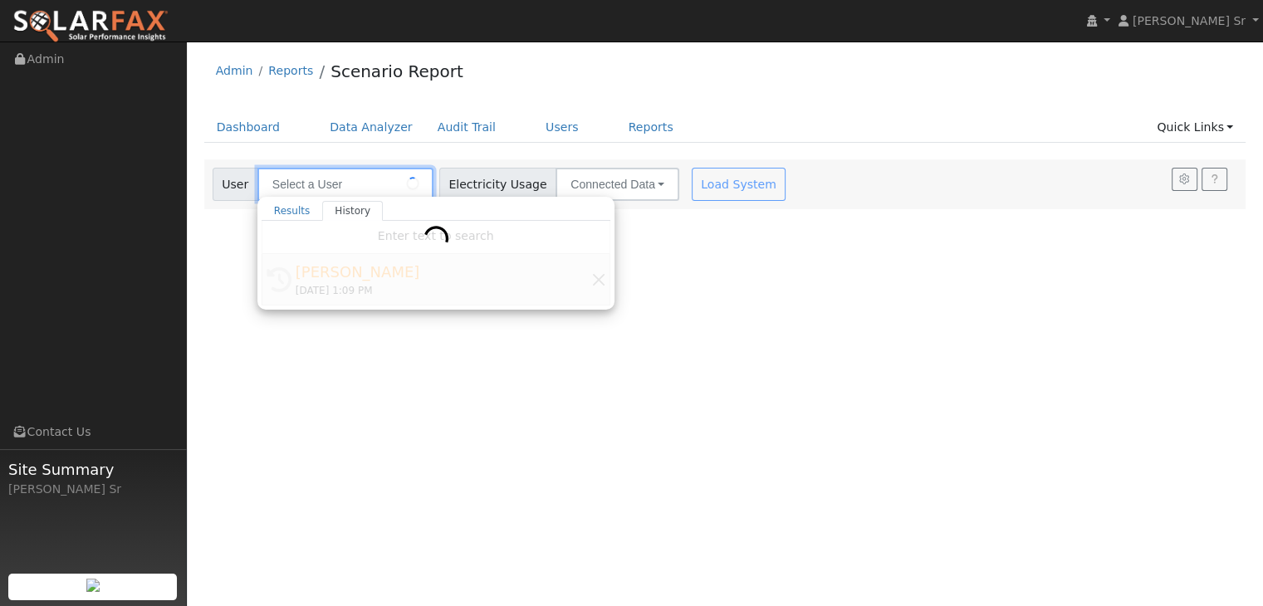
type input "[PERSON_NAME]"
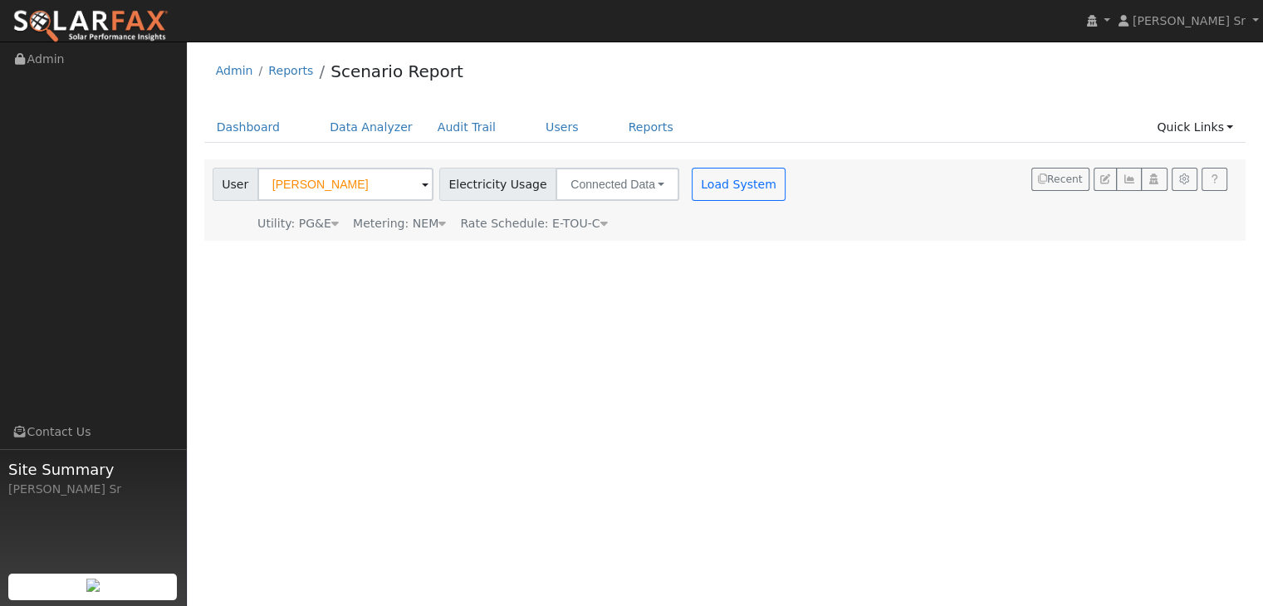
click at [365, 277] on div "User Profile First name Last name Email Email Notifications No Emails No Emails…" at bounding box center [725, 324] width 1076 height 565
click at [631, 184] on button "Connected Data" at bounding box center [618, 184] width 124 height 33
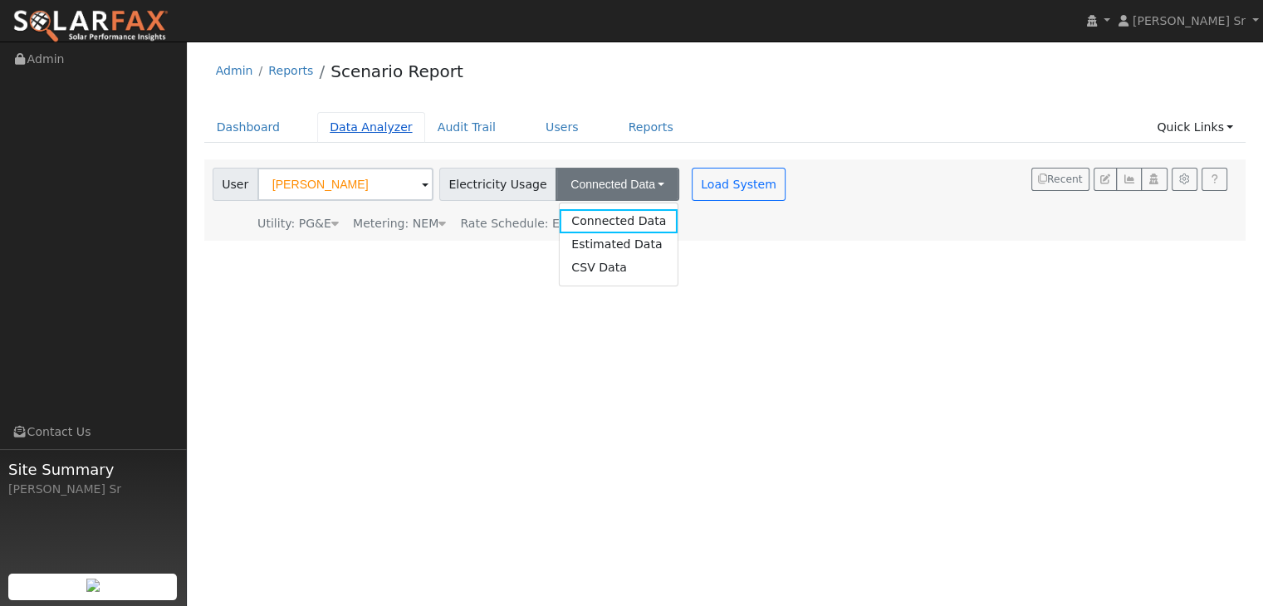
click at [362, 126] on link "Data Analyzer" at bounding box center [371, 127] width 108 height 31
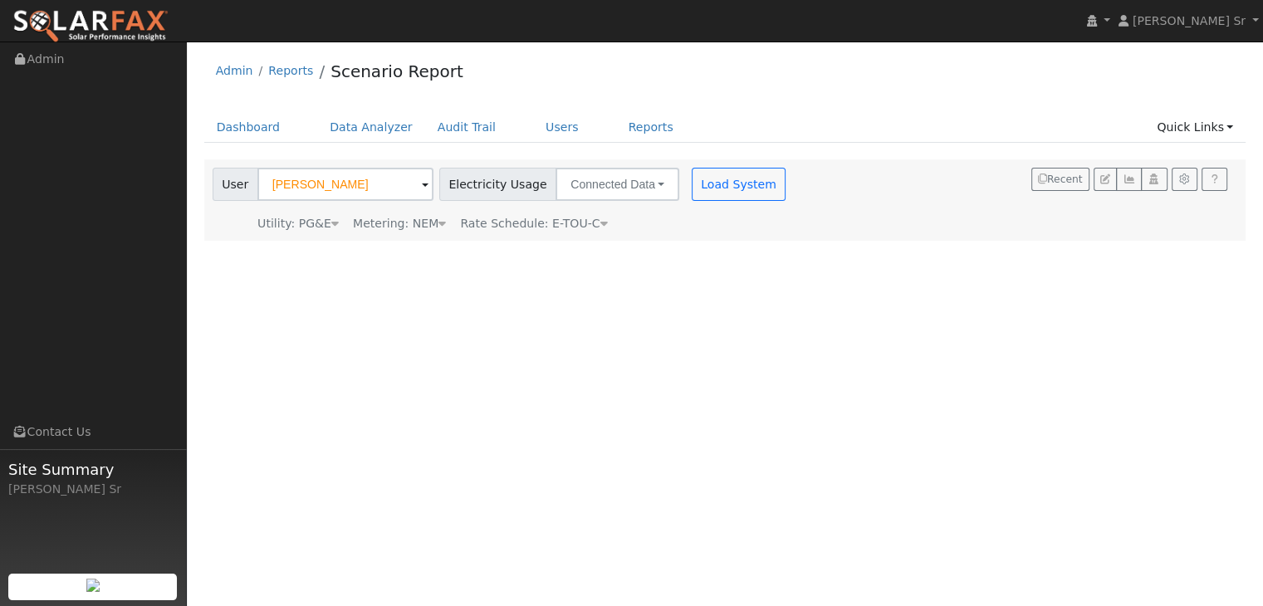
click at [529, 218] on span "Rate Schedule: E-TOU-C" at bounding box center [533, 223] width 147 height 13
click at [543, 316] on div "User Profile First name Last name Email Email Notifications No Emails No Emails…" at bounding box center [725, 324] width 1076 height 565
click at [428, 251] on span at bounding box center [425, 250] width 7 height 19
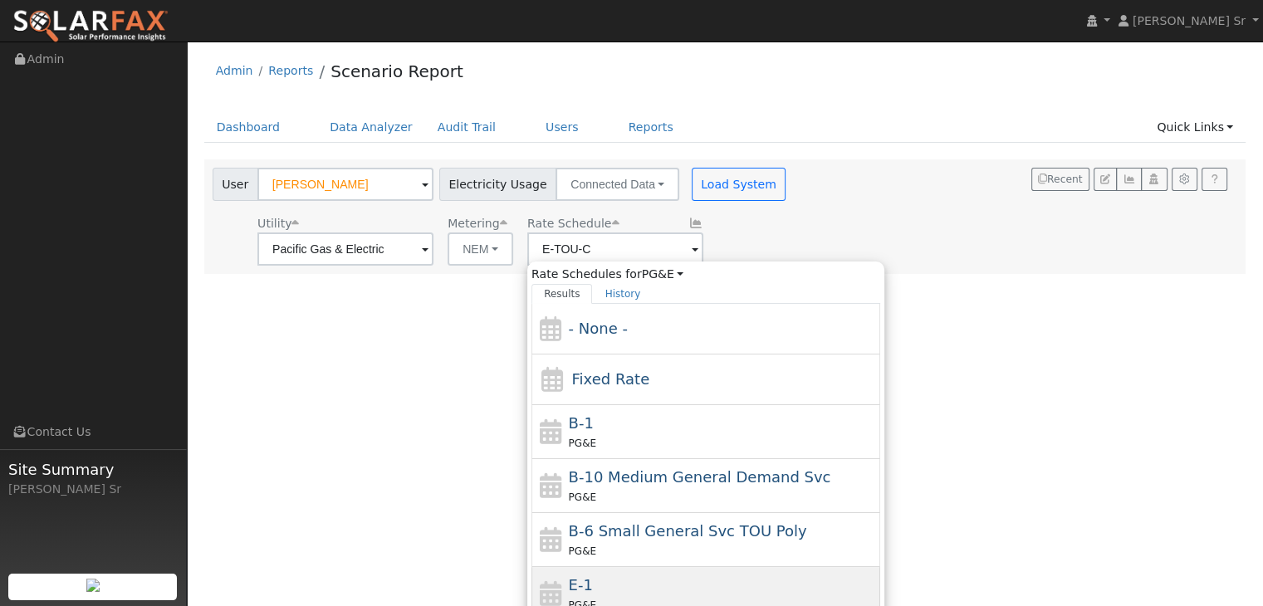
click at [595, 596] on div "PG&E" at bounding box center [723, 604] width 308 height 17
type input "E-1"
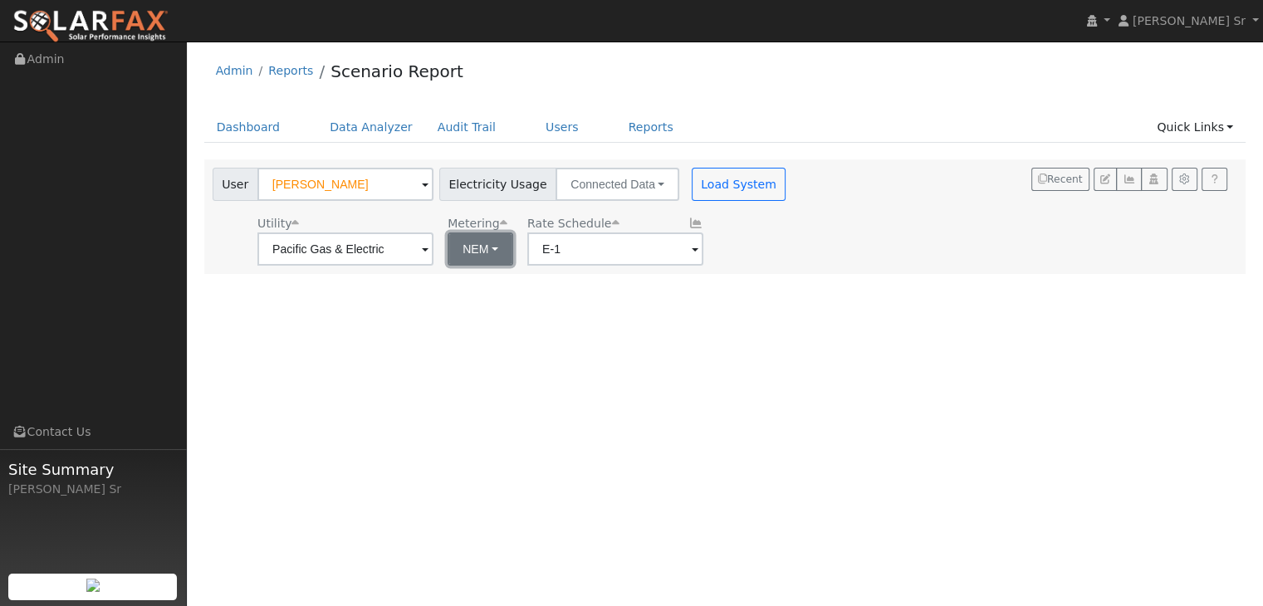
click at [494, 242] on button "NEM" at bounding box center [481, 248] width 66 height 33
click at [498, 281] on link "NEM" at bounding box center [504, 285] width 115 height 23
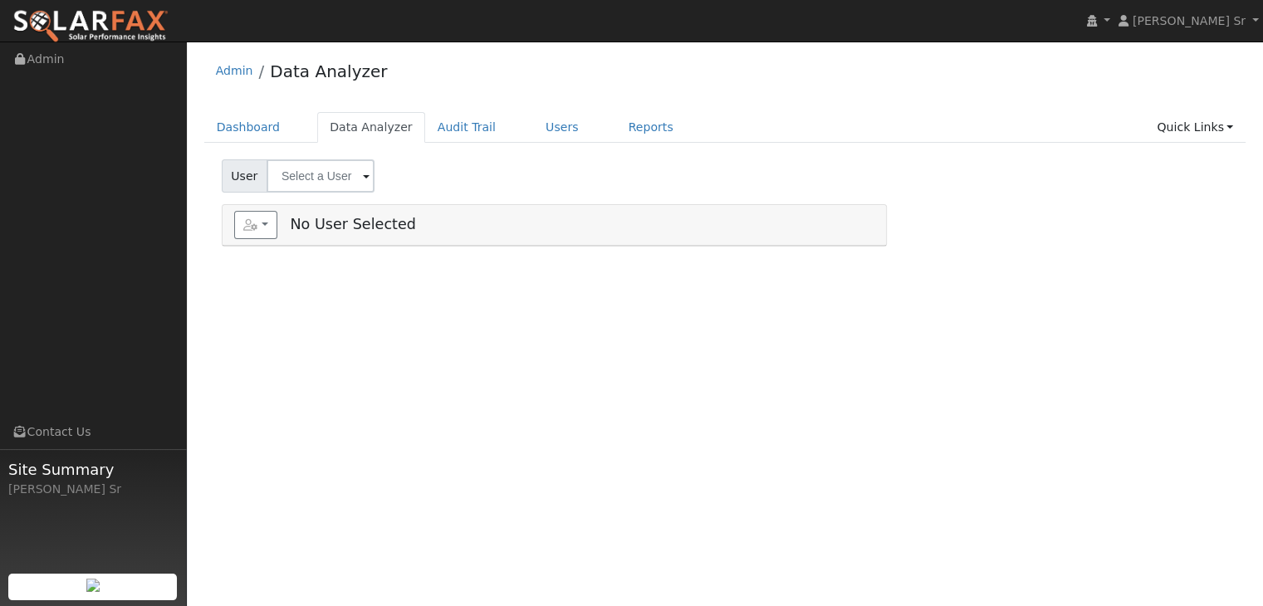
click at [363, 179] on span at bounding box center [366, 177] width 7 height 19
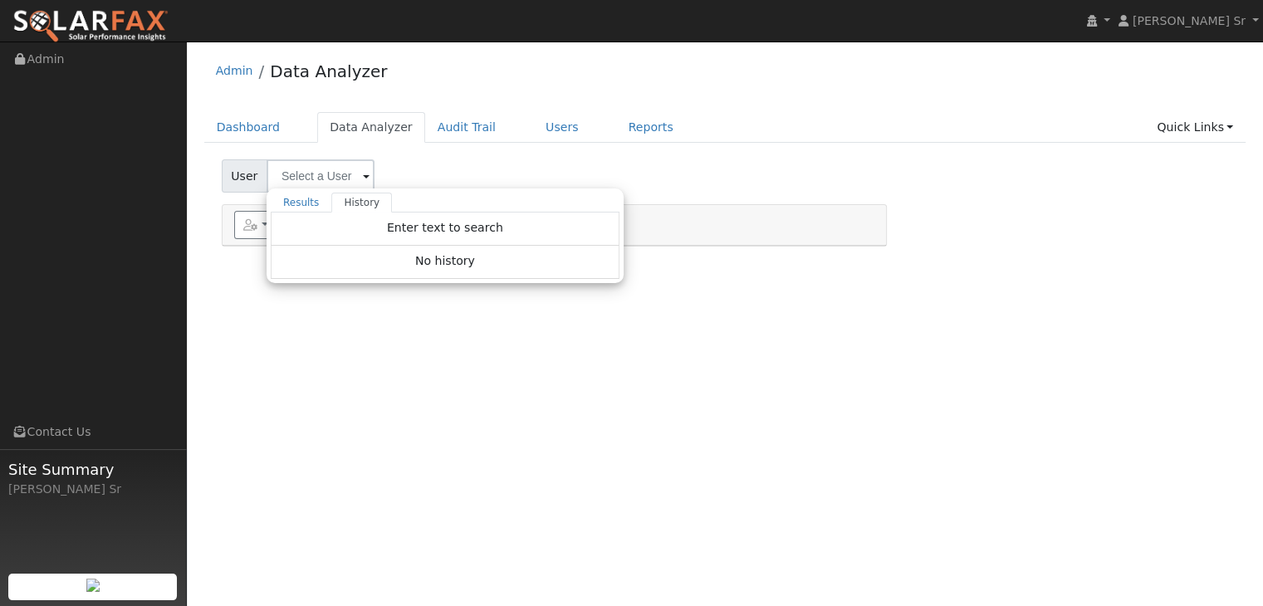
click at [363, 179] on span at bounding box center [366, 177] width 7 height 19
click at [452, 247] on div "No history" at bounding box center [445, 262] width 349 height 33
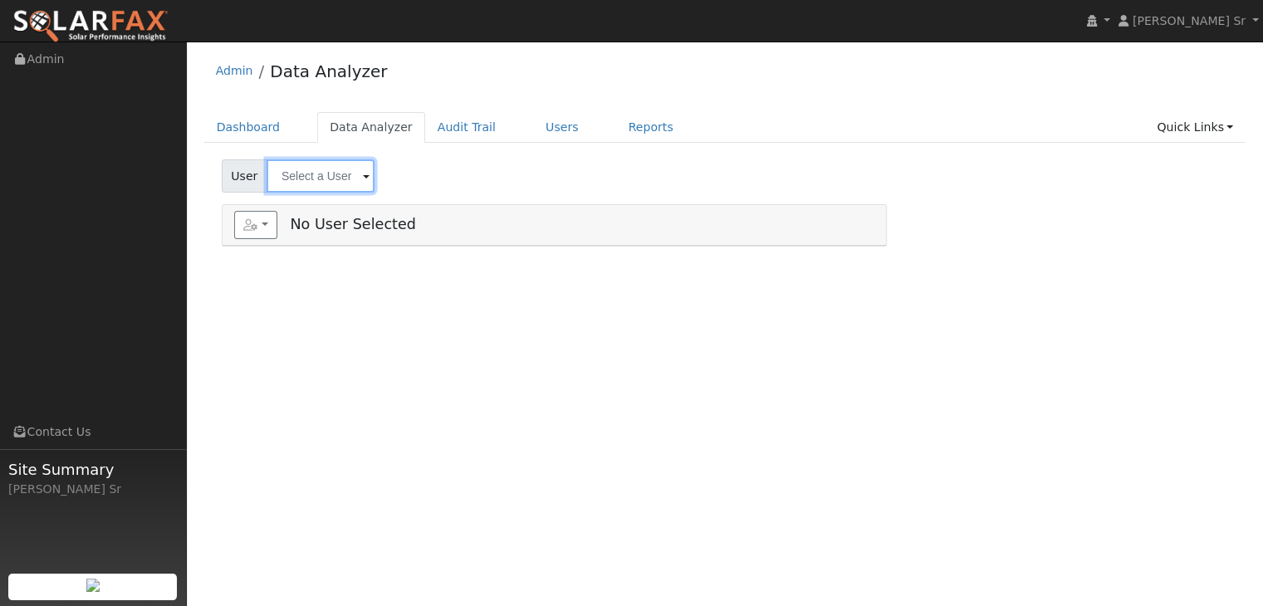
click at [354, 177] on input "text" at bounding box center [321, 175] width 108 height 33
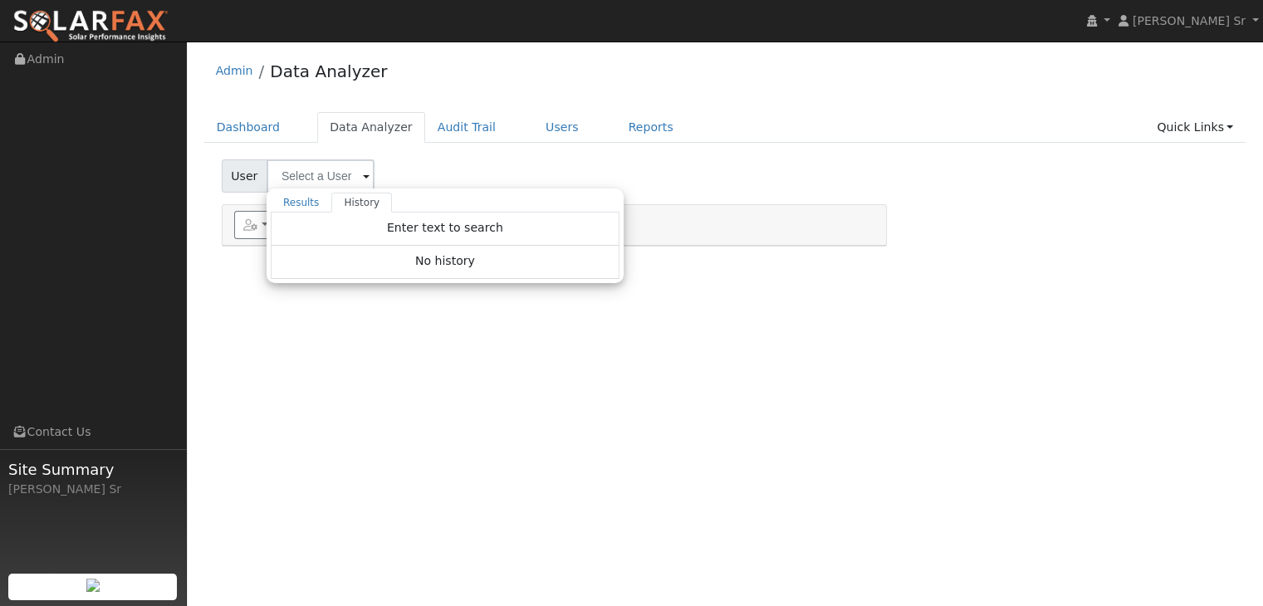
click at [455, 248] on div "No history" at bounding box center [445, 262] width 349 height 33
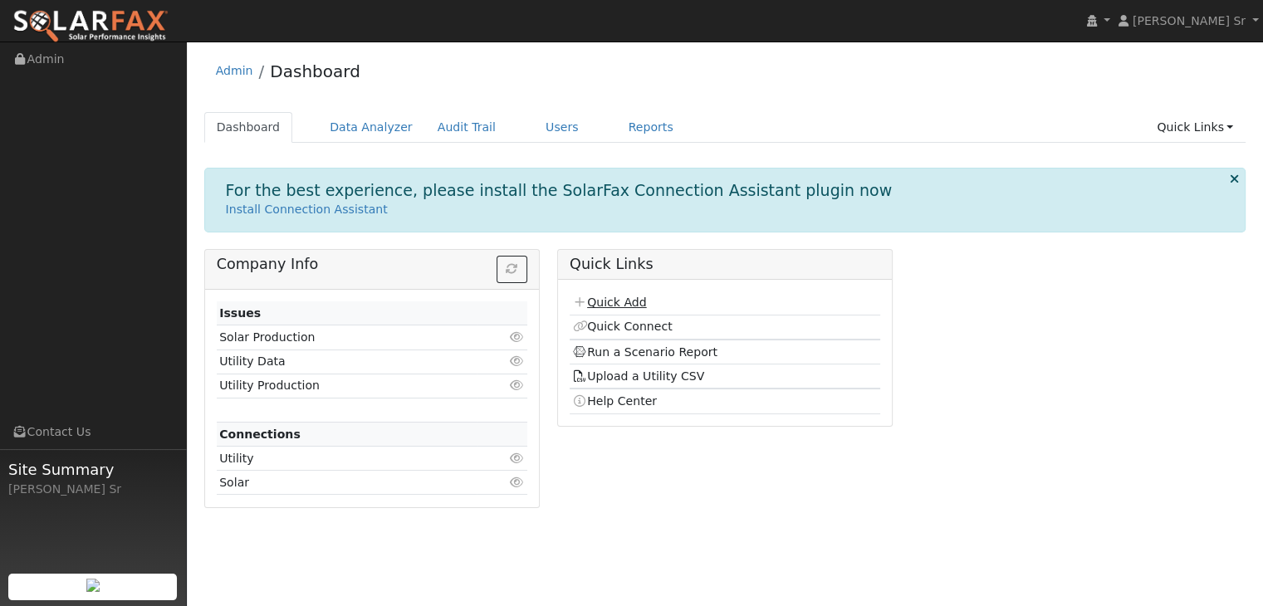
click at [638, 301] on link "Quick Add" at bounding box center [609, 302] width 74 height 13
click at [650, 326] on link "Quick Connect" at bounding box center [622, 326] width 100 height 13
click at [535, 132] on link "Users" at bounding box center [562, 127] width 58 height 31
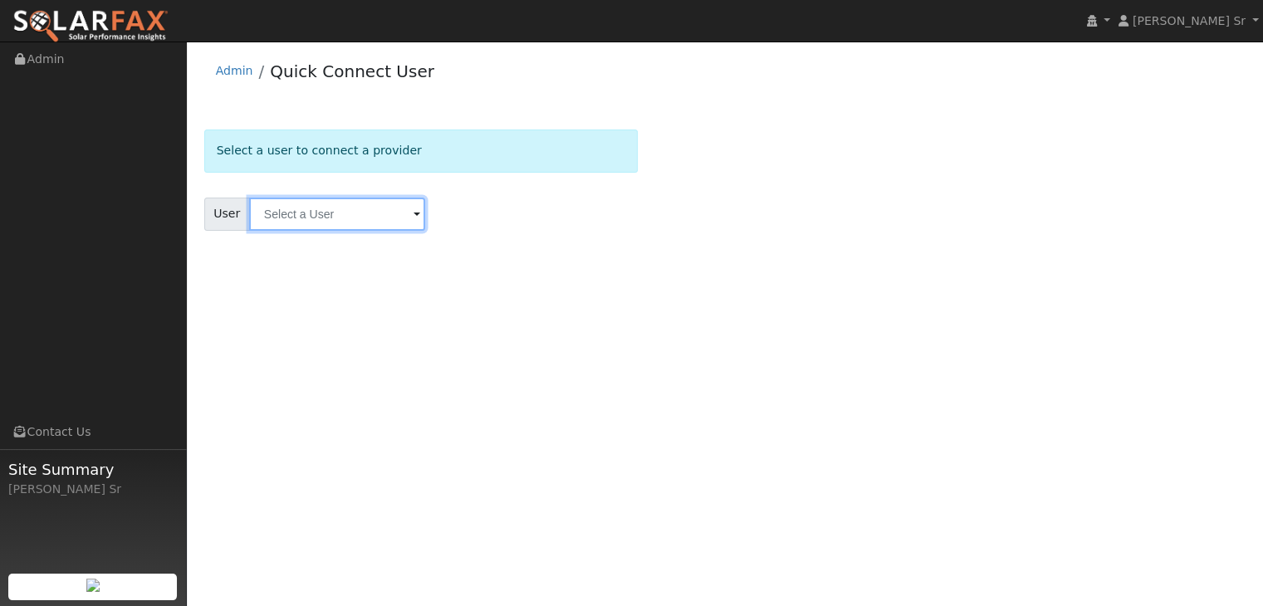
drag, startPoint x: 407, startPoint y: 219, endPoint x: 366, endPoint y: 222, distance: 40.8
click at [366, 222] on input "text" at bounding box center [337, 214] width 176 height 33
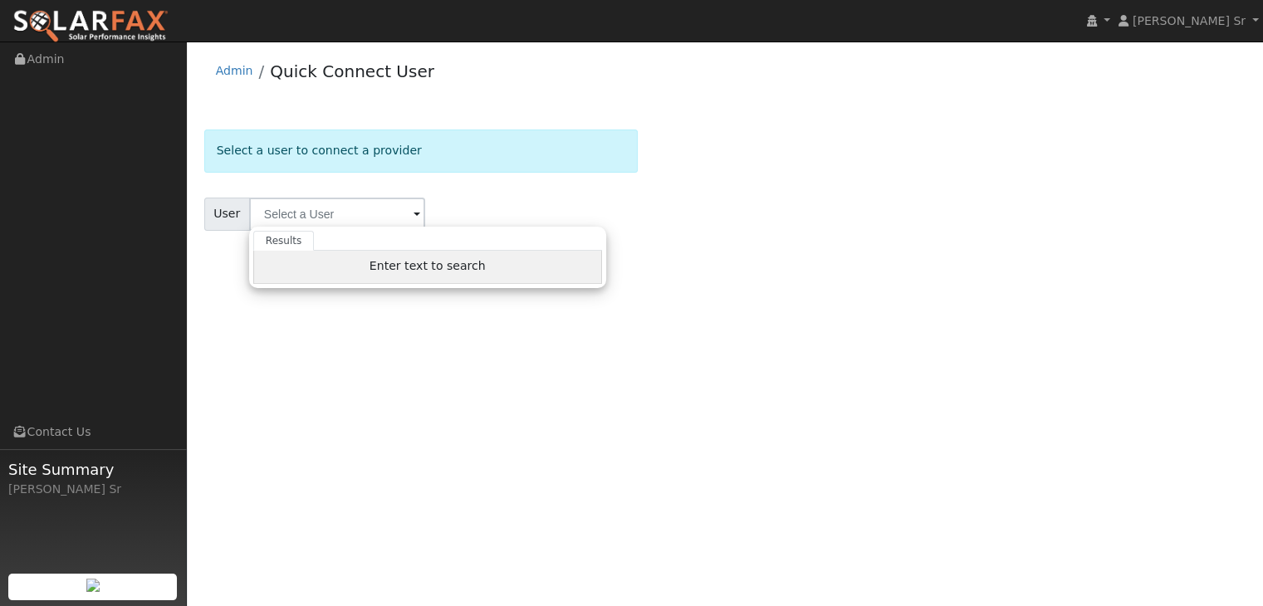
click at [372, 264] on div "Enter text to search" at bounding box center [427, 267] width 349 height 33
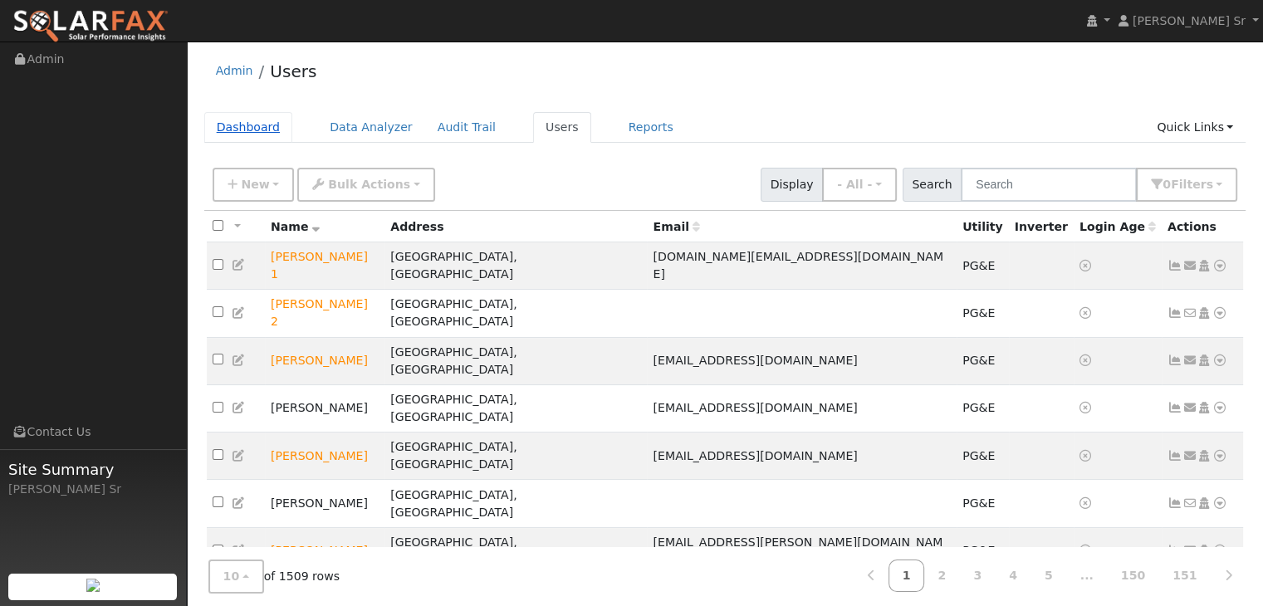
click at [226, 130] on link "Dashboard" at bounding box center [248, 127] width 89 height 31
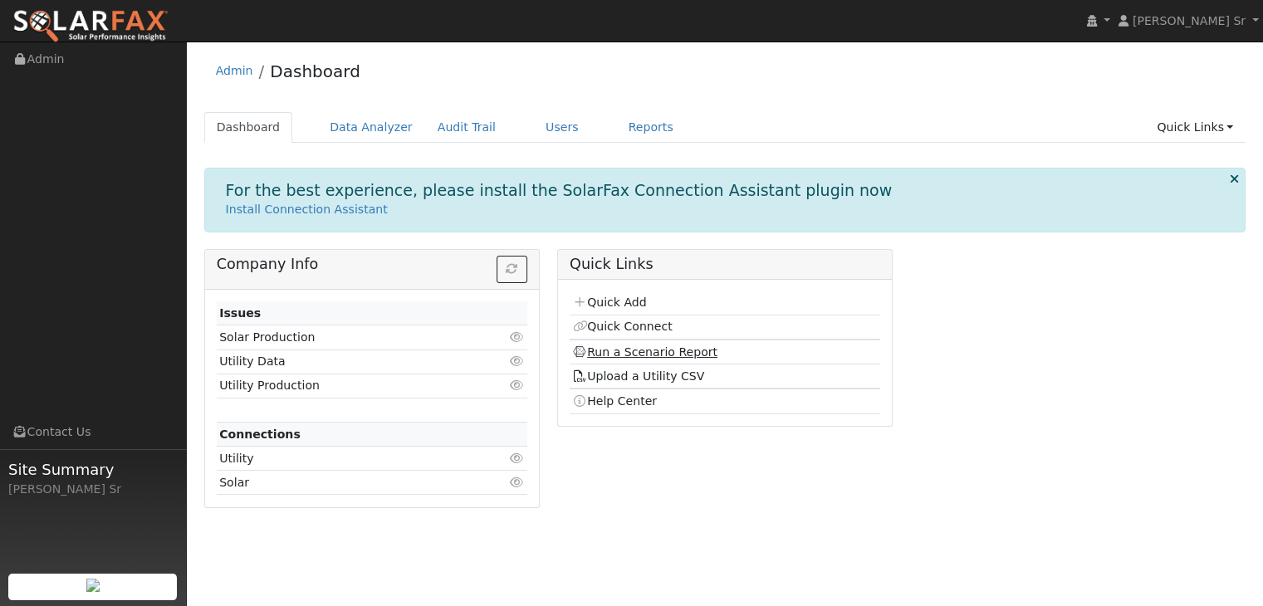
click at [628, 350] on link "Run a Scenario Report" at bounding box center [644, 351] width 145 height 13
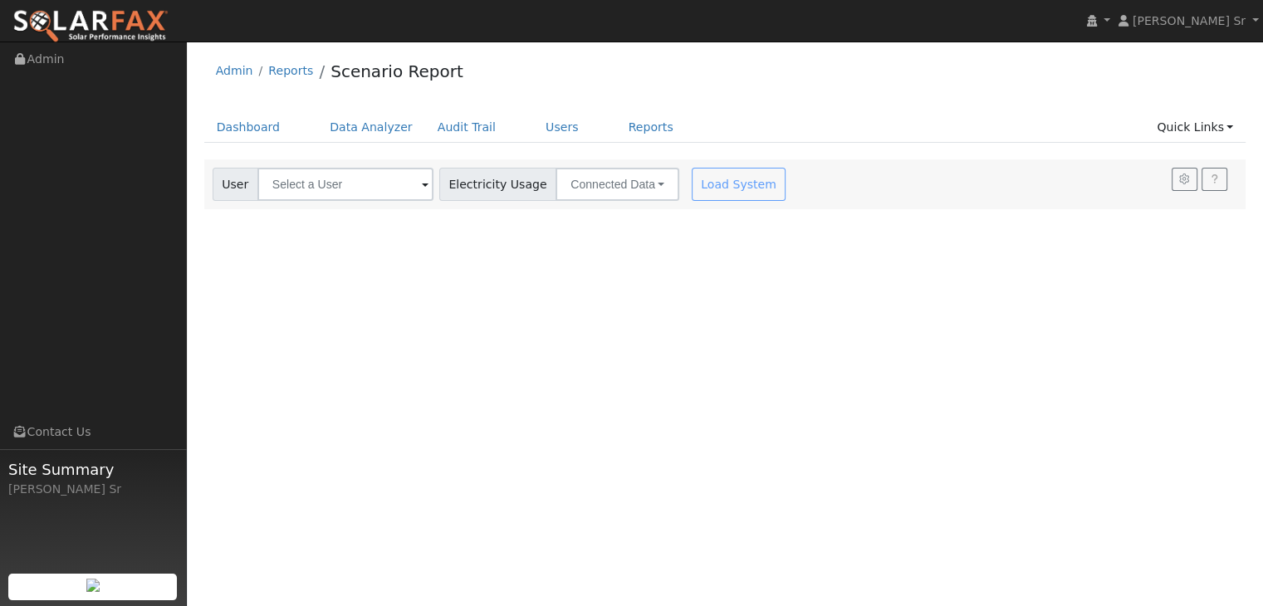
click at [422, 180] on span at bounding box center [425, 185] width 7 height 19
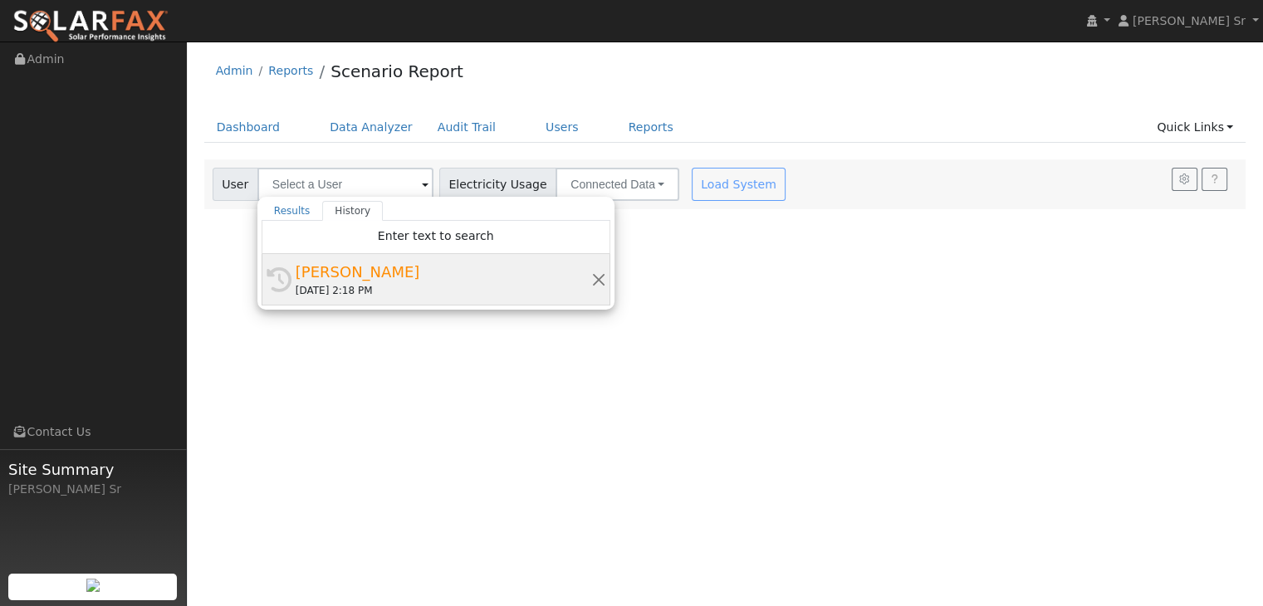
click at [372, 272] on div "[PERSON_NAME]" at bounding box center [444, 272] width 296 height 22
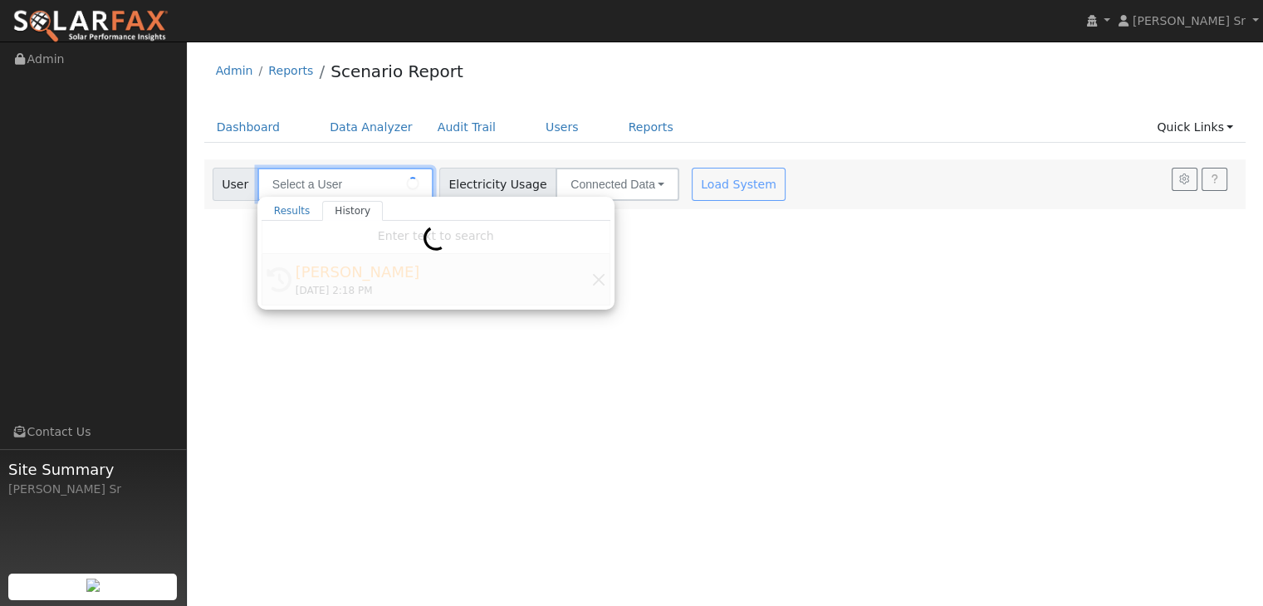
type input "[PERSON_NAME]"
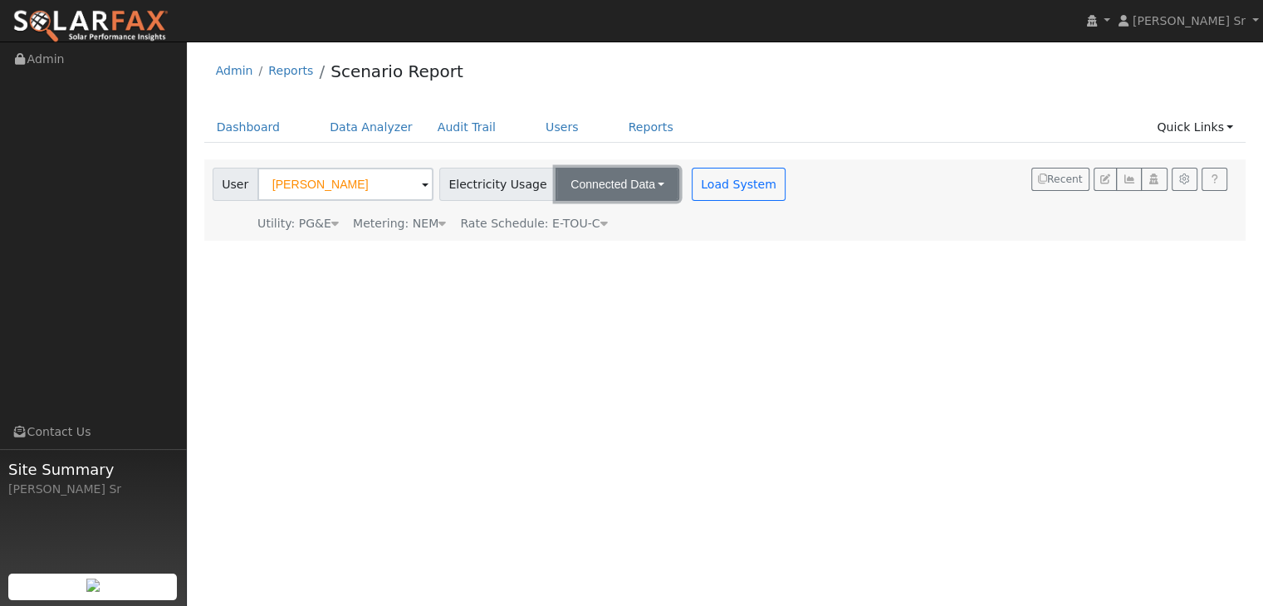
click at [640, 182] on button "Connected Data" at bounding box center [618, 184] width 124 height 33
click at [588, 242] on link "Estimated Data" at bounding box center [619, 244] width 118 height 23
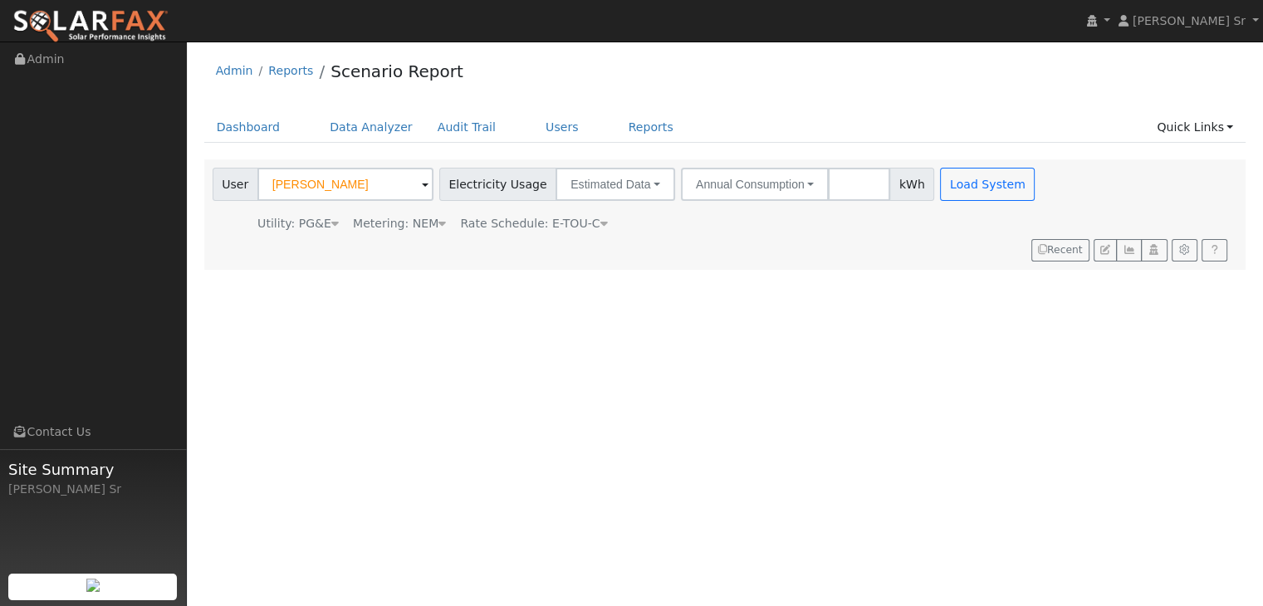
click at [837, 181] on input "number" at bounding box center [859, 184] width 62 height 33
click at [781, 176] on button "Annual Consumption" at bounding box center [755, 184] width 148 height 33
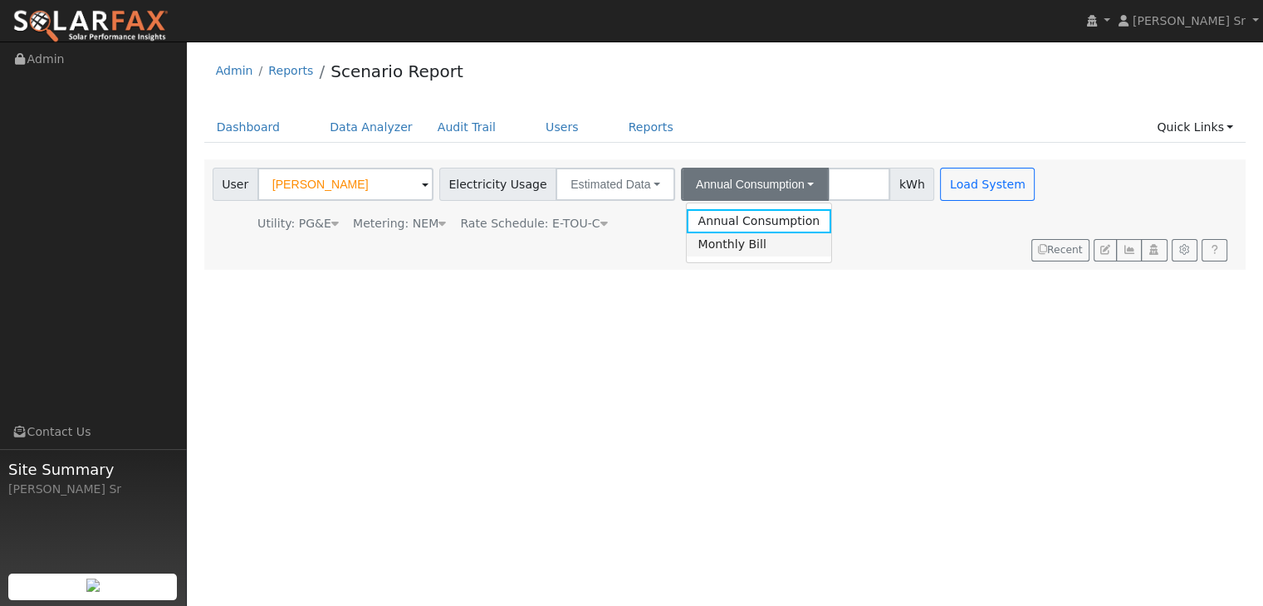
click at [737, 245] on link "Monthly Bill" at bounding box center [758, 244] width 145 height 23
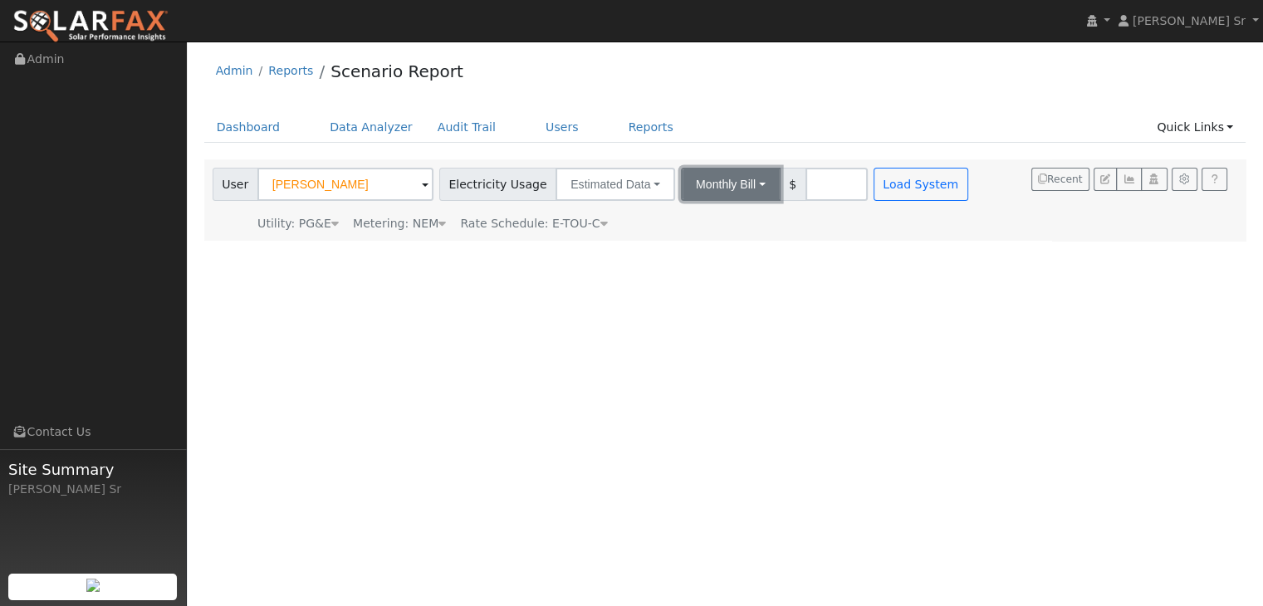
click at [737, 186] on button "Monthly Bill" at bounding box center [731, 184] width 100 height 33
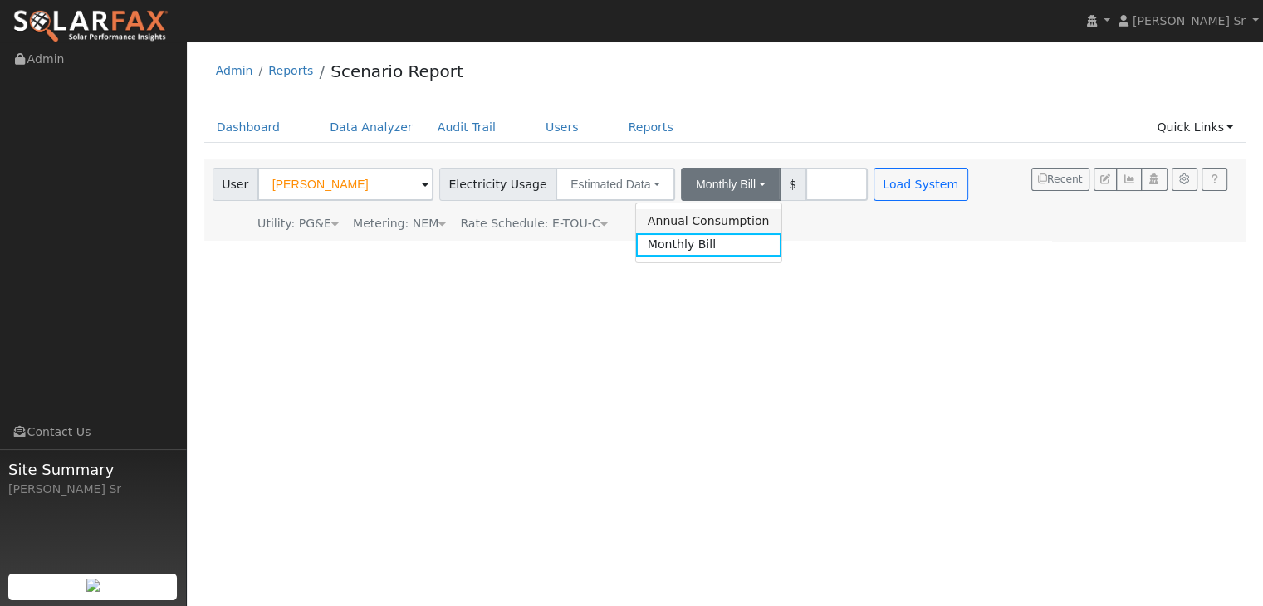
click at [721, 213] on link "Annual Consumption" at bounding box center [708, 220] width 145 height 23
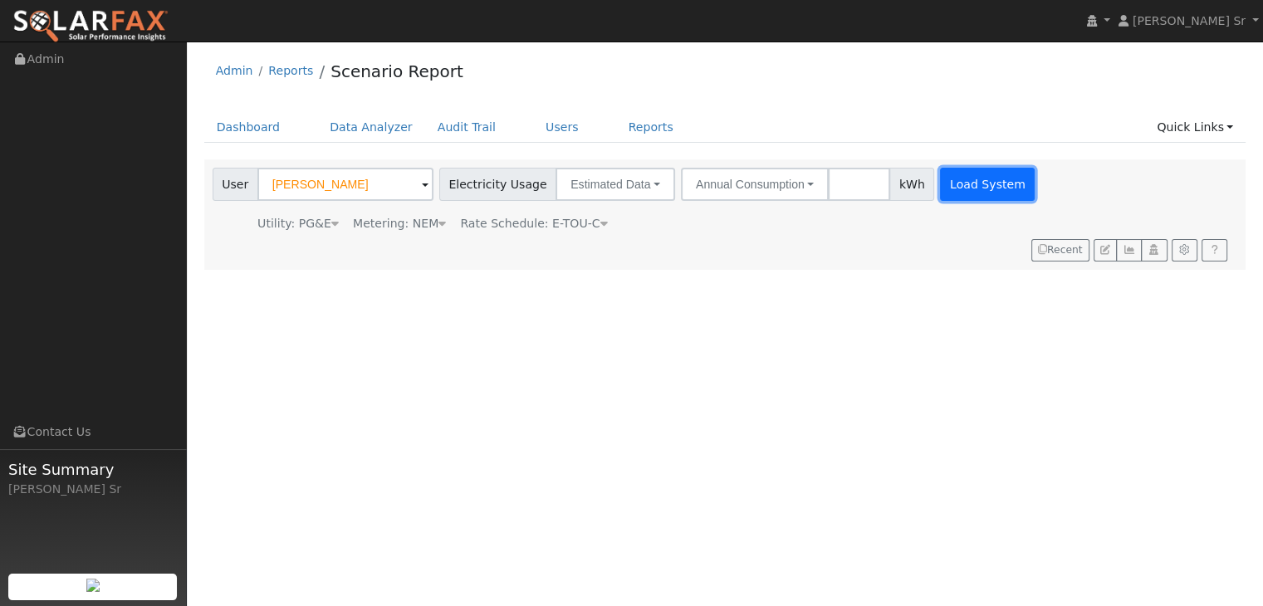
click at [987, 180] on button "Load System" at bounding box center [987, 184] width 95 height 33
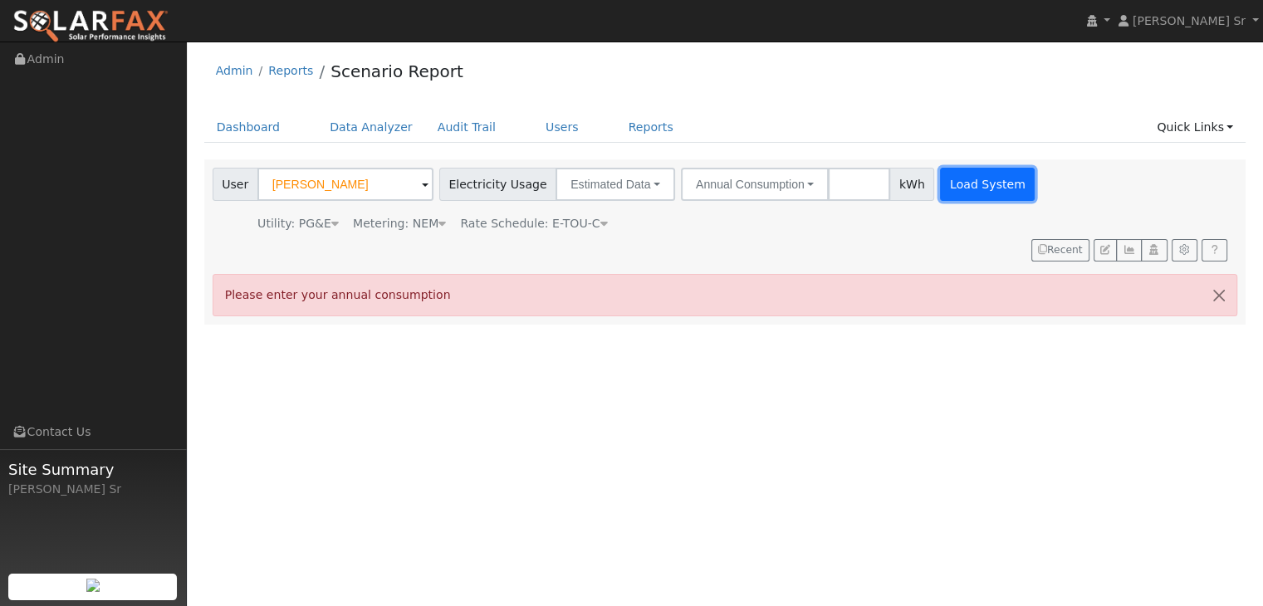
click at [987, 180] on button "Load System" at bounding box center [987, 184] width 95 height 33
click at [1069, 239] on button "Recent" at bounding box center [1060, 250] width 58 height 23
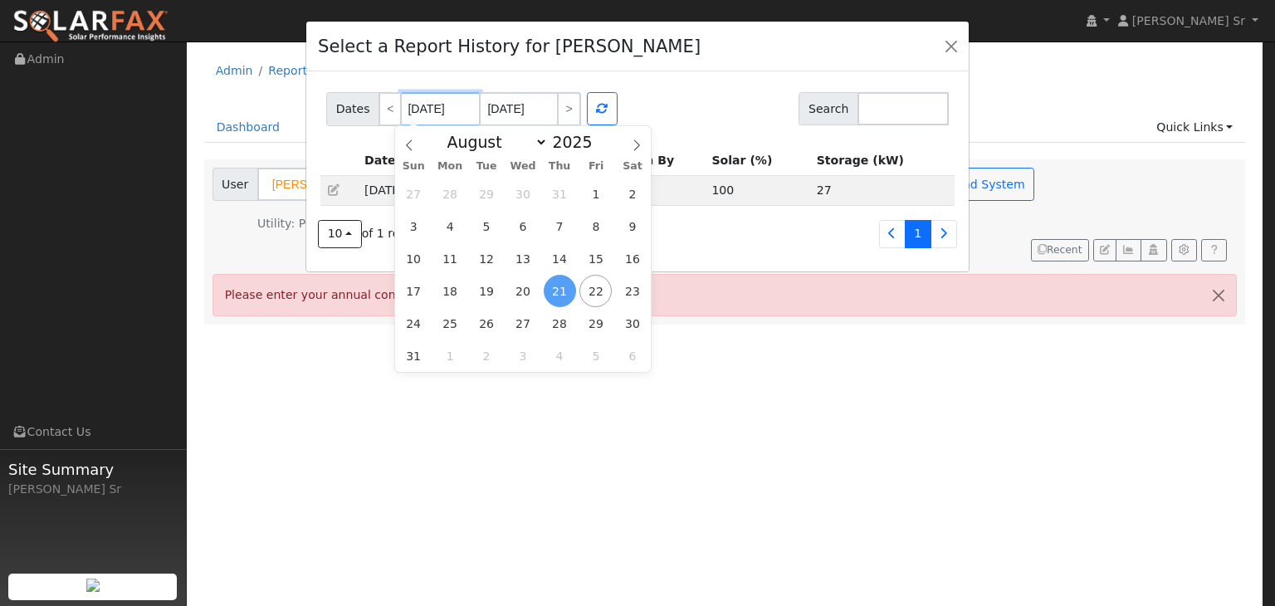
drag, startPoint x: 412, startPoint y: 108, endPoint x: 399, endPoint y: 109, distance: 13.3
click at [401, 109] on input "08/21/2025" at bounding box center [440, 109] width 79 height 34
type input "07/21/2025"
click at [700, 340] on div "Select a Report History for Travis Durham Dates < 07/21/2025 08/22/2025 > Searc…" at bounding box center [637, 303] width 1275 height 606
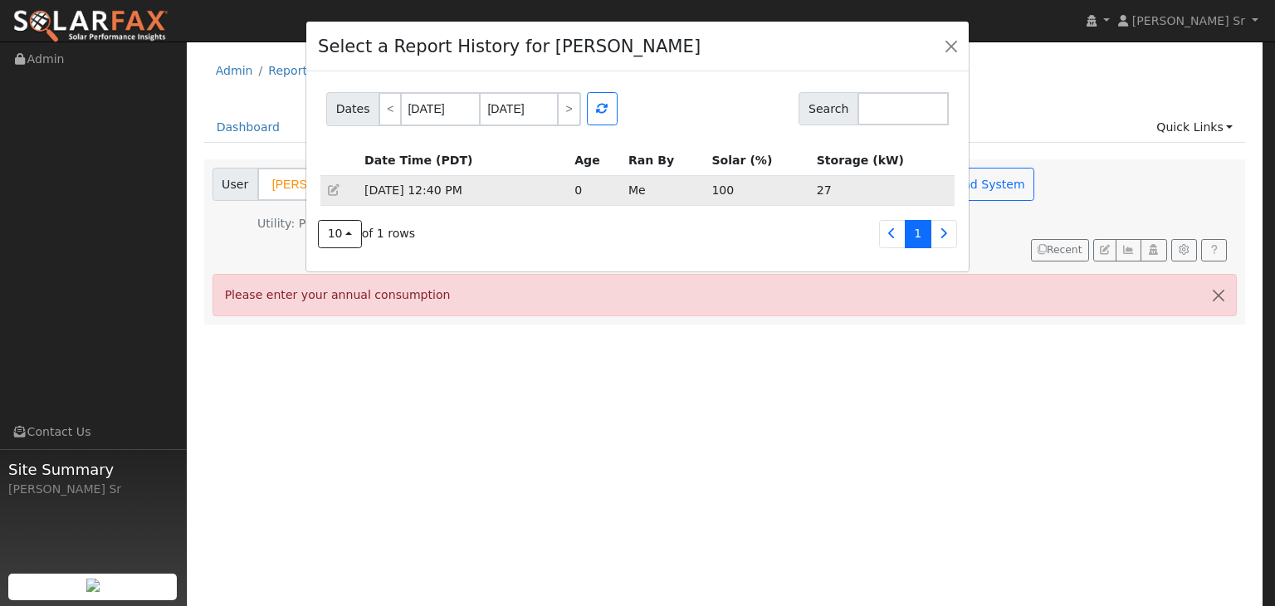
click at [551, 190] on td "08/22/2025 12:40 PM" at bounding box center [464, 190] width 210 height 30
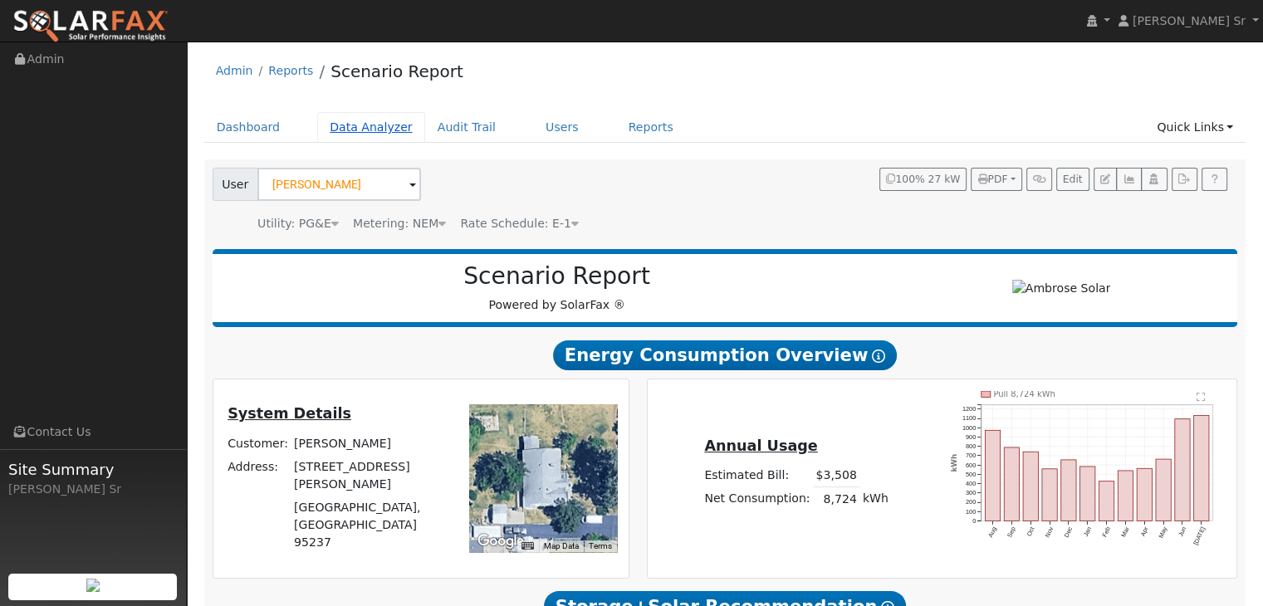
click at [380, 124] on link "Data Analyzer" at bounding box center [371, 127] width 108 height 31
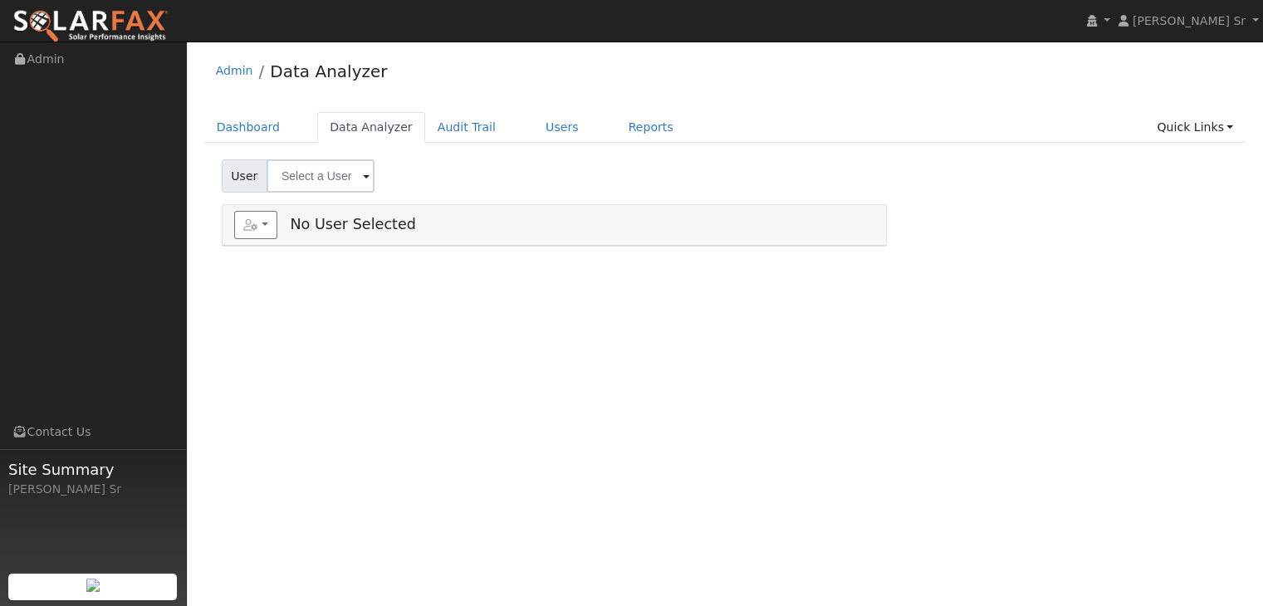
click at [363, 178] on span at bounding box center [366, 177] width 7 height 19
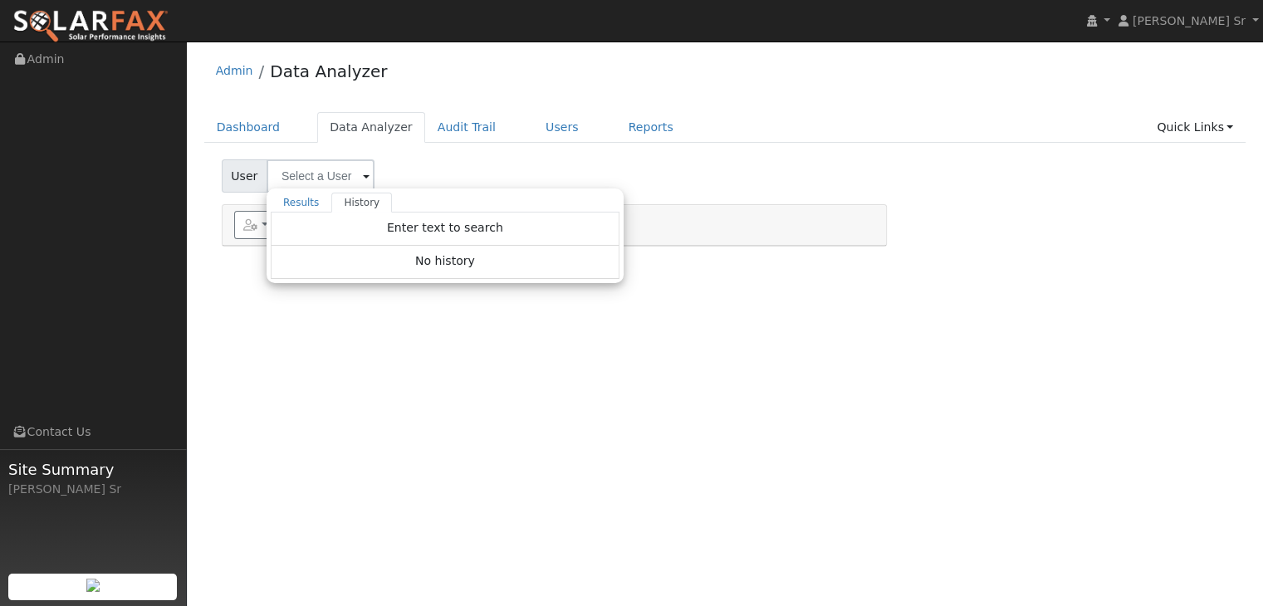
click at [363, 178] on span at bounding box center [366, 177] width 7 height 19
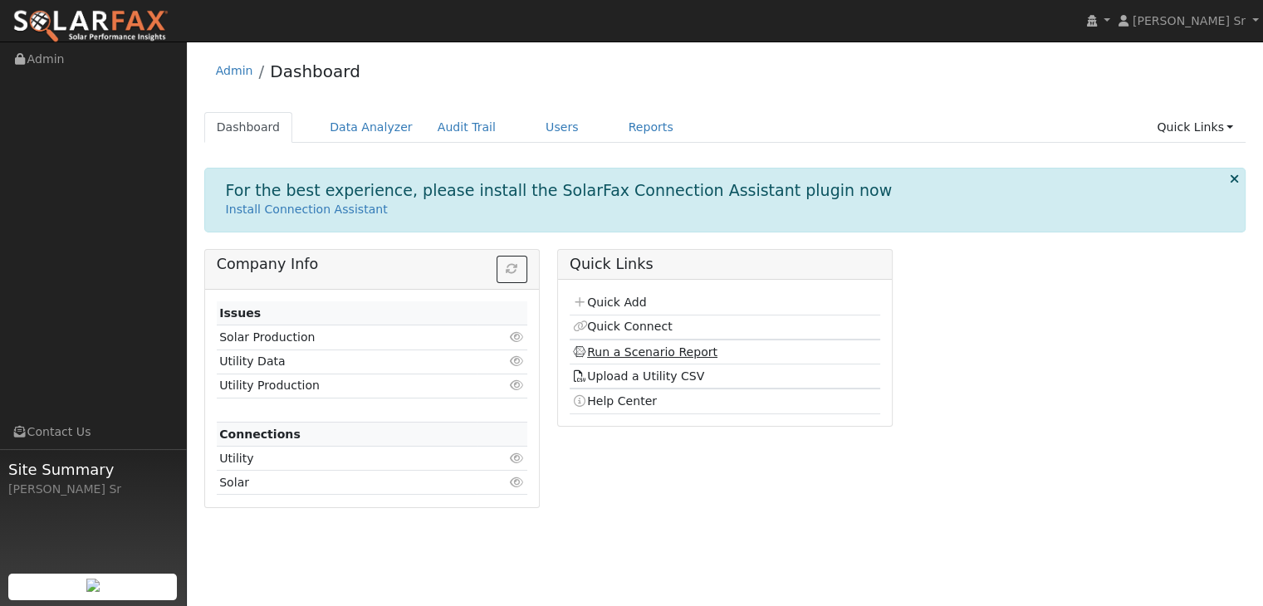
click at [655, 347] on link "Run a Scenario Report" at bounding box center [644, 351] width 145 height 13
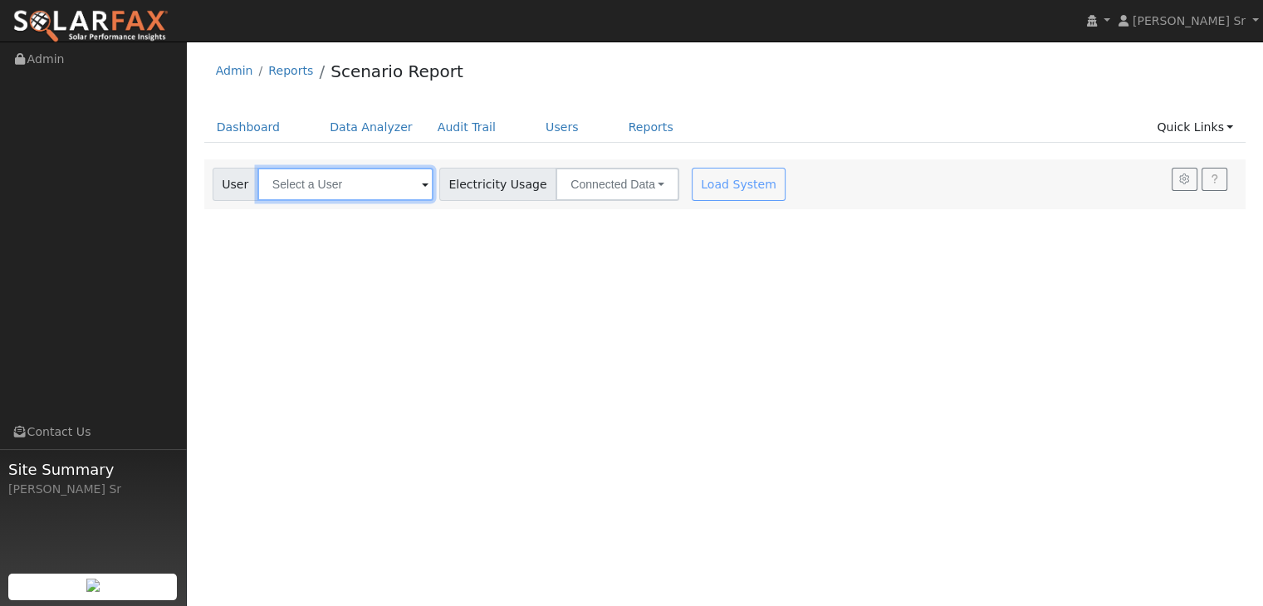
click at [414, 182] on input "text" at bounding box center [345, 184] width 176 height 33
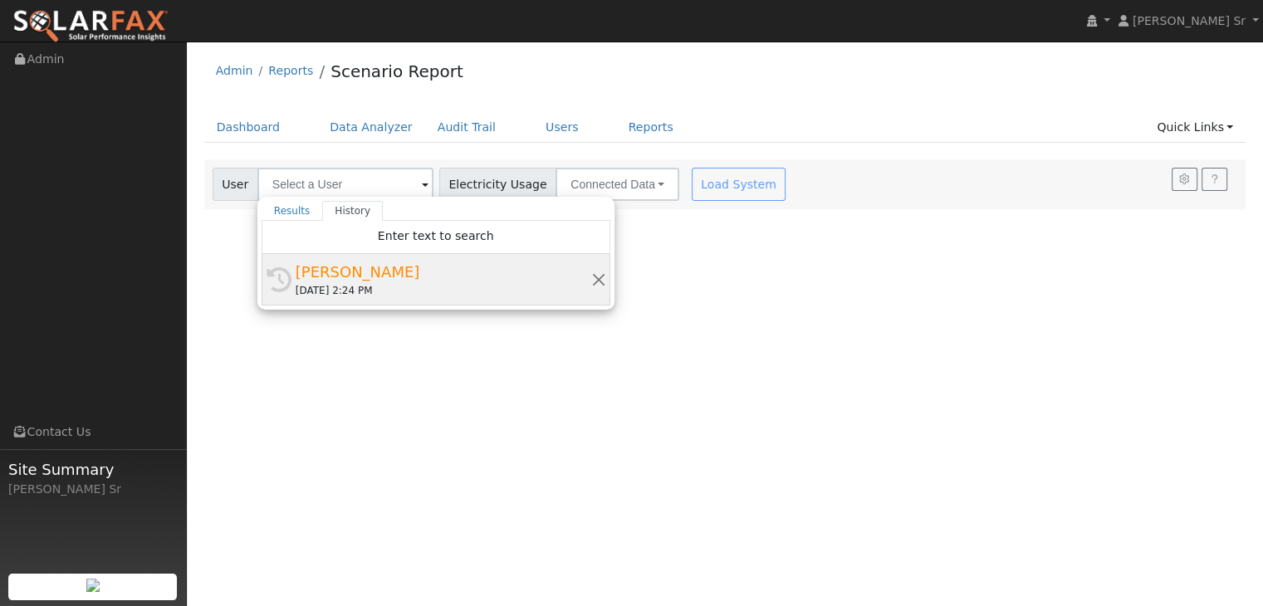
click at [389, 283] on div "[DATE] 2:24 PM" at bounding box center [444, 290] width 296 height 15
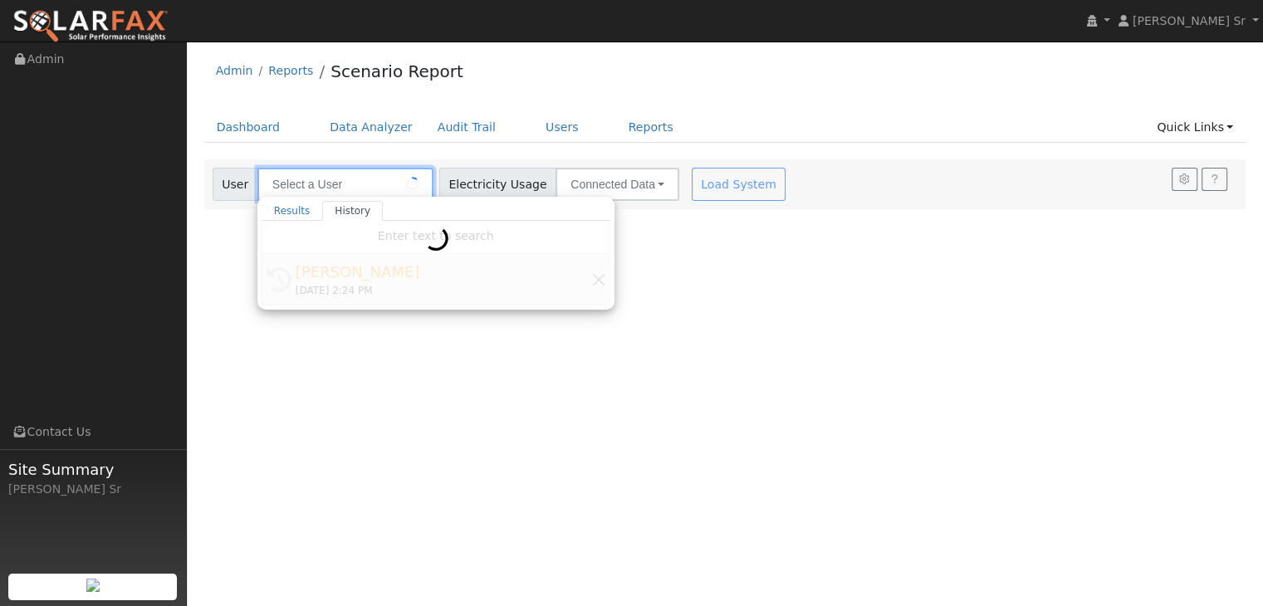
type input "[PERSON_NAME]"
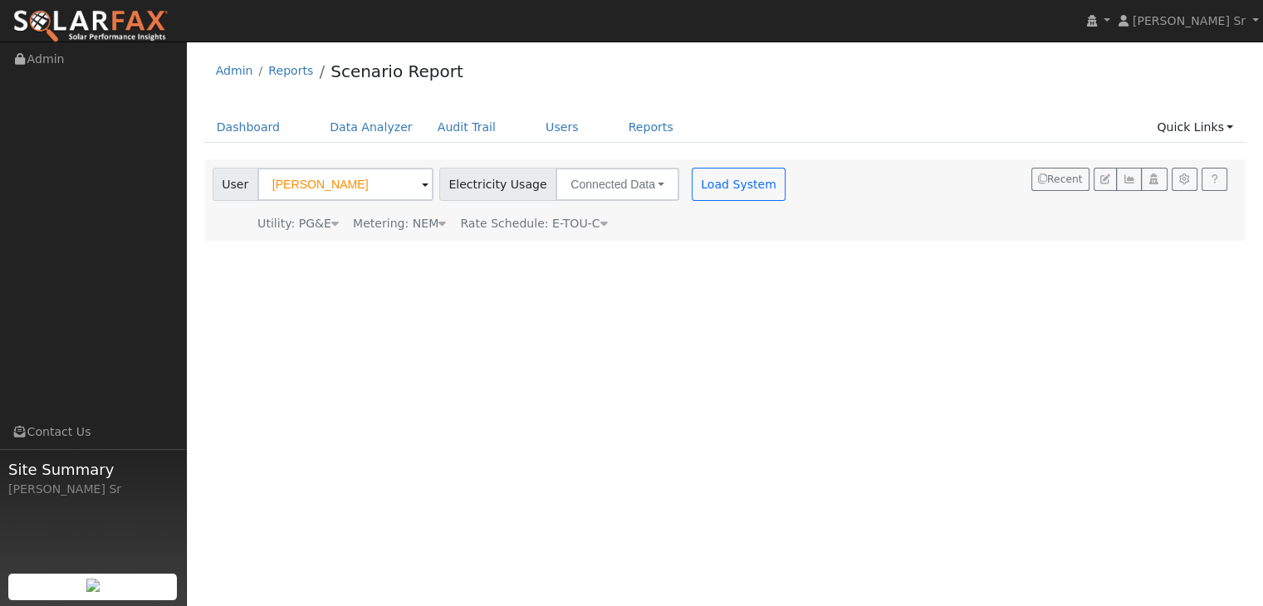
drag, startPoint x: 525, startPoint y: 219, endPoint x: 475, endPoint y: 224, distance: 50.1
click at [475, 224] on span "Rate Schedule: E-TOU-C" at bounding box center [533, 223] width 147 height 13
click at [475, 224] on div "Metering" at bounding box center [481, 223] width 66 height 17
click at [508, 292] on div "User Profile First name Last name Email Email Notifications No Emails No Emails…" at bounding box center [725, 324] width 1076 height 565
click at [580, 179] on button "Connected Data" at bounding box center [618, 184] width 124 height 33
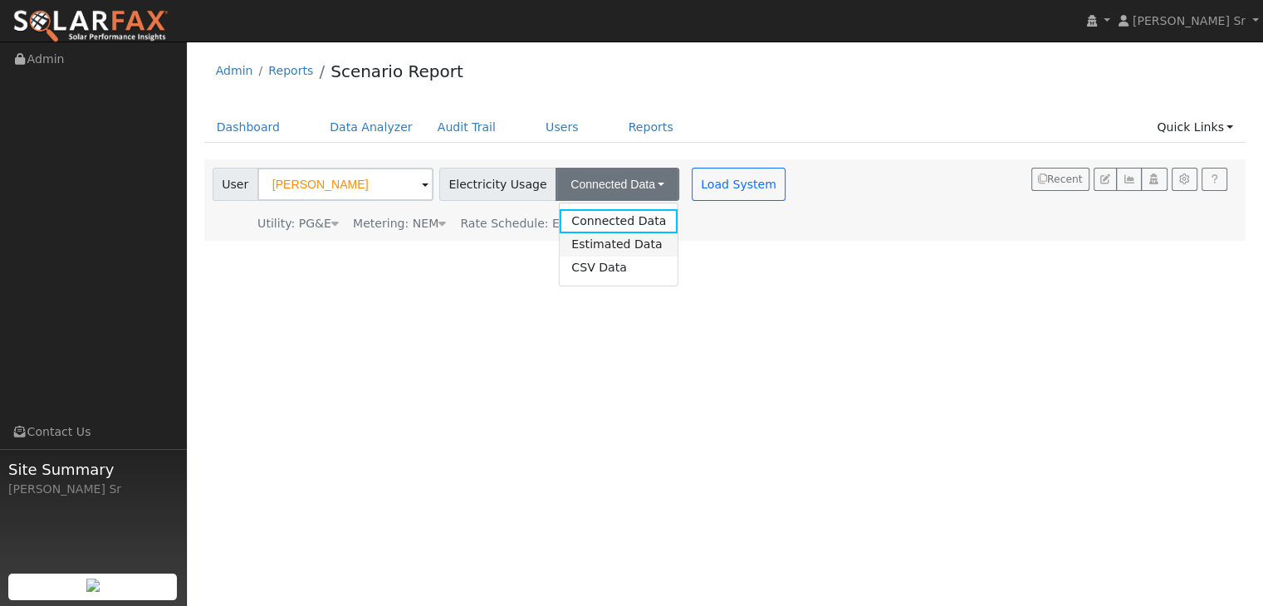
click at [612, 239] on link "Estimated Data" at bounding box center [619, 244] width 118 height 23
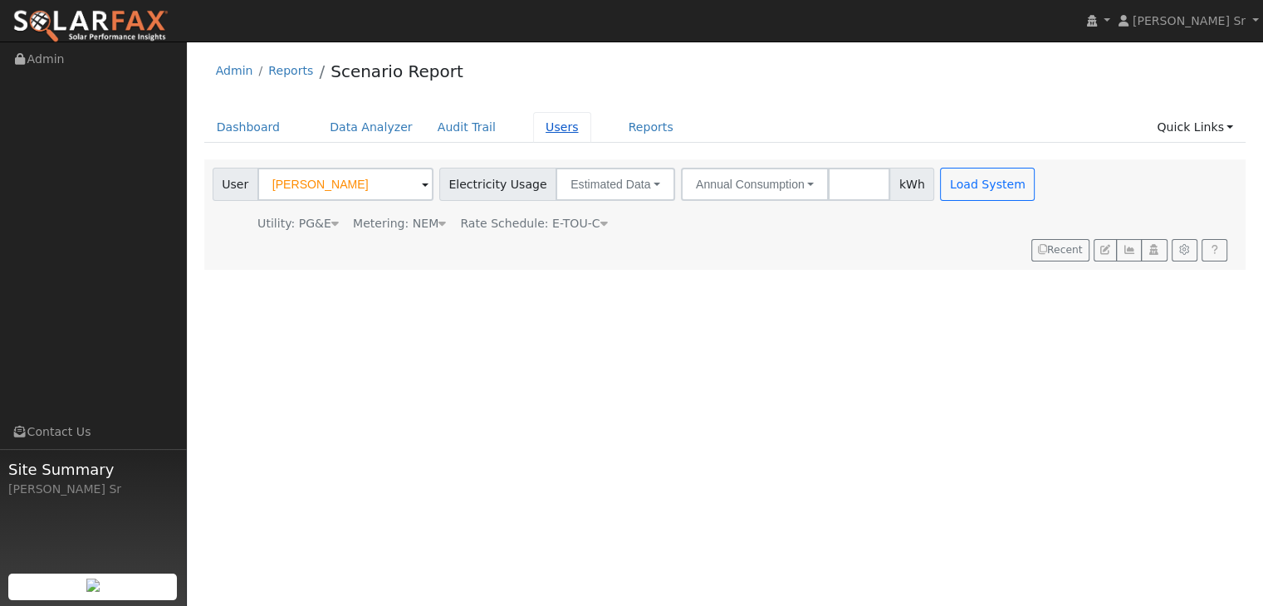
click at [536, 129] on link "Users" at bounding box center [562, 127] width 58 height 31
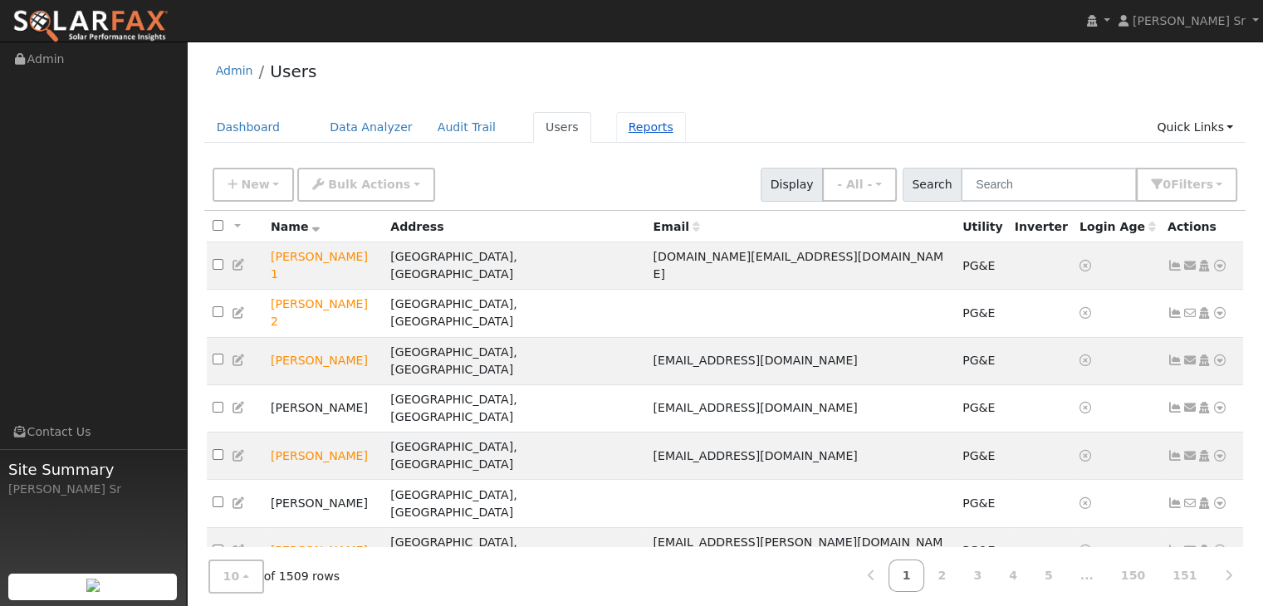
click at [619, 130] on link "Reports" at bounding box center [651, 127] width 70 height 31
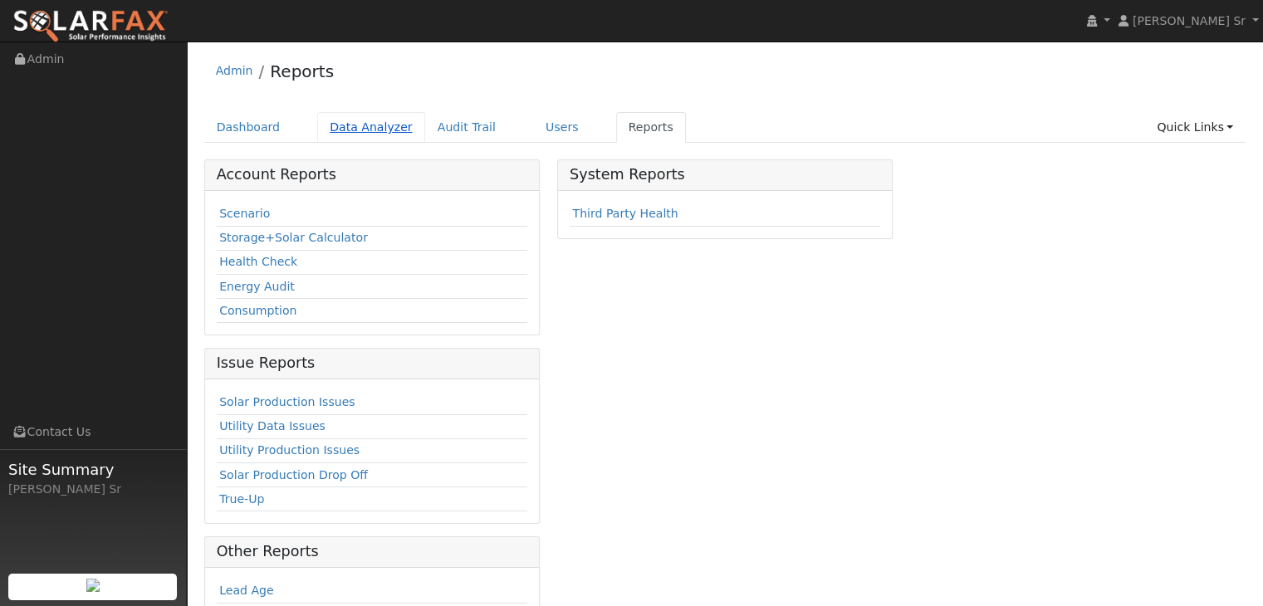
click at [365, 130] on link "Data Analyzer" at bounding box center [371, 127] width 108 height 31
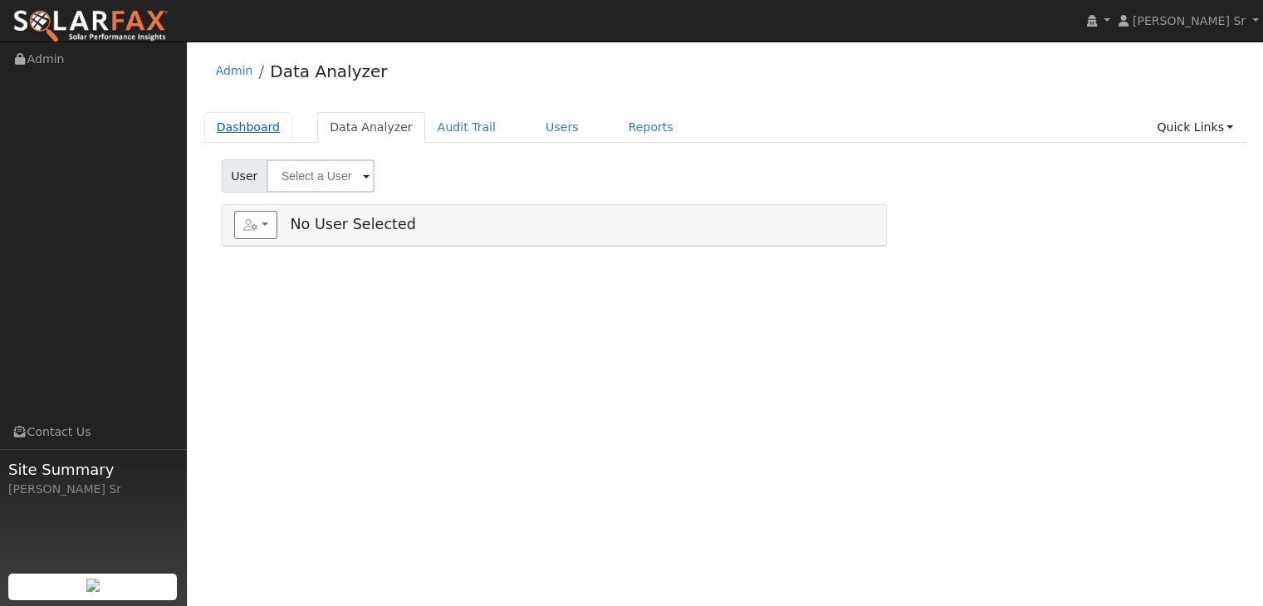
click at [242, 130] on link "Dashboard" at bounding box center [248, 127] width 89 height 31
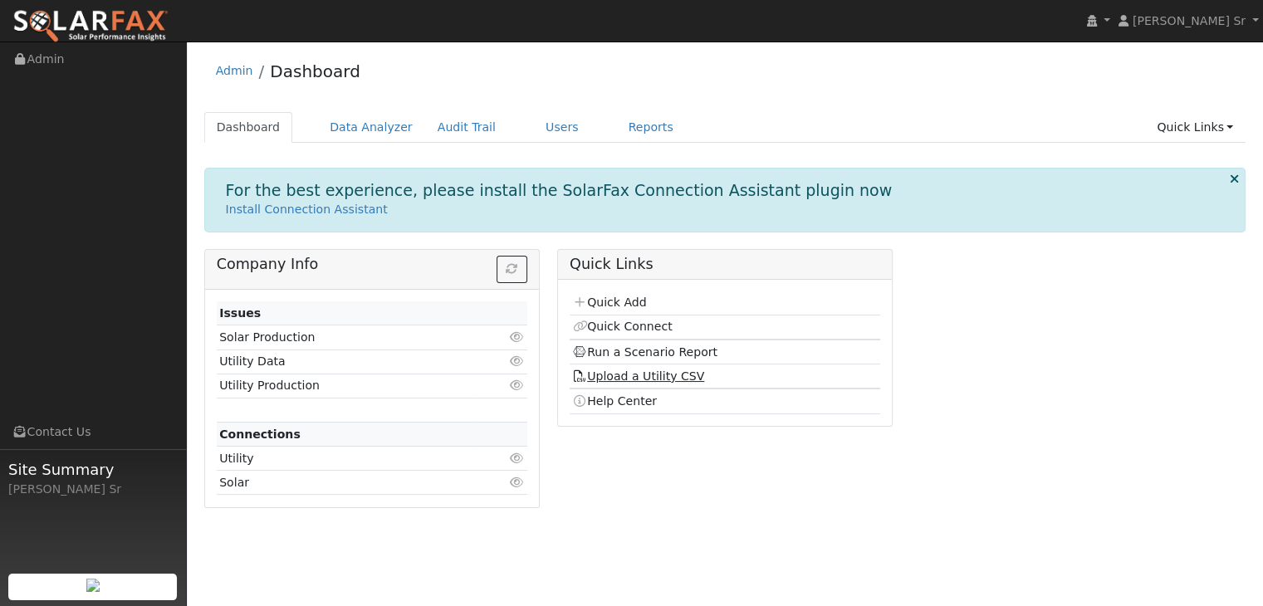
click at [661, 373] on link "Upload a Utility CSV" at bounding box center [638, 376] width 132 height 13
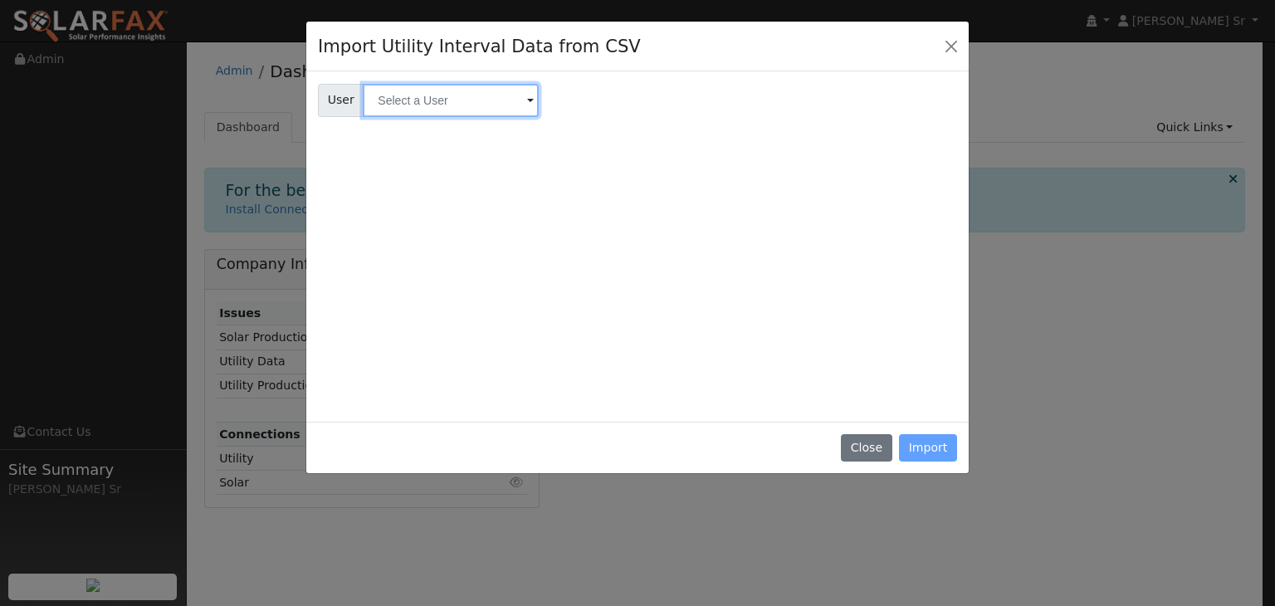
click at [520, 105] on input "text" at bounding box center [451, 100] width 176 height 33
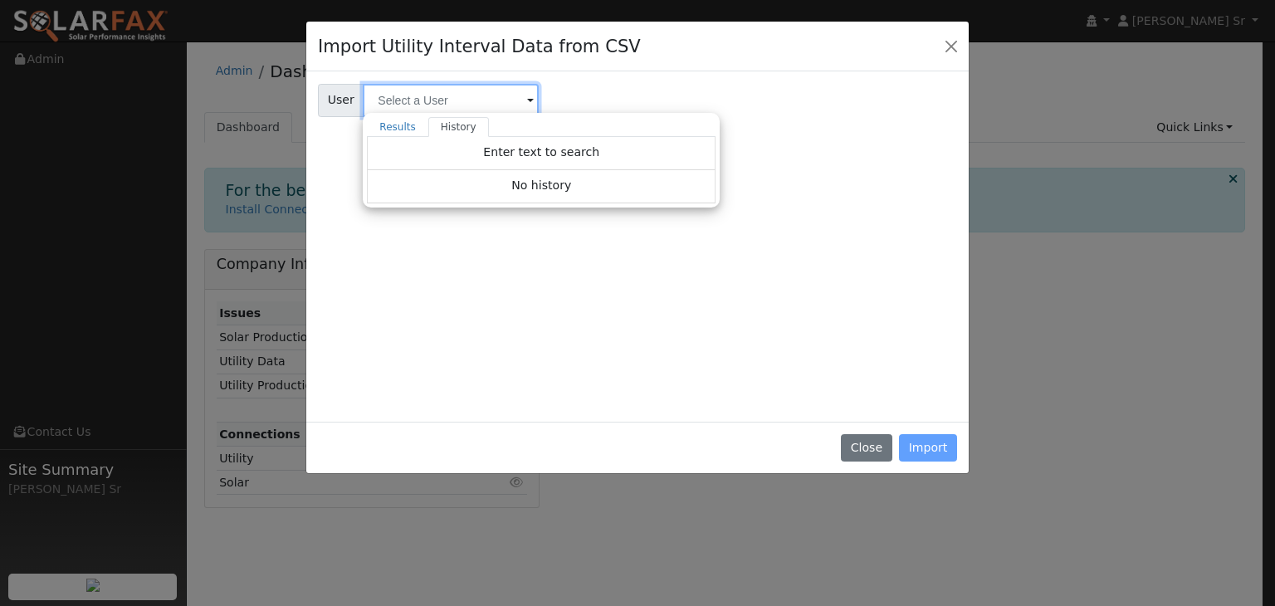
click at [515, 104] on input "text" at bounding box center [451, 100] width 176 height 33
click at [950, 43] on button "Close" at bounding box center [951, 45] width 23 height 23
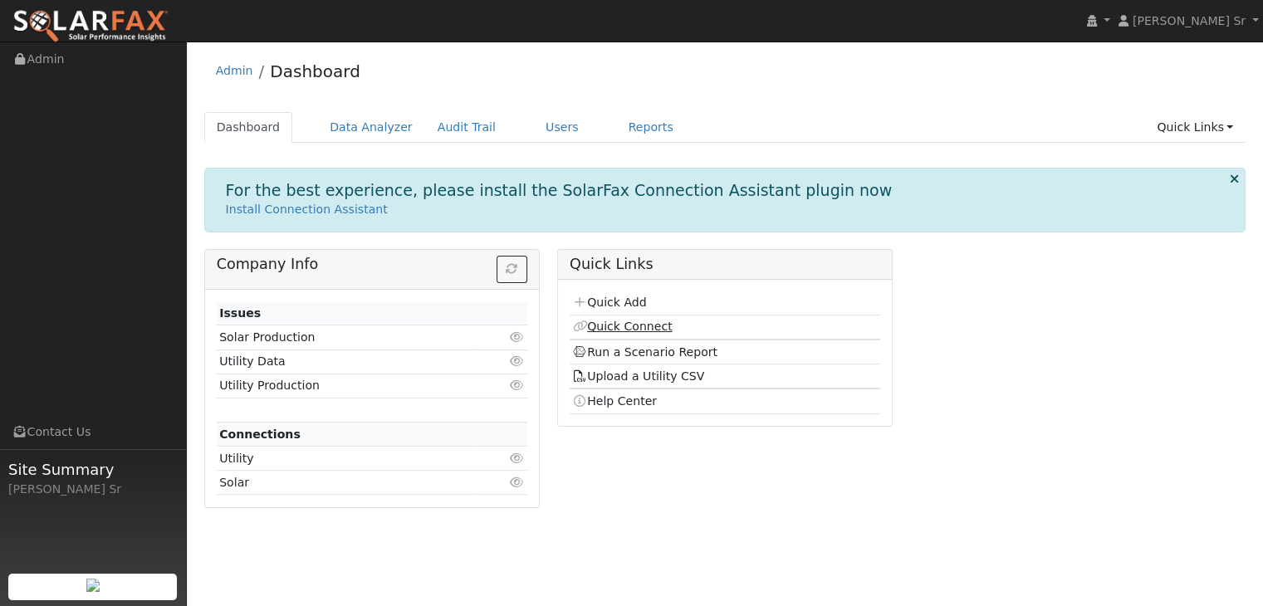
click at [630, 326] on link "Quick Connect" at bounding box center [622, 326] width 100 height 13
click at [619, 301] on link "Quick Add" at bounding box center [609, 302] width 74 height 13
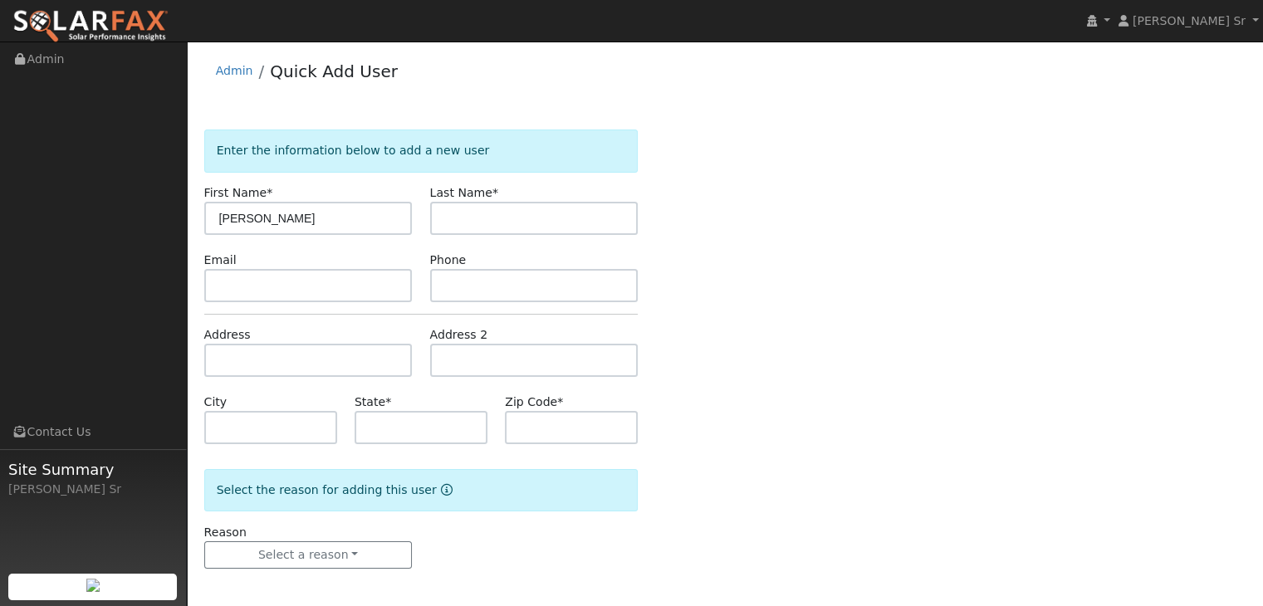
type input "[PERSON_NAME]"
type input "[GEOGRAPHIC_DATA]"
click at [296, 277] on input "text" at bounding box center [308, 285] width 208 height 33
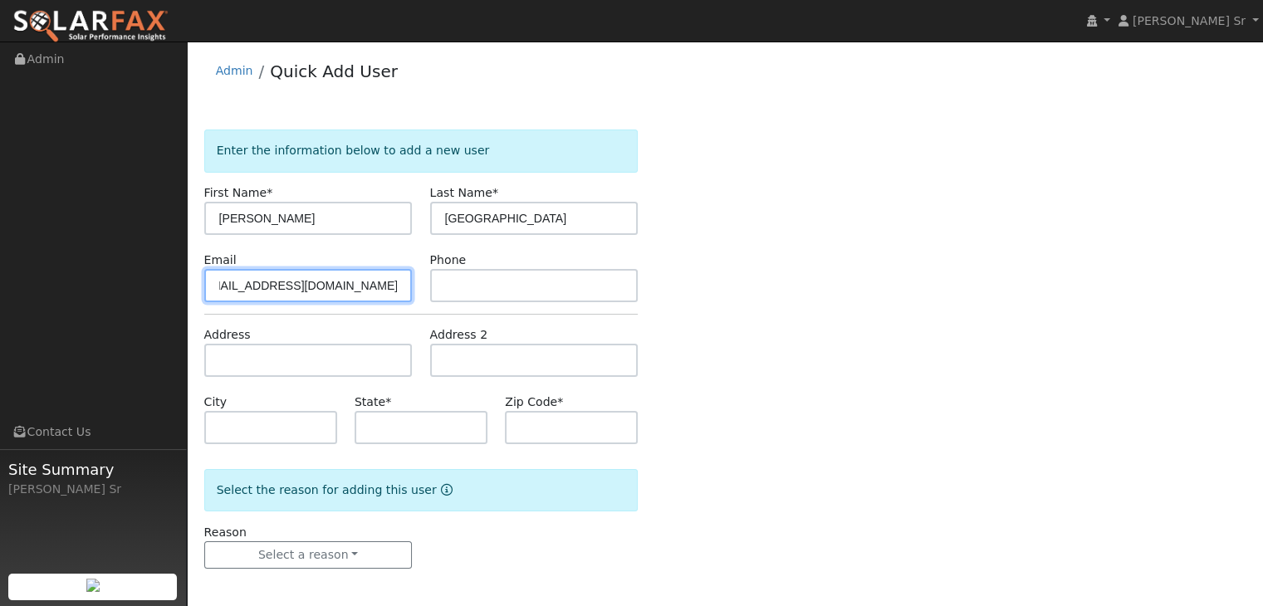
scroll to position [0, 28]
type input "[EMAIL_ADDRESS][DOMAIN_NAME]"
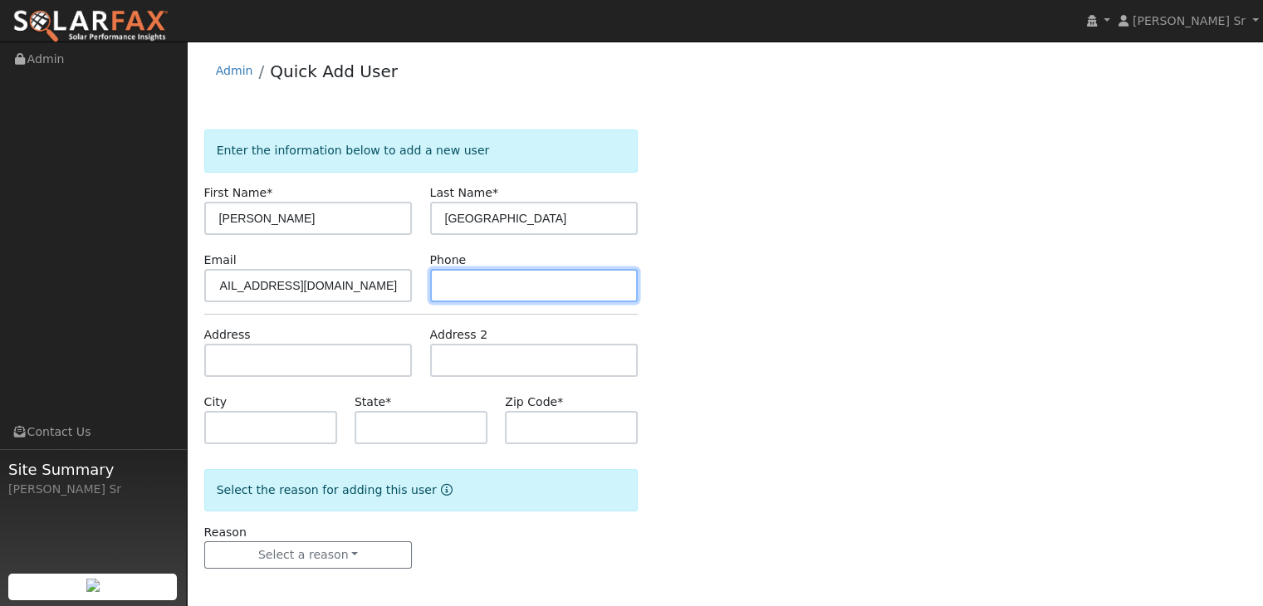
scroll to position [0, 0]
click at [541, 288] on input "text" at bounding box center [534, 285] width 208 height 33
type input "2097120279"
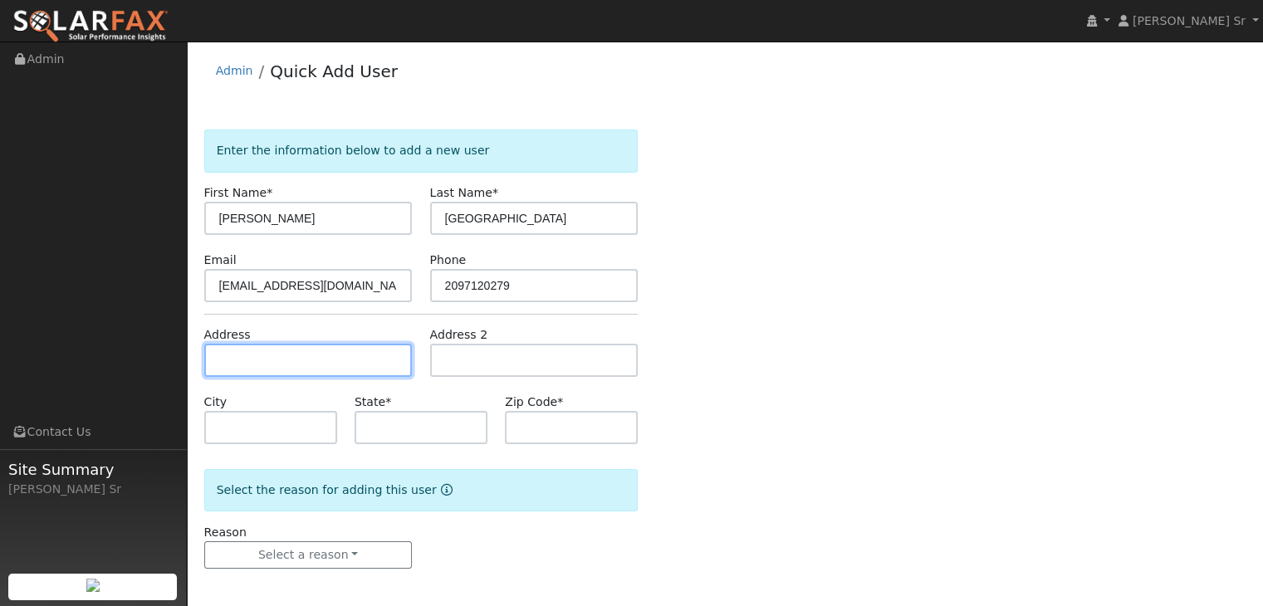
click at [325, 349] on input "text" at bounding box center [308, 360] width 208 height 33
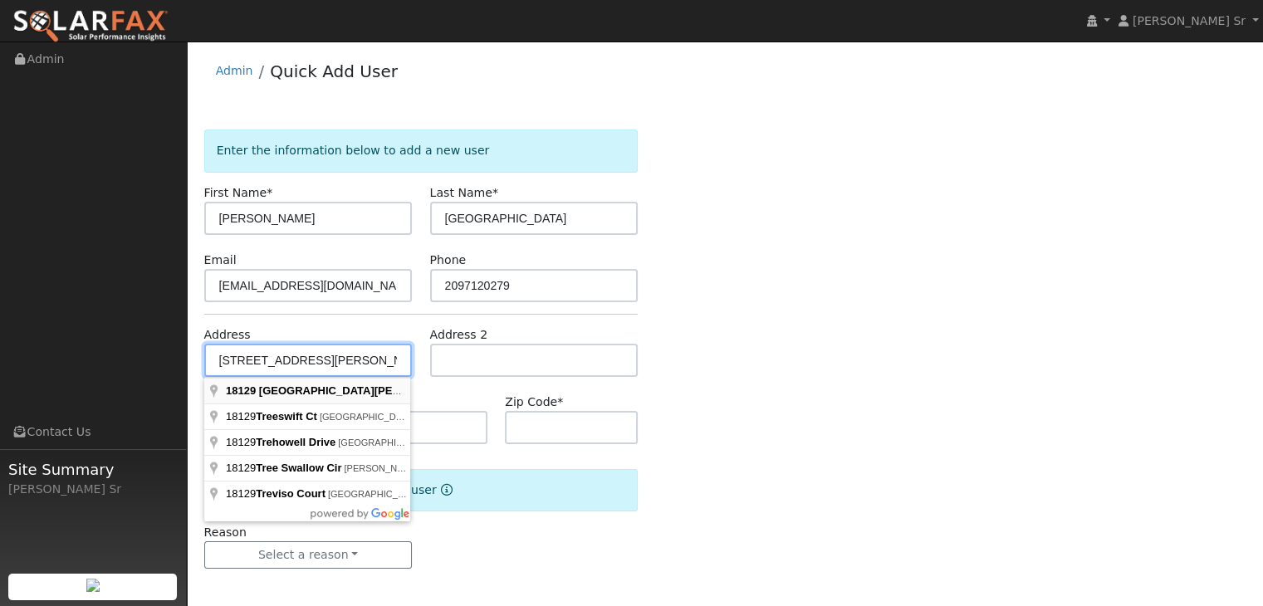
type input "[STREET_ADDRESS][PERSON_NAME]"
type input "Lockeford"
type input "CA"
type input "95237"
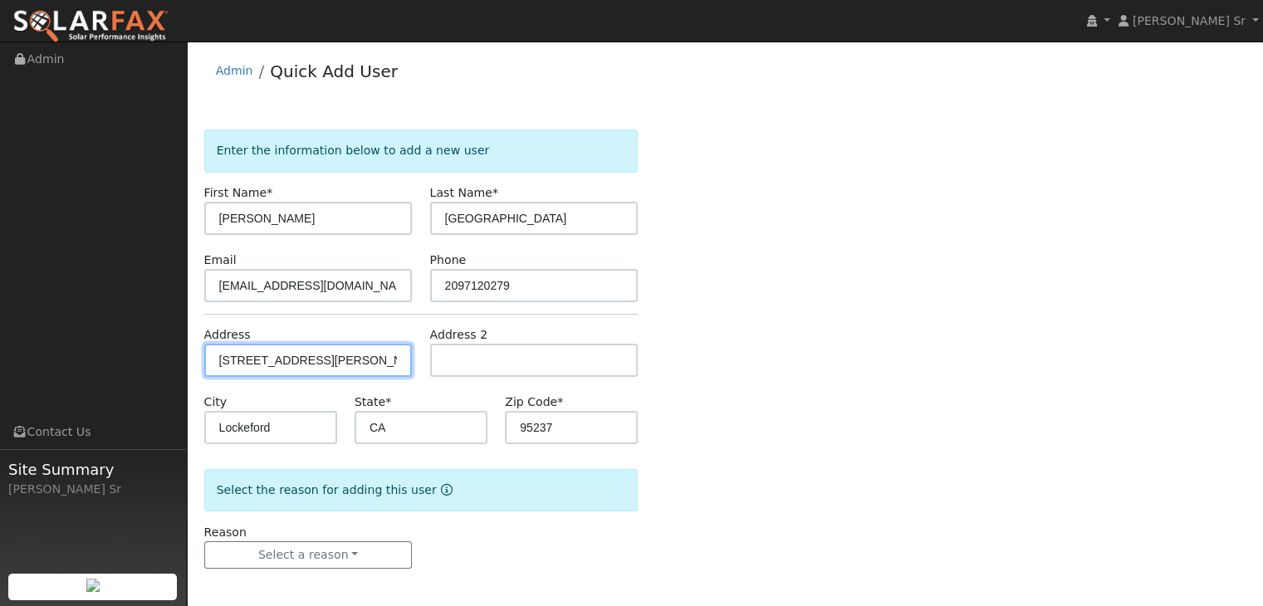
scroll to position [3, 0]
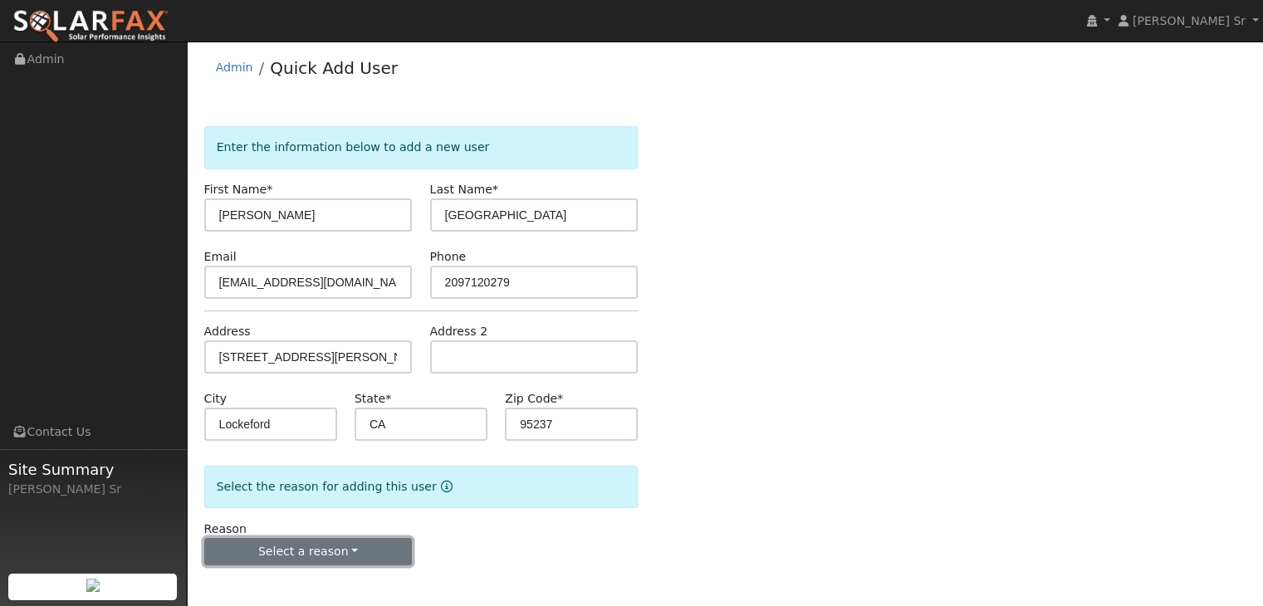
click at [355, 546] on button "Select a reason" at bounding box center [308, 552] width 208 height 28
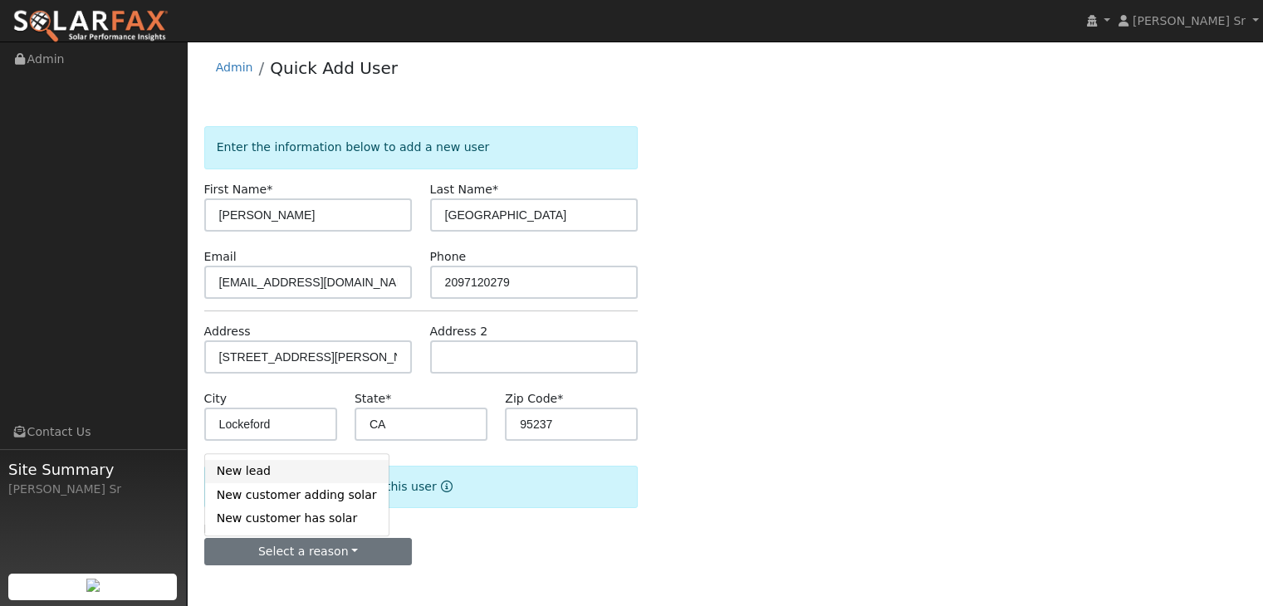
click at [268, 465] on link "New lead" at bounding box center [297, 471] width 184 height 23
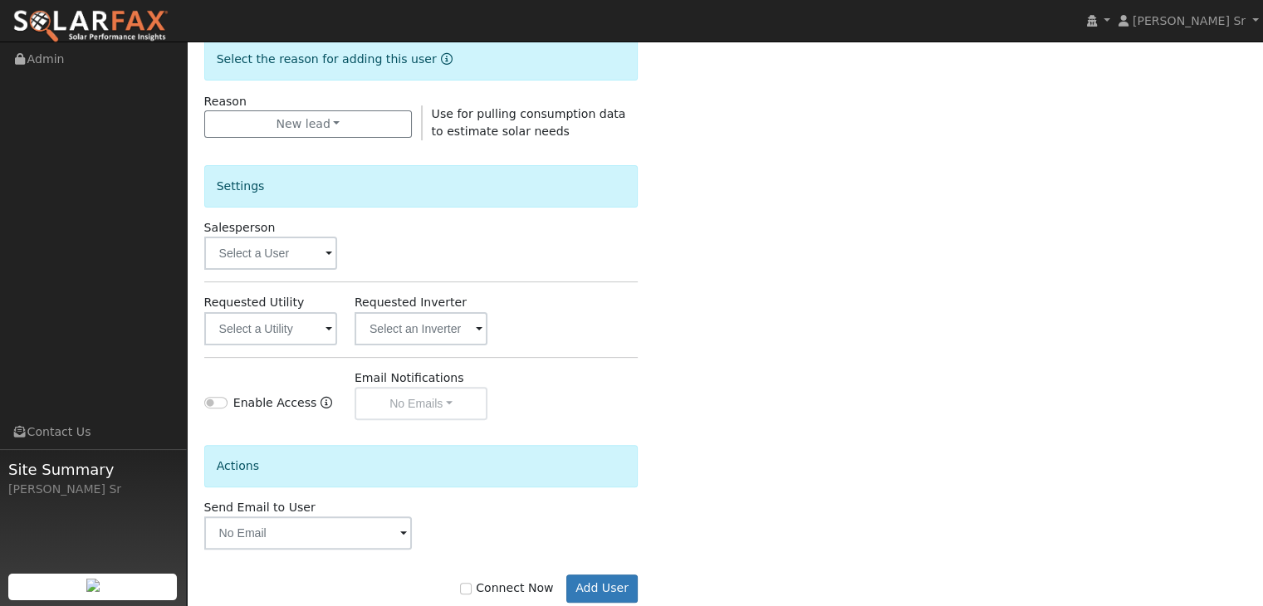
scroll to position [429, 0]
click at [325, 256] on span at bounding box center [328, 256] width 7 height 19
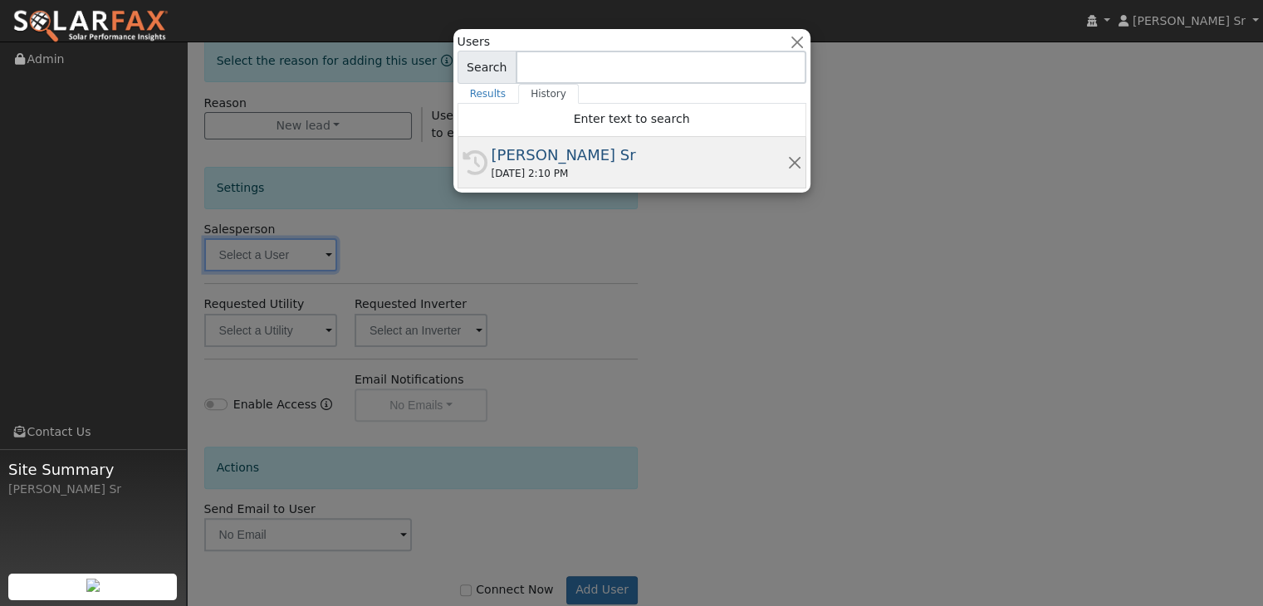
click at [581, 160] on div "[PERSON_NAME] Sr" at bounding box center [640, 155] width 296 height 22
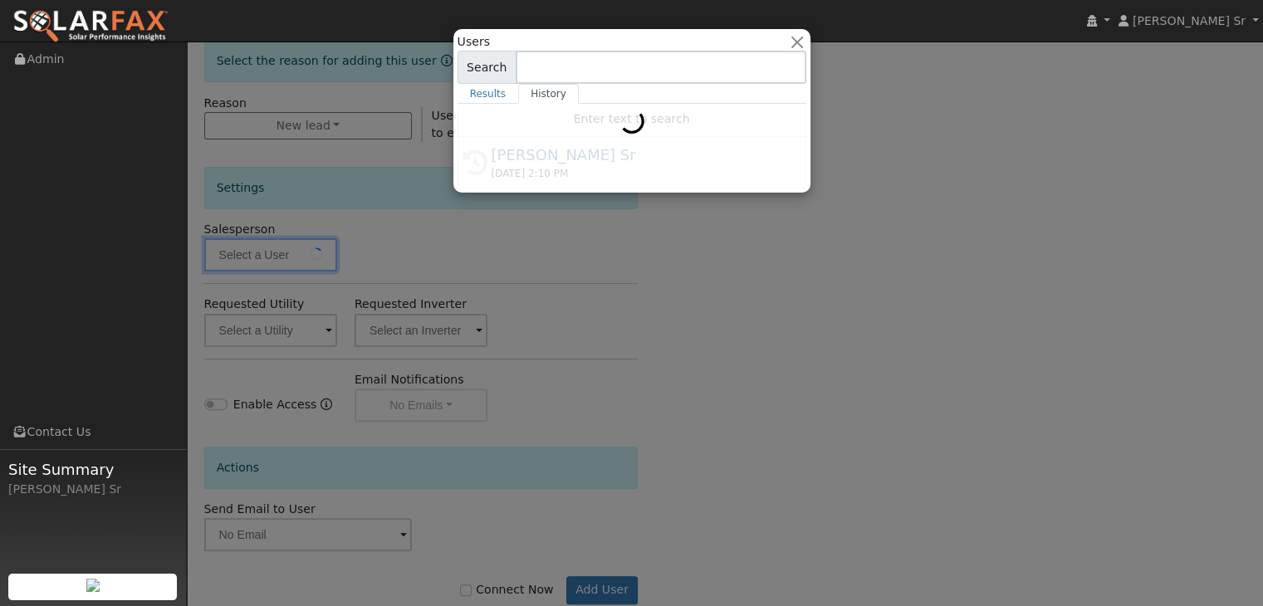
type input "[PERSON_NAME] Sr"
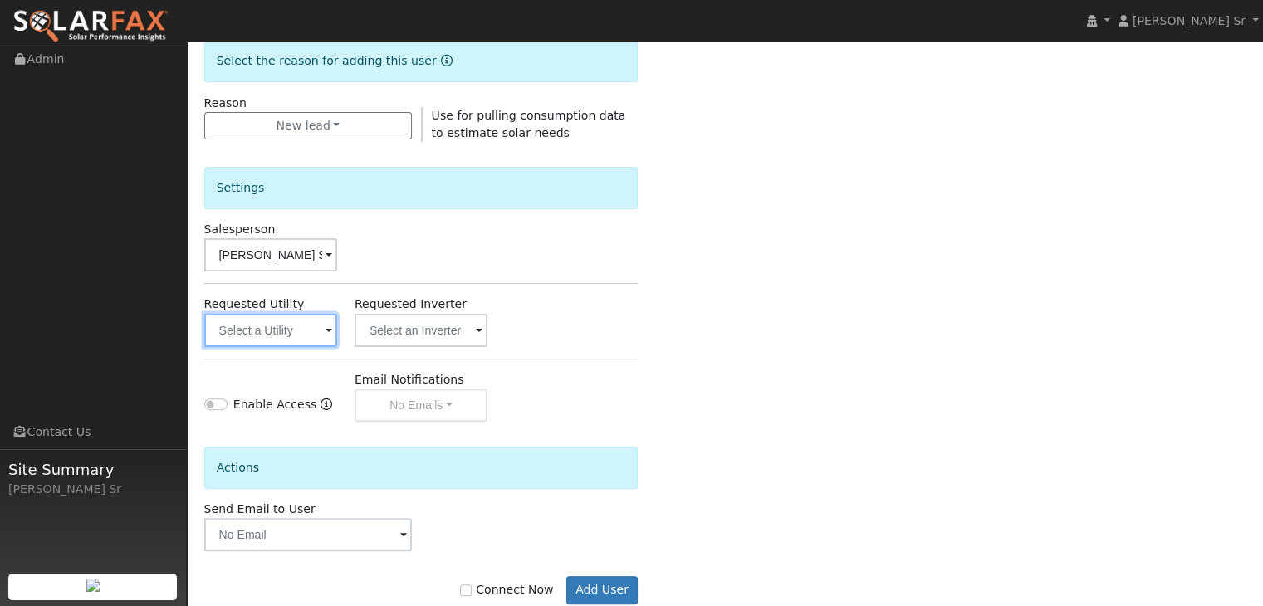
click at [323, 334] on input "text" at bounding box center [270, 330] width 133 height 33
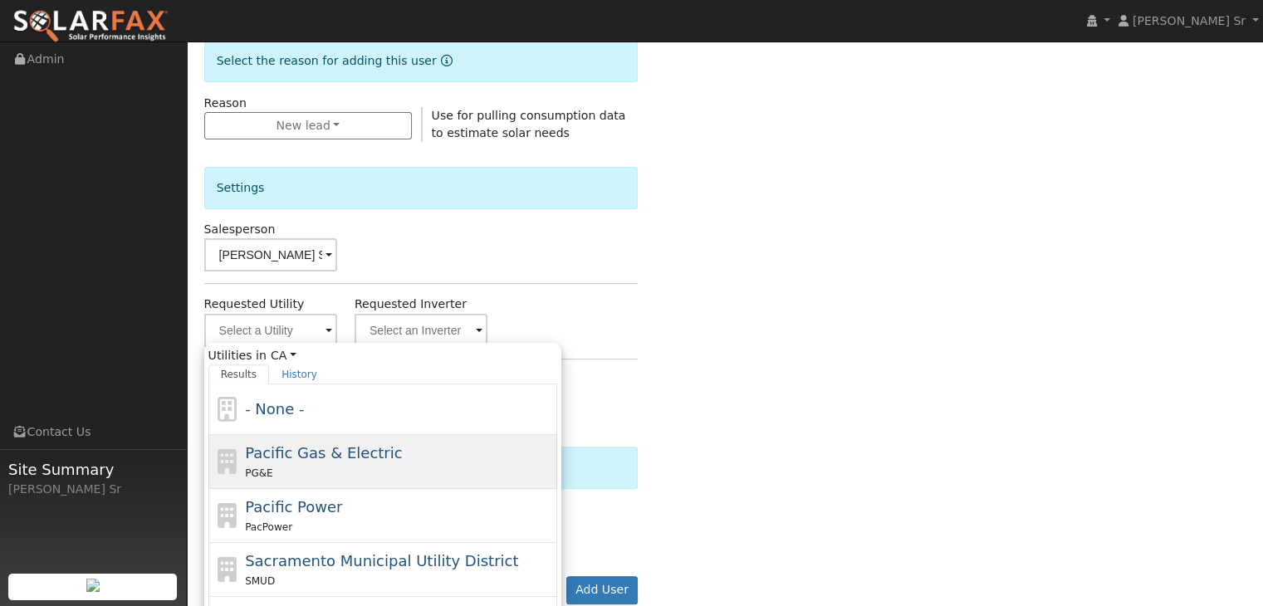
click at [295, 464] on div "PG&E" at bounding box center [399, 472] width 308 height 17
type input "Pacific Gas & Electric"
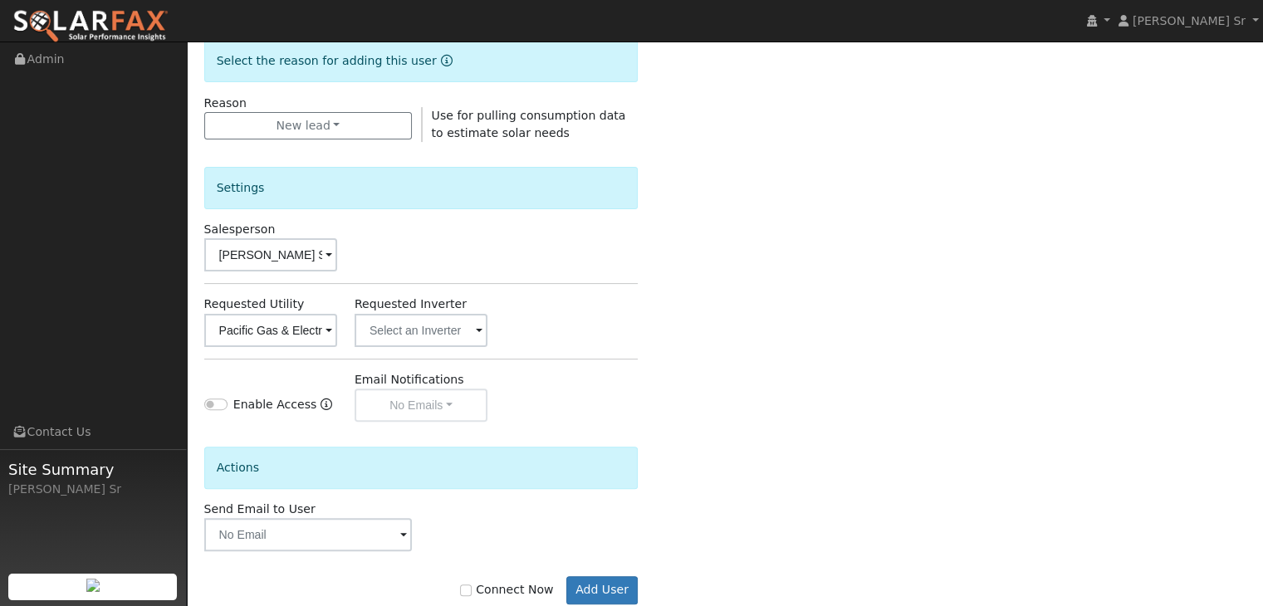
click at [332, 325] on span at bounding box center [328, 331] width 7 height 19
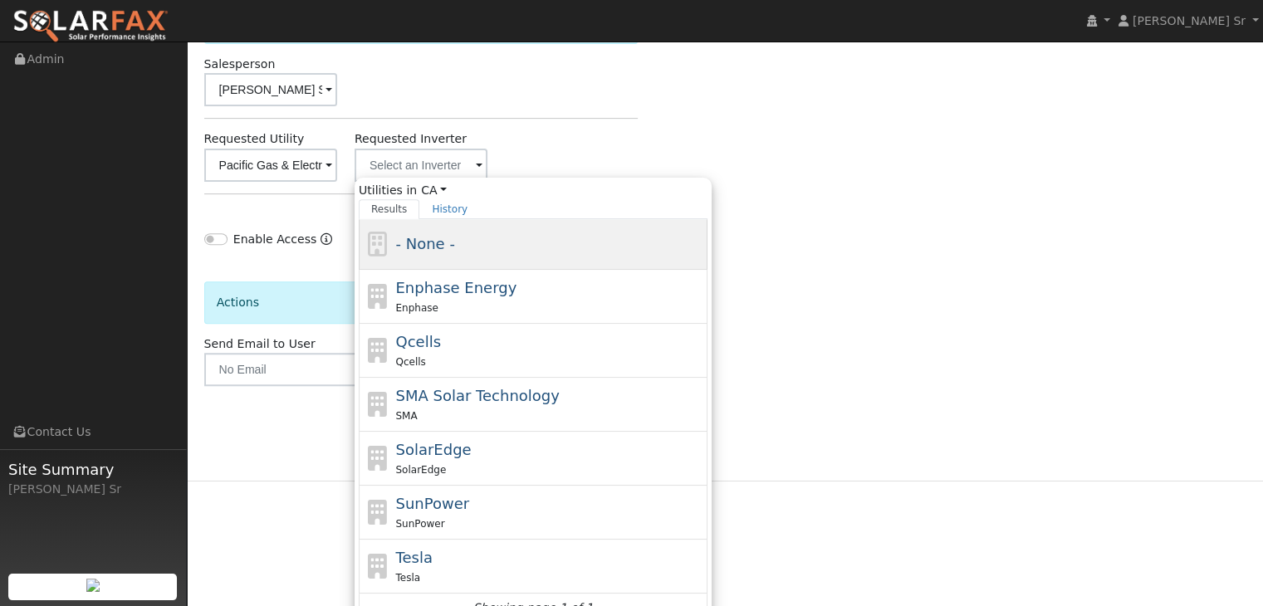
scroll to position [614, 0]
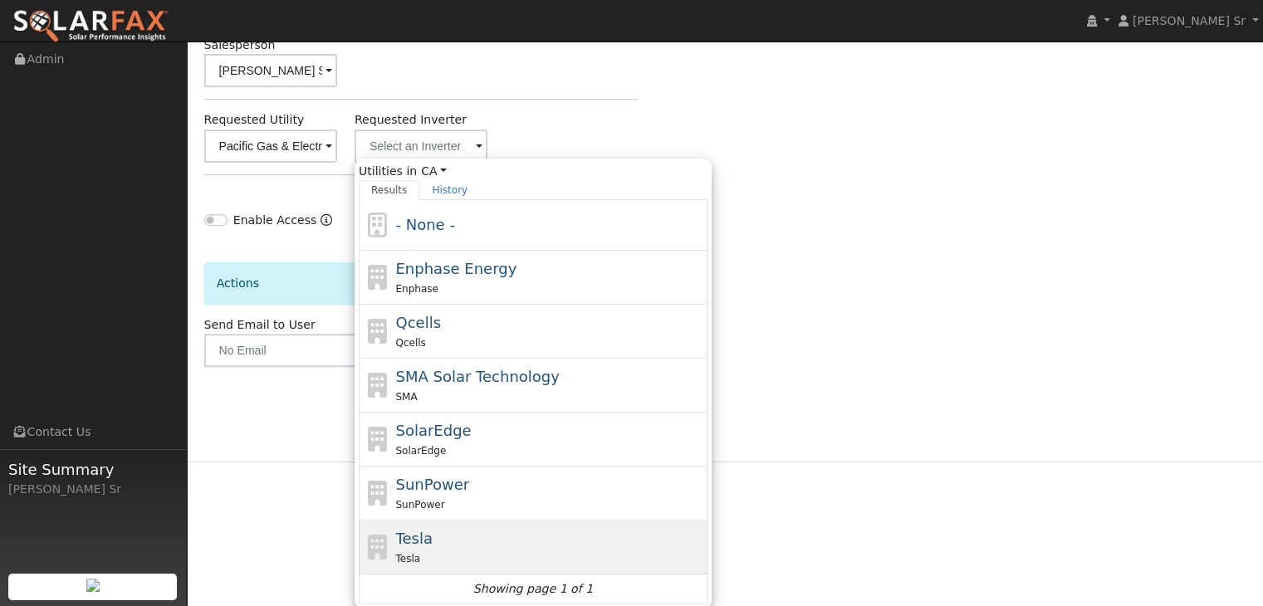
click at [415, 554] on span "Tesla" at bounding box center [407, 559] width 25 height 12
type input "Tesla"
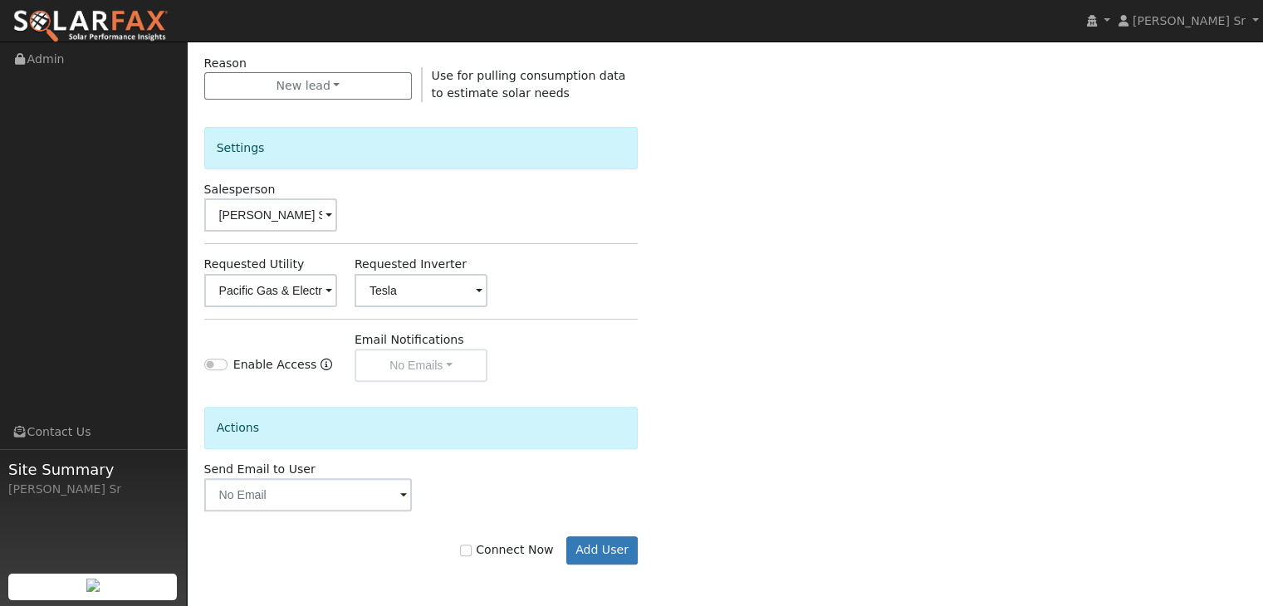
scroll to position [467, 0]
click at [323, 499] on input "text" at bounding box center [308, 496] width 208 height 33
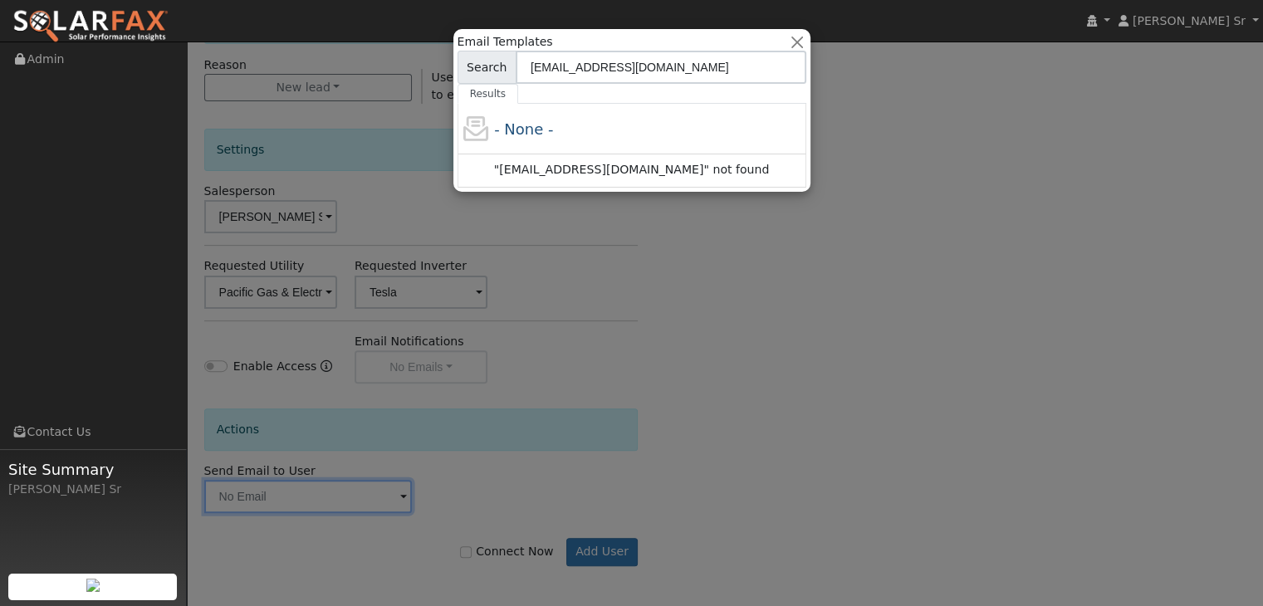
type input "[EMAIL_ADDRESS][DOMAIN_NAME]"
click at [635, 173] on span ""[EMAIL_ADDRESS][DOMAIN_NAME]" not found" at bounding box center [631, 169] width 275 height 13
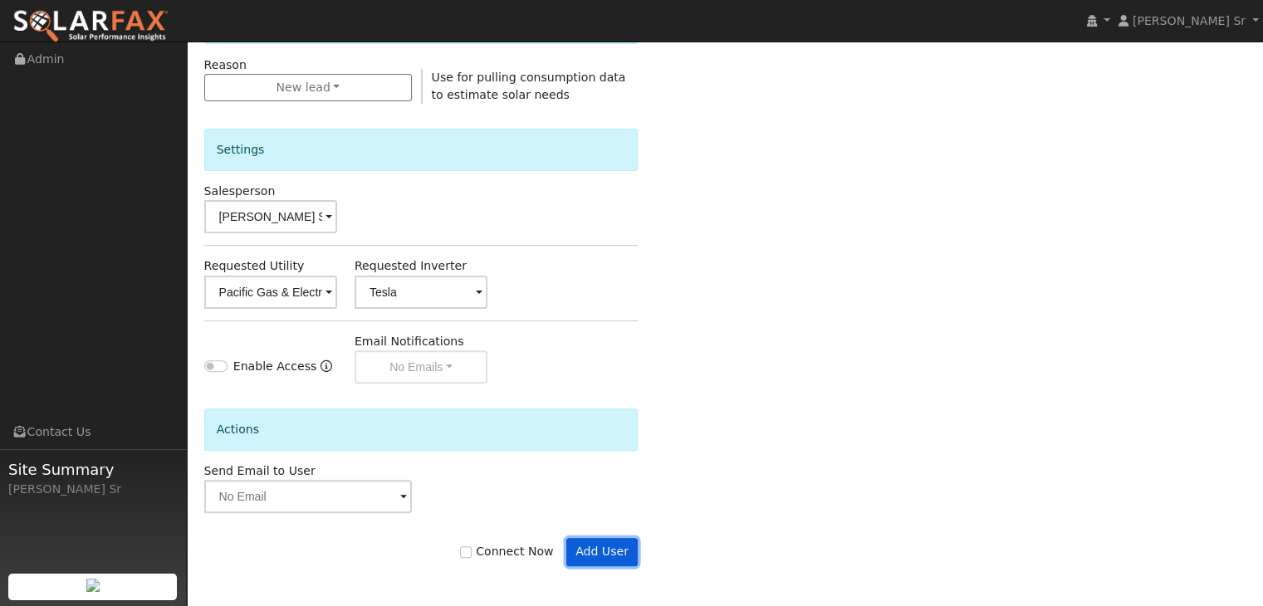
click at [616, 550] on button "Add User" at bounding box center [602, 552] width 72 height 28
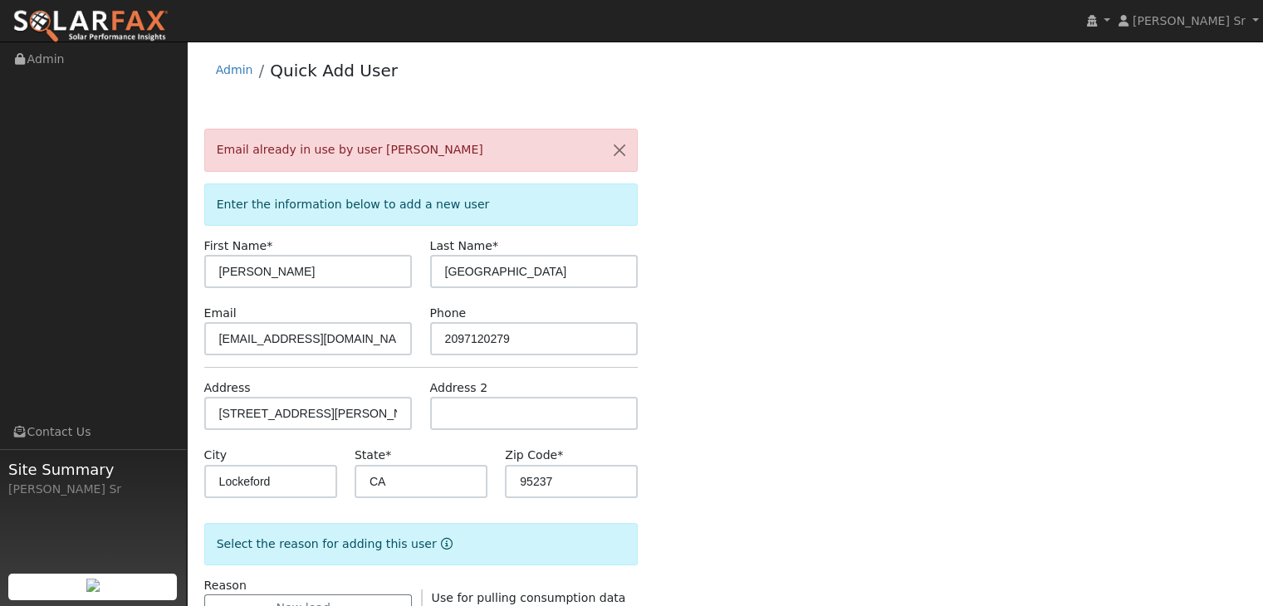
scroll to position [0, 0]
drag, startPoint x: 221, startPoint y: 336, endPoint x: 197, endPoint y: 340, distance: 24.4
click at [197, 340] on div "Email [EMAIL_ADDRESS][DOMAIN_NAME]" at bounding box center [308, 331] width 226 height 51
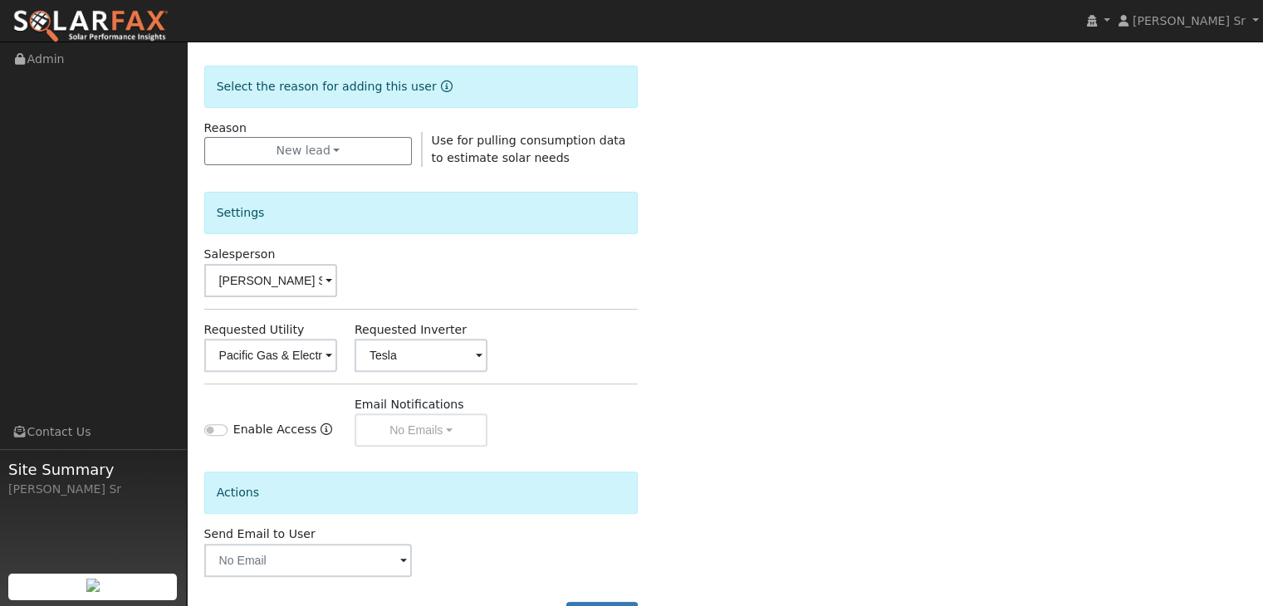
scroll to position [521, 0]
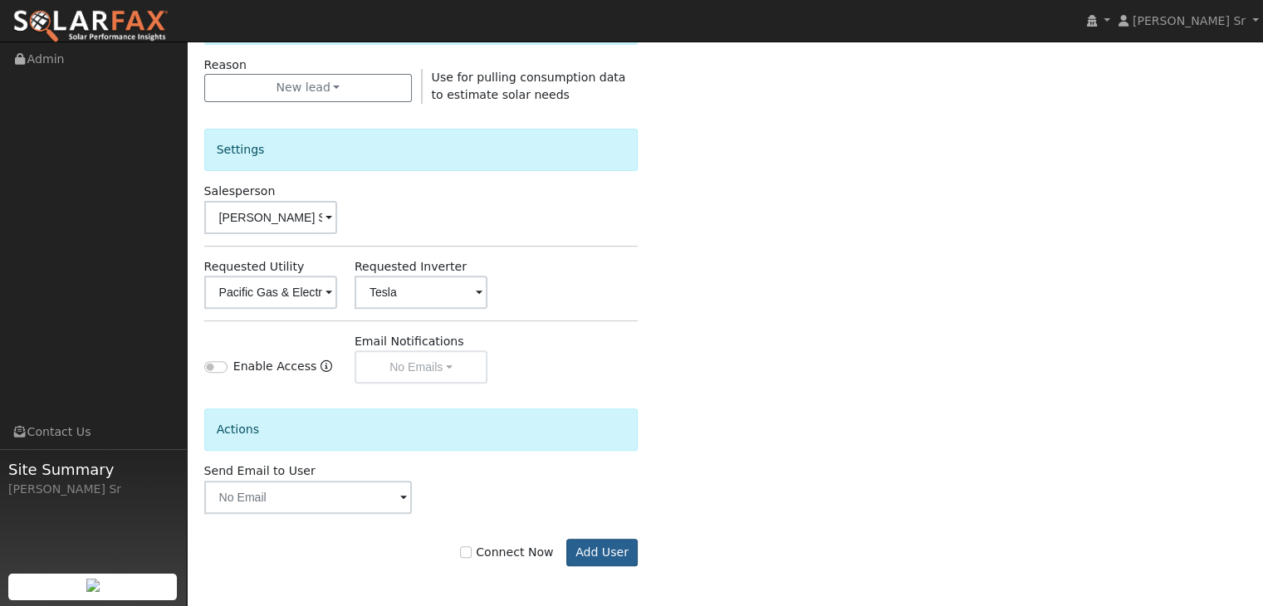
type input "[EMAIL_ADDRESS][DOMAIN_NAME]"
click at [614, 550] on button "Add User" at bounding box center [602, 553] width 72 height 28
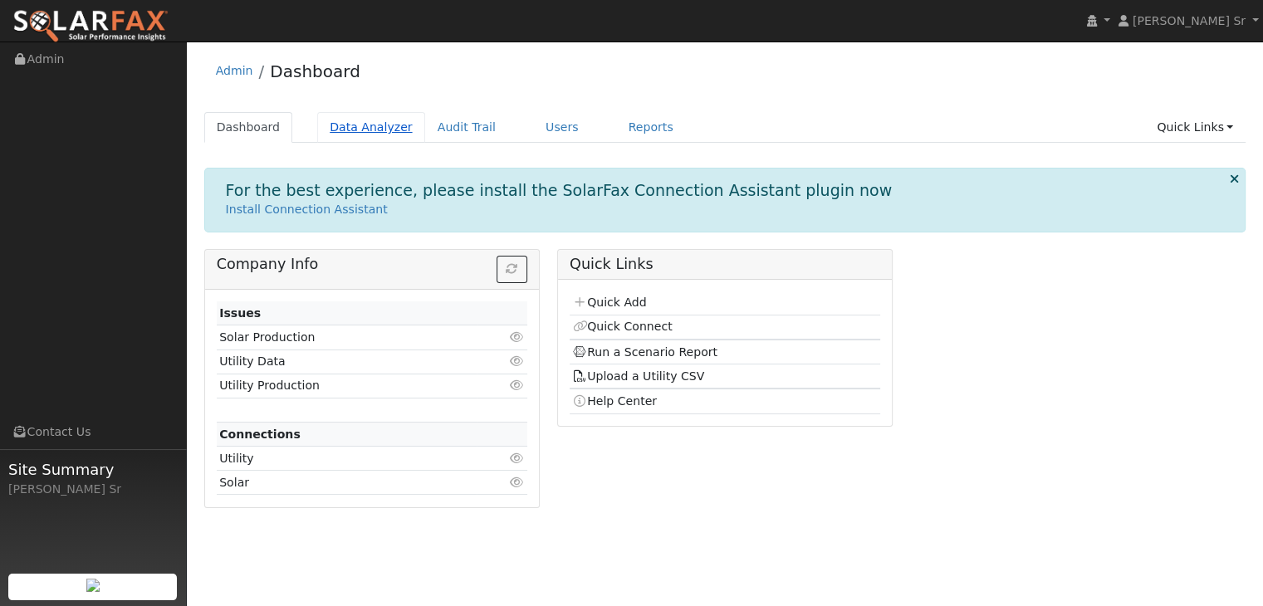
click at [369, 126] on link "Data Analyzer" at bounding box center [371, 127] width 108 height 31
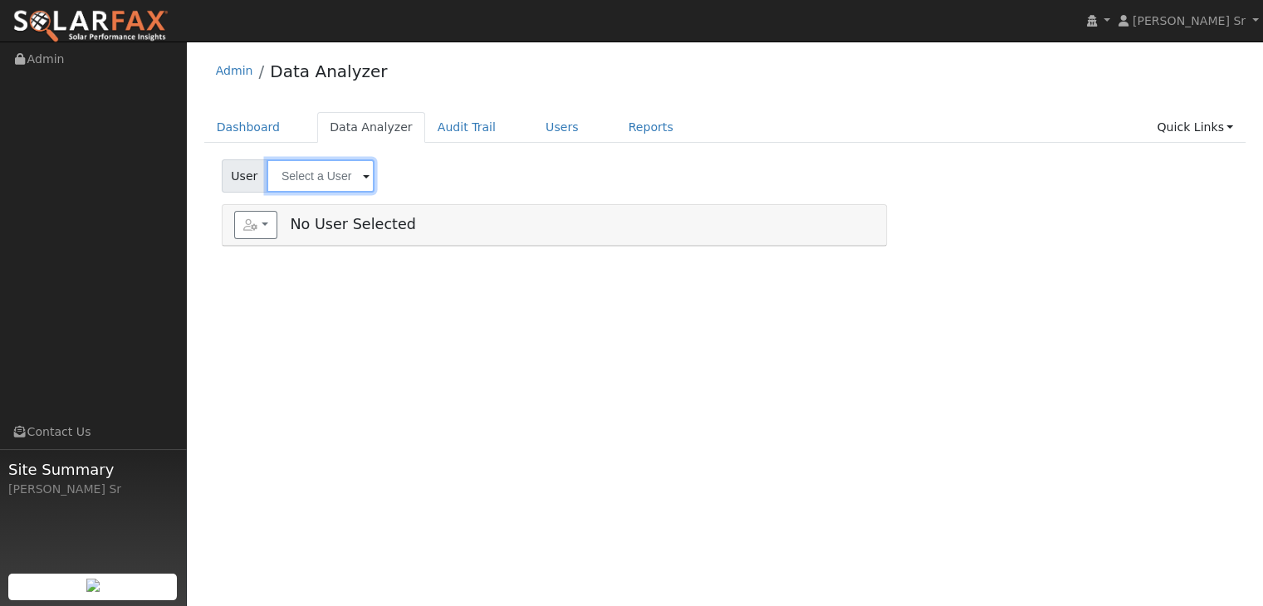
click at [360, 166] on input "text" at bounding box center [321, 175] width 108 height 33
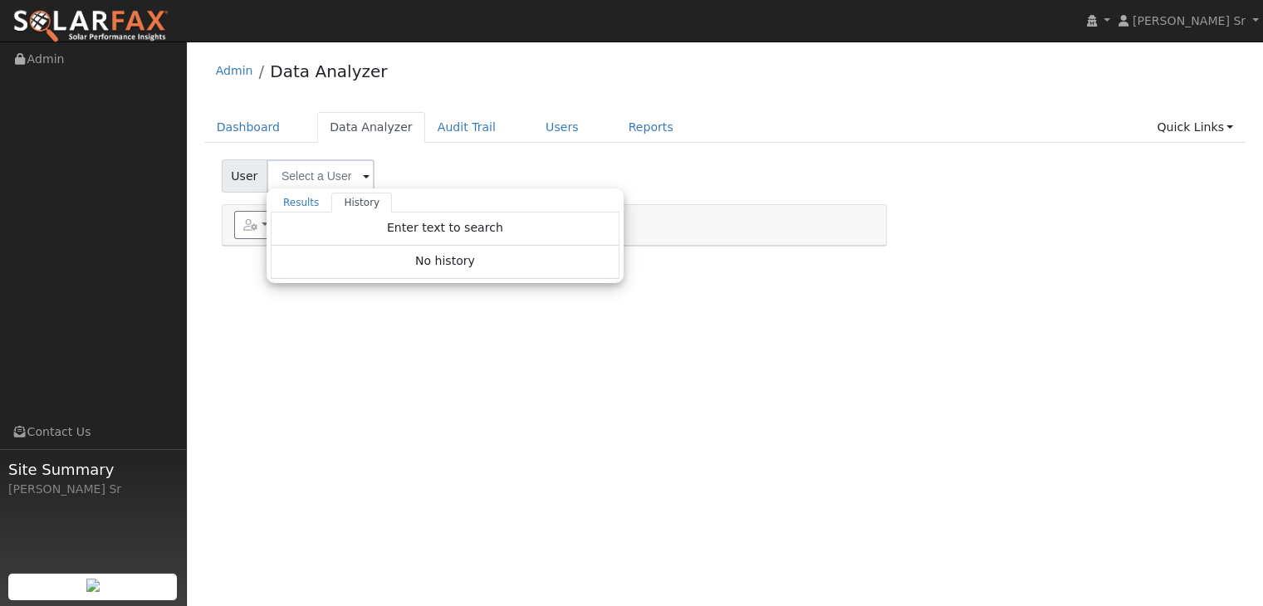
click at [452, 270] on div "No history" at bounding box center [445, 262] width 349 height 33
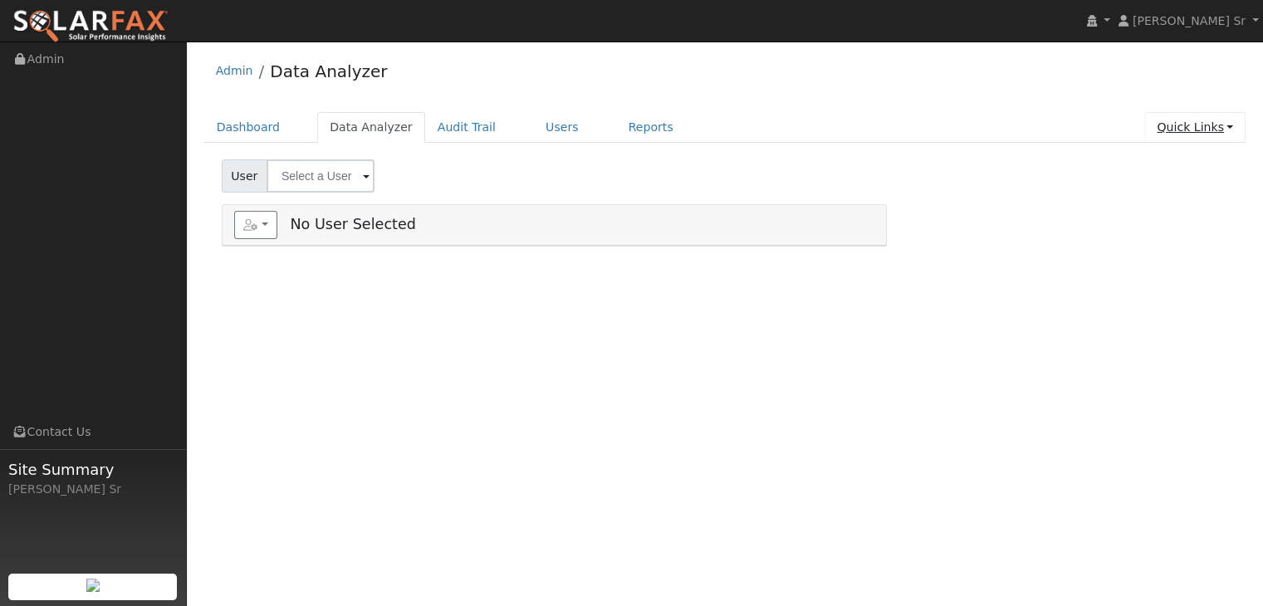
click at [1189, 124] on link "Quick Links" at bounding box center [1194, 127] width 101 height 31
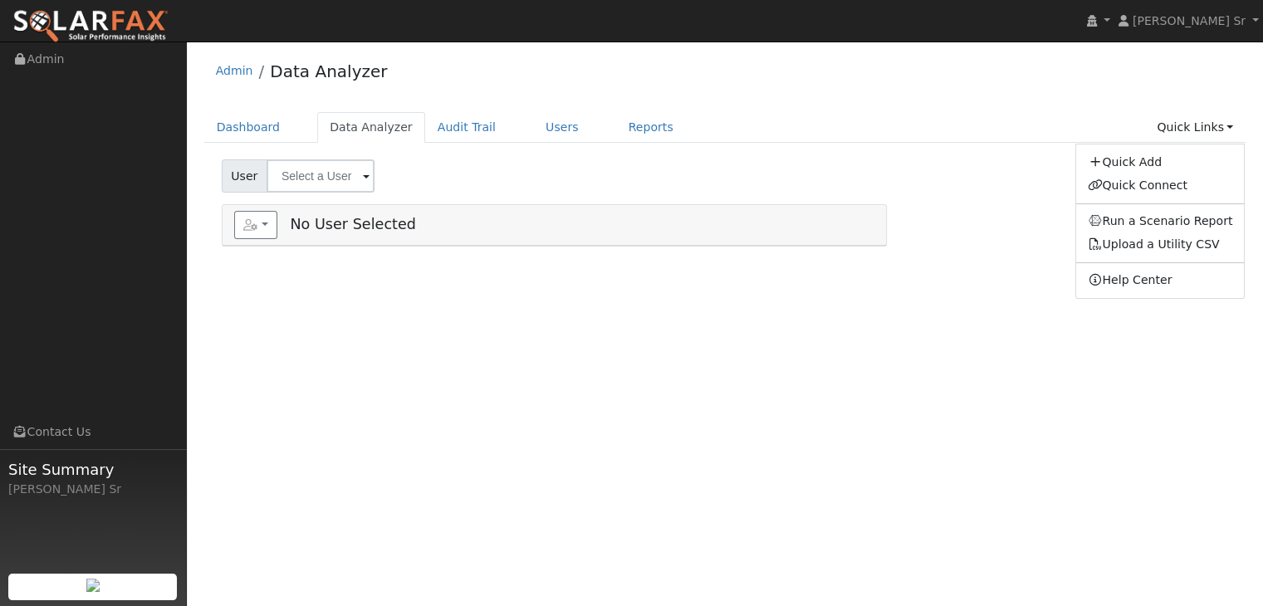
click at [1085, 104] on div "Admin Data Analyzer Dashboard Data Analyzer Audit Trail Users Reports Quick Lin…" at bounding box center [725, 148] width 1060 height 197
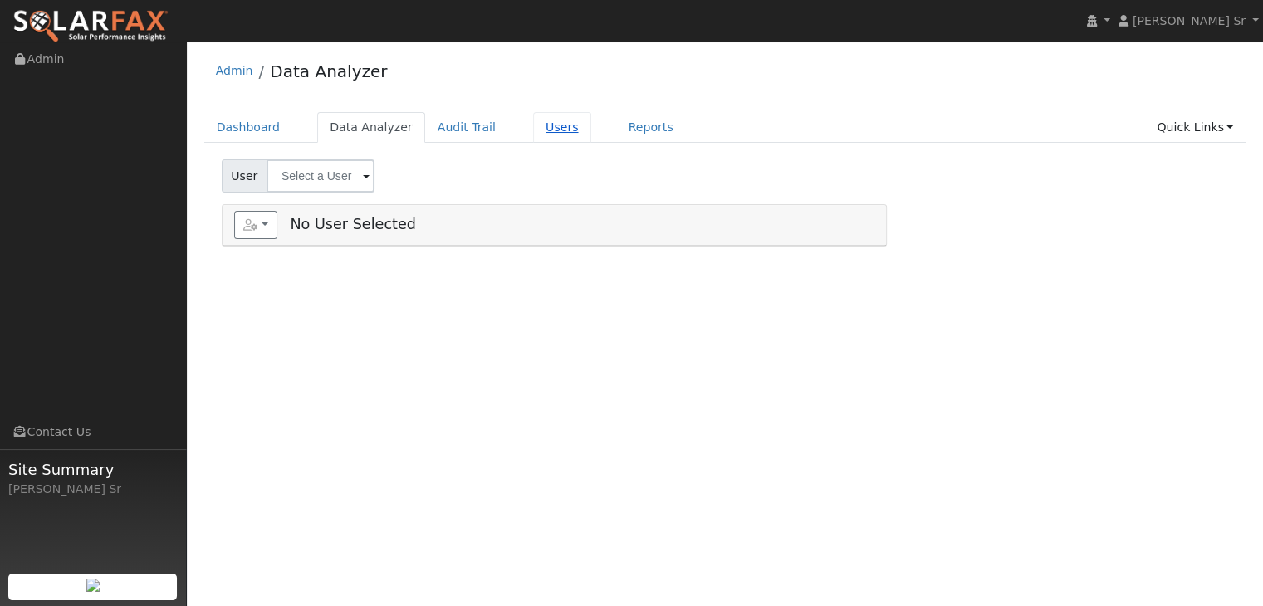
click at [533, 130] on link "Users" at bounding box center [562, 127] width 58 height 31
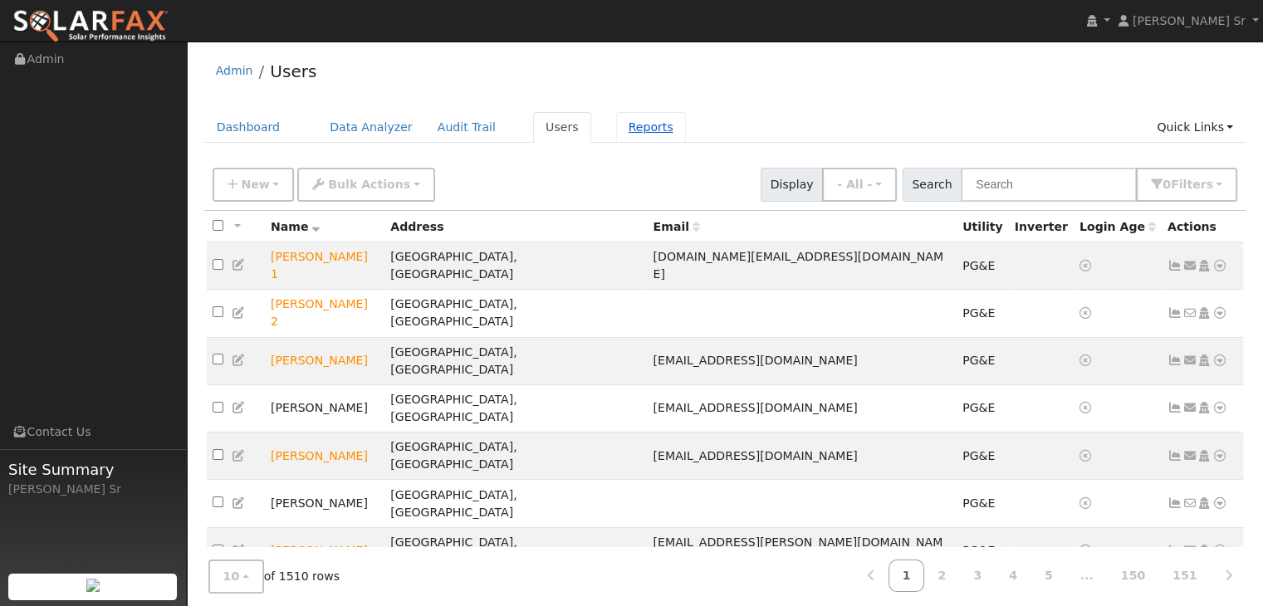
click at [616, 124] on link "Reports" at bounding box center [651, 127] width 70 height 31
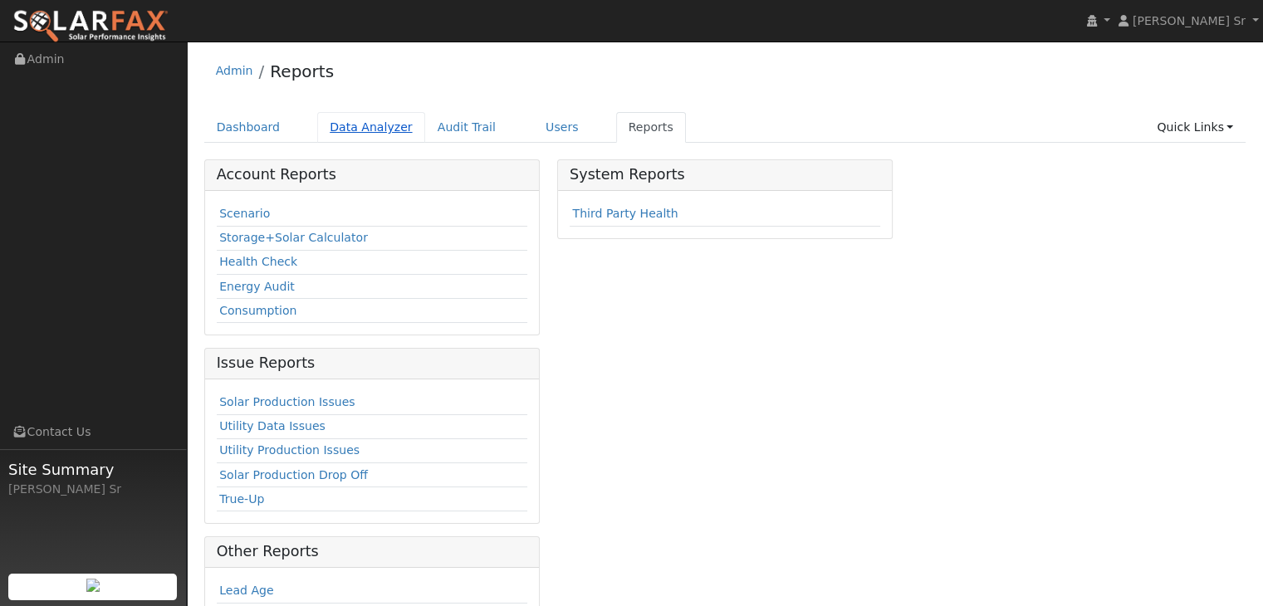
click at [341, 125] on link "Data Analyzer" at bounding box center [371, 127] width 108 height 31
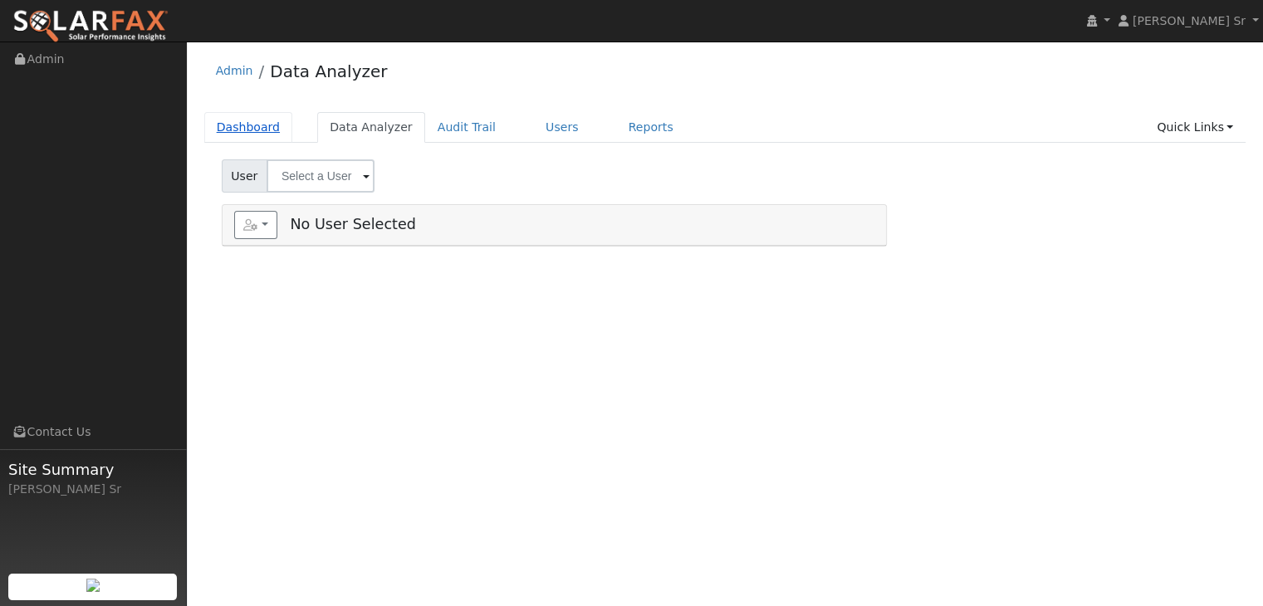
click at [257, 132] on link "Dashboard" at bounding box center [248, 127] width 89 height 31
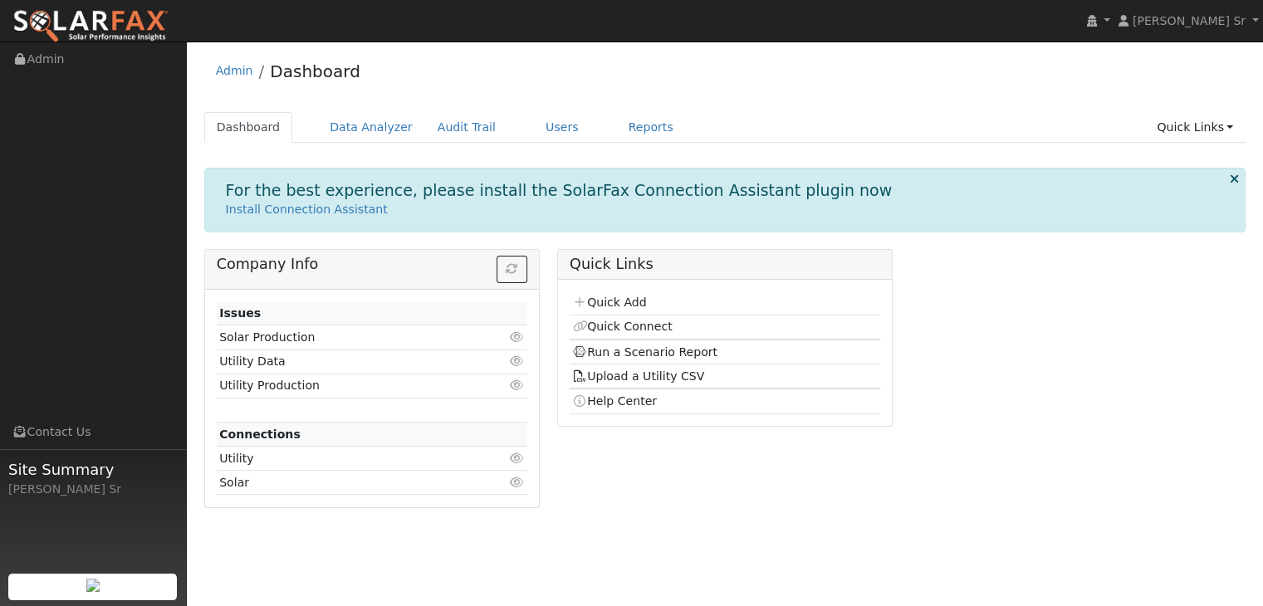
click at [263, 137] on link "Dashboard" at bounding box center [248, 127] width 89 height 31
click at [658, 325] on link "Quick Connect" at bounding box center [622, 326] width 100 height 13
click at [626, 360] on td "Run a Scenario Report" at bounding box center [725, 352] width 311 height 25
click at [638, 350] on link "Run a Scenario Report" at bounding box center [644, 351] width 145 height 13
